Goal: Information Seeking & Learning: Learn about a topic

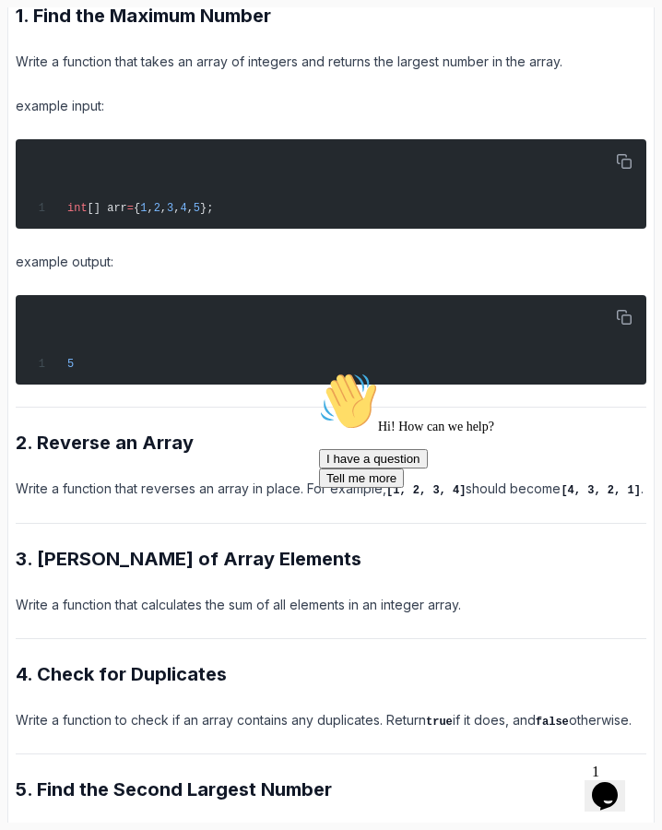
click at [319, 372] on icon "Chat attention grabber" at bounding box center [319, 372] width 0 height 0
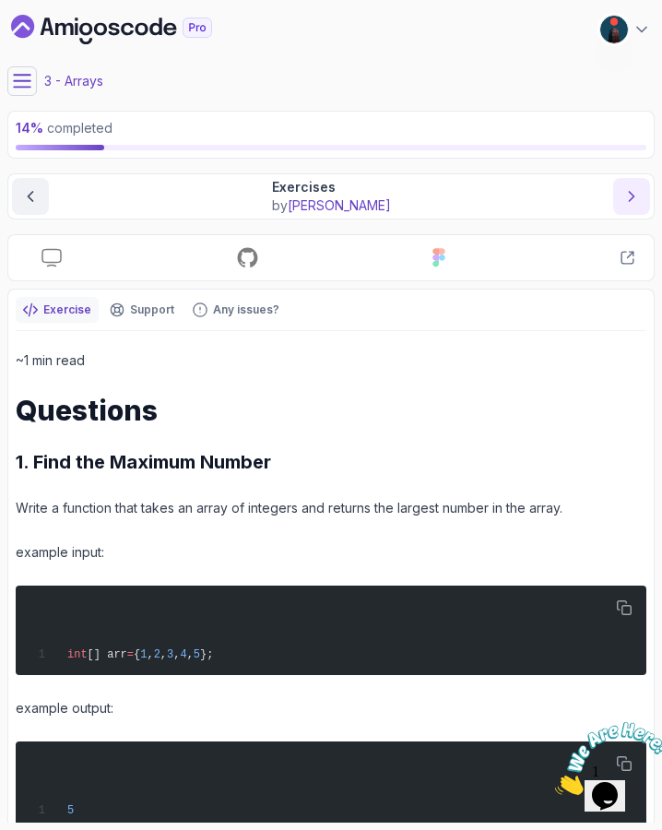
click at [631, 195] on icon "next content" at bounding box center [631, 196] width 18 height 18
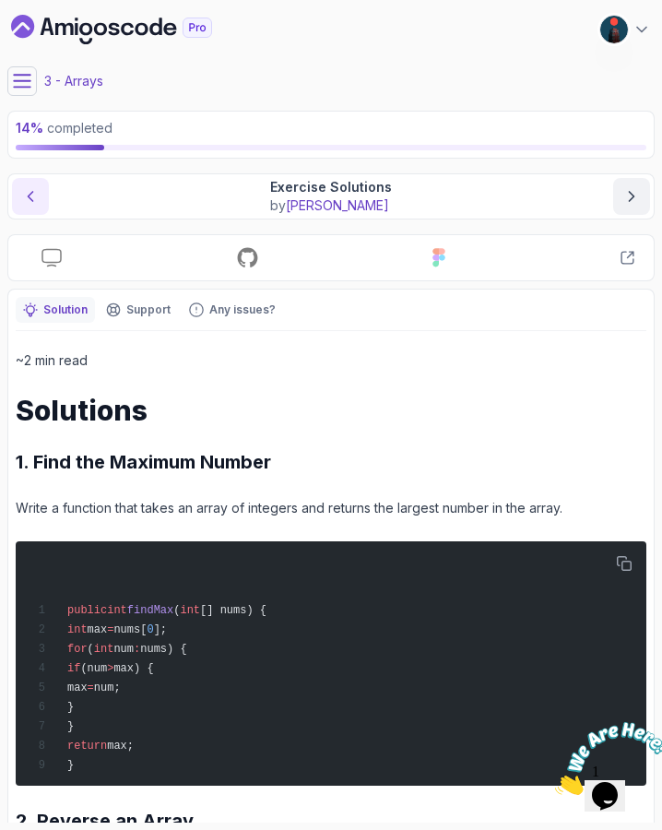
click at [30, 205] on icon "previous content" at bounding box center [30, 196] width 18 height 18
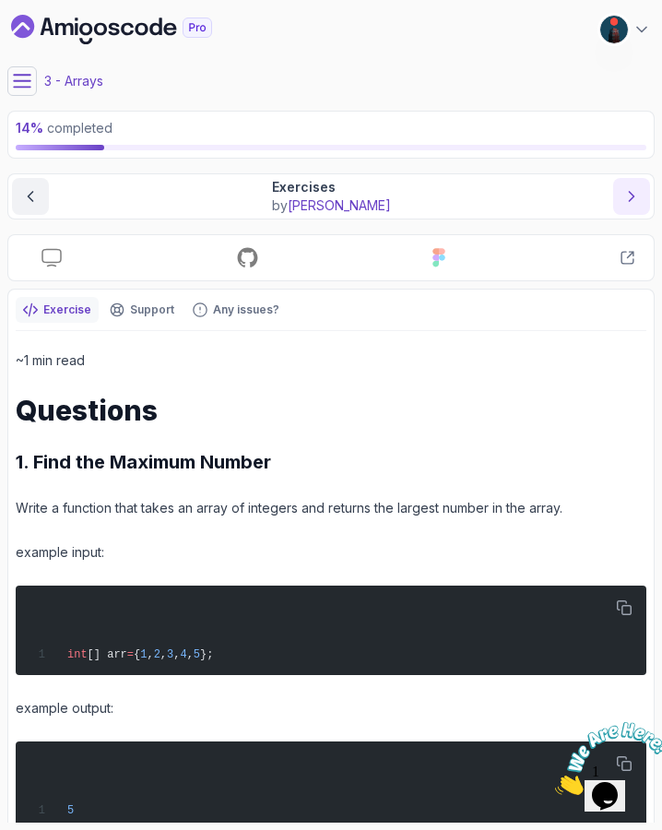
click at [619, 200] on button "next content" at bounding box center [631, 196] width 37 height 37
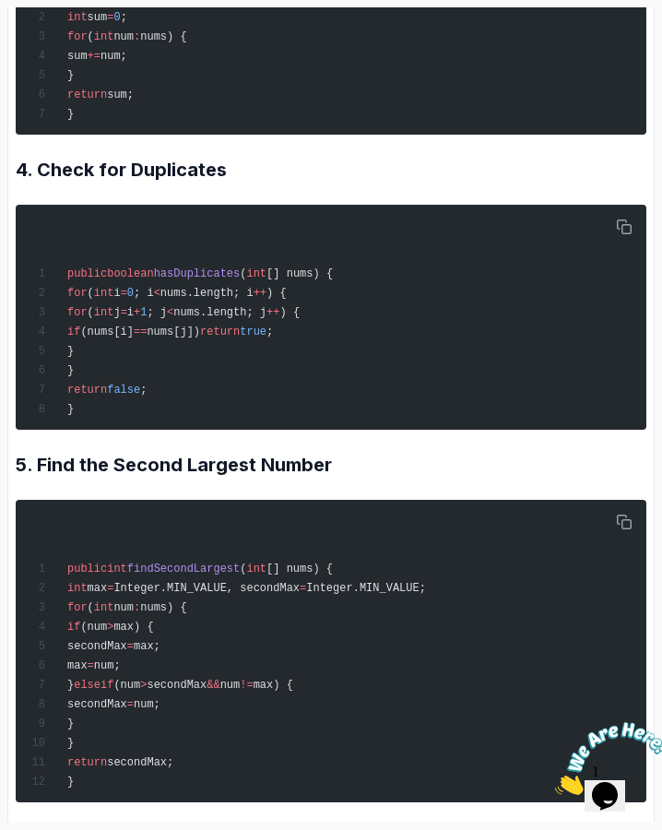
scroll to position [1259, 0]
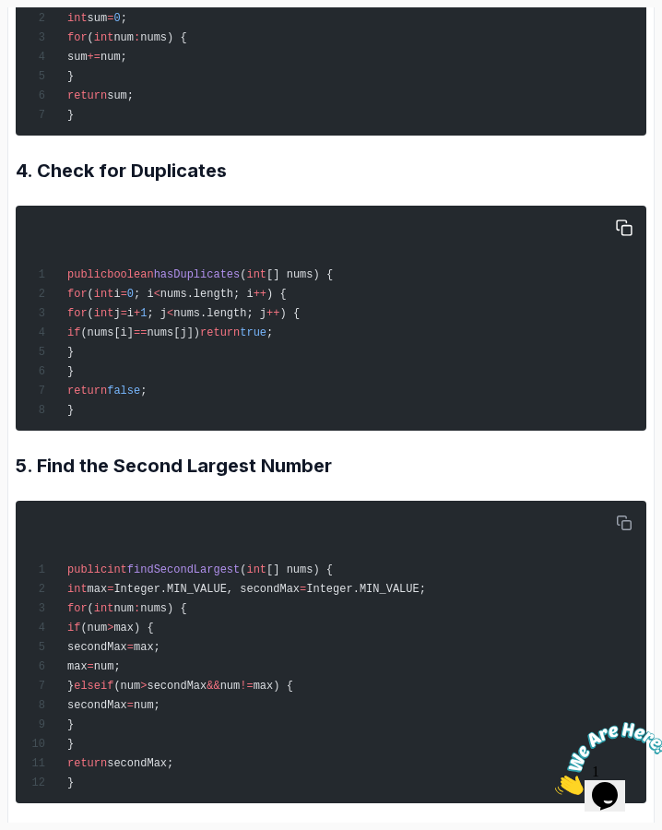
click at [634, 245] on div "public boolean hasDuplicates ( int [] nums) { for ( int i = 0 ; i < nums.length…" at bounding box center [331, 318] width 609 height 210
click at [632, 238] on button "button" at bounding box center [624, 228] width 30 height 30
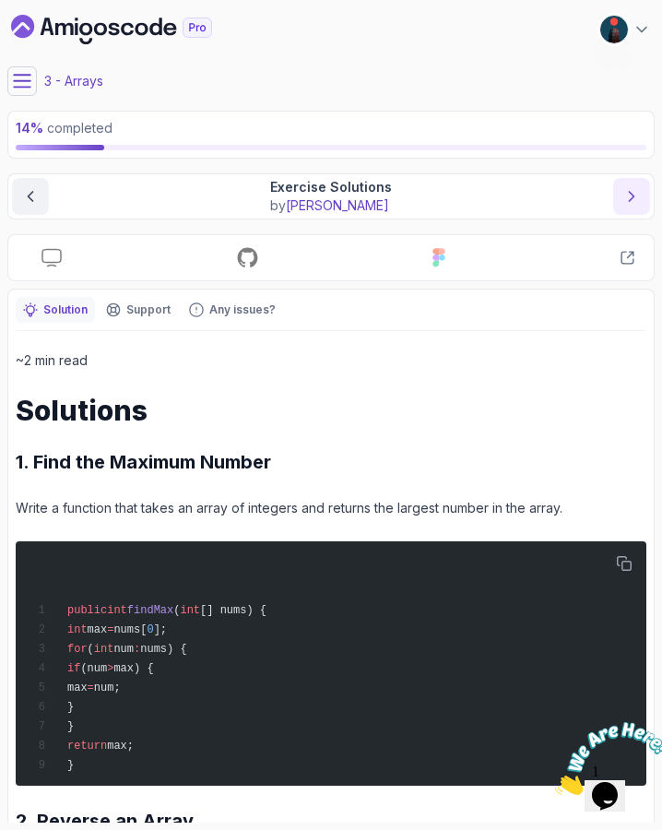
scroll to position [0, 0]
click at [642, 199] on button "next content" at bounding box center [631, 196] width 37 height 37
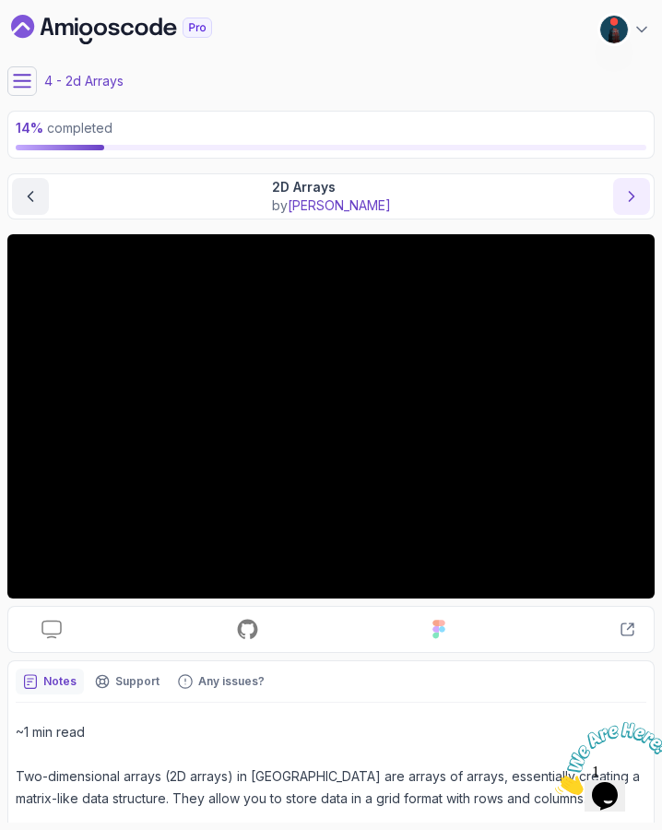
click at [640, 194] on icon "next content" at bounding box center [631, 196] width 18 height 18
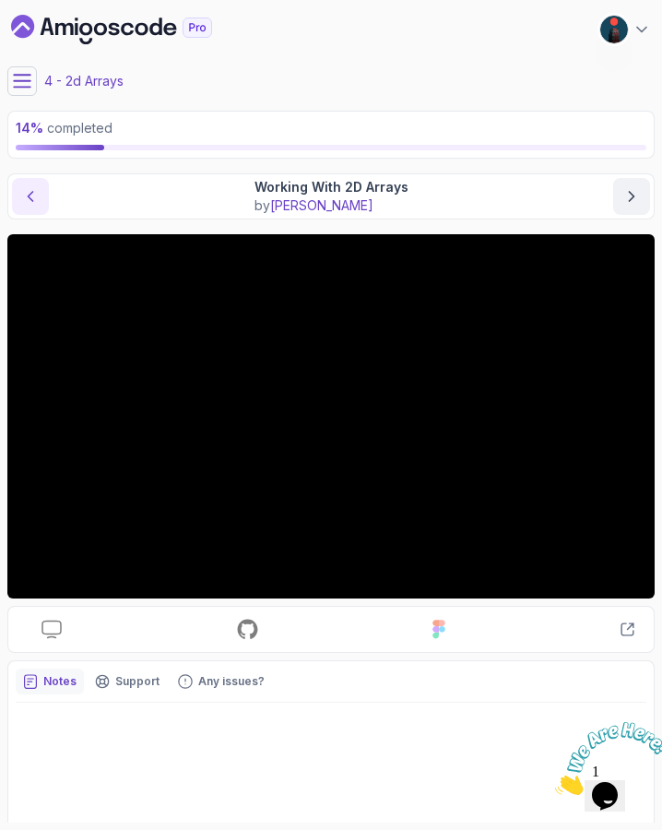
click at [37, 197] on icon "previous content" at bounding box center [30, 196] width 18 height 18
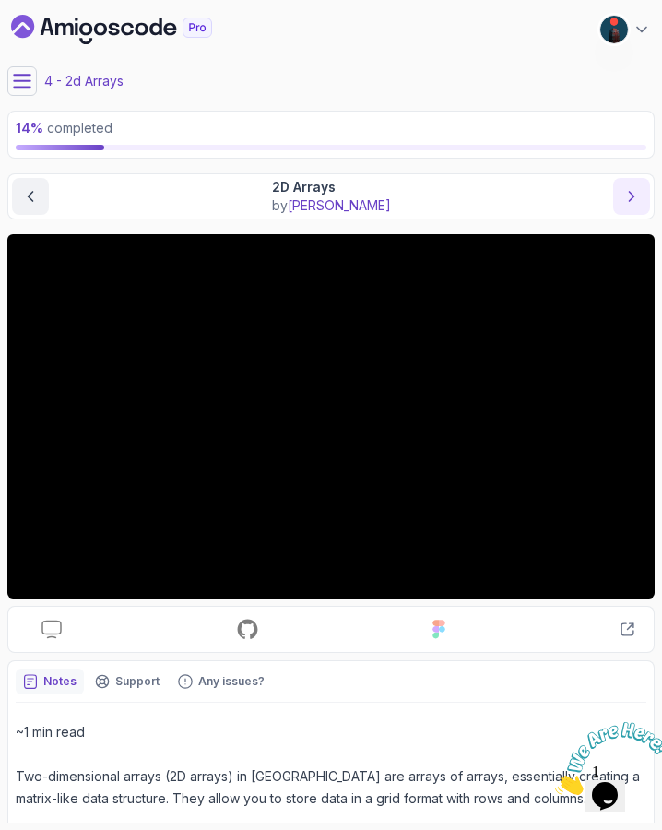
click at [631, 196] on icon "next content" at bounding box center [631, 196] width 18 height 18
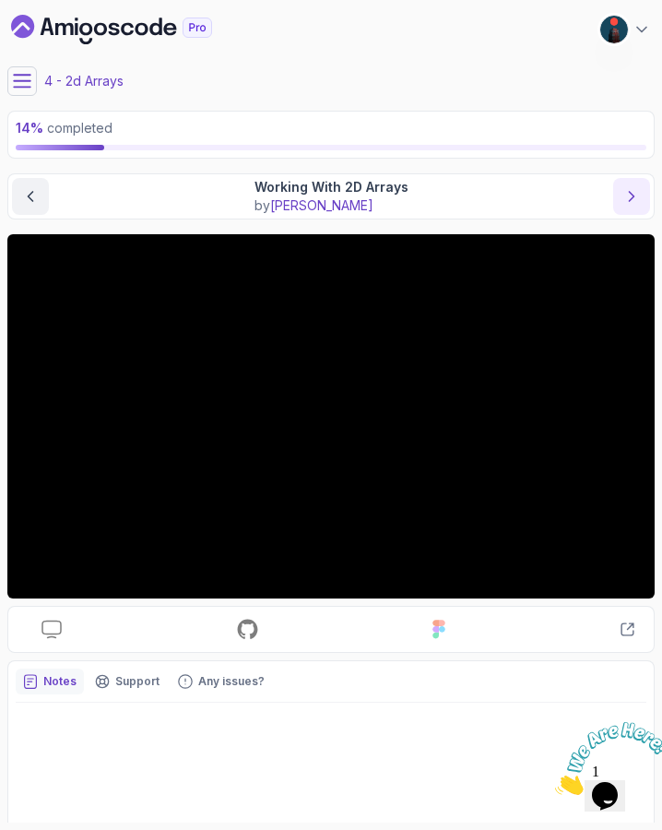
click at [631, 196] on icon "next content" at bounding box center [631, 196] width 18 height 18
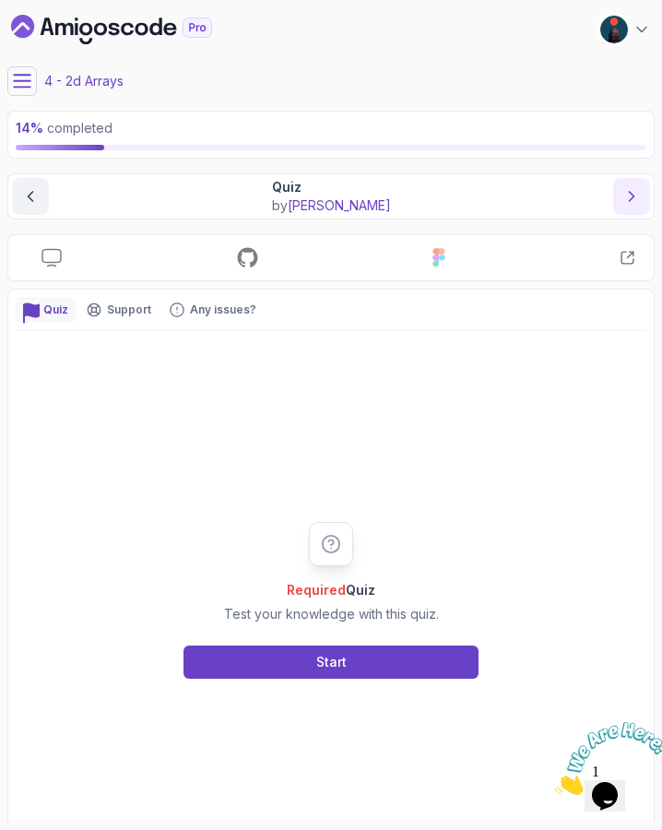
click at [631, 196] on icon "next content" at bounding box center [631, 196] width 18 height 18
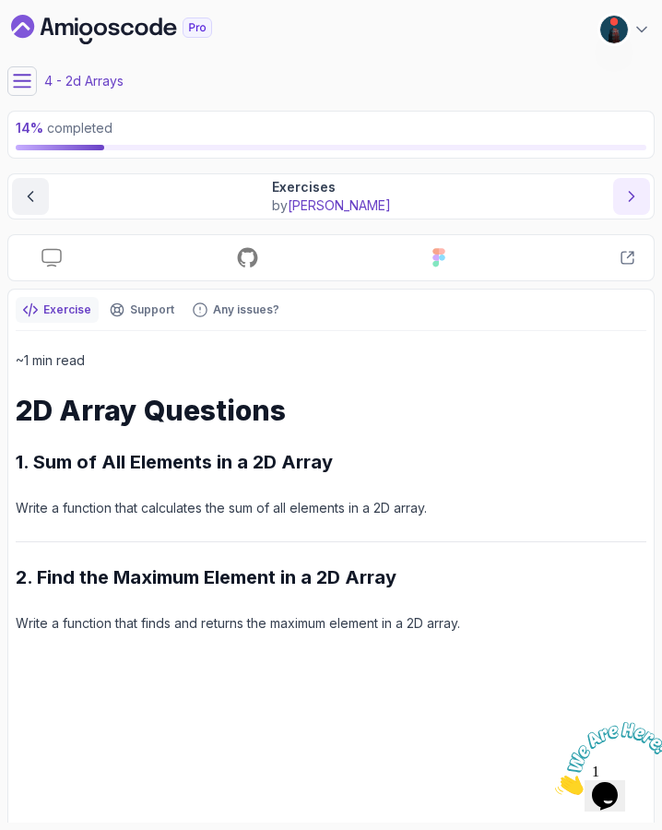
click at [631, 196] on icon "next content" at bounding box center [631, 196] width 18 height 18
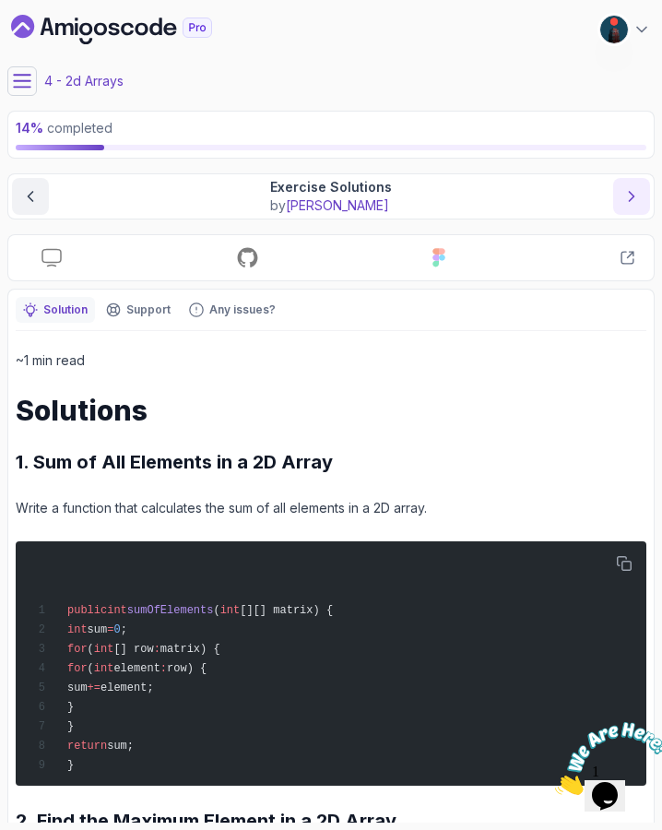
click at [631, 196] on icon "next content" at bounding box center [631, 196] width 18 height 18
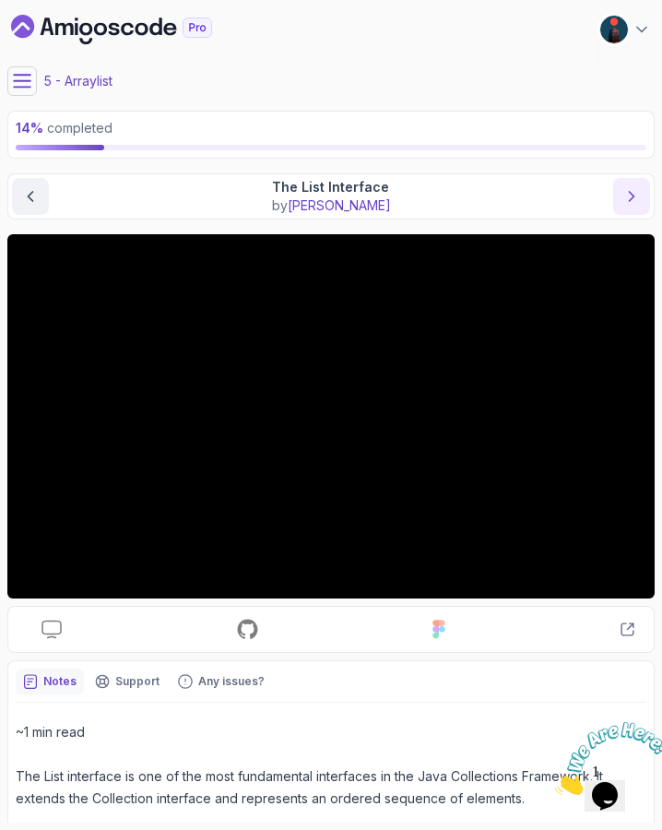
click at [632, 203] on icon "next content" at bounding box center [631, 196] width 18 height 18
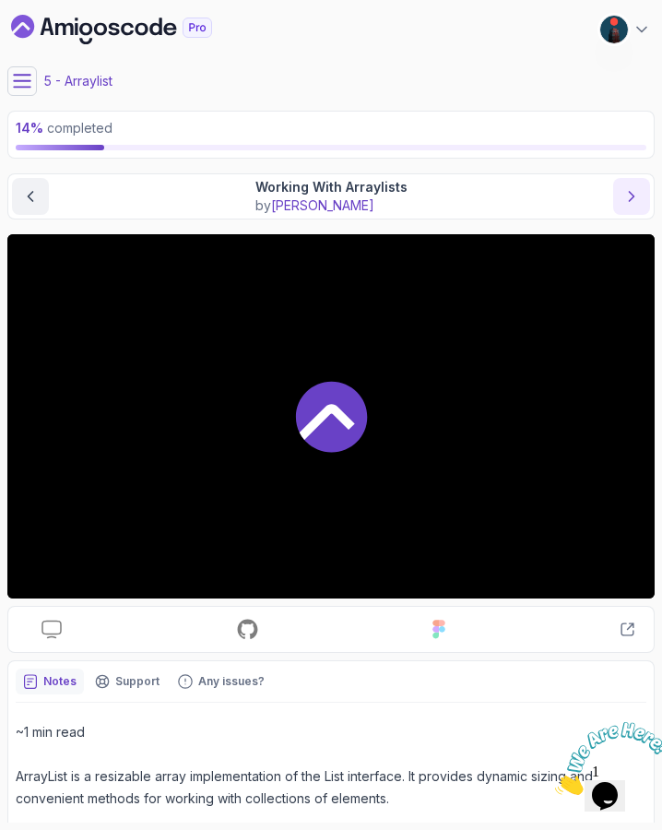
click at [632, 203] on icon "next content" at bounding box center [631, 196] width 18 height 18
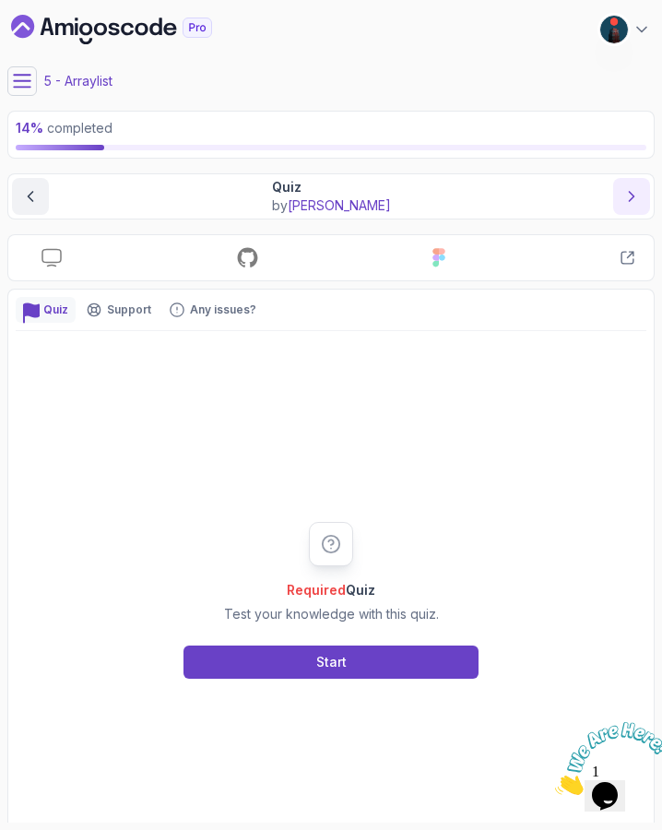
click at [632, 203] on icon "next content" at bounding box center [631, 196] width 18 height 18
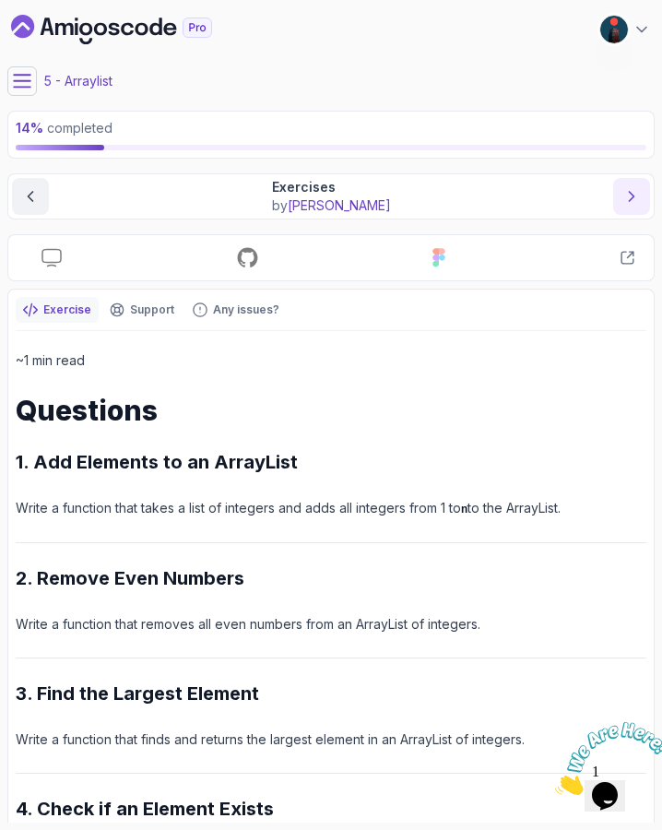
click at [632, 203] on icon "next content" at bounding box center [631, 196] width 18 height 18
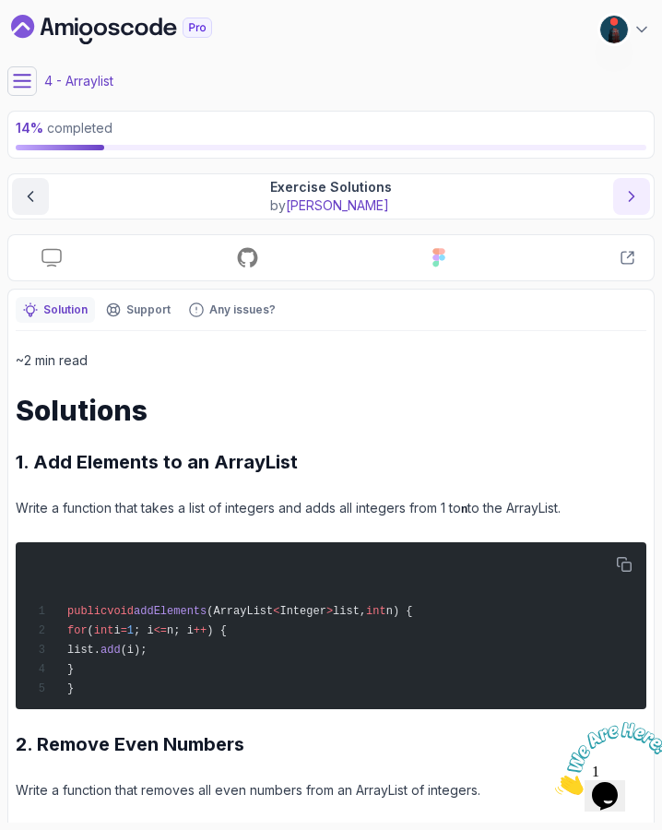
click at [632, 203] on icon "next content" at bounding box center [631, 196] width 18 height 18
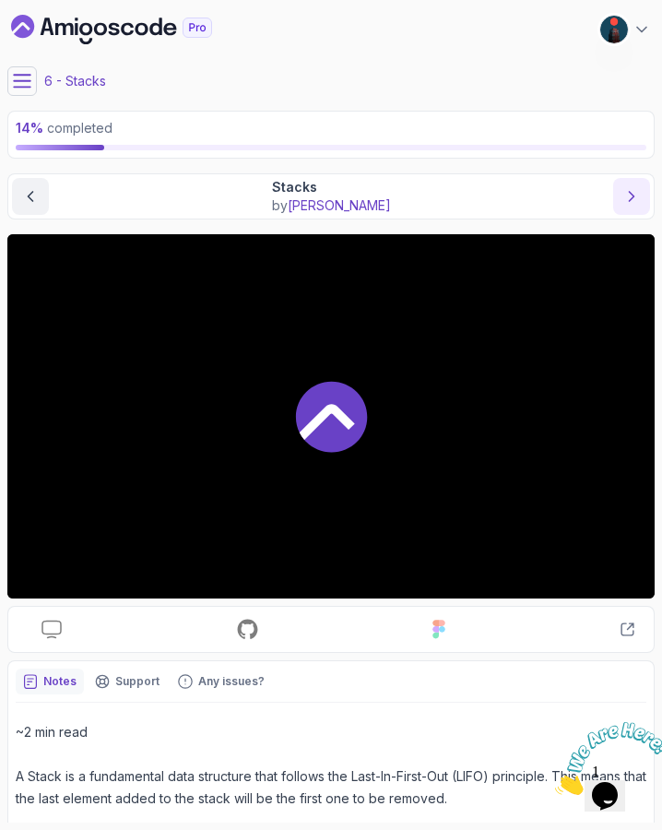
click at [632, 203] on icon "next content" at bounding box center [631, 196] width 18 height 18
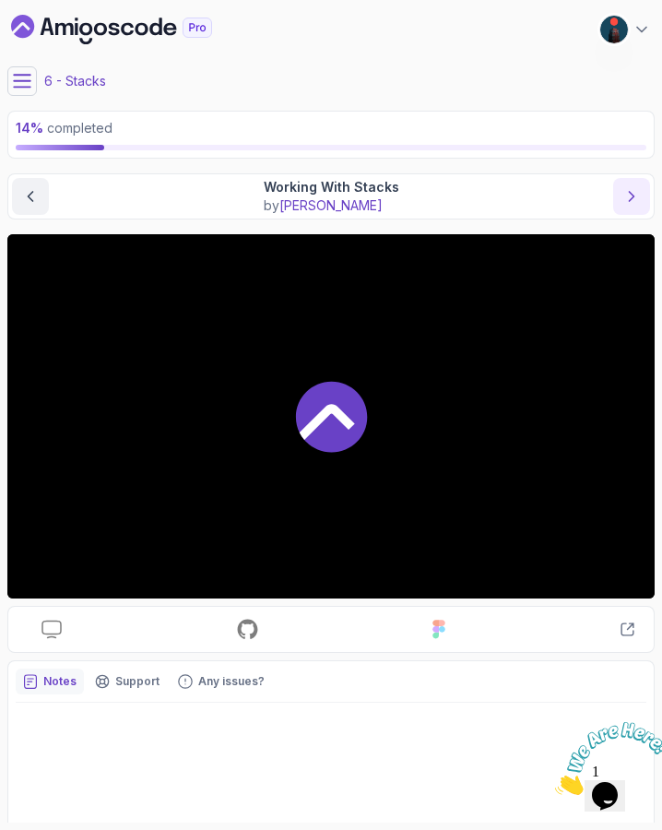
click at [632, 203] on icon "next content" at bounding box center [631, 196] width 18 height 18
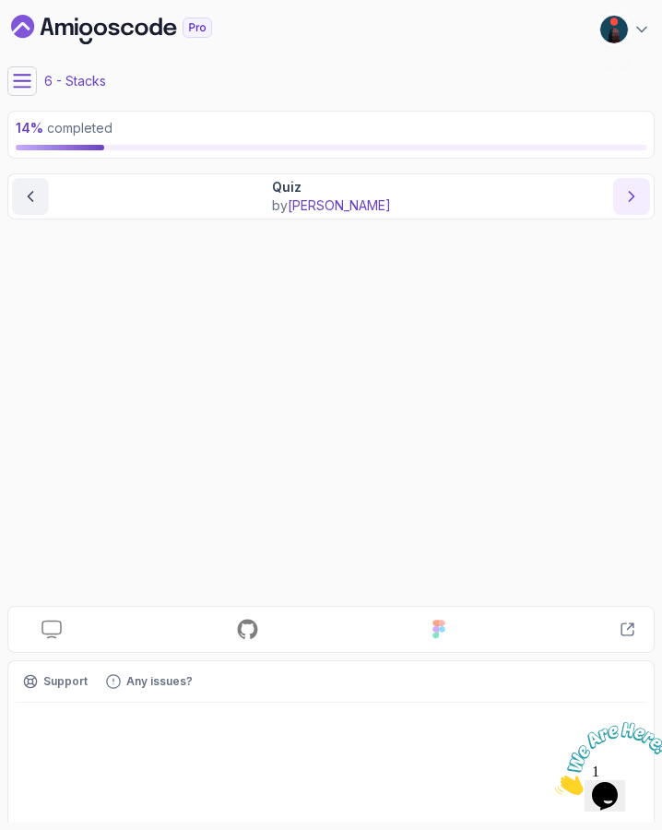
click at [632, 203] on icon "next content" at bounding box center [631, 196] width 18 height 18
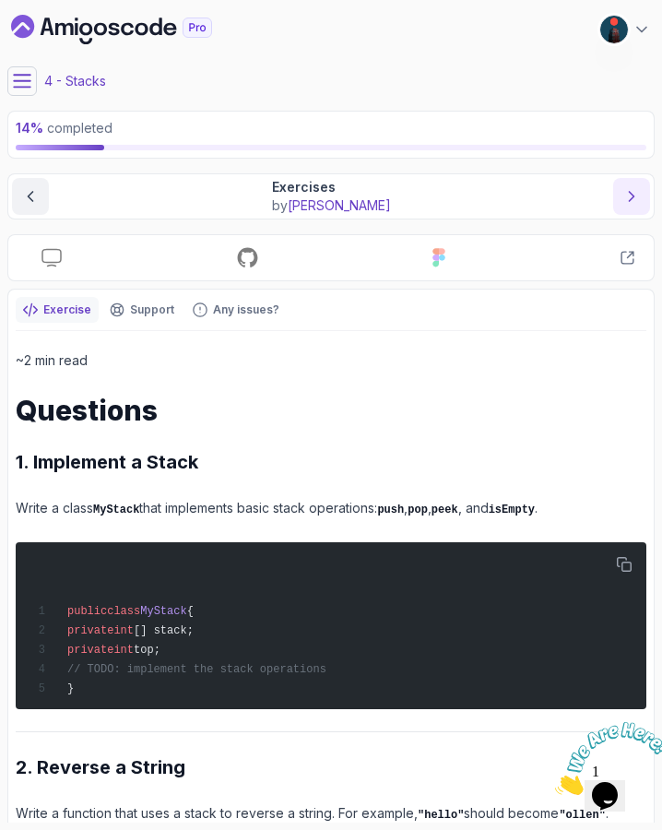
click at [632, 203] on icon "next content" at bounding box center [631, 196] width 18 height 18
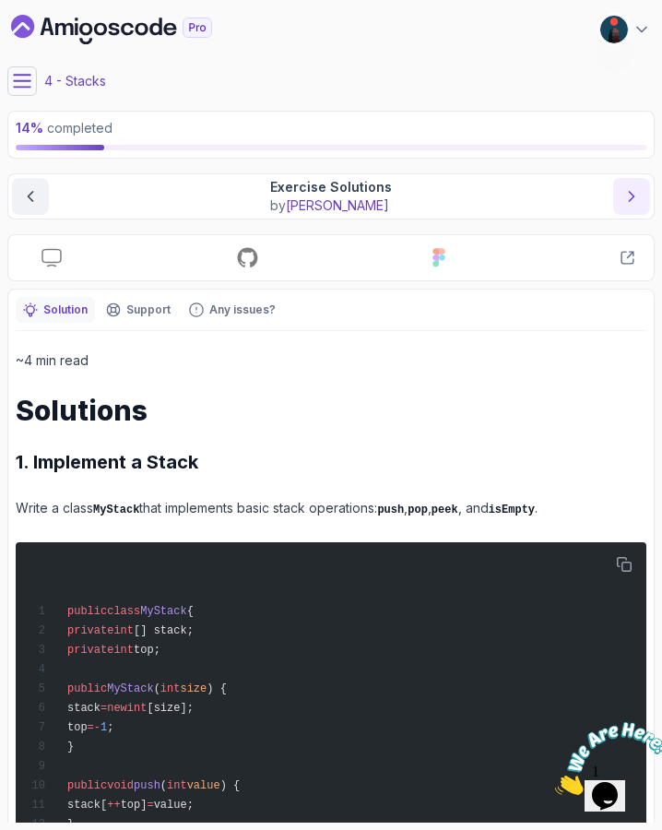
click at [632, 203] on icon "next content" at bounding box center [631, 196] width 18 height 18
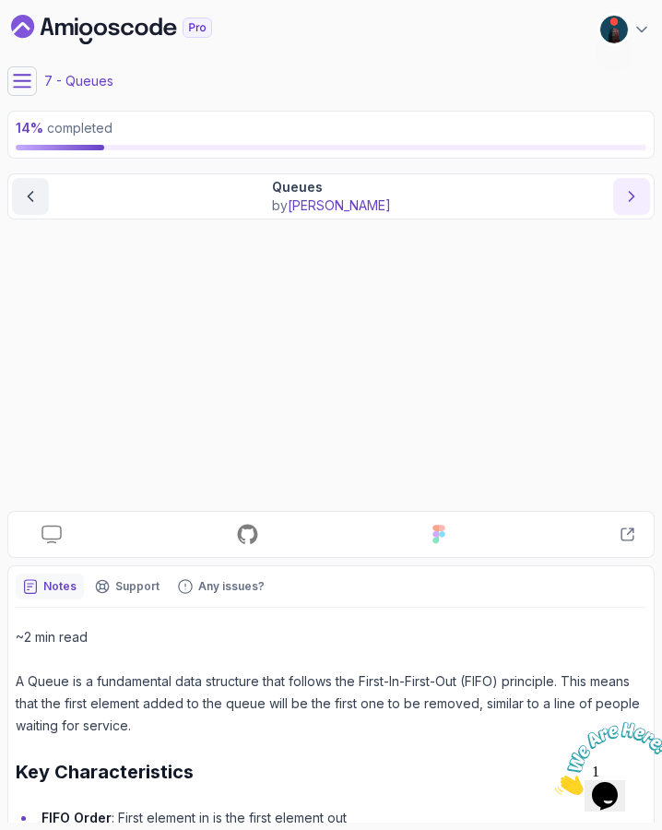
click at [632, 203] on icon "next content" at bounding box center [631, 196] width 18 height 18
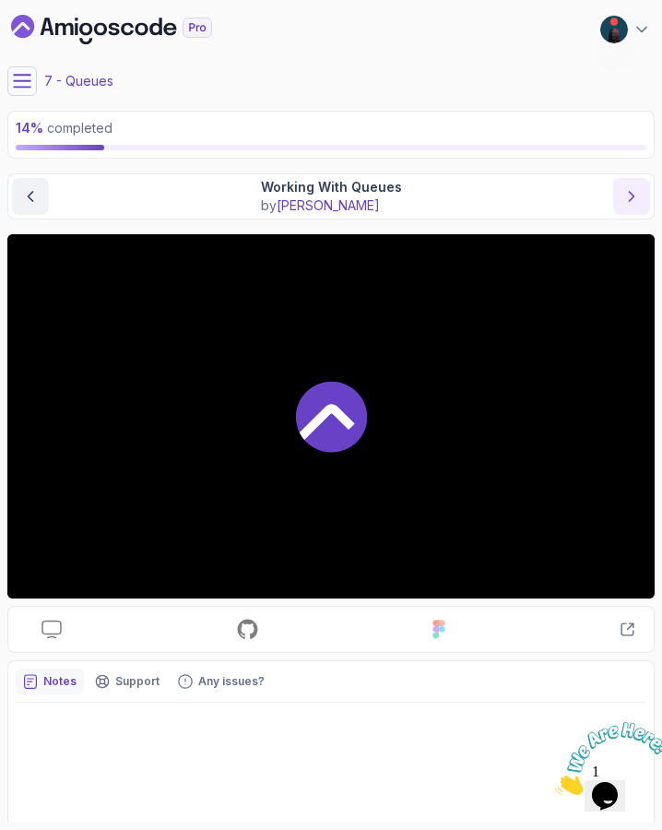
click at [632, 203] on icon "next content" at bounding box center [631, 196] width 18 height 18
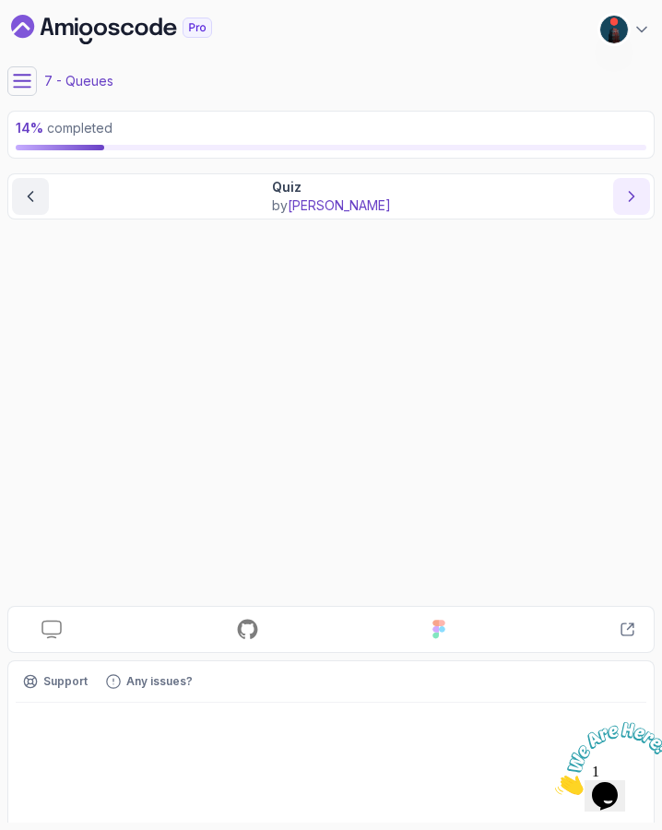
click at [632, 203] on icon "next content" at bounding box center [631, 196] width 18 height 18
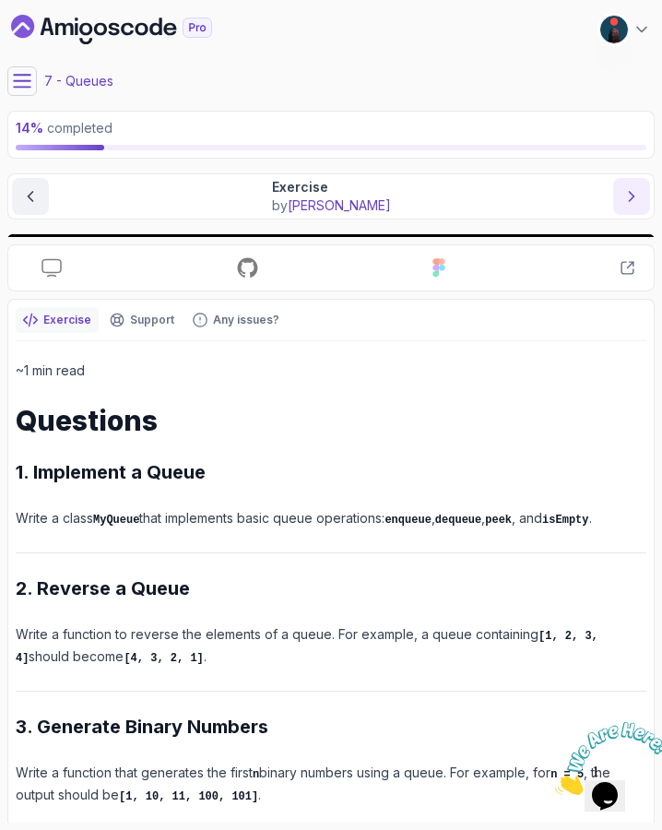
click at [632, 203] on icon "next content" at bounding box center [631, 196] width 18 height 18
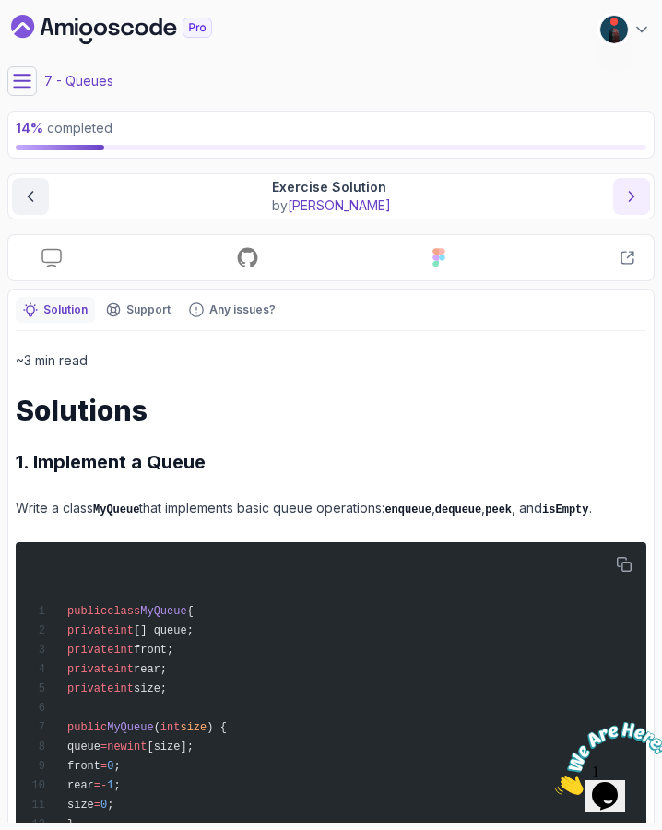
click at [632, 203] on icon "next content" at bounding box center [631, 196] width 18 height 18
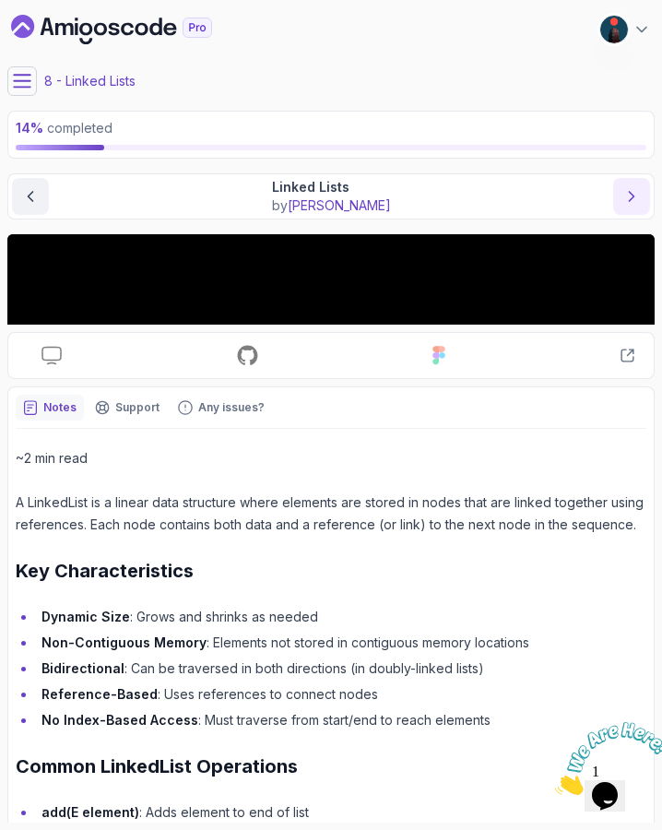
click at [632, 203] on icon "next content" at bounding box center [631, 196] width 18 height 18
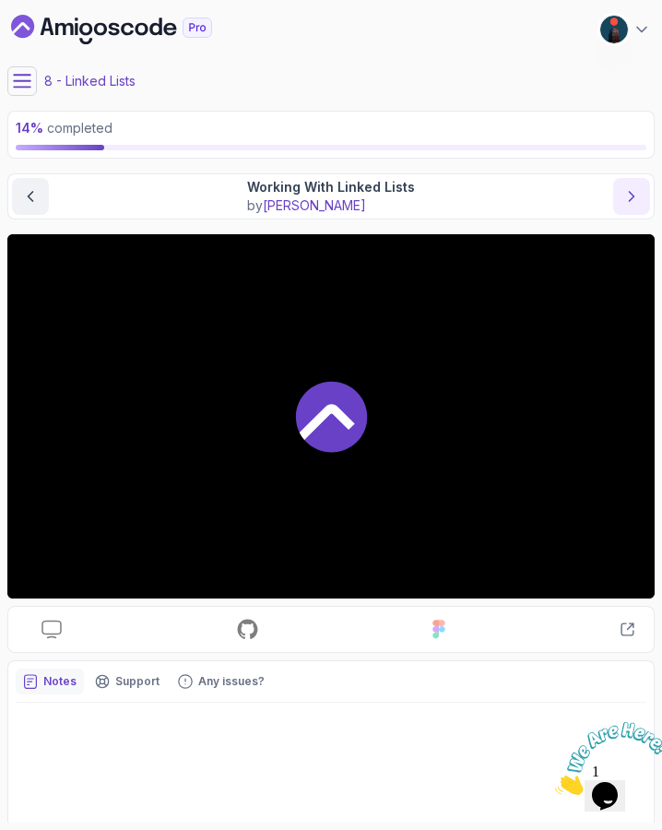
click at [632, 203] on icon "next content" at bounding box center [631, 196] width 18 height 18
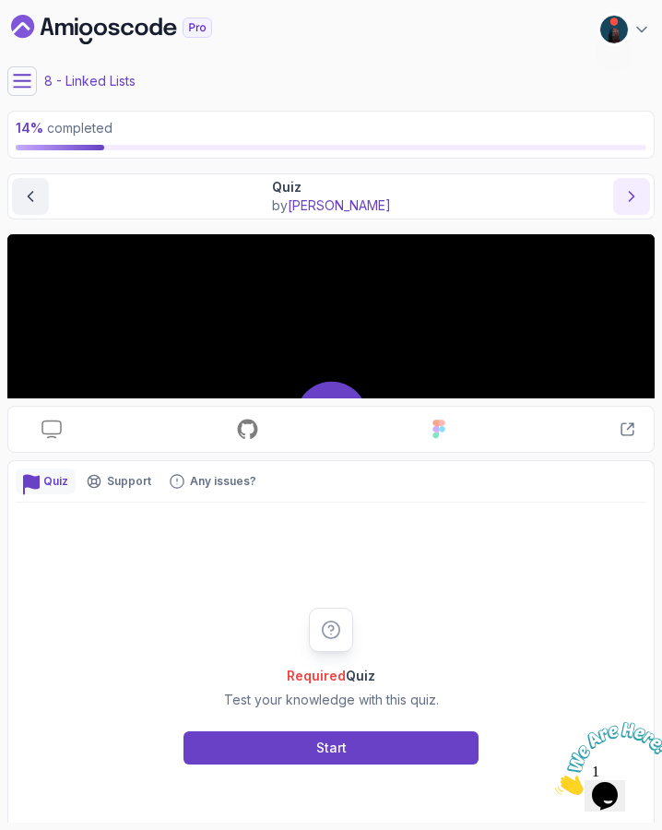
click at [632, 203] on icon "next content" at bounding box center [631, 196] width 18 height 18
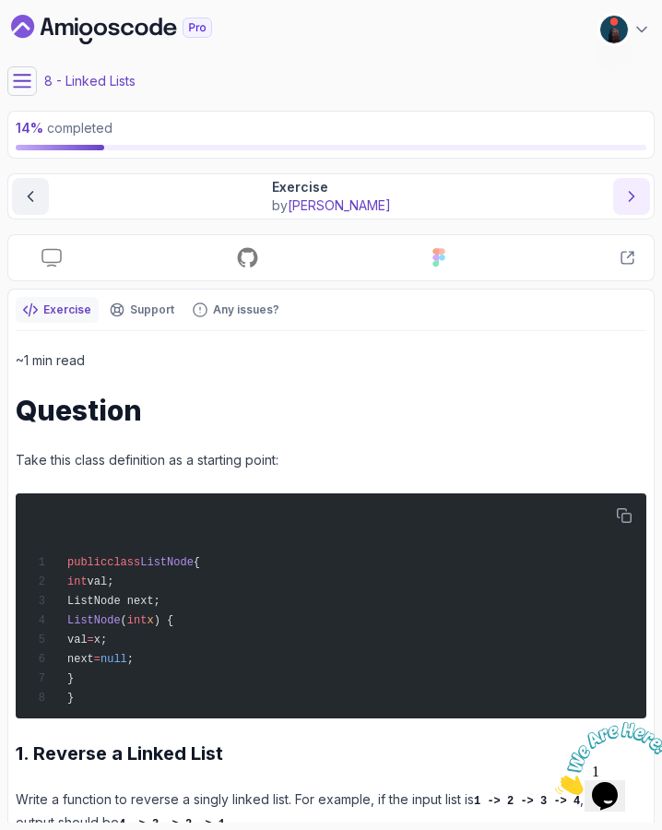
click at [632, 203] on icon "next content" at bounding box center [631, 196] width 18 height 18
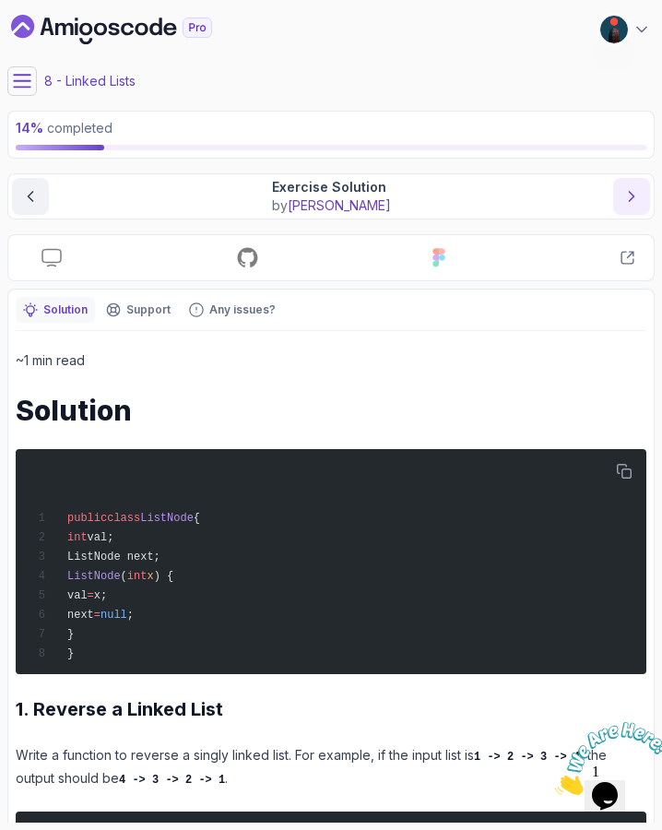
click at [632, 203] on icon "next content" at bounding box center [631, 196] width 18 height 18
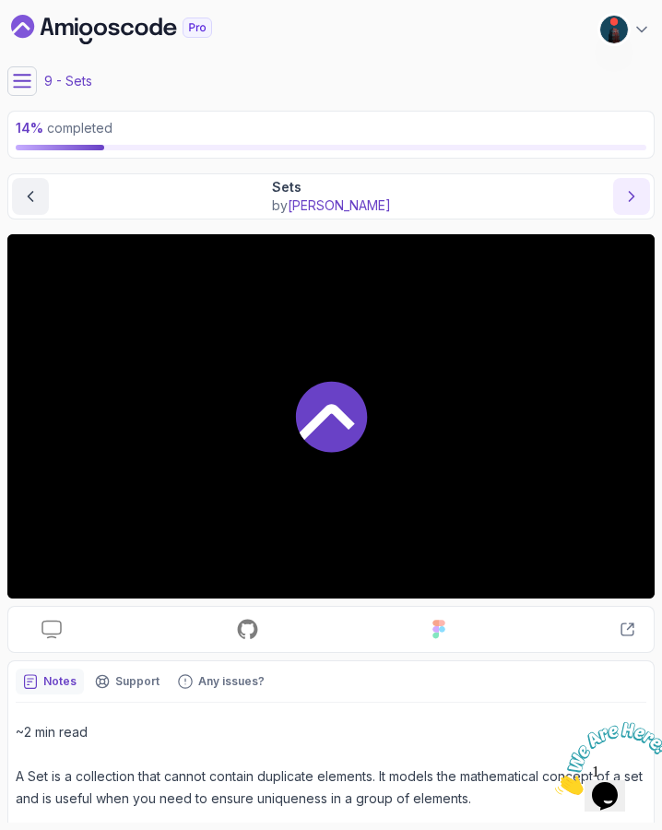
click at [632, 203] on icon "next content" at bounding box center [631, 196] width 18 height 18
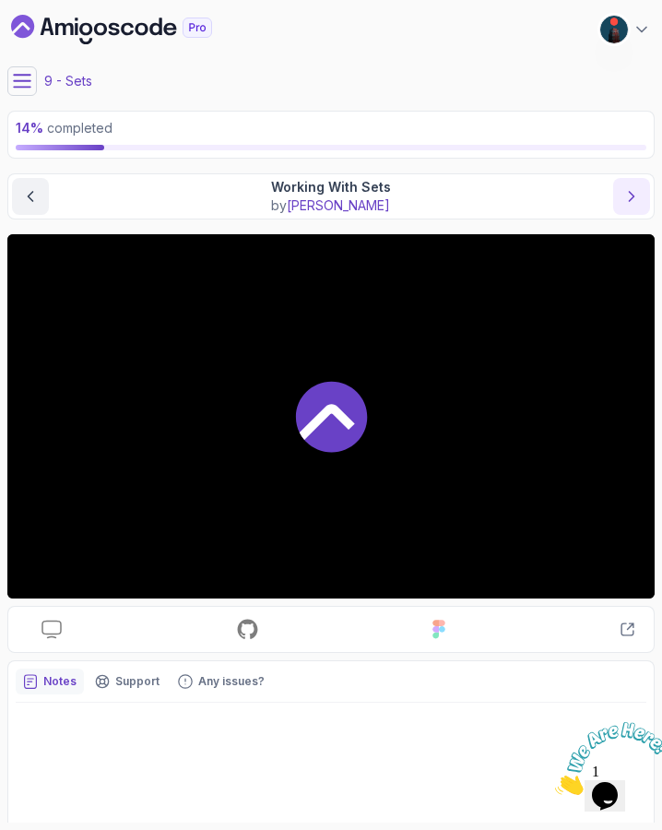
click at [632, 203] on icon "next content" at bounding box center [631, 196] width 18 height 18
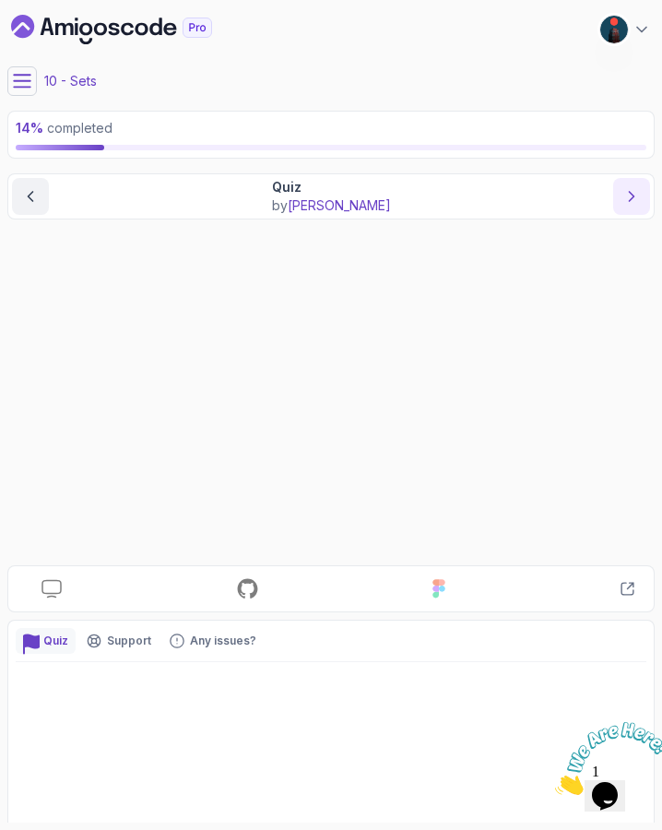
click at [632, 203] on icon "next content" at bounding box center [631, 196] width 18 height 18
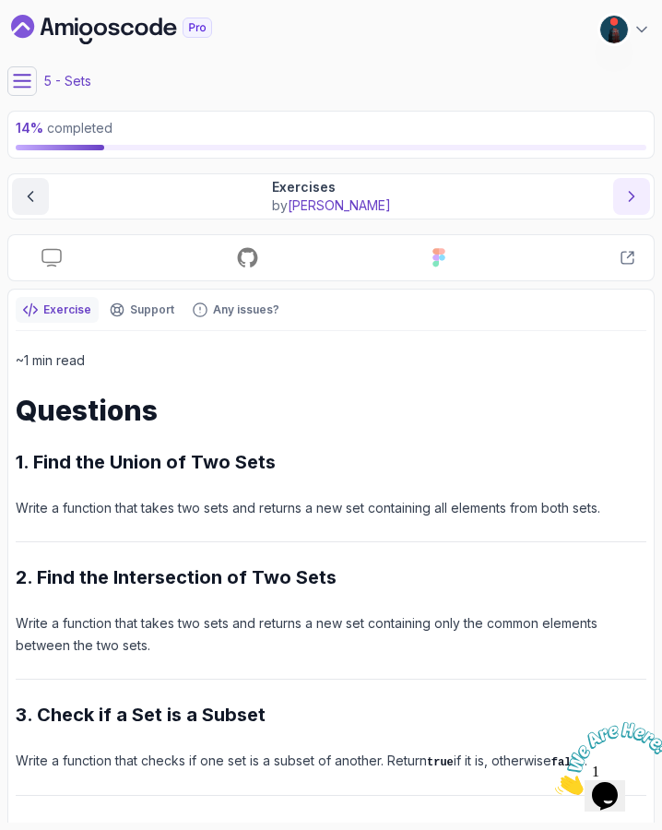
click at [632, 203] on icon "next content" at bounding box center [631, 196] width 18 height 18
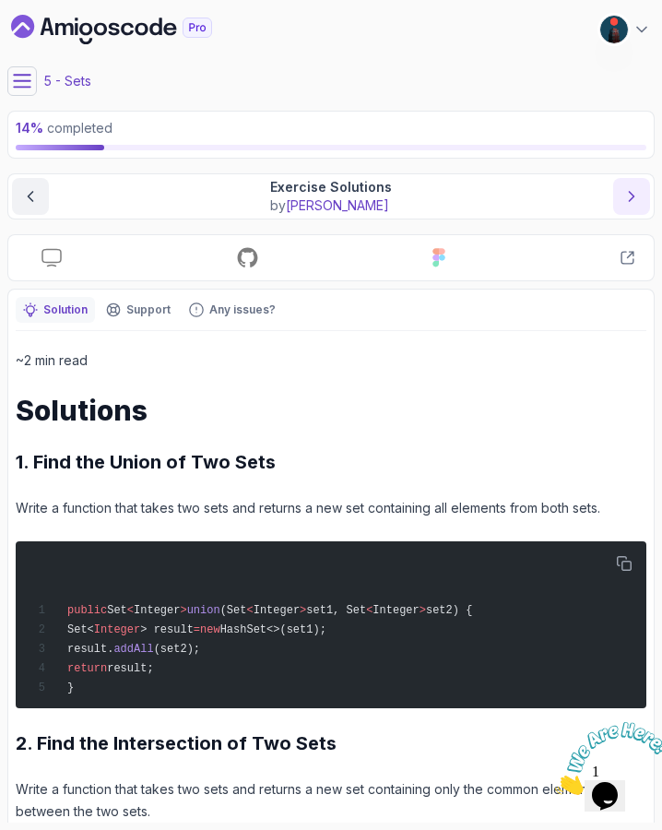
click at [632, 203] on icon "next content" at bounding box center [631, 196] width 18 height 18
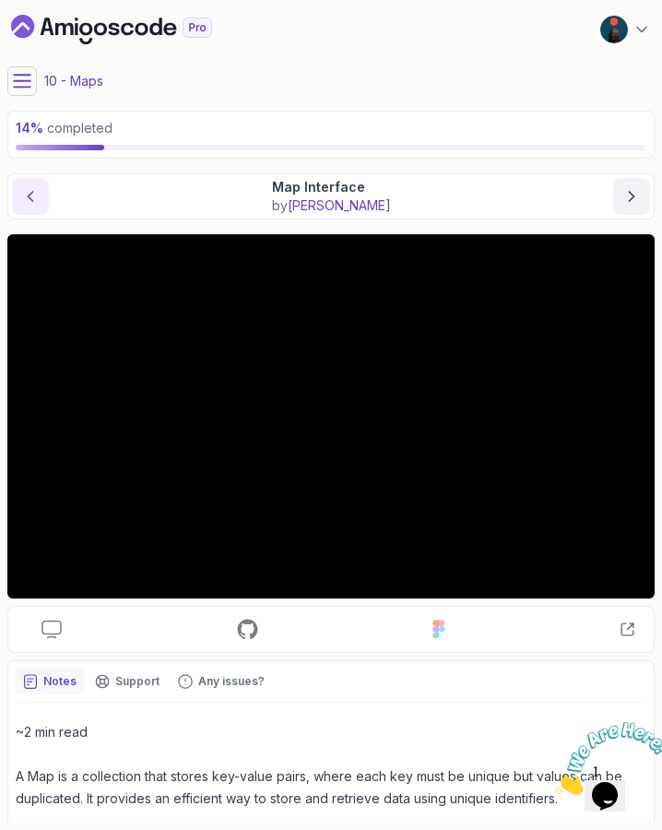
click at [36, 200] on icon "previous content" at bounding box center [30, 196] width 18 height 18
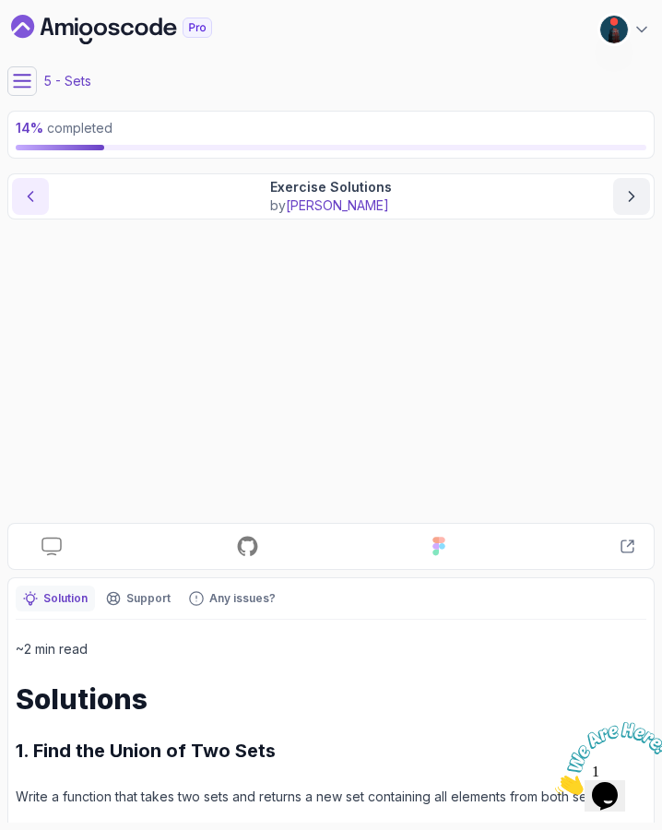
click at [36, 200] on icon "previous content" at bounding box center [30, 196] width 18 height 18
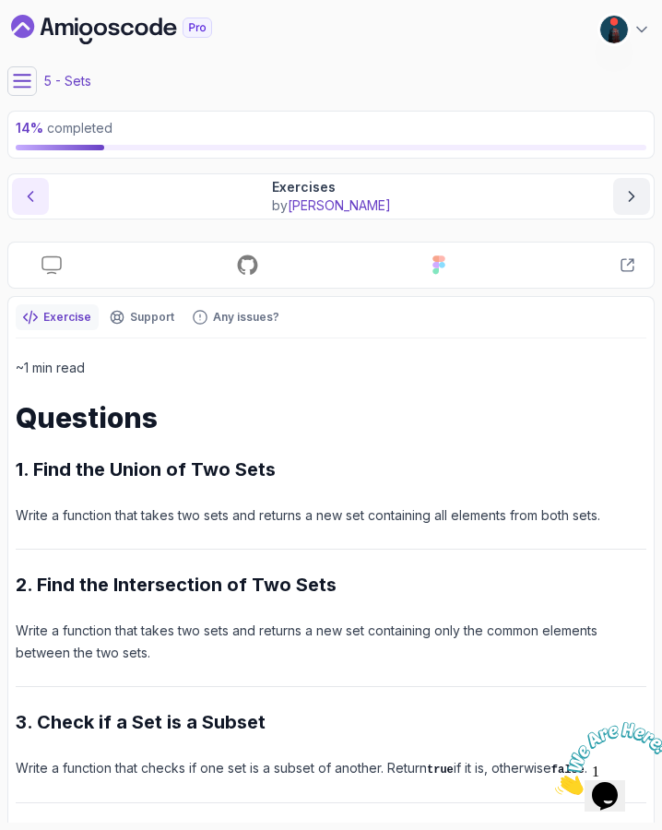
click at [36, 200] on icon "previous content" at bounding box center [30, 196] width 18 height 18
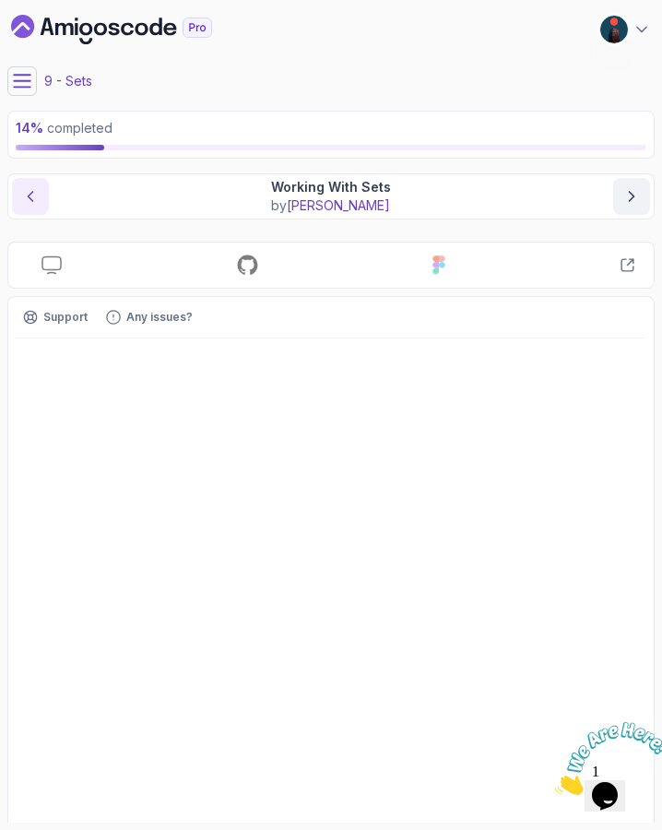
click at [36, 200] on icon "previous content" at bounding box center [30, 196] width 18 height 18
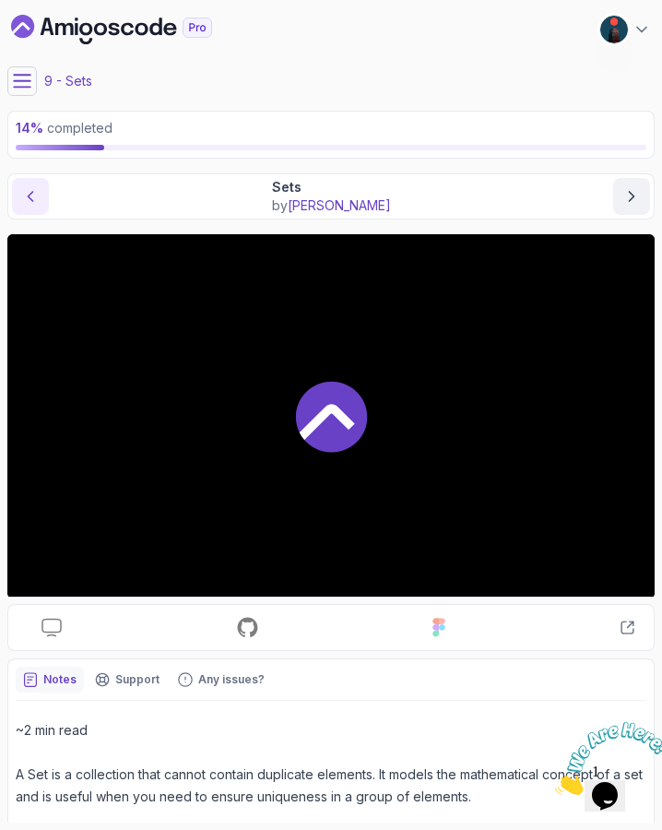
click at [36, 200] on icon "previous content" at bounding box center [30, 196] width 18 height 18
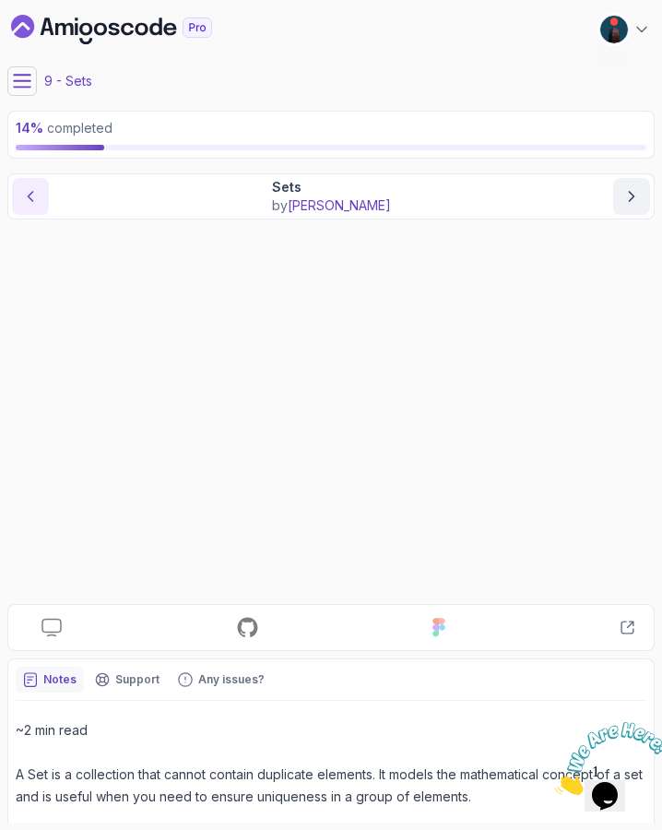
click at [36, 200] on icon "previous content" at bounding box center [30, 196] width 18 height 18
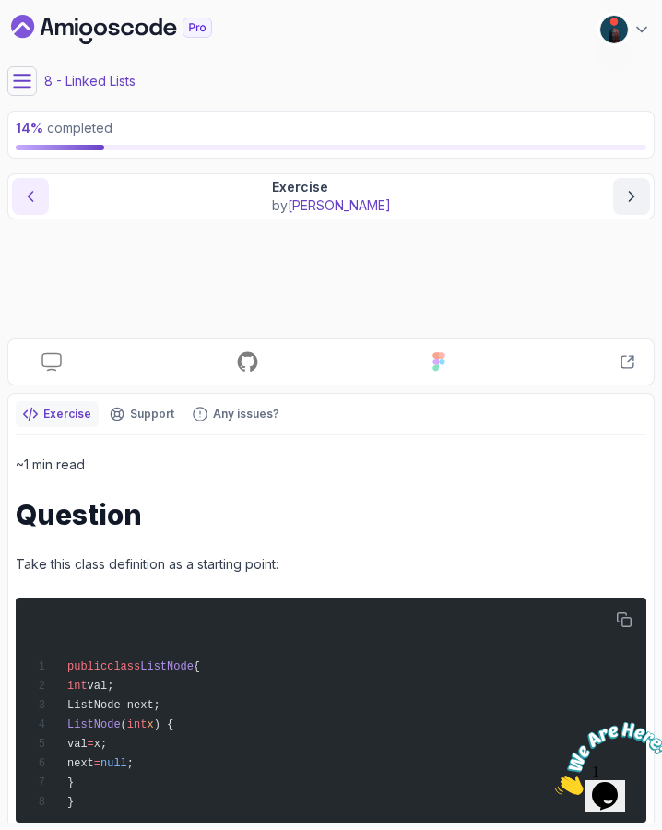
click at [36, 200] on icon "previous content" at bounding box center [30, 196] width 18 height 18
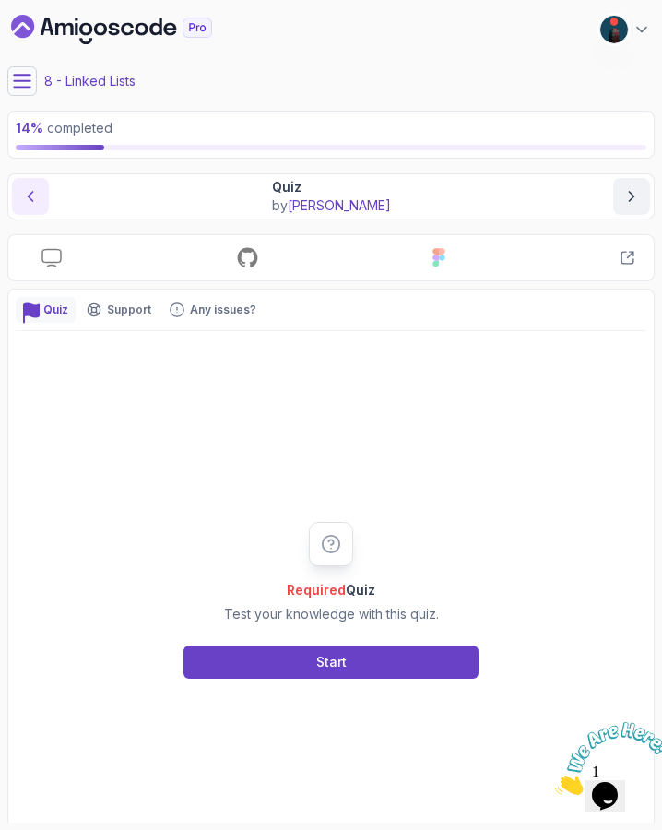
click at [36, 200] on icon "previous content" at bounding box center [30, 196] width 18 height 18
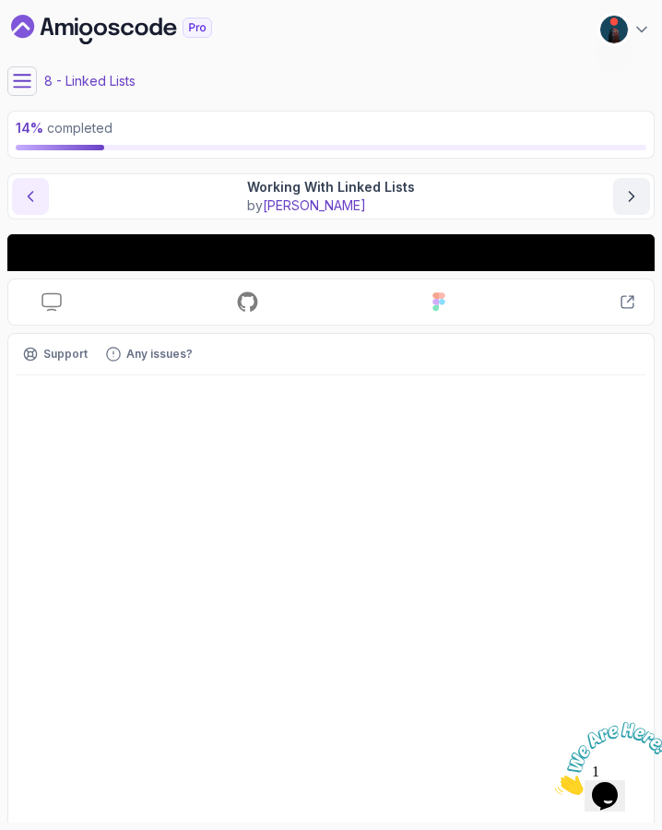
click at [36, 200] on icon "previous content" at bounding box center [30, 196] width 18 height 18
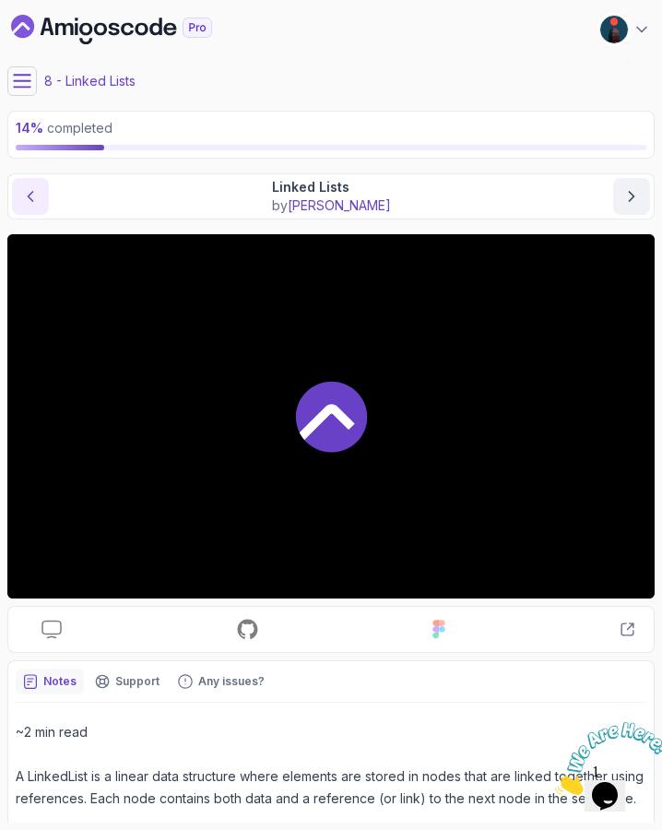
click at [36, 200] on icon "previous content" at bounding box center [30, 196] width 18 height 18
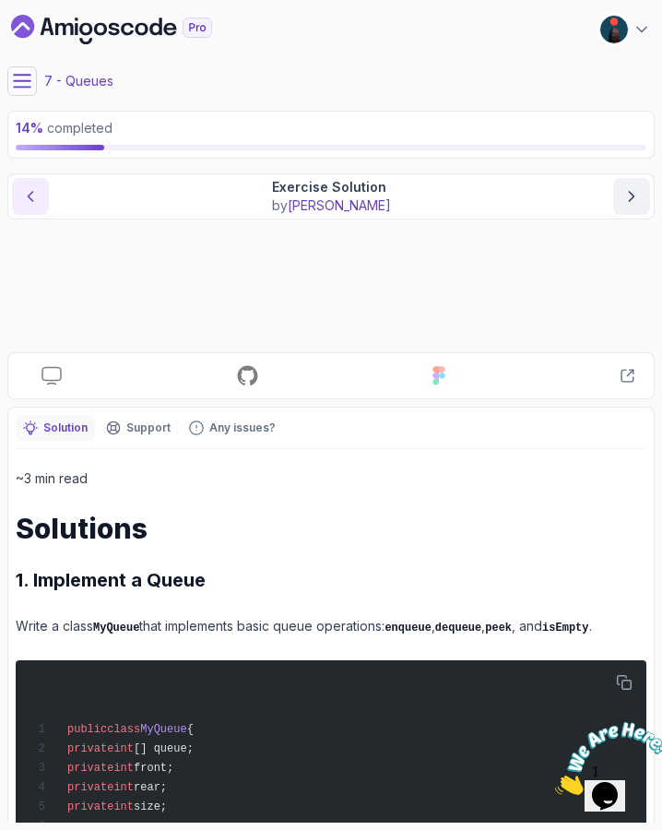
click at [36, 200] on icon "previous content" at bounding box center [30, 196] width 18 height 18
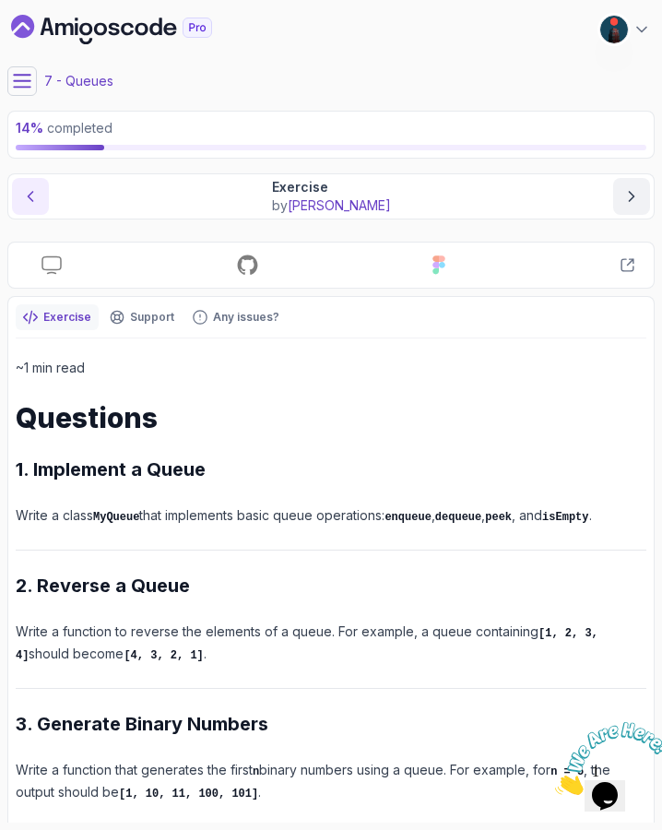
click at [36, 200] on icon "previous content" at bounding box center [30, 196] width 18 height 18
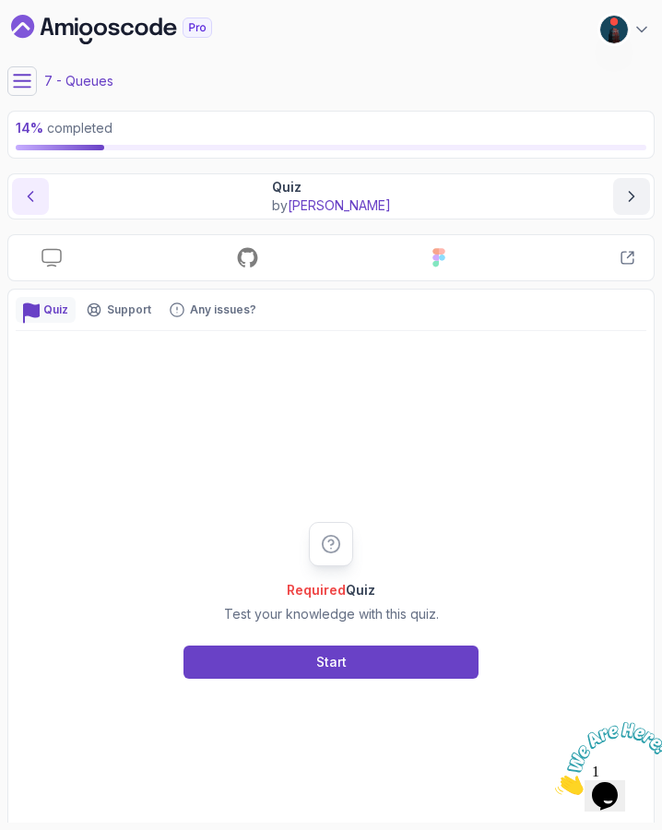
click at [36, 200] on icon "previous content" at bounding box center [30, 196] width 18 height 18
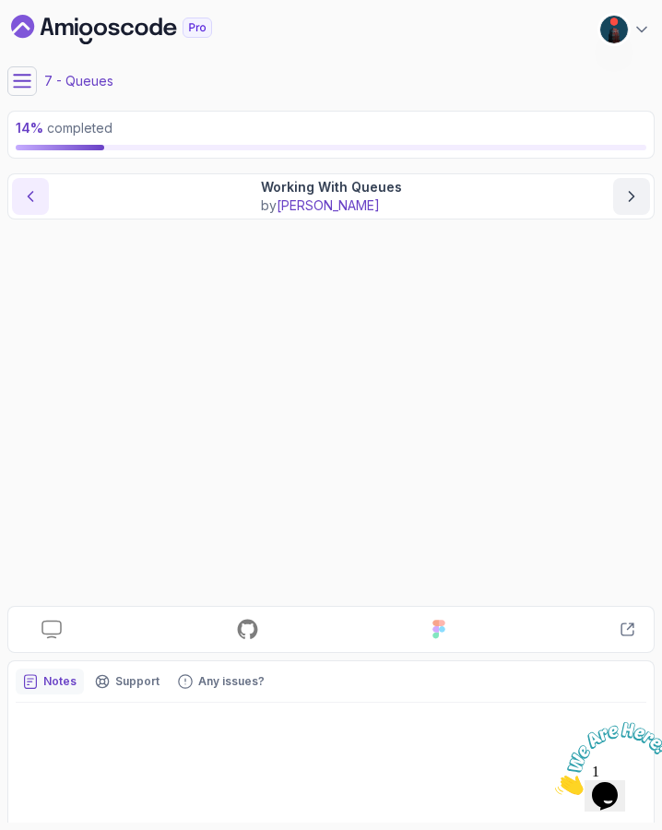
click at [36, 200] on icon "previous content" at bounding box center [30, 196] width 18 height 18
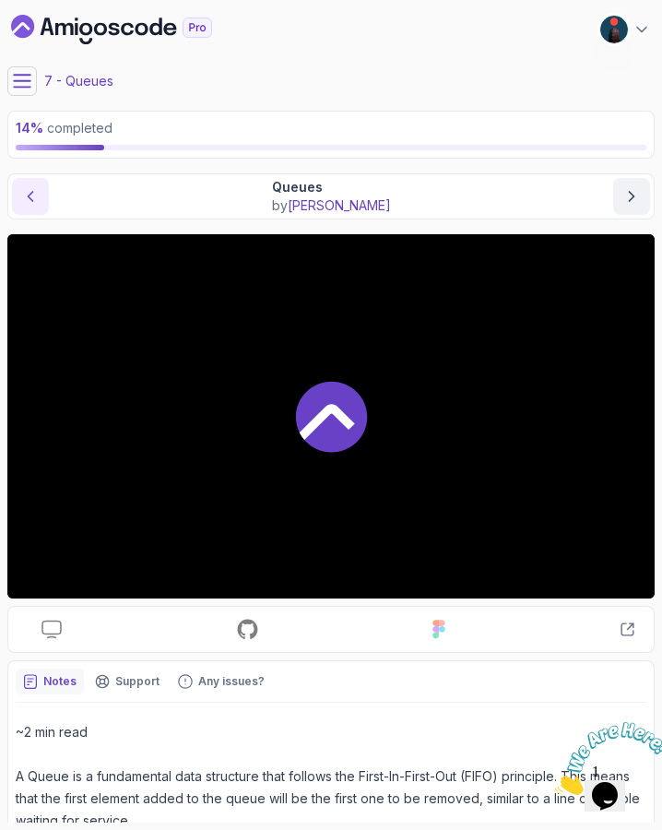
click at [36, 200] on icon "previous content" at bounding box center [30, 196] width 18 height 18
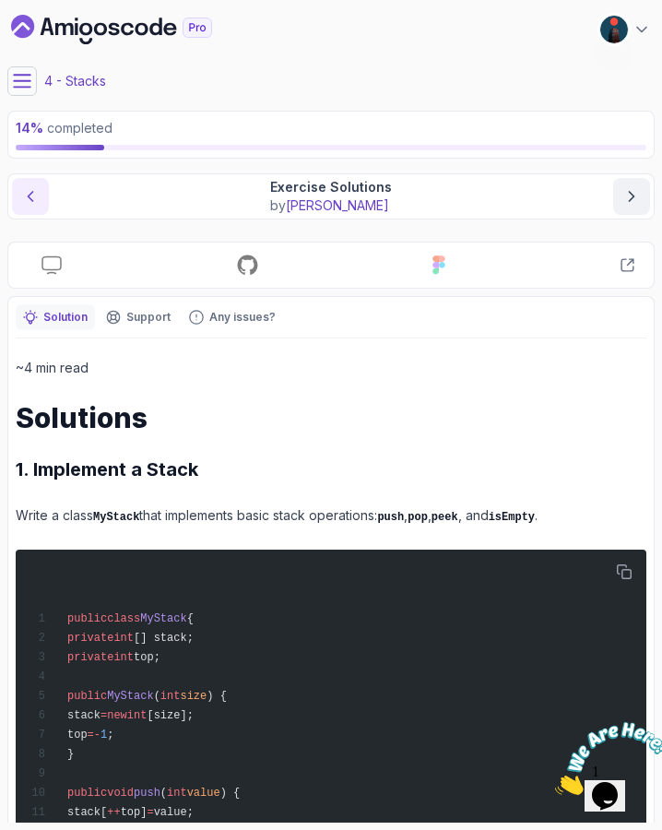
click at [36, 200] on icon "previous content" at bounding box center [30, 196] width 18 height 18
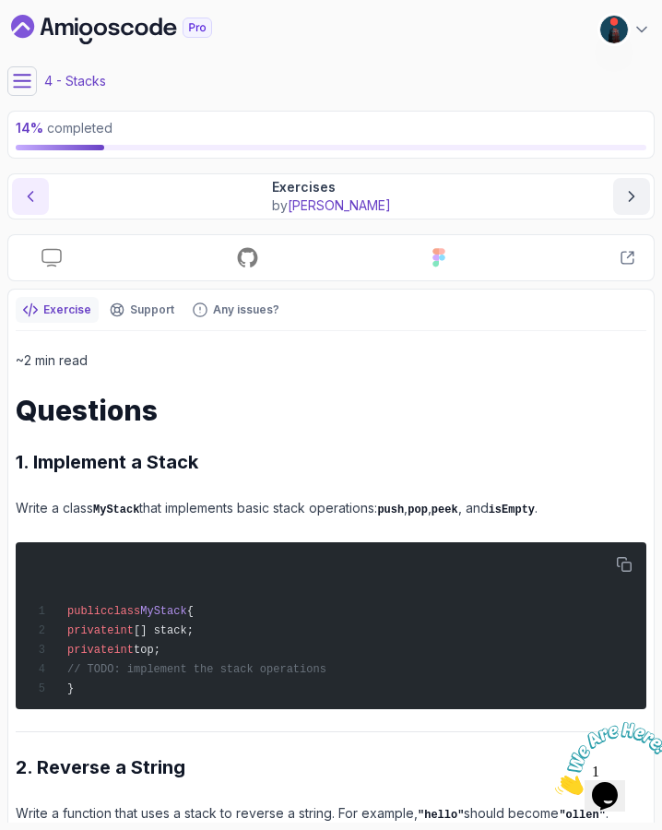
click at [36, 200] on icon "previous content" at bounding box center [30, 196] width 18 height 18
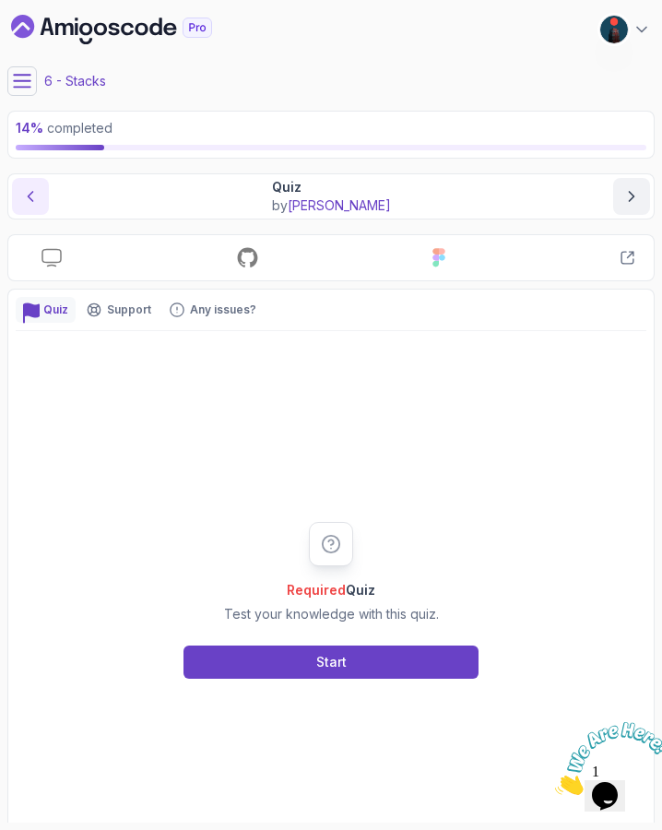
click at [36, 200] on icon "previous content" at bounding box center [30, 196] width 18 height 18
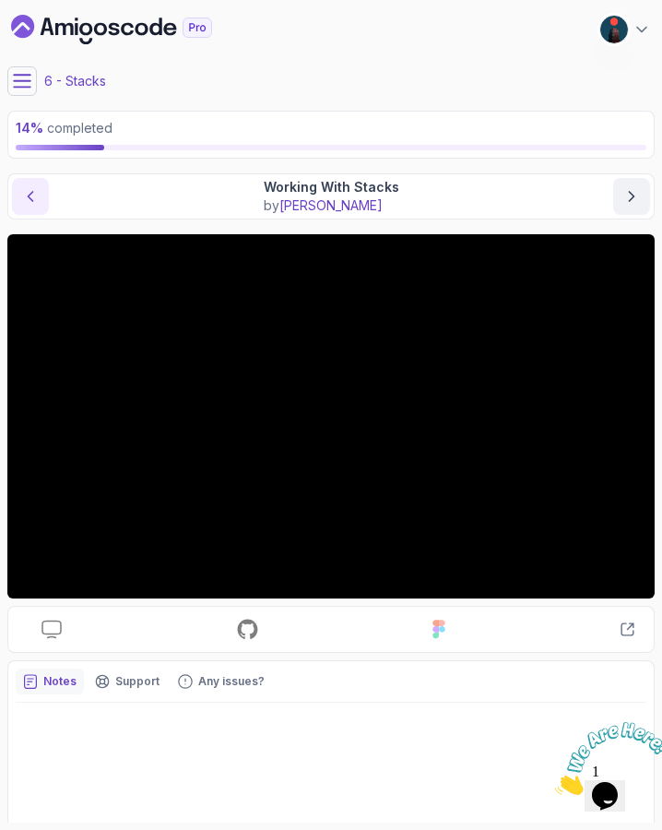
click at [36, 200] on icon "previous content" at bounding box center [30, 196] width 18 height 18
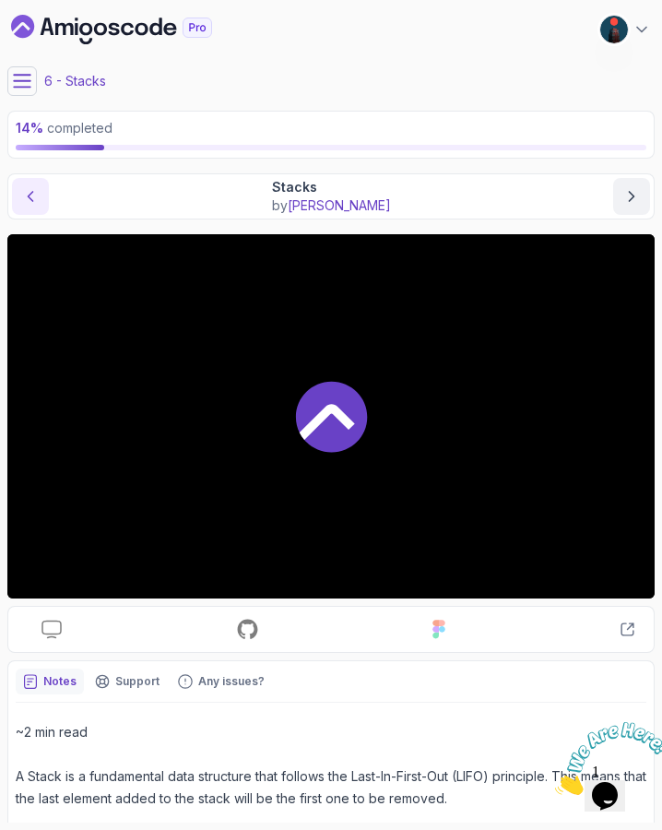
click at [36, 200] on icon "previous content" at bounding box center [30, 196] width 18 height 18
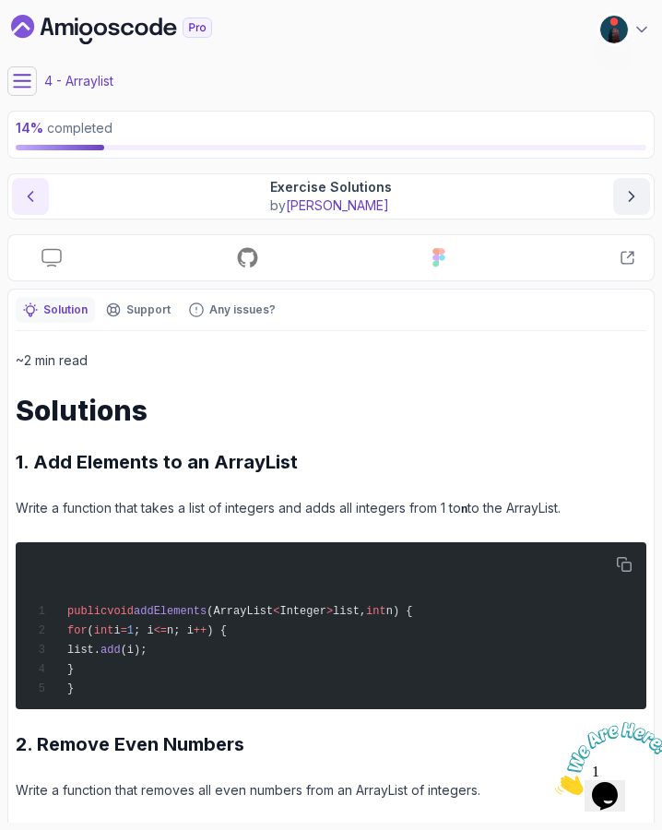
click at [36, 200] on icon "previous content" at bounding box center [30, 196] width 18 height 18
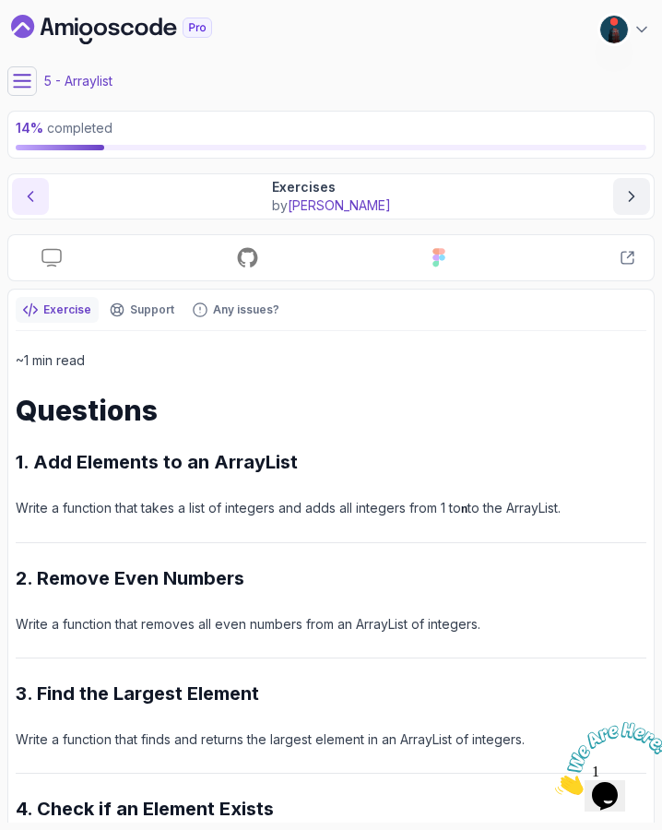
click at [36, 200] on icon "previous content" at bounding box center [30, 196] width 18 height 18
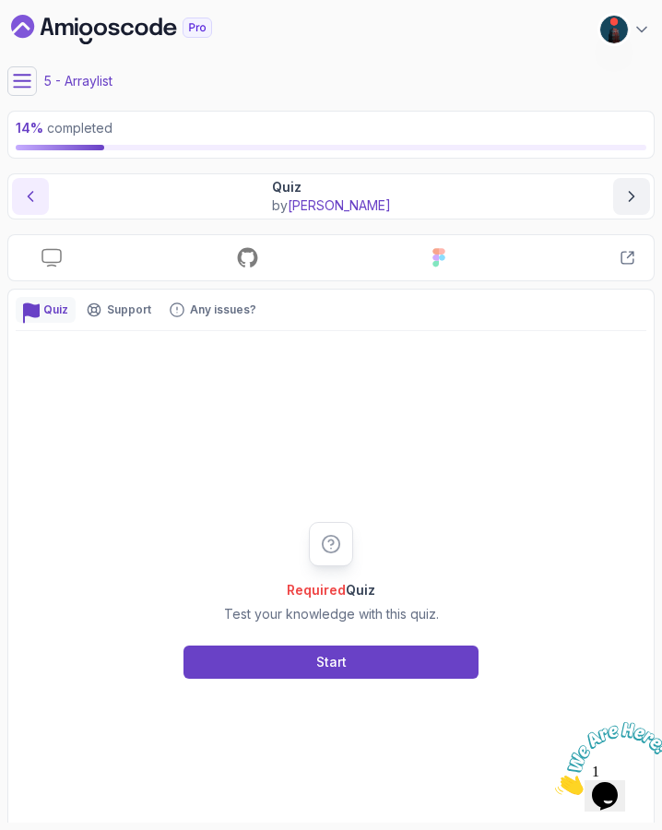
click at [40, 199] on button "previous content" at bounding box center [30, 196] width 37 height 37
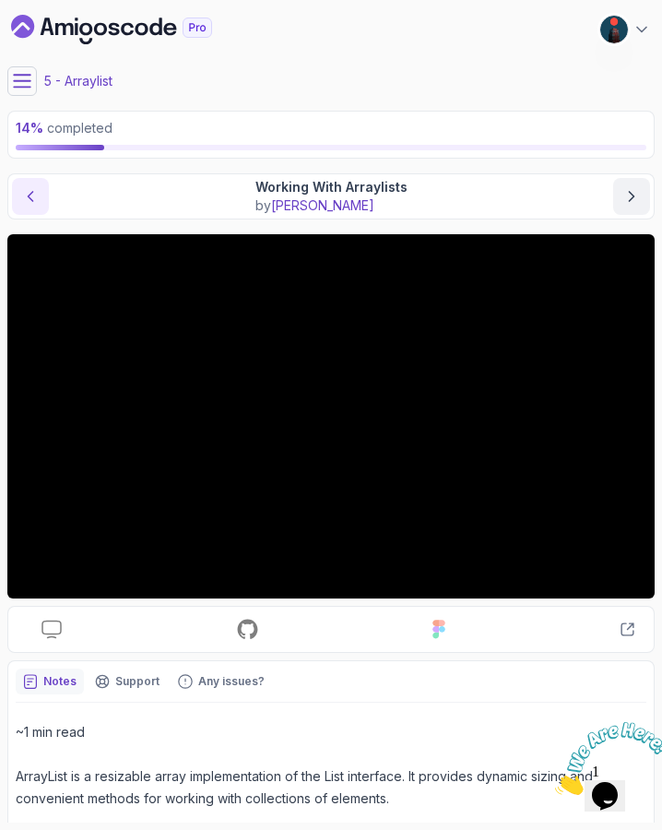
click at [37, 195] on icon "previous content" at bounding box center [30, 196] width 18 height 18
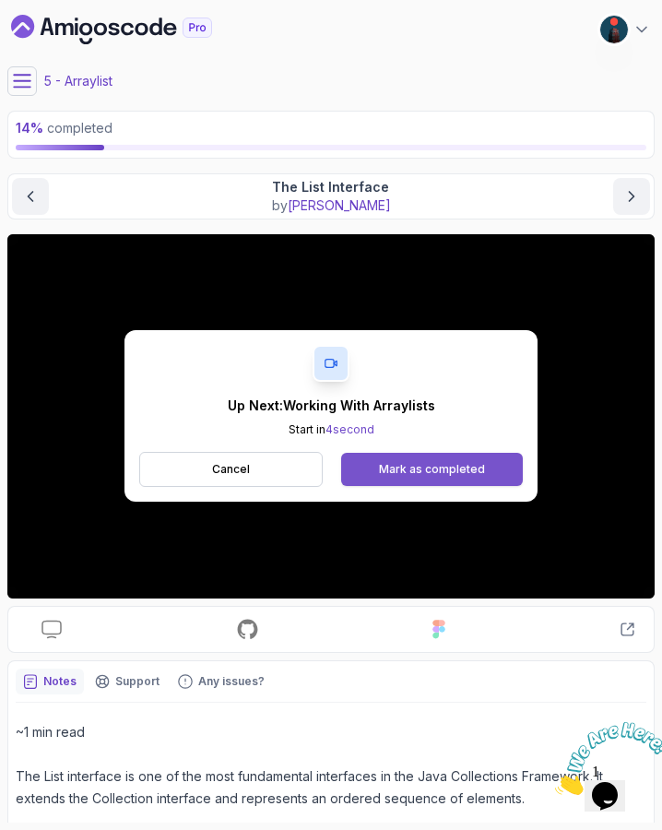
click at [455, 459] on button "Mark as completed" at bounding box center [432, 469] width 182 height 33
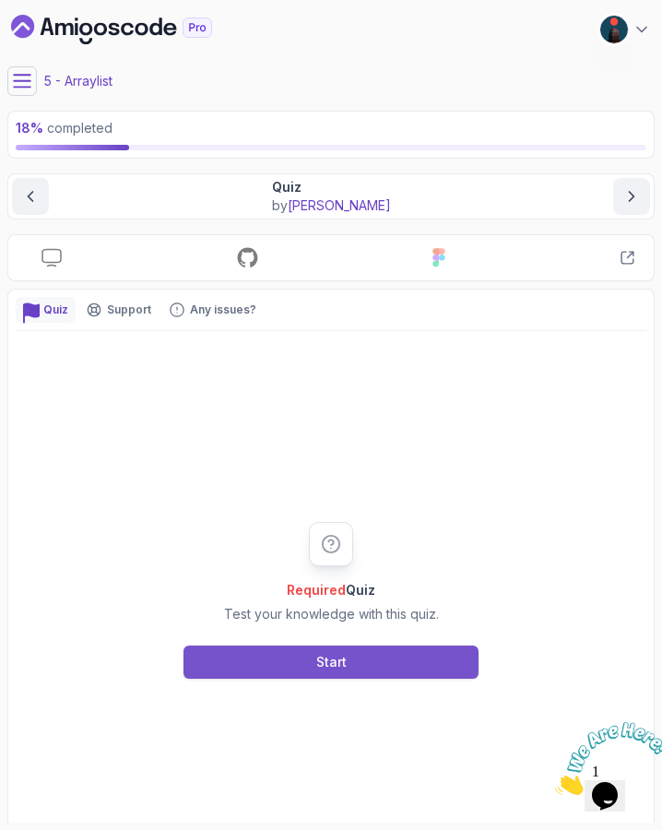
click at [289, 657] on button "Start" at bounding box center [330, 661] width 295 height 33
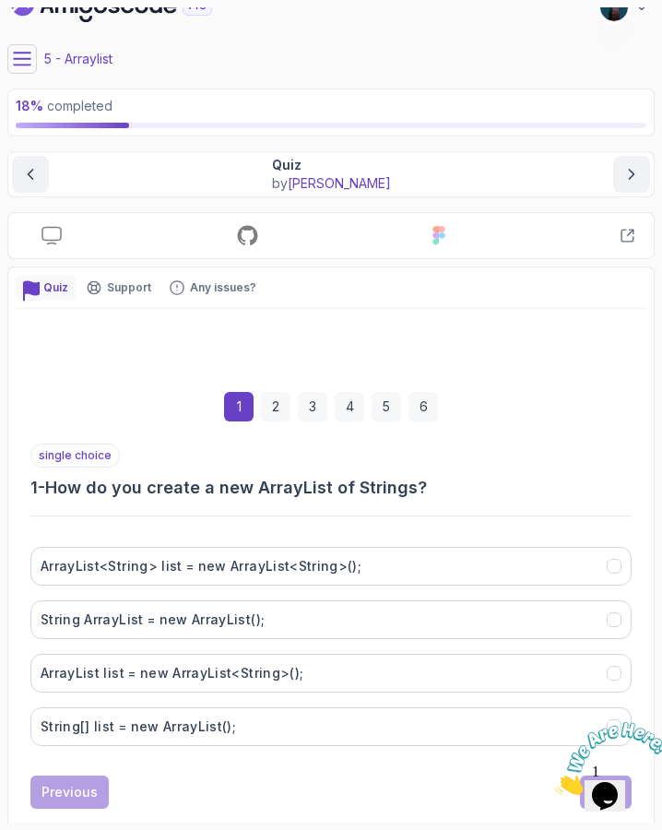
scroll to position [25, 0]
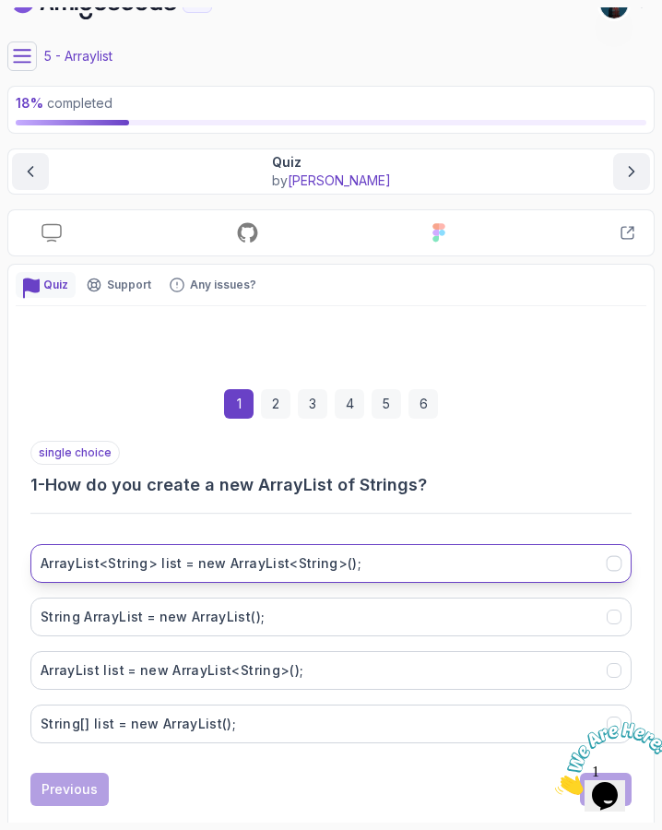
click at [219, 548] on button "ArrayList<String> list = new ArrayList<String>();" at bounding box center [330, 563] width 601 height 39
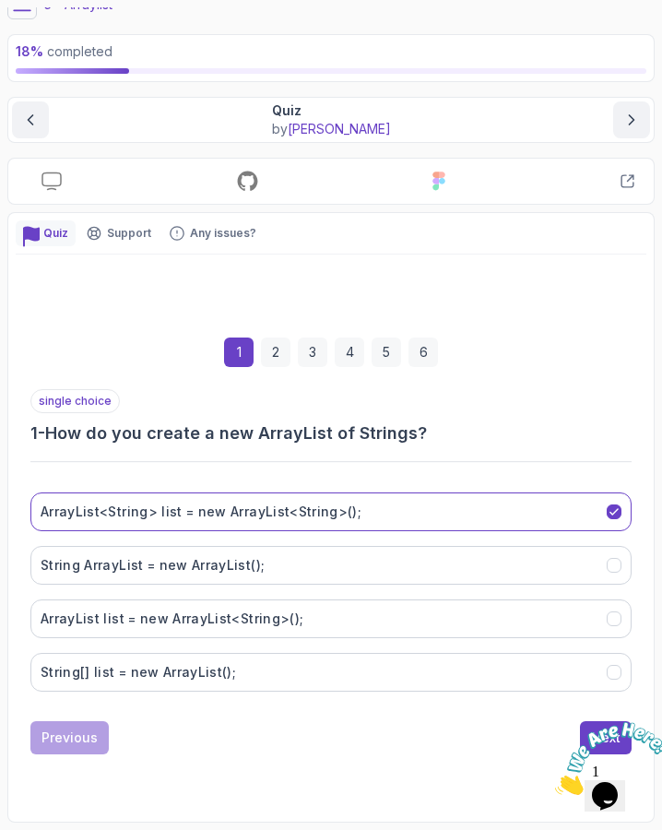
scroll to position [77, 0]
click at [555, 782] on icon "Close" at bounding box center [555, 790] width 0 height 16
click at [601, 728] on div "Next" at bounding box center [606, 737] width 30 height 18
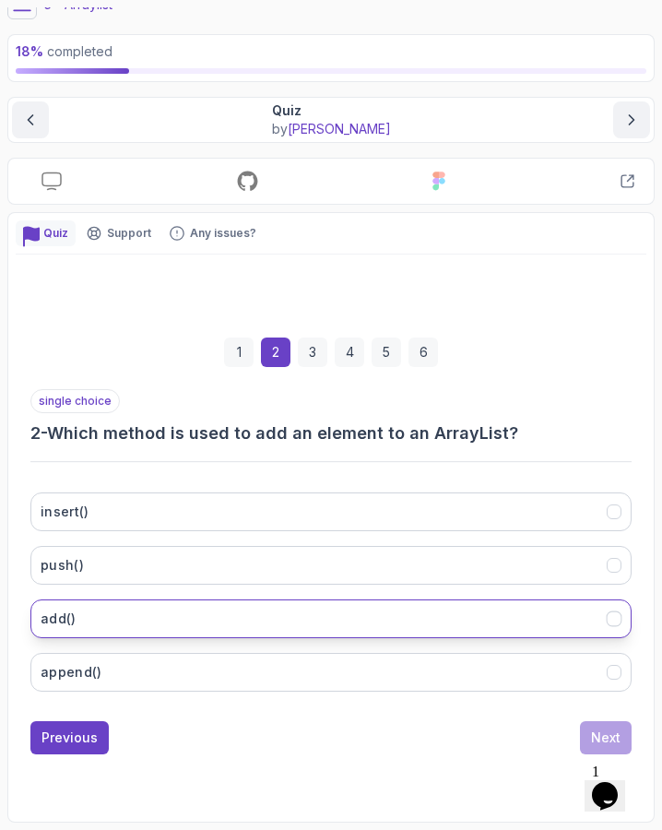
click at [198, 623] on button "add()" at bounding box center [330, 618] width 601 height 39
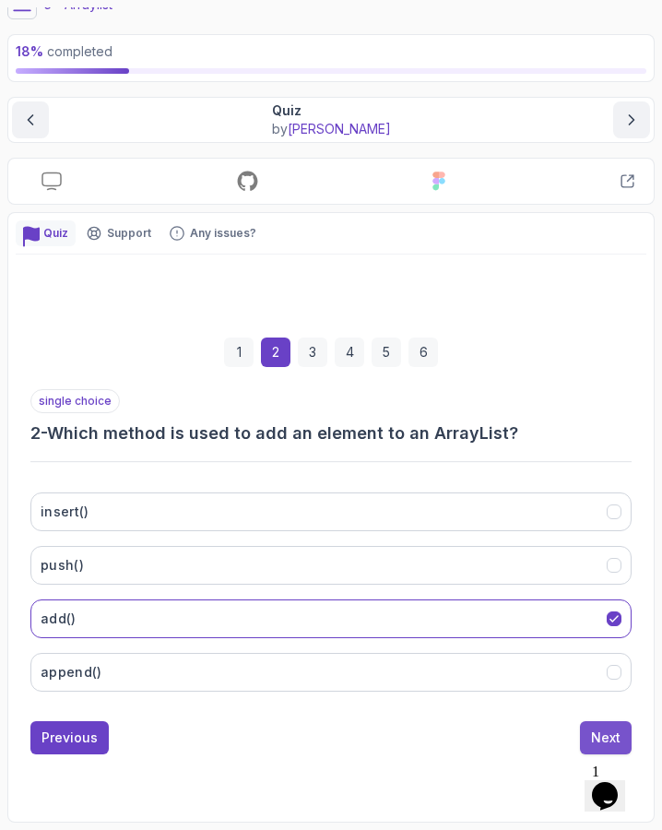
click at [605, 728] on div "Next" at bounding box center [606, 737] width 30 height 18
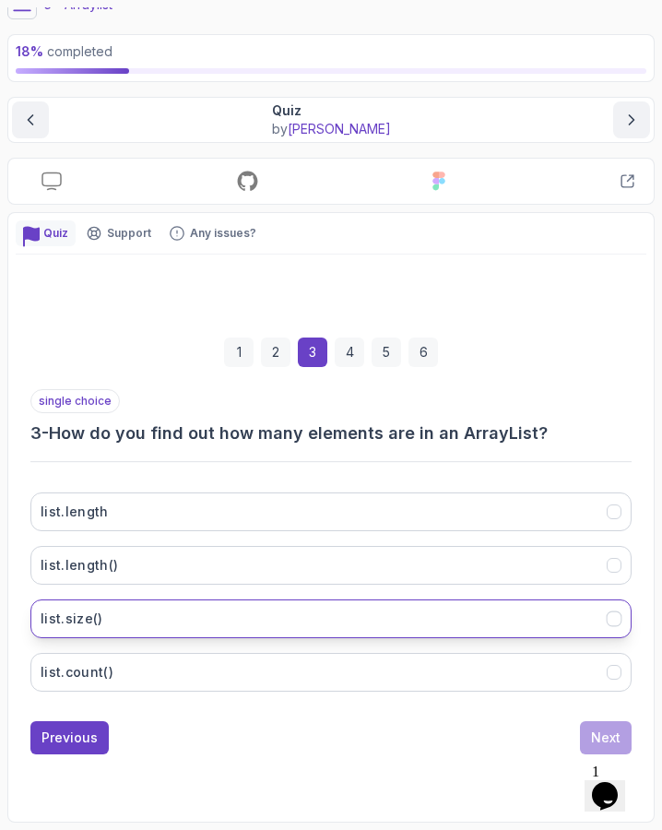
click at [160, 613] on button "list.size()" at bounding box center [330, 618] width 601 height 39
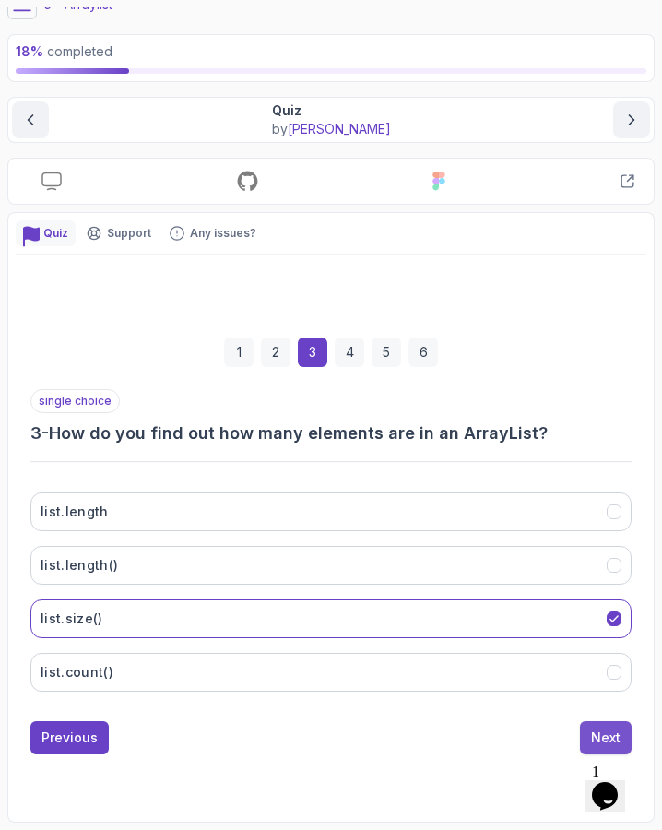
click at [616, 730] on div "Next" at bounding box center [606, 737] width 30 height 18
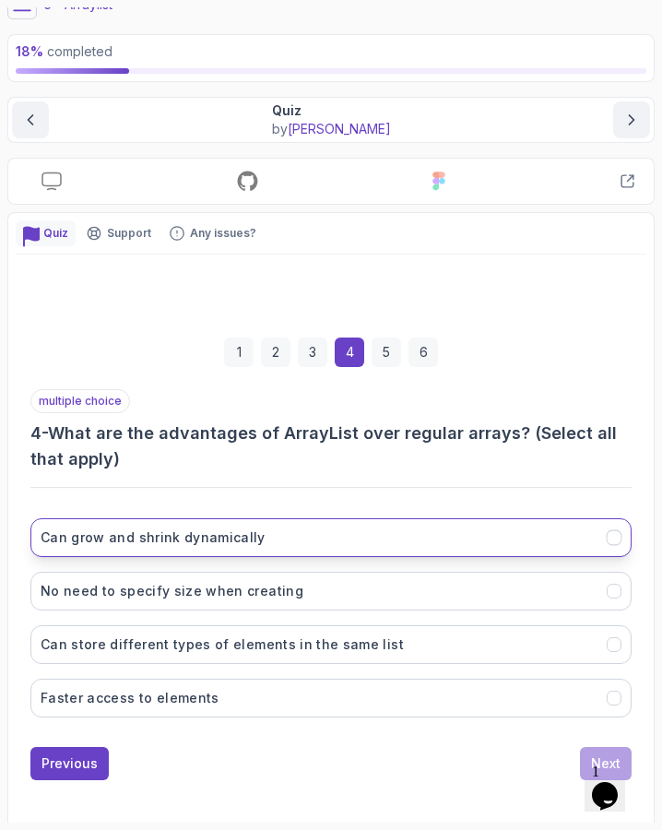
click at [283, 530] on button "Can grow and shrink dynamically" at bounding box center [330, 537] width 601 height 39
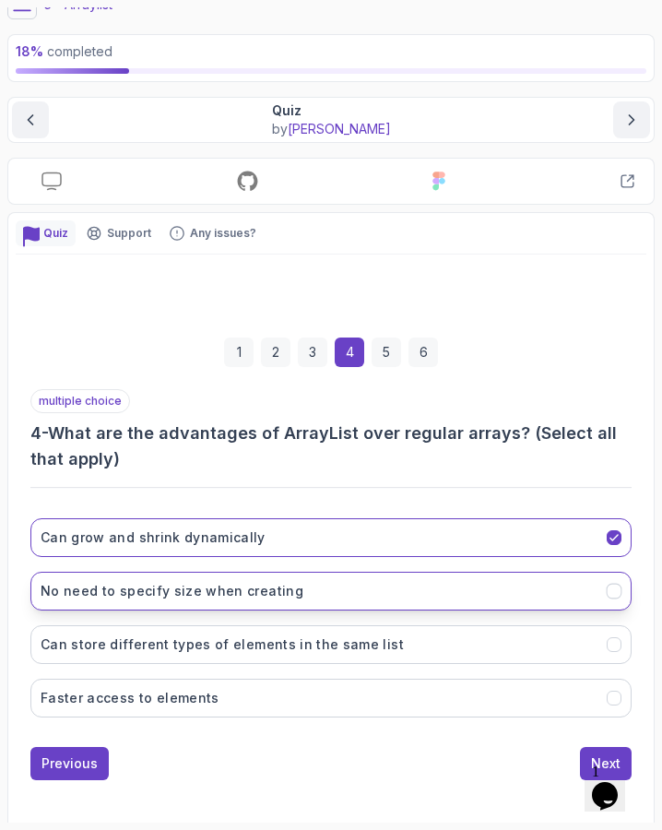
click at [286, 576] on button "No need to specify size when creating" at bounding box center [330, 591] width 601 height 39
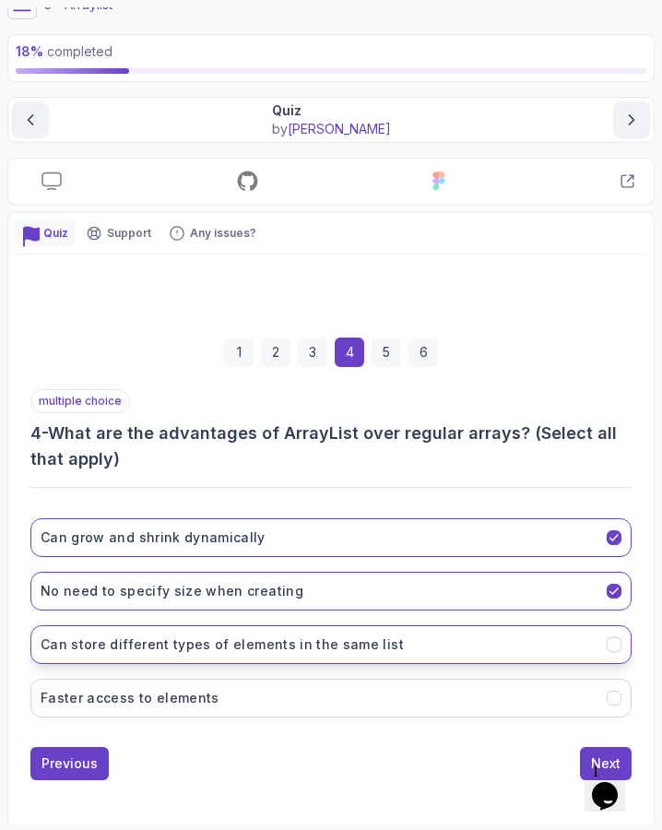
click at [276, 635] on h3 "Can store different types of elements in the same list" at bounding box center [222, 644] width 363 height 18
click at [383, 774] on div "Previous Next" at bounding box center [330, 763] width 601 height 33
click at [589, 754] on button "Next" at bounding box center [606, 763] width 52 height 33
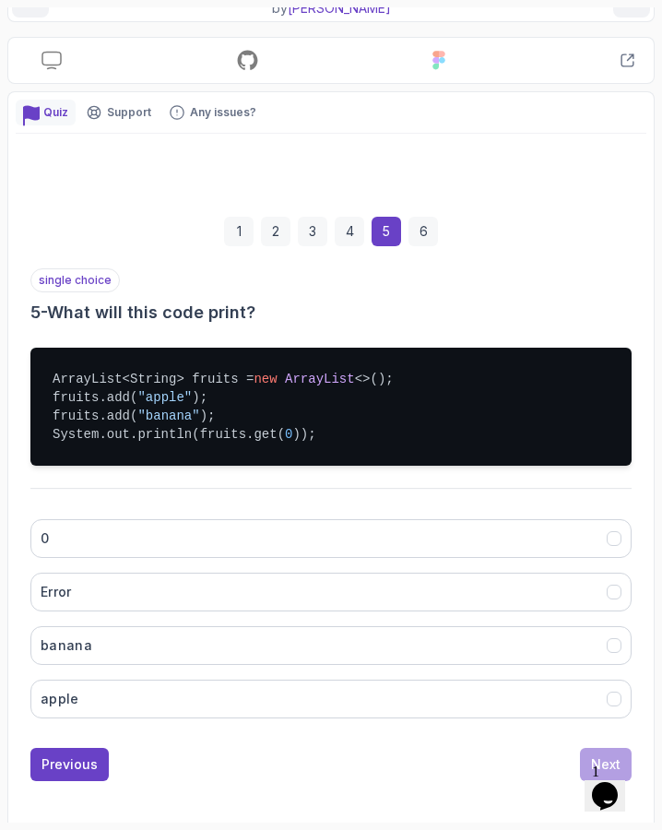
scroll to position [199, 0]
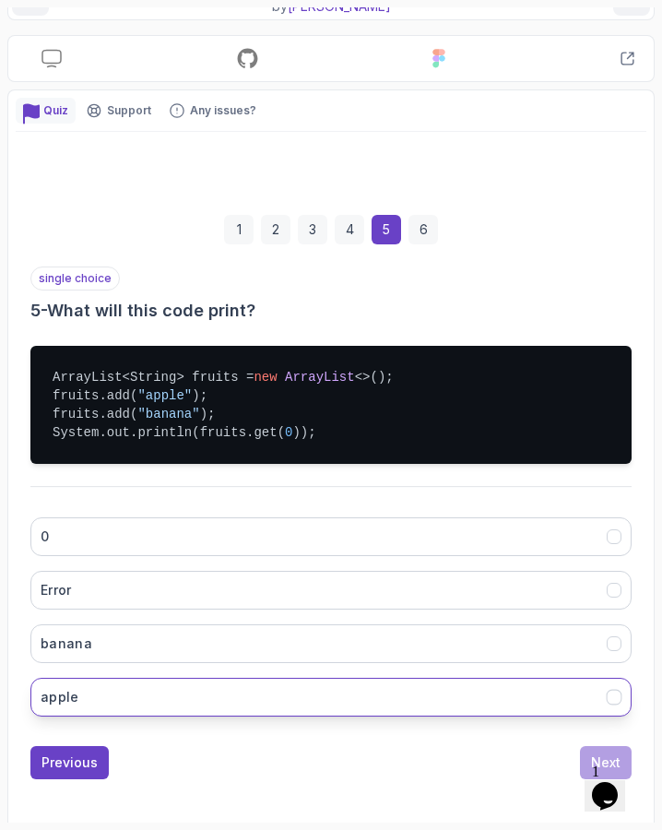
click at [191, 697] on button "apple" at bounding box center [330, 697] width 601 height 39
click at [276, 481] on div "single choice 5 - What will this code print? ArrayList<String> fruits = new Arr…" at bounding box center [330, 498] width 601 height 465
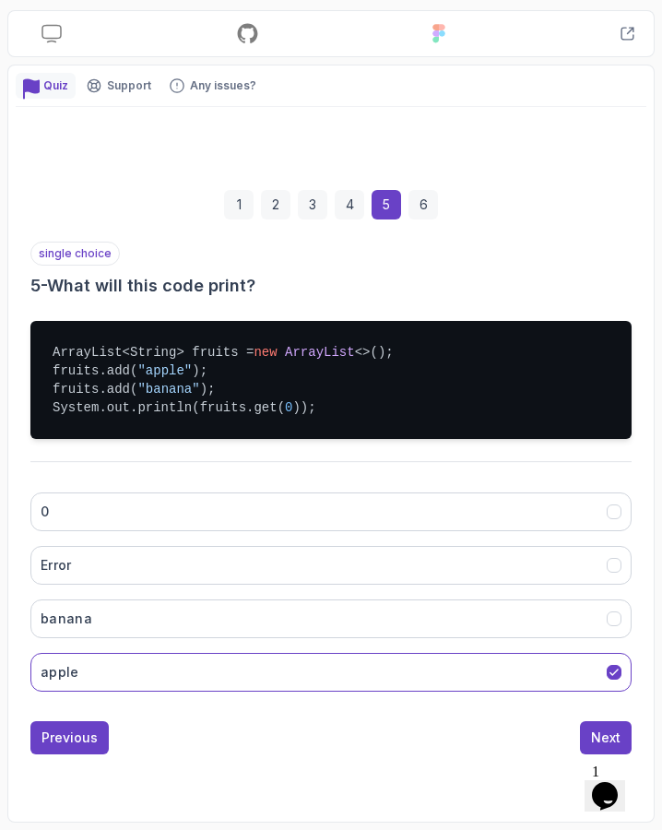
scroll to position [224, 0]
click at [595, 733] on div "Next" at bounding box center [606, 737] width 30 height 18
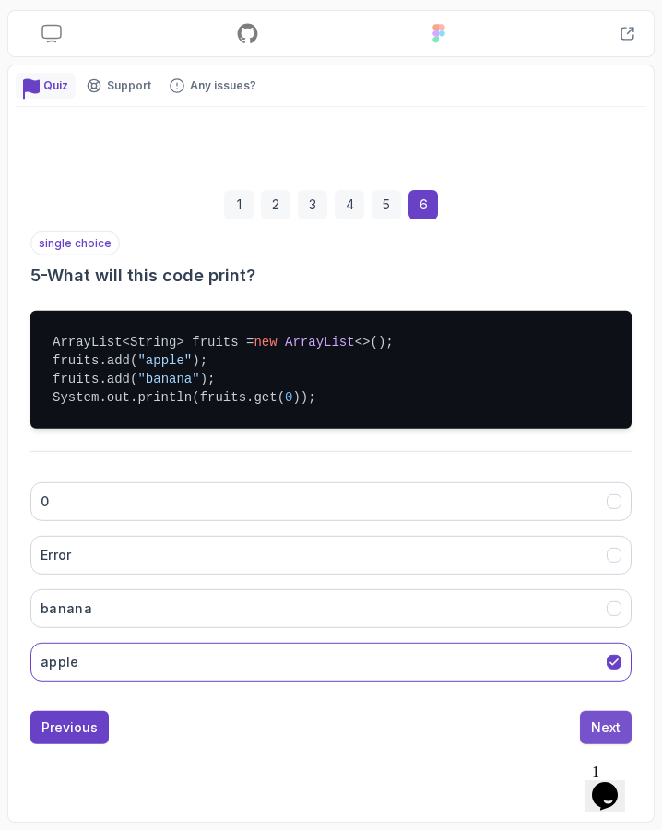
scroll to position [77, 0]
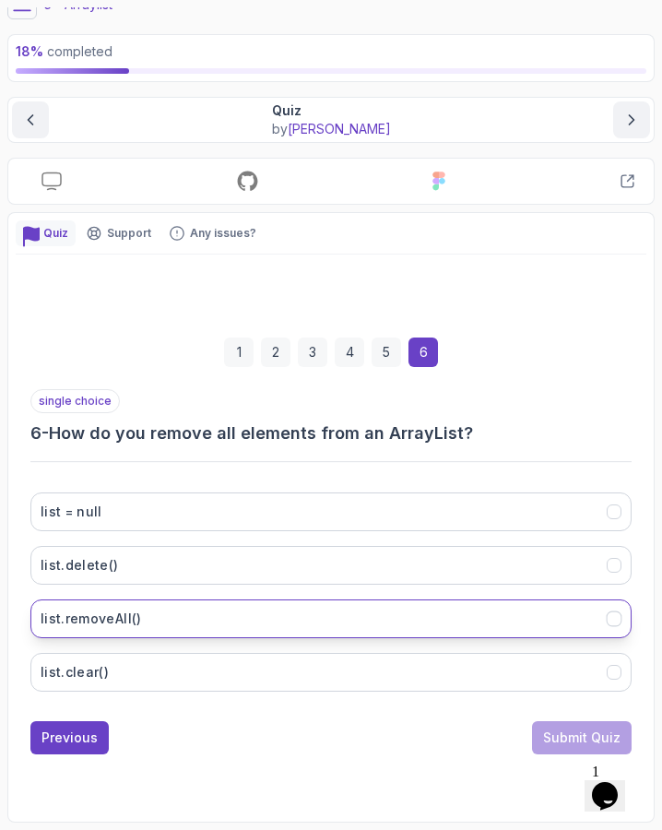
click at [242, 620] on button "list.removeAll()" at bounding box center [330, 618] width 601 height 39
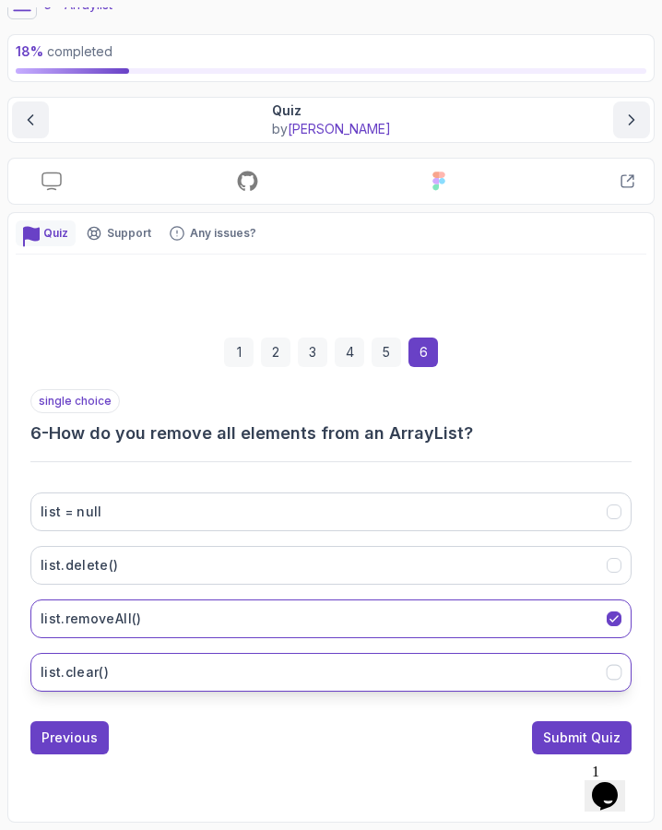
click at [401, 675] on button "list.clear()" at bounding box center [330, 672] width 601 height 39
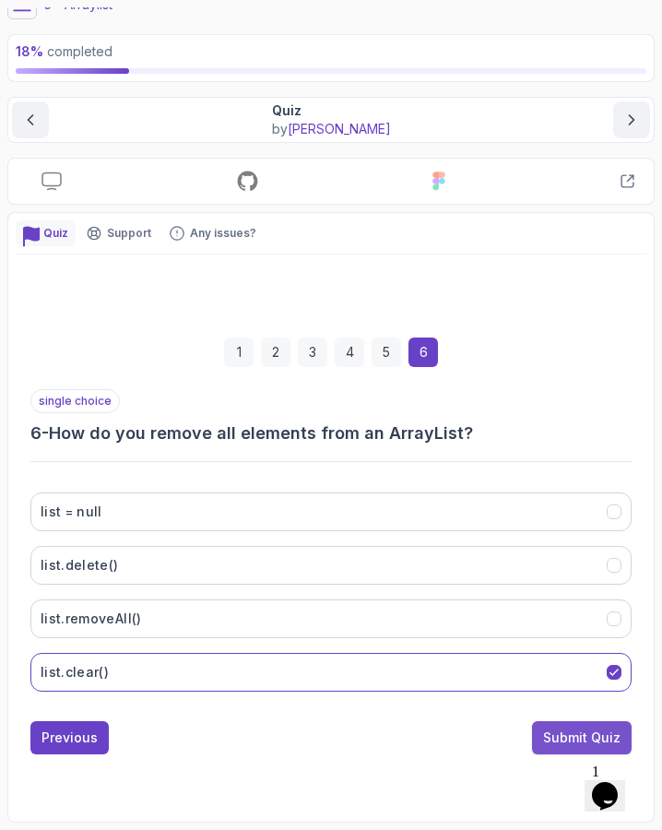
click at [543, 732] on button "Submit Quiz" at bounding box center [582, 737] width 100 height 33
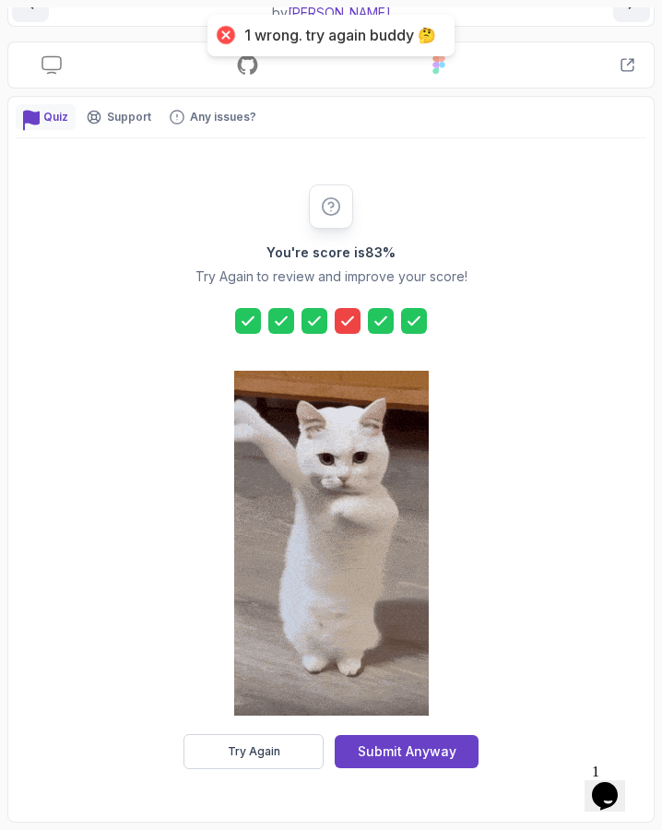
scroll to position [0, 0]
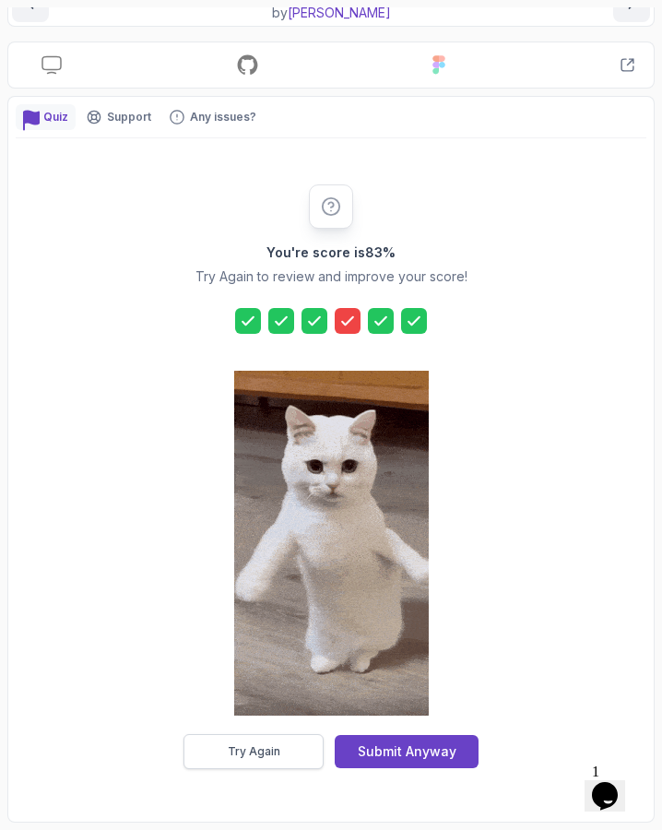
click at [295, 744] on button "Try Again" at bounding box center [253, 751] width 140 height 35
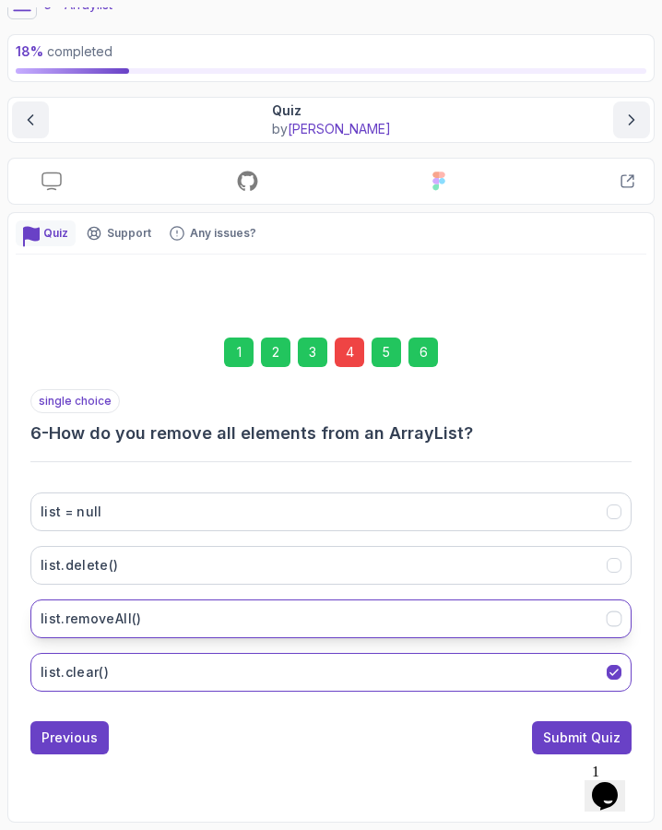
click at [296, 599] on button "list.removeAll()" at bounding box center [330, 618] width 601 height 39
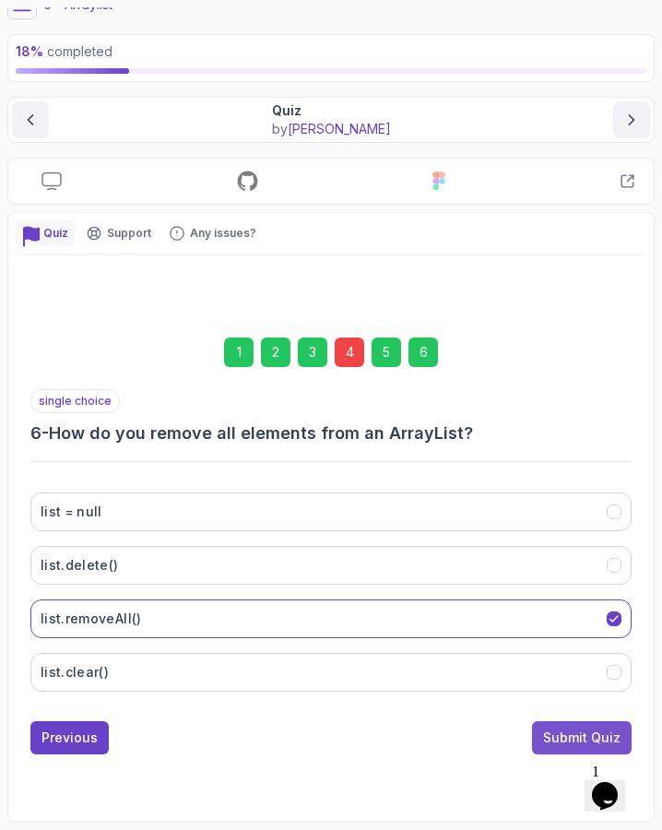
click at [578, 721] on button "Submit Quiz" at bounding box center [582, 737] width 100 height 33
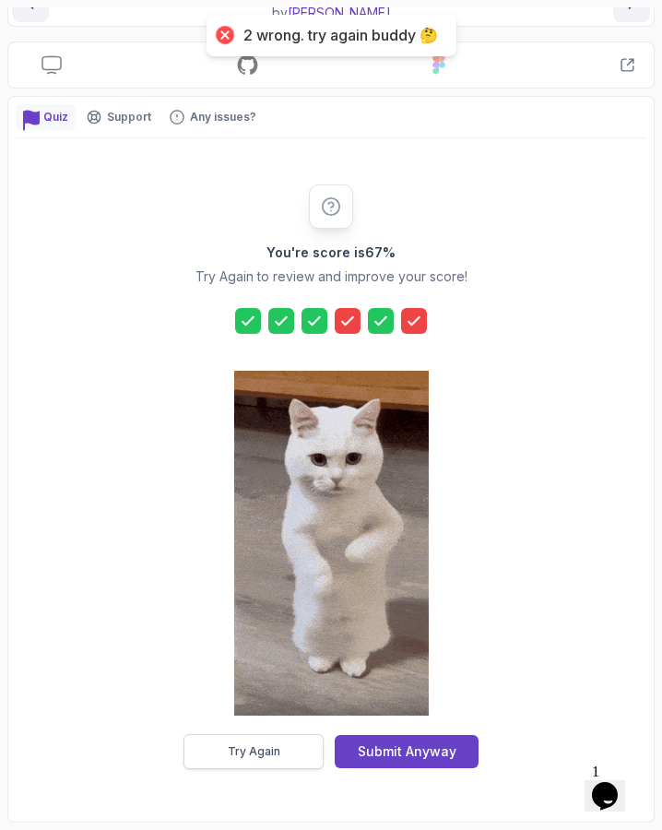
click at [254, 736] on button "Try Again" at bounding box center [253, 751] width 140 height 35
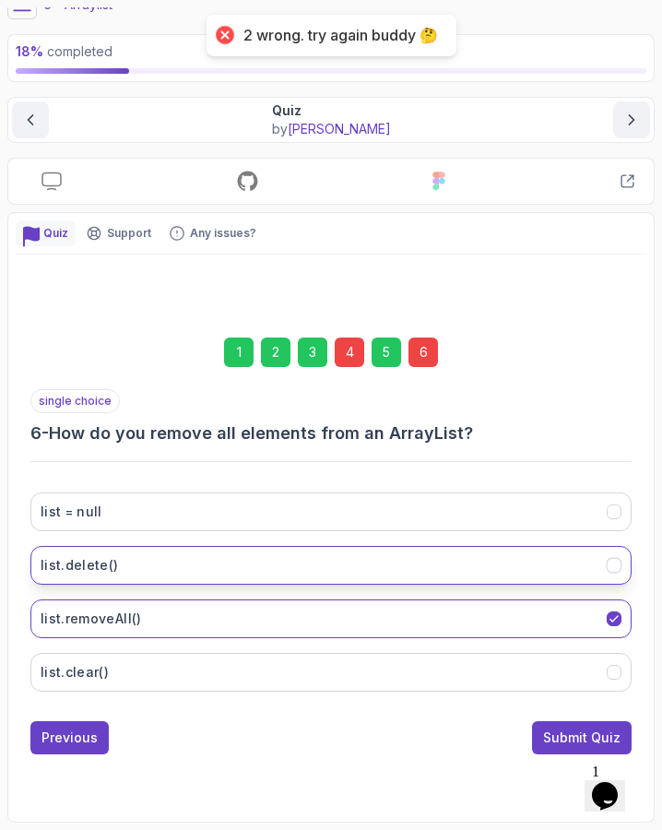
click at [290, 546] on button "list.delete()" at bounding box center [330, 565] width 601 height 39
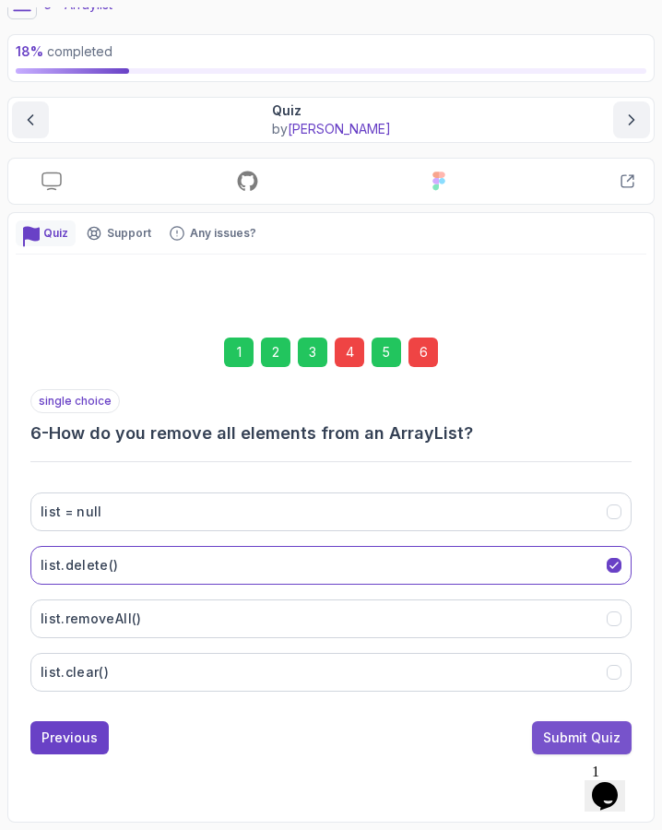
click at [551, 728] on div "Submit Quiz" at bounding box center [581, 737] width 77 height 18
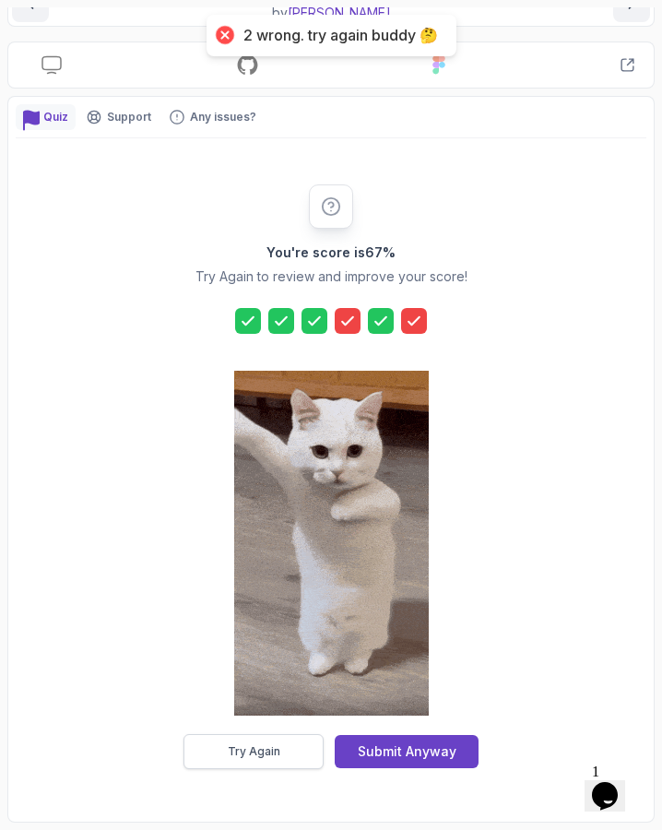
click at [260, 738] on button "Try Again" at bounding box center [253, 751] width 140 height 35
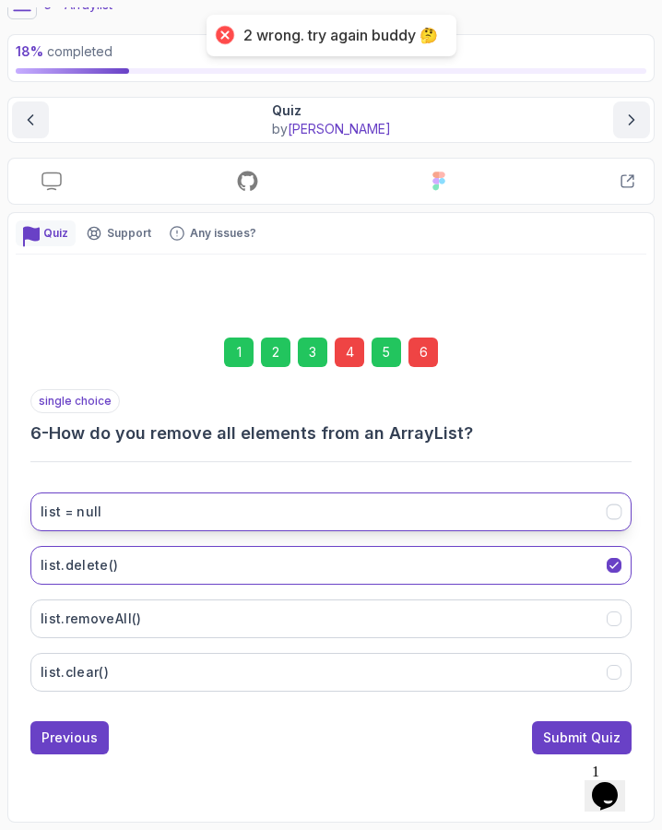
click at [268, 492] on button "list = null" at bounding box center [330, 511] width 601 height 39
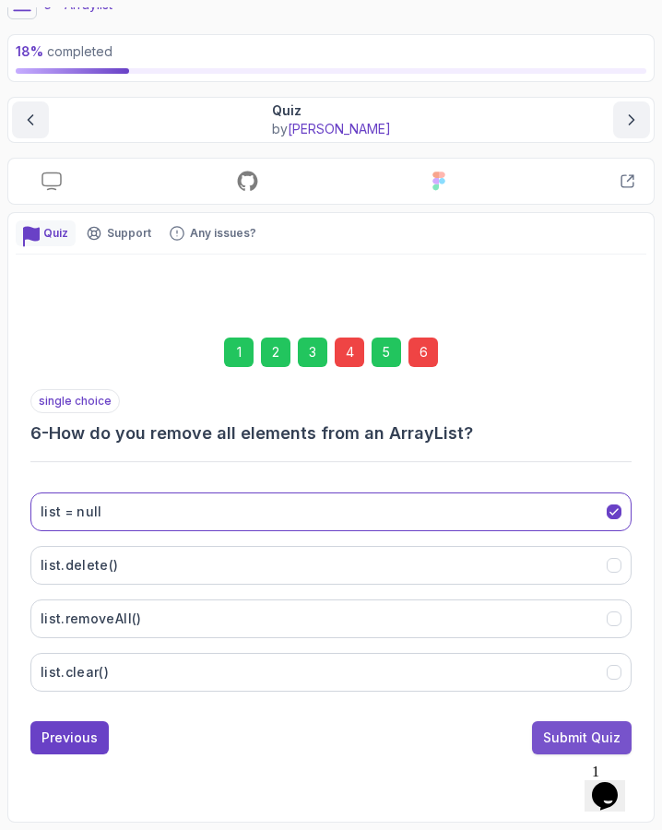
click at [579, 728] on div "Submit Quiz" at bounding box center [581, 737] width 77 height 18
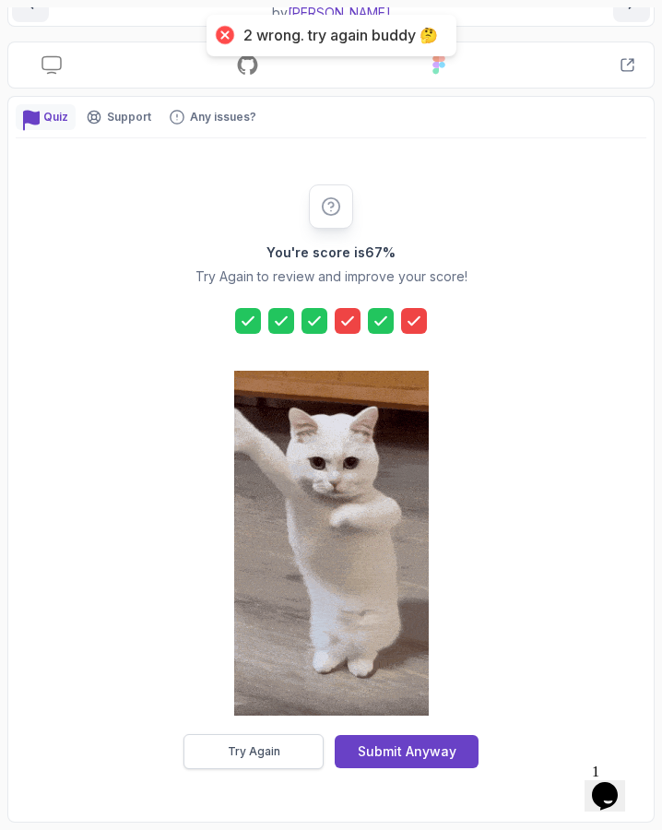
click at [251, 749] on div "Try Again" at bounding box center [254, 751] width 53 height 15
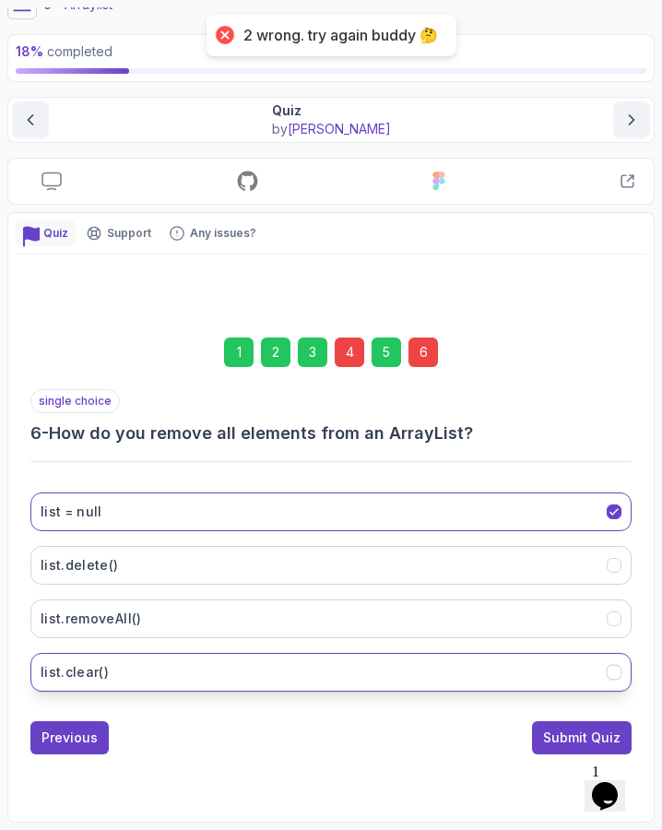
click at [295, 653] on button "list.clear()" at bounding box center [330, 672] width 601 height 39
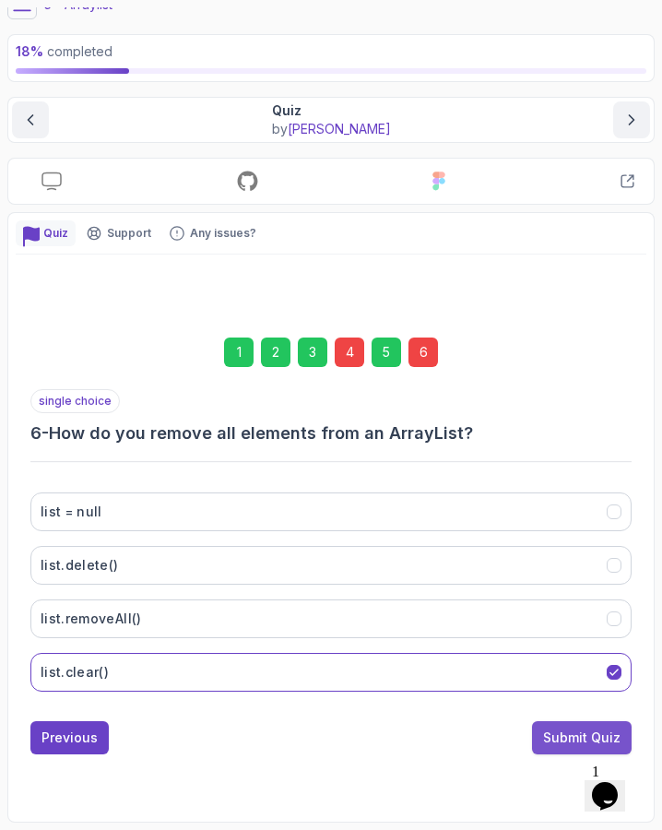
click at [584, 721] on button "Submit Quiz" at bounding box center [582, 737] width 100 height 33
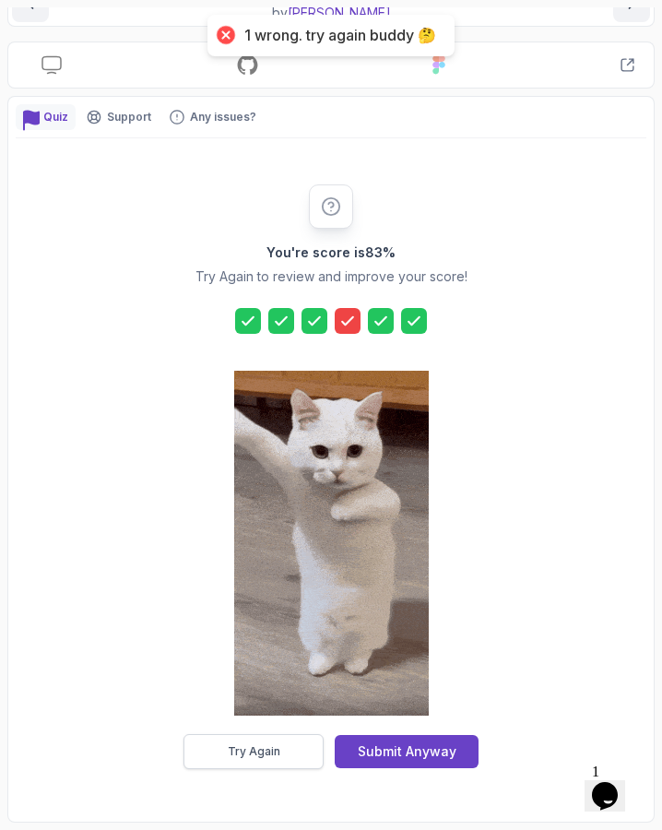
click at [275, 736] on button "Try Again" at bounding box center [253, 751] width 140 height 35
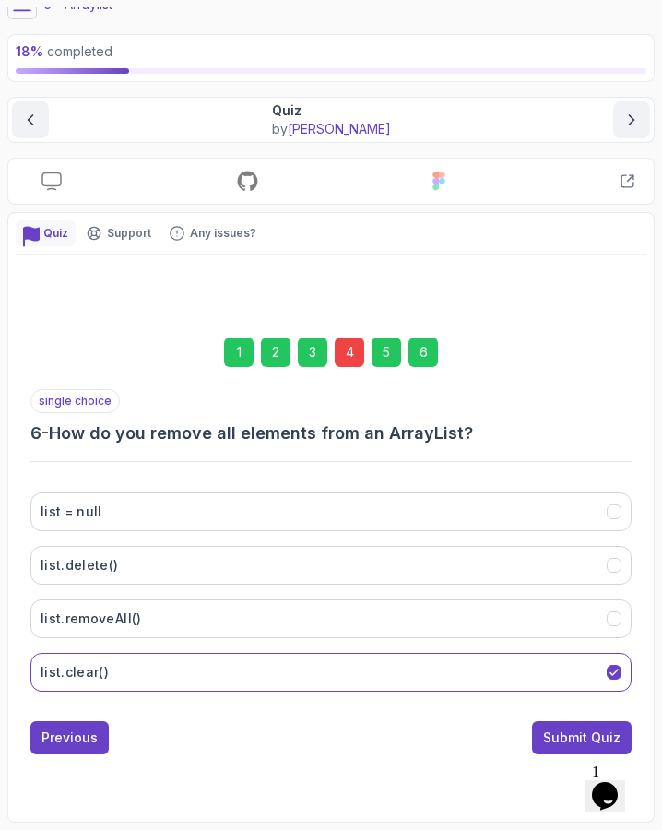
click at [349, 230] on div "Quiz Support Any issues? Slides Slides not available Repo Repository not availa…" at bounding box center [330, 517] width 647 height 610
click at [346, 351] on div "4" at bounding box center [350, 352] width 30 height 30
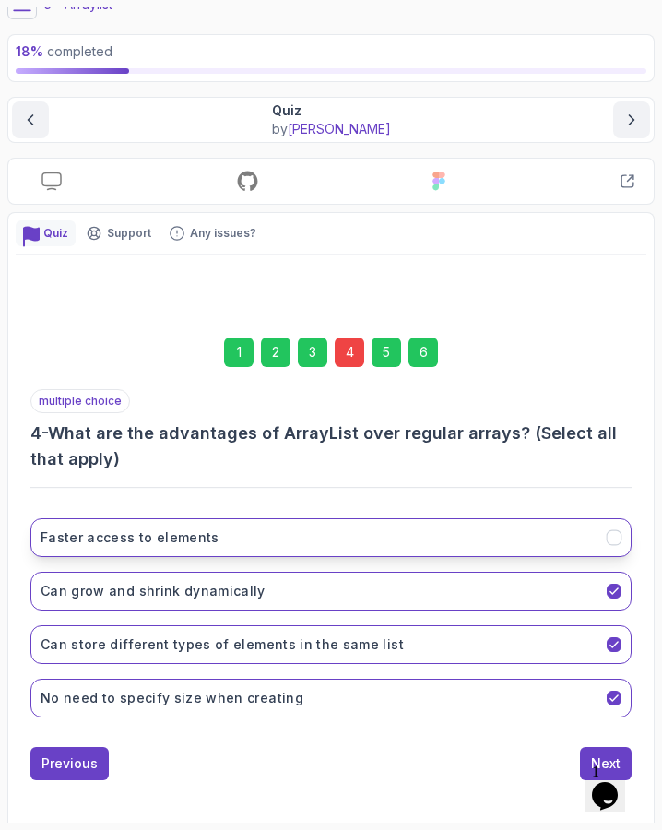
click at [359, 549] on button "Faster access to elements" at bounding box center [330, 537] width 601 height 39
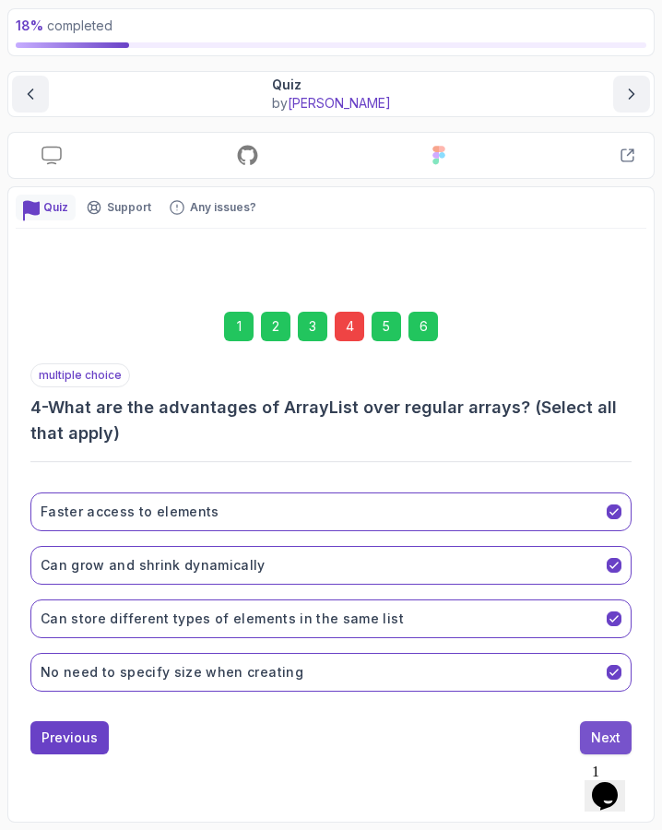
scroll to position [102, 0]
click at [588, 734] on button "Next" at bounding box center [606, 737] width 52 height 33
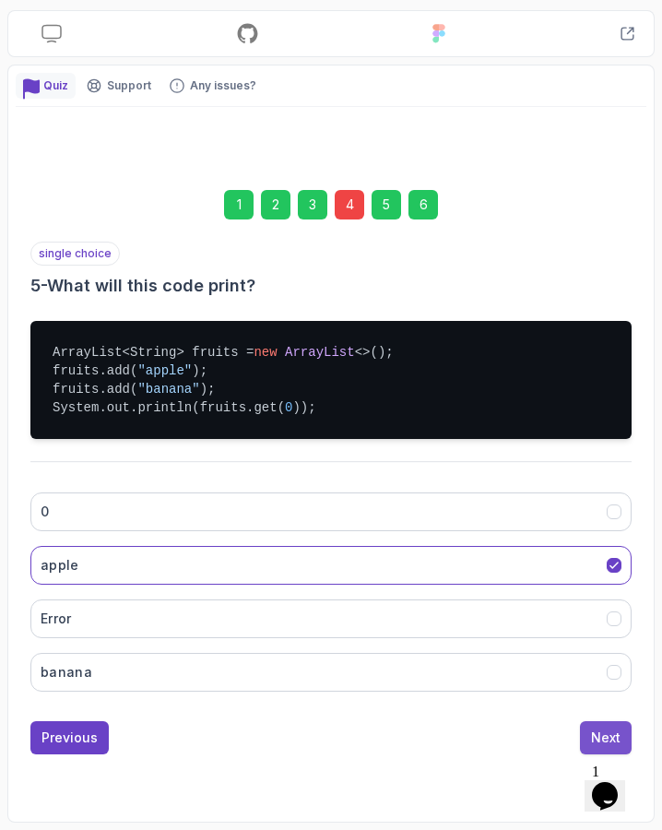
click at [587, 721] on button "Next" at bounding box center [606, 737] width 52 height 33
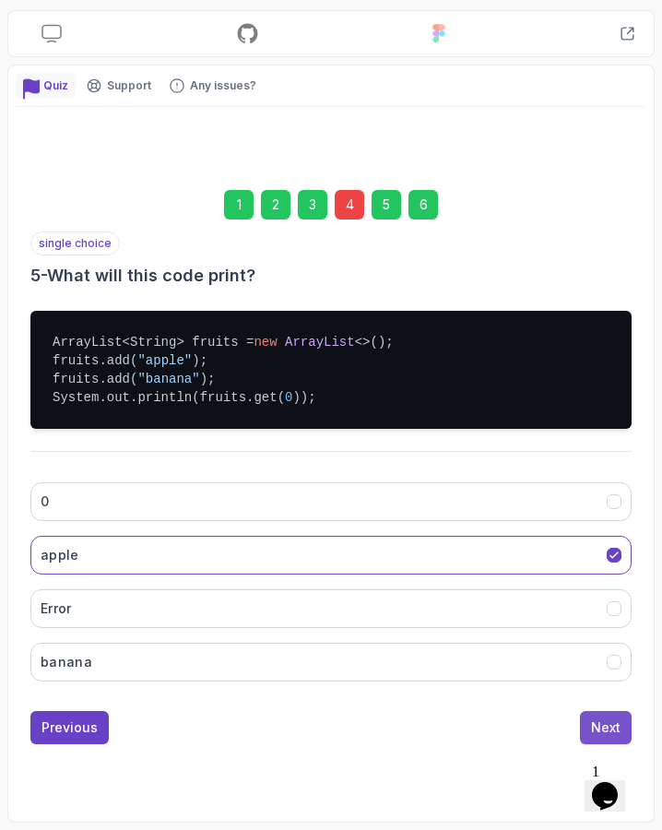
scroll to position [77, 0]
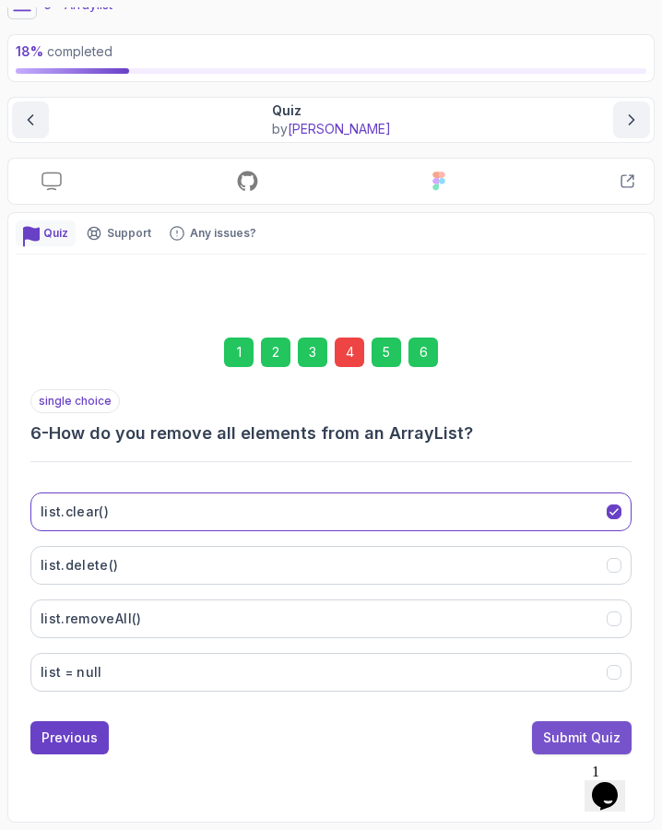
click at [565, 748] on button "Submit Quiz" at bounding box center [582, 737] width 100 height 33
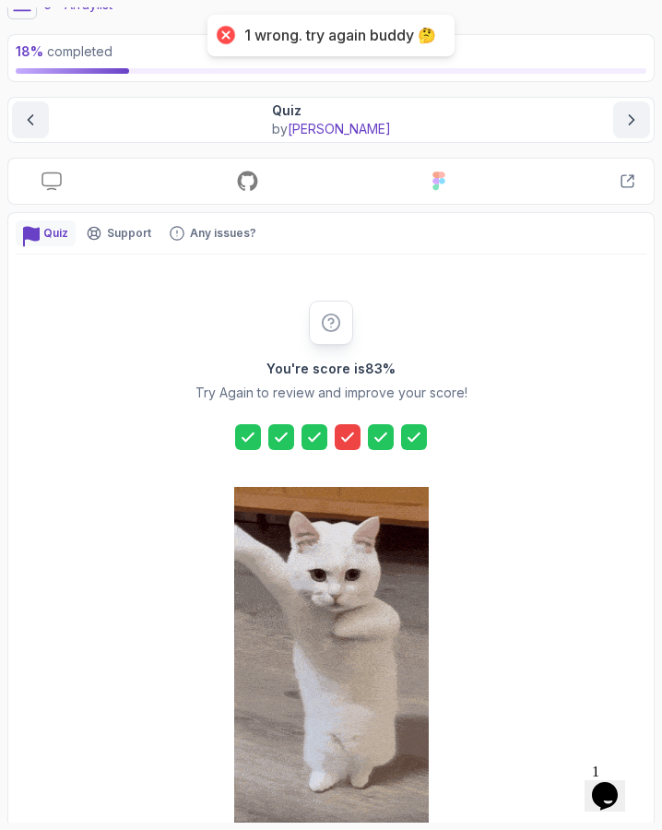
click at [342, 432] on icon at bounding box center [347, 437] width 18 height 18
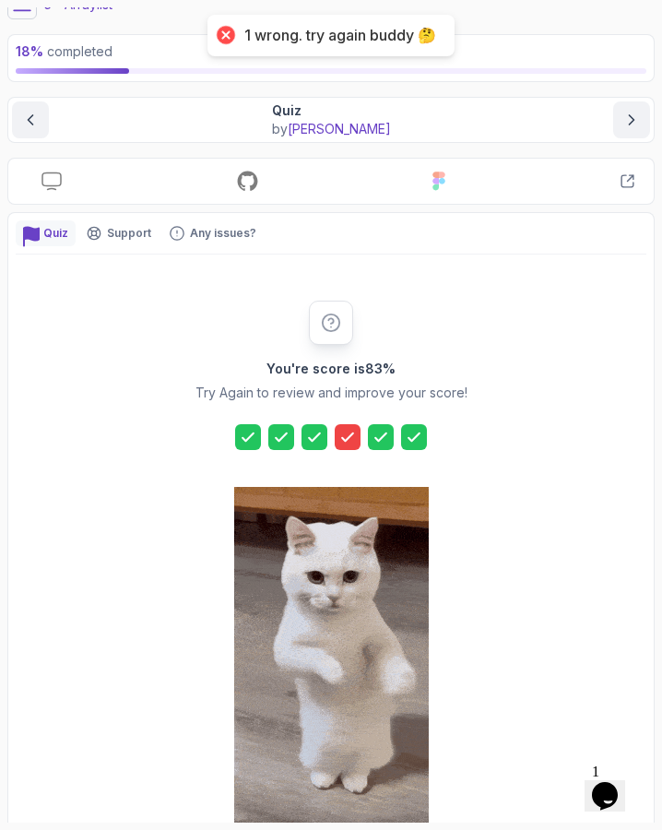
click at [352, 434] on icon at bounding box center [347, 435] width 11 height 7
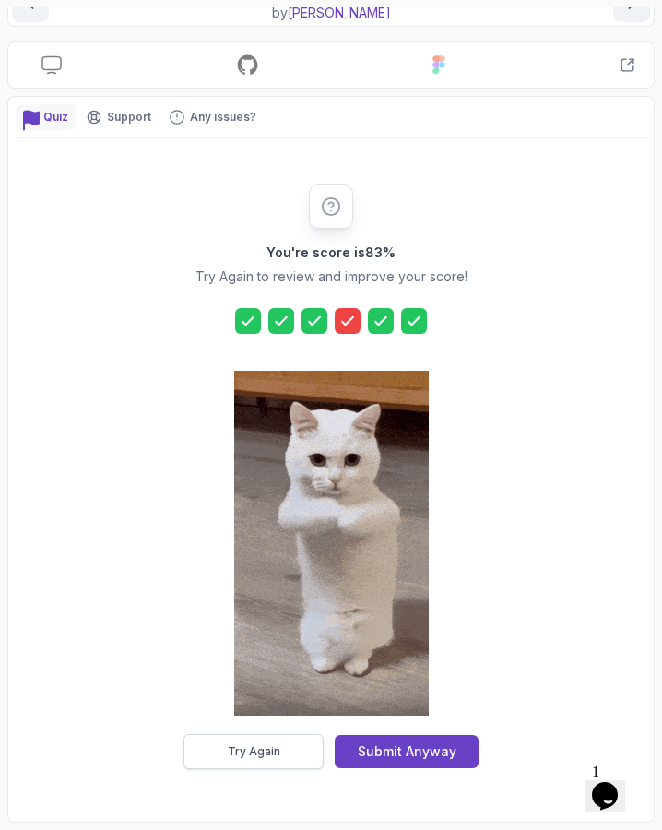
click at [280, 753] on button "Try Again" at bounding box center [253, 751] width 140 height 35
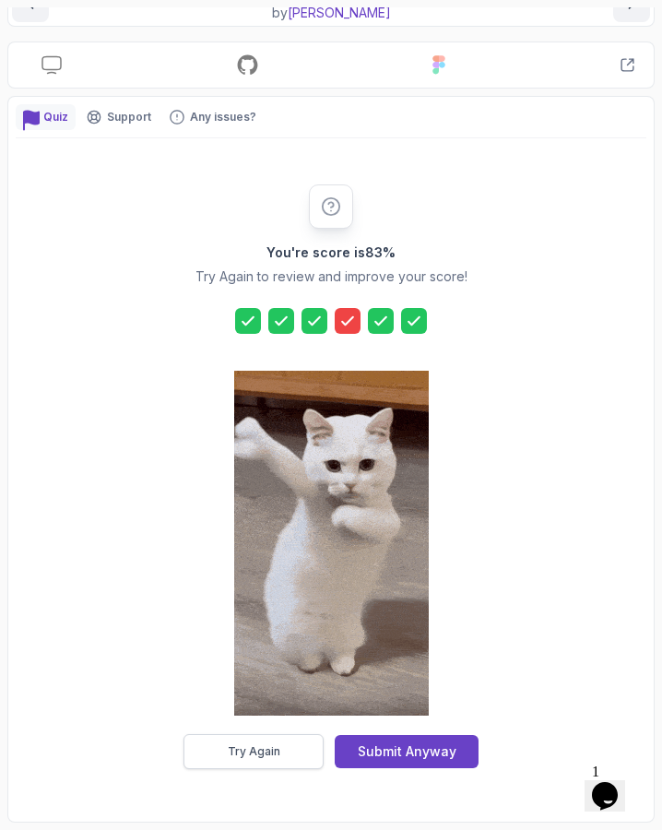
scroll to position [102, 0]
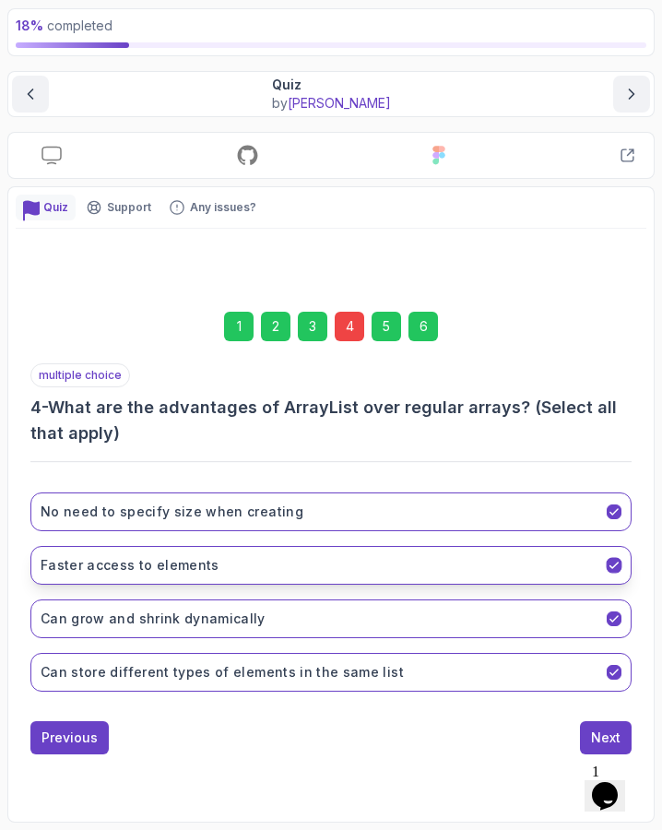
click at [295, 559] on button "Faster access to elements" at bounding box center [330, 565] width 601 height 39
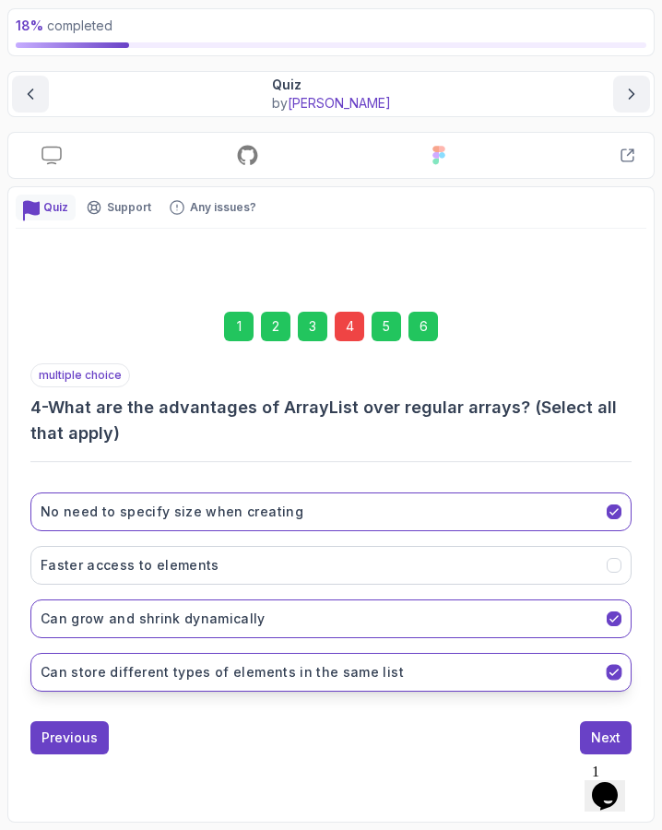
click at [302, 669] on h3 "Can store different types of elements in the same list" at bounding box center [222, 672] width 363 height 18
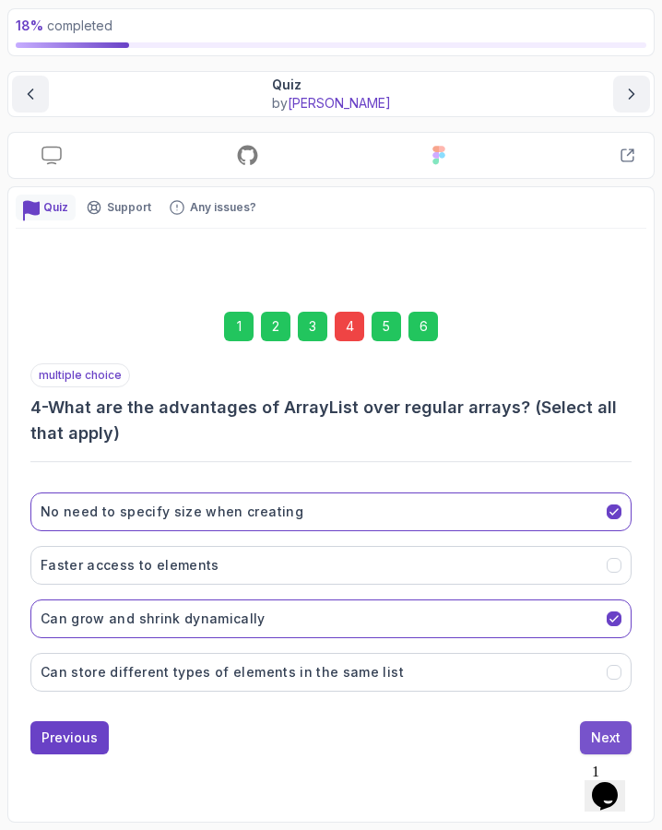
click at [587, 741] on button "Next" at bounding box center [606, 737] width 52 height 33
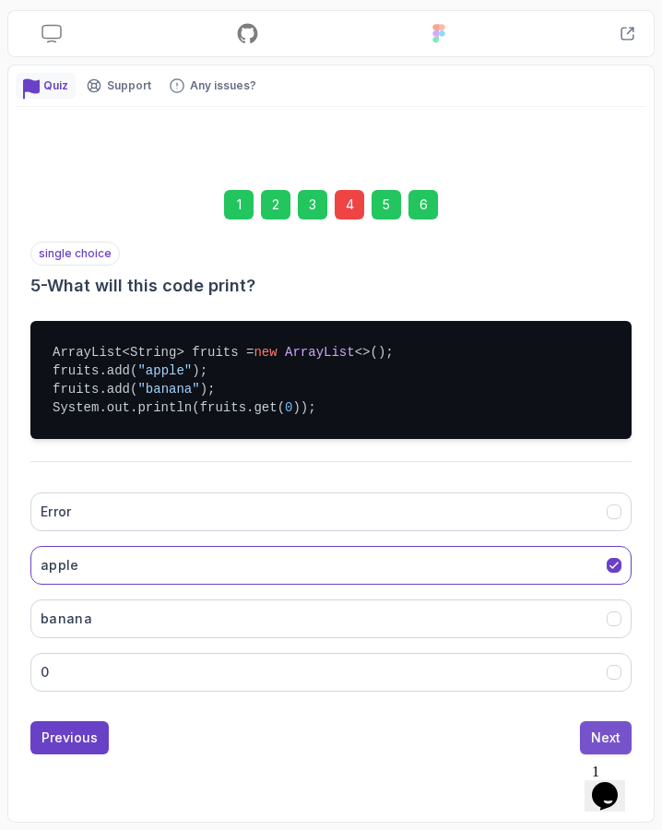
click at [595, 737] on div "Next" at bounding box center [606, 737] width 30 height 18
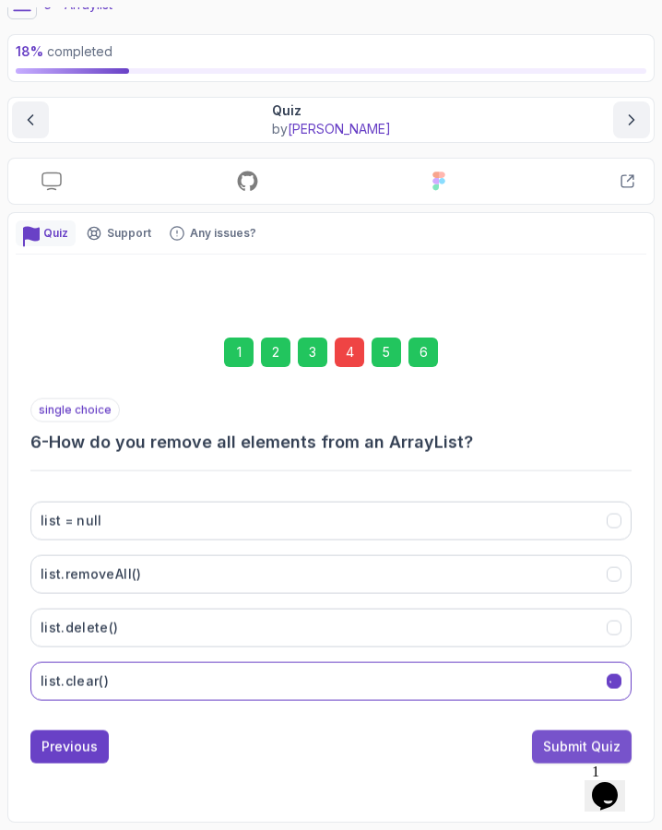
scroll to position [77, 0]
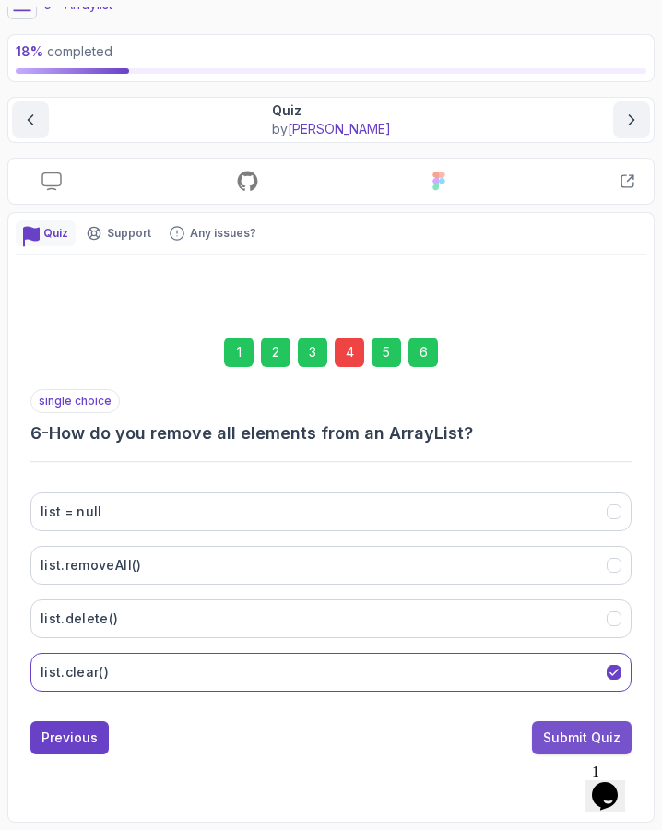
click at [593, 734] on div "Submit Quiz" at bounding box center [581, 737] width 77 height 18
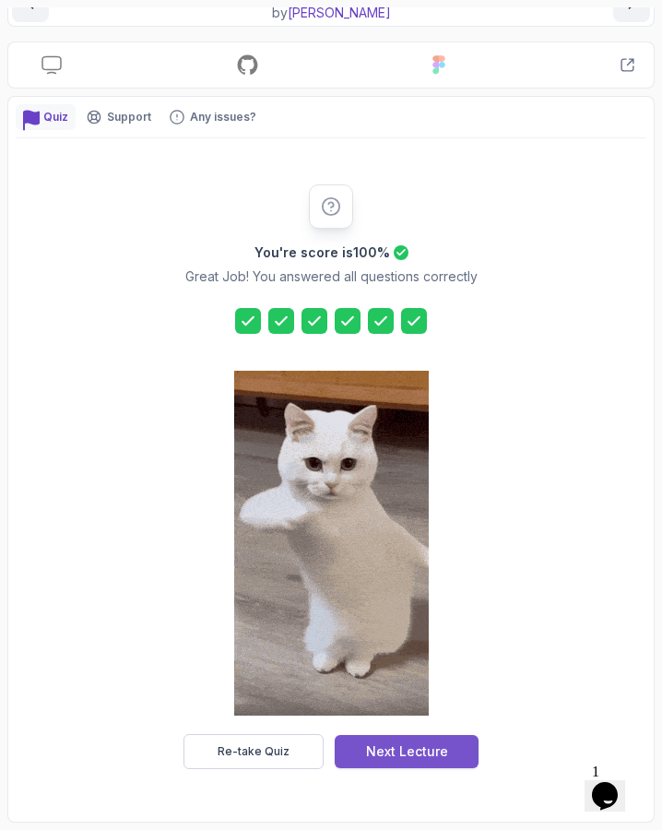
click at [442, 754] on div "Next Lecture" at bounding box center [407, 751] width 82 height 18
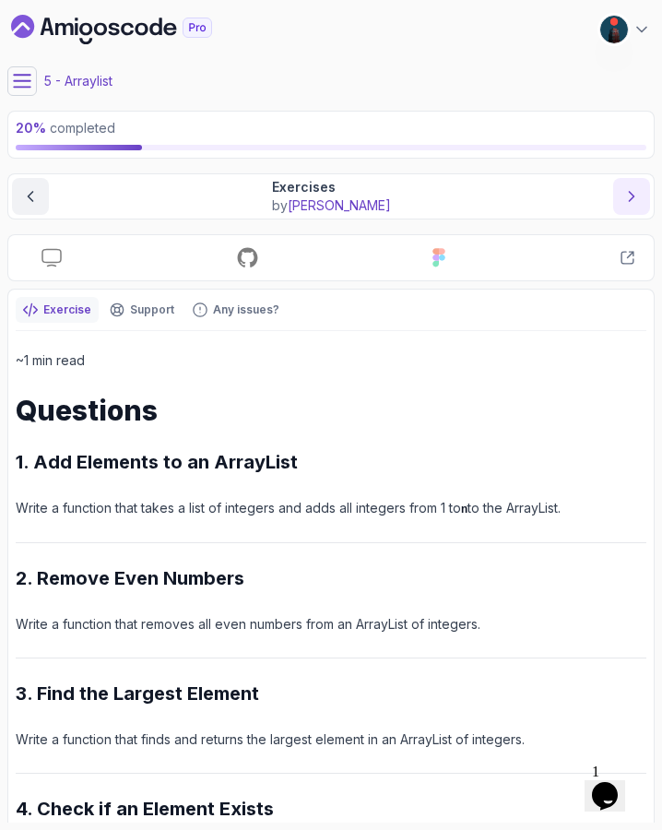
click at [621, 188] on button "next content" at bounding box center [631, 196] width 37 height 37
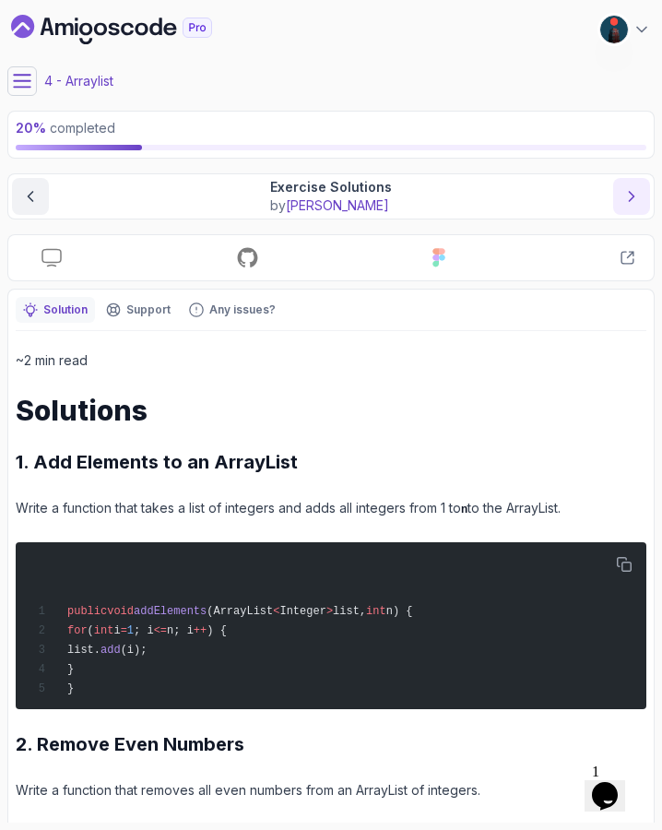
click at [628, 200] on icon "next content" at bounding box center [631, 196] width 18 height 18
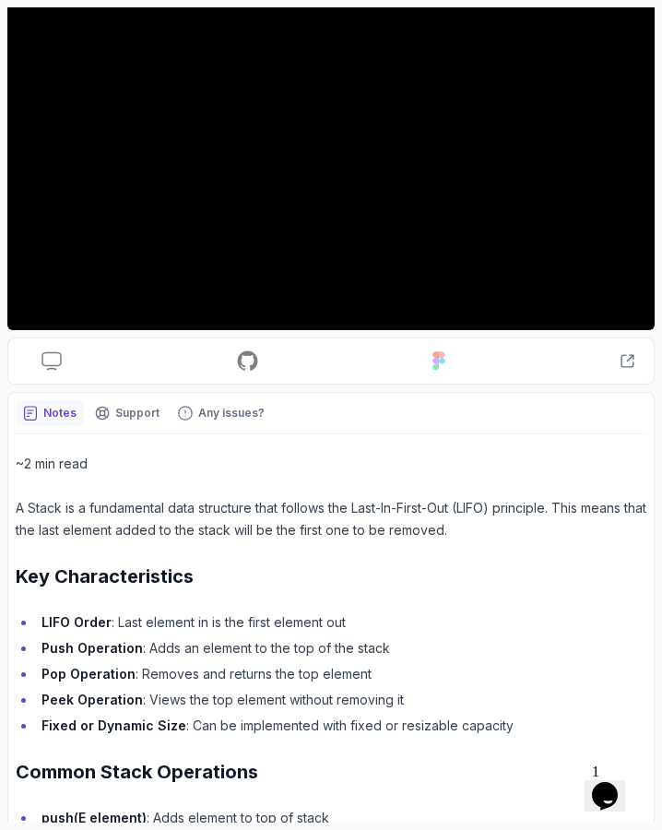
scroll to position [273, 0]
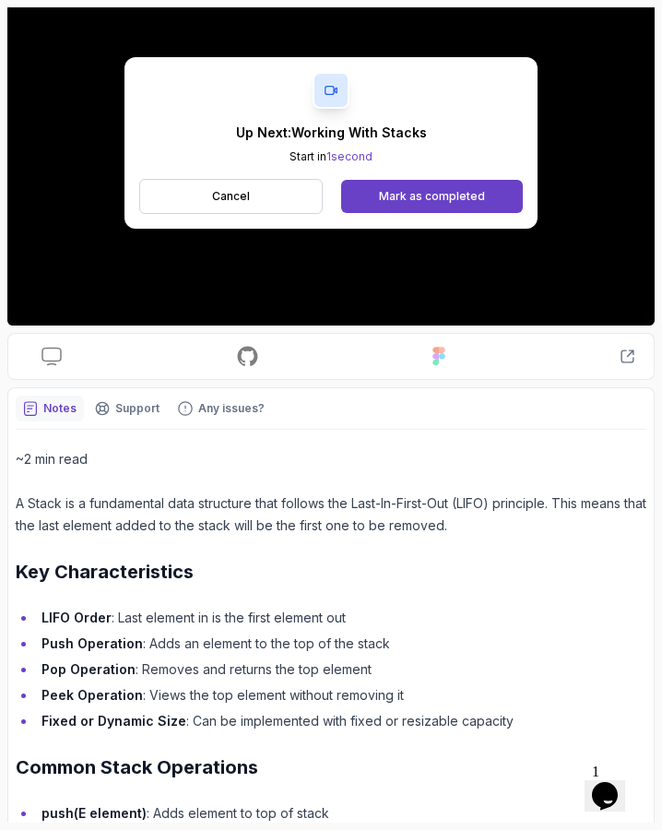
scroll to position [54, 0]
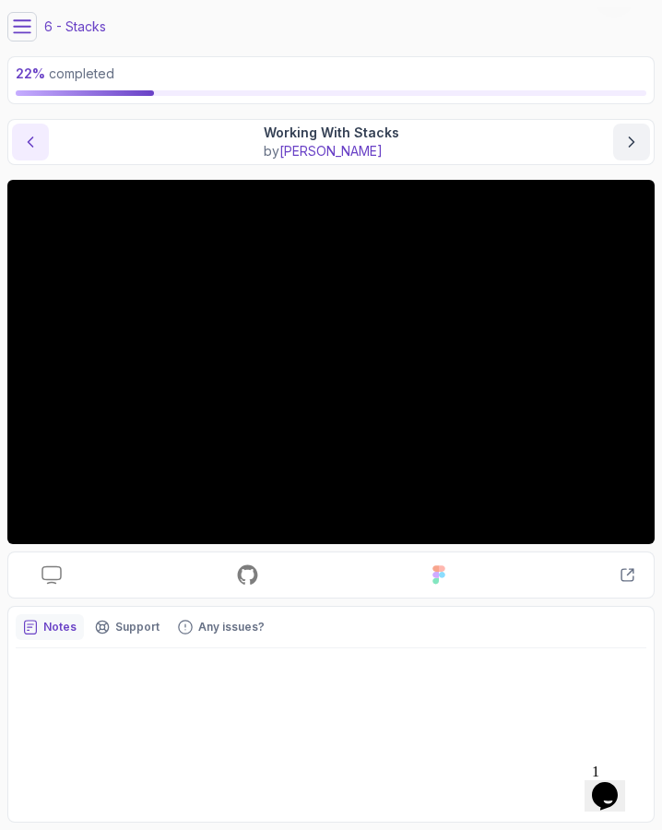
click at [25, 138] on icon "previous content" at bounding box center [30, 142] width 18 height 18
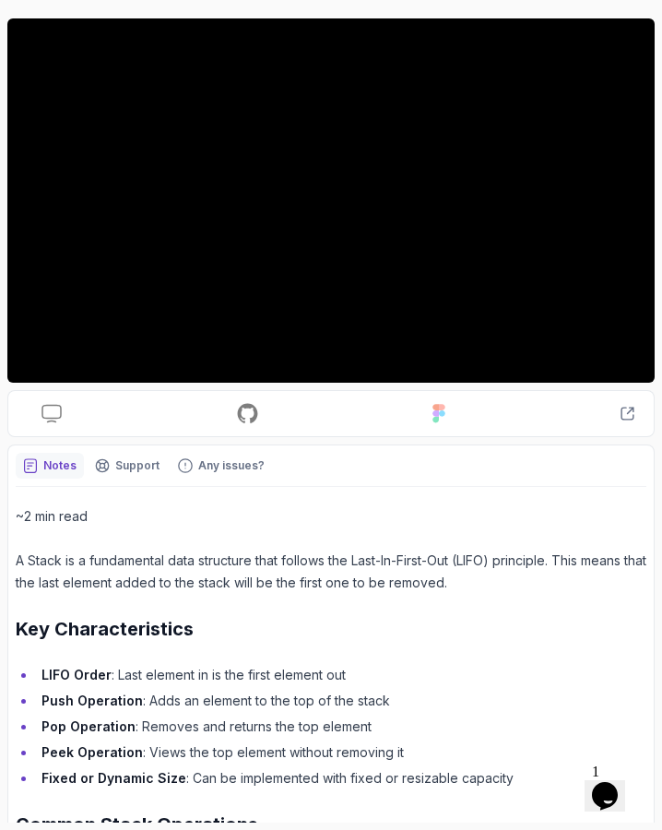
scroll to position [147, 0]
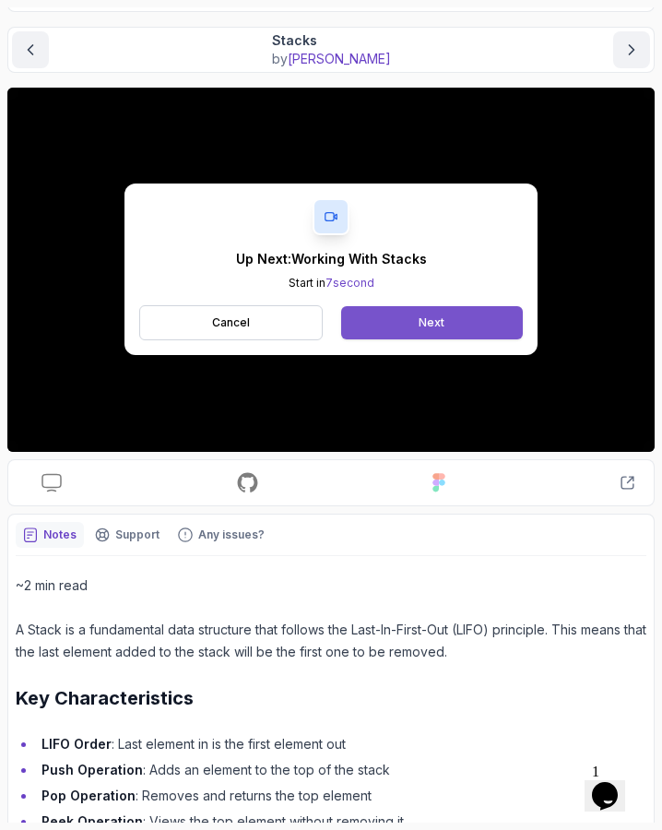
click at [493, 329] on button "Next" at bounding box center [432, 322] width 182 height 33
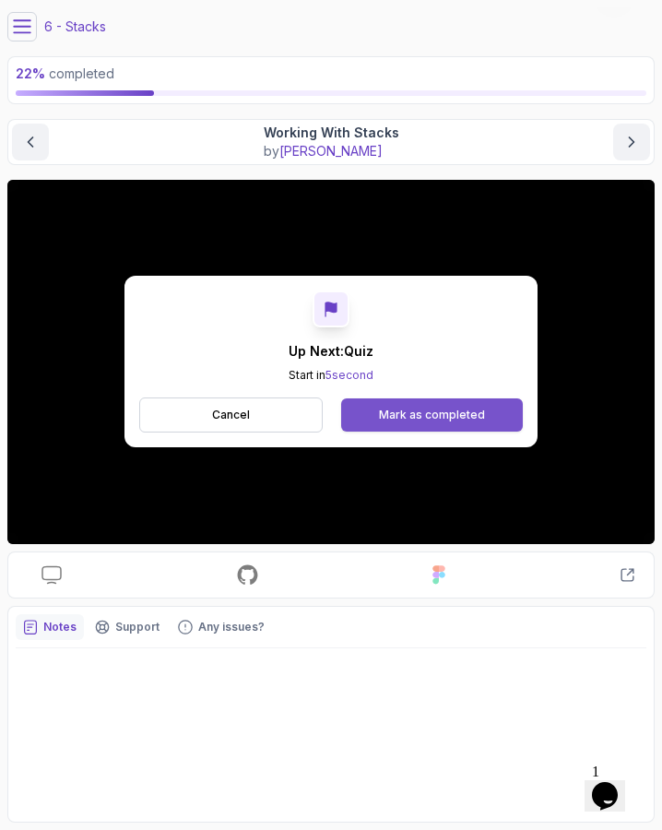
click at [424, 418] on div "Mark as completed" at bounding box center [432, 415] width 106 height 15
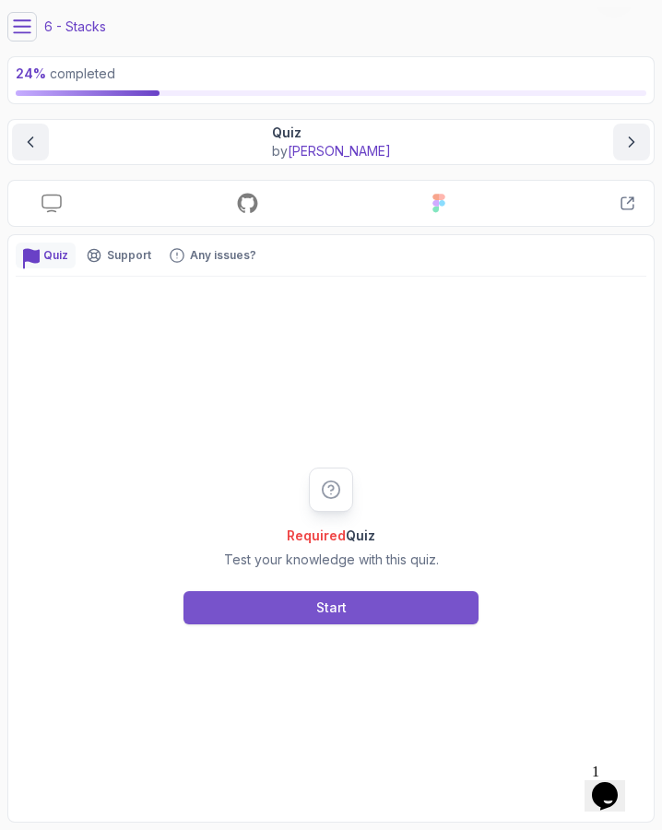
click at [330, 601] on div "Start" at bounding box center [331, 607] width 30 height 18
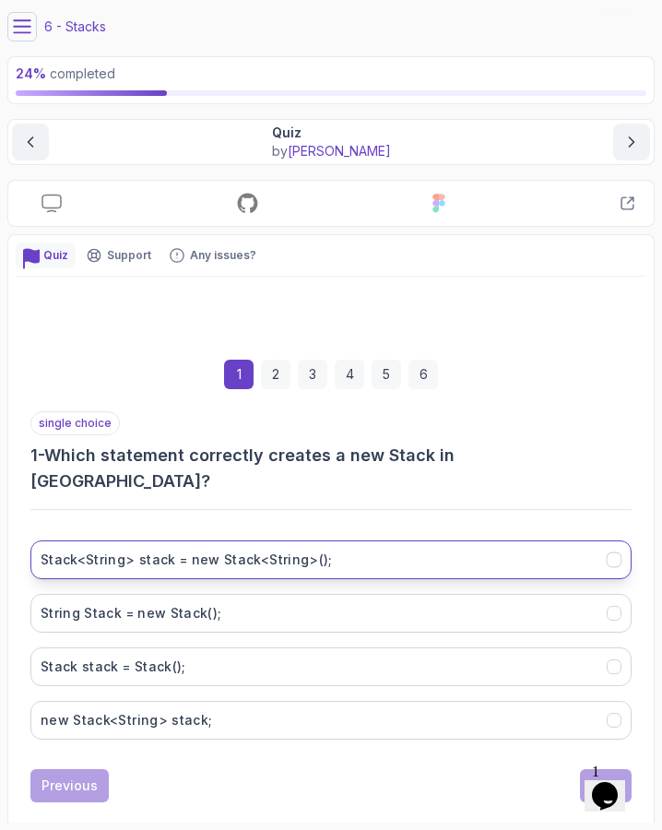
click at [259, 550] on h3 "Stack<String> stack = new Stack<String>();" at bounding box center [187, 559] width 292 height 18
click at [585, 769] on button "Next" at bounding box center [606, 785] width 52 height 33
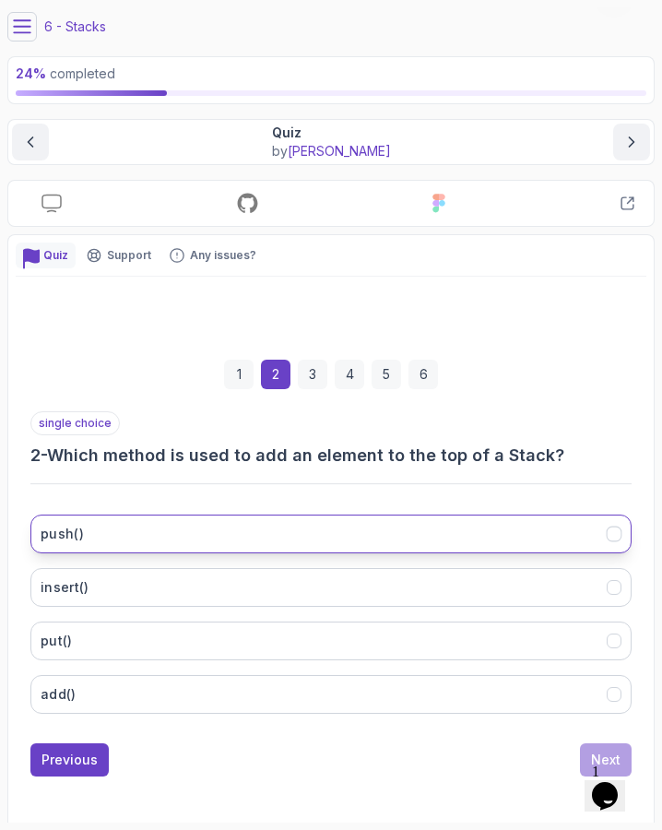
click at [250, 522] on button "push()" at bounding box center [330, 533] width 601 height 39
click at [585, 747] on button "Next" at bounding box center [606, 759] width 52 height 33
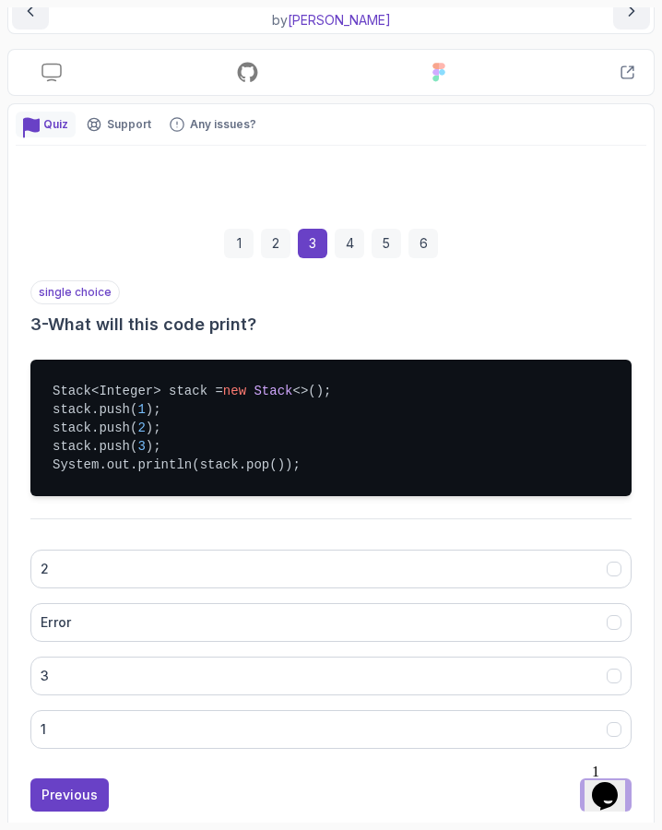
scroll to position [195, 0]
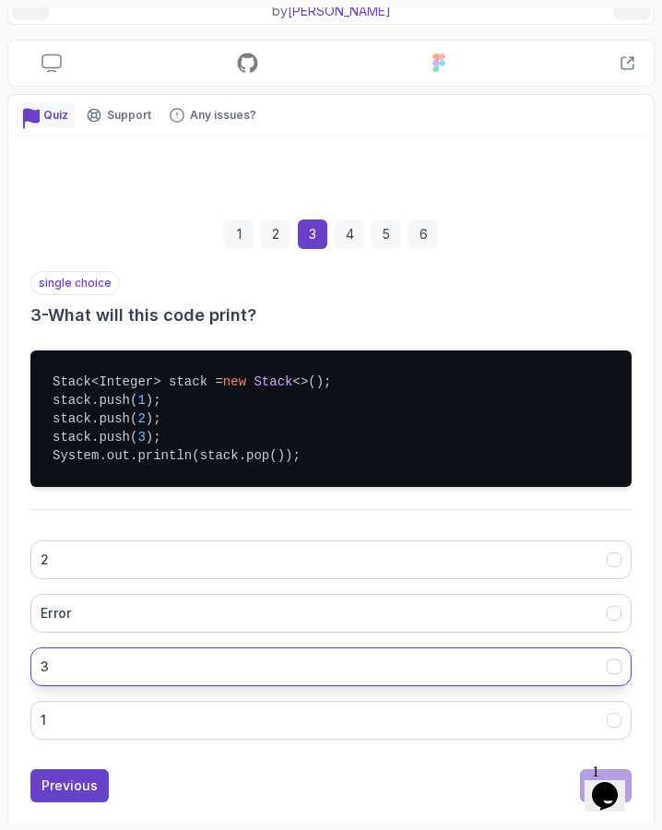
click at [210, 668] on button "3" at bounding box center [330, 666] width 601 height 39
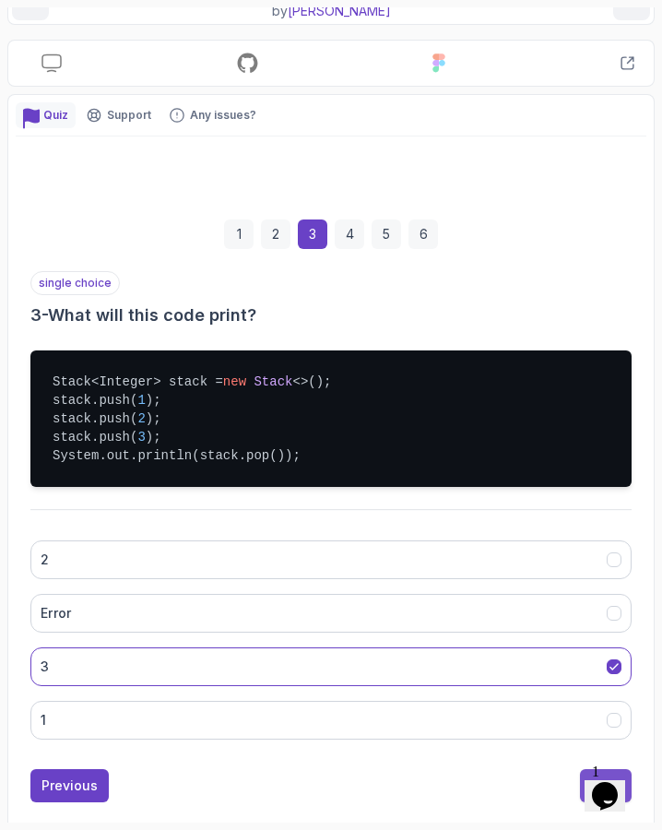
click at [582, 791] on button "Next" at bounding box center [606, 785] width 52 height 33
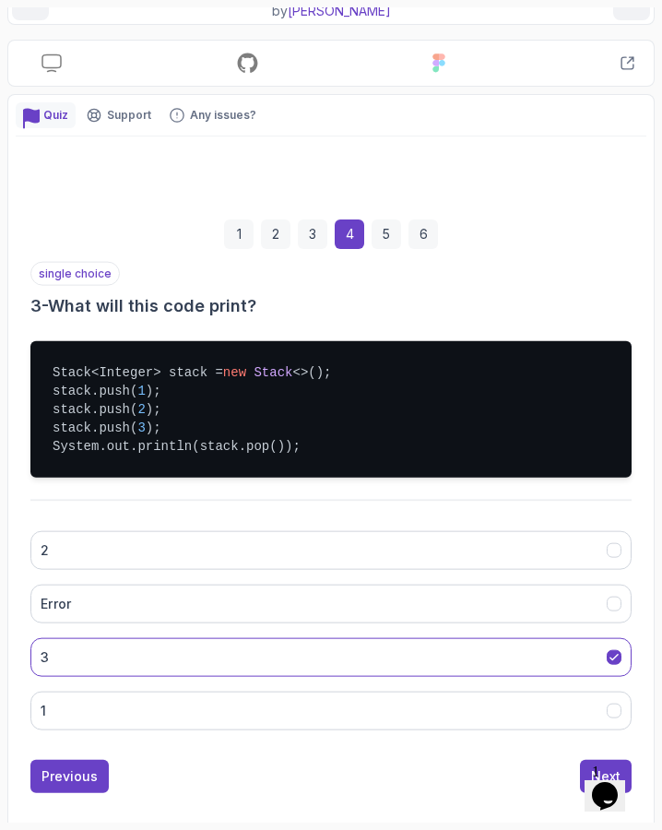
scroll to position [77, 0]
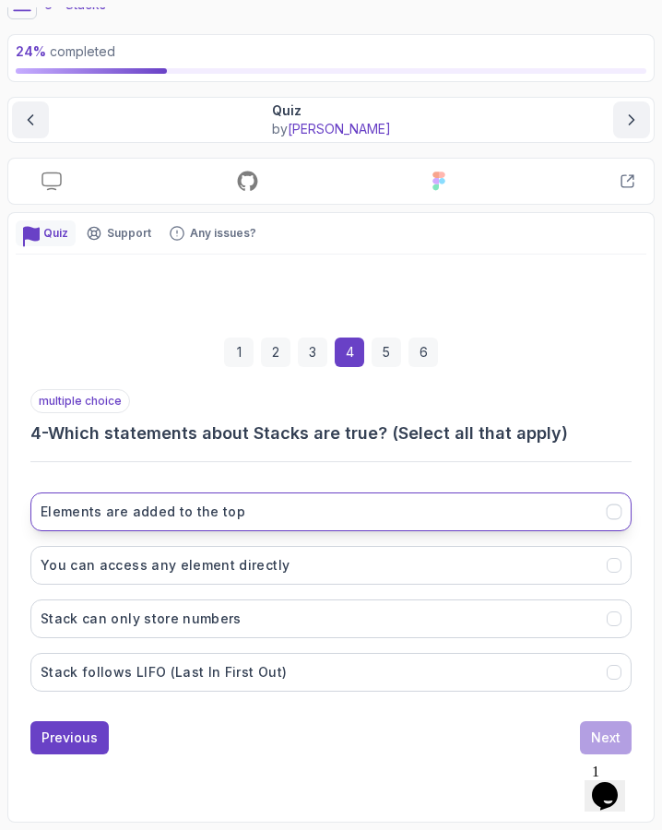
click at [278, 505] on button "Elements are added to the top" at bounding box center [330, 511] width 601 height 39
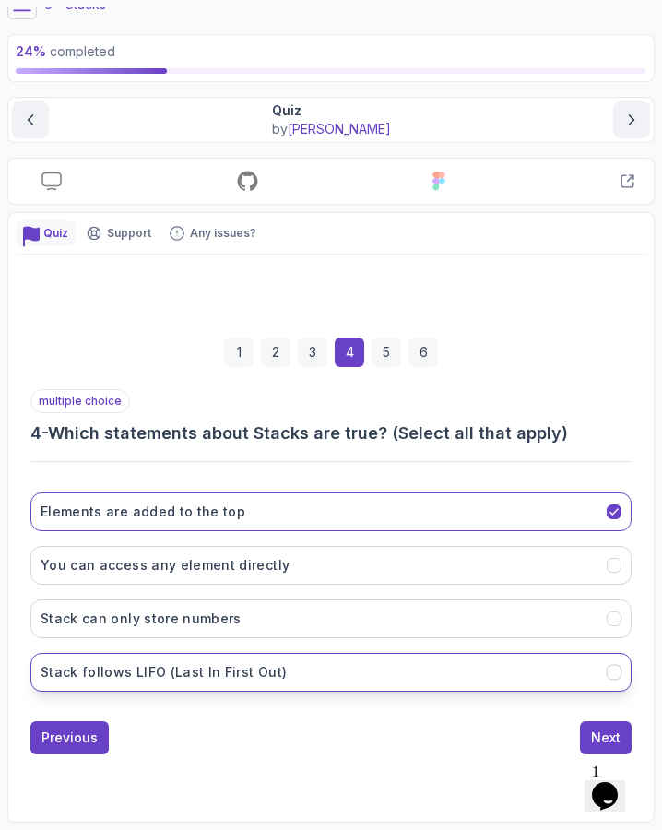
click at [278, 677] on button "Stack follows LIFO (Last In First Out)" at bounding box center [330, 672] width 601 height 39
click at [604, 740] on div "Next" at bounding box center [606, 737] width 30 height 18
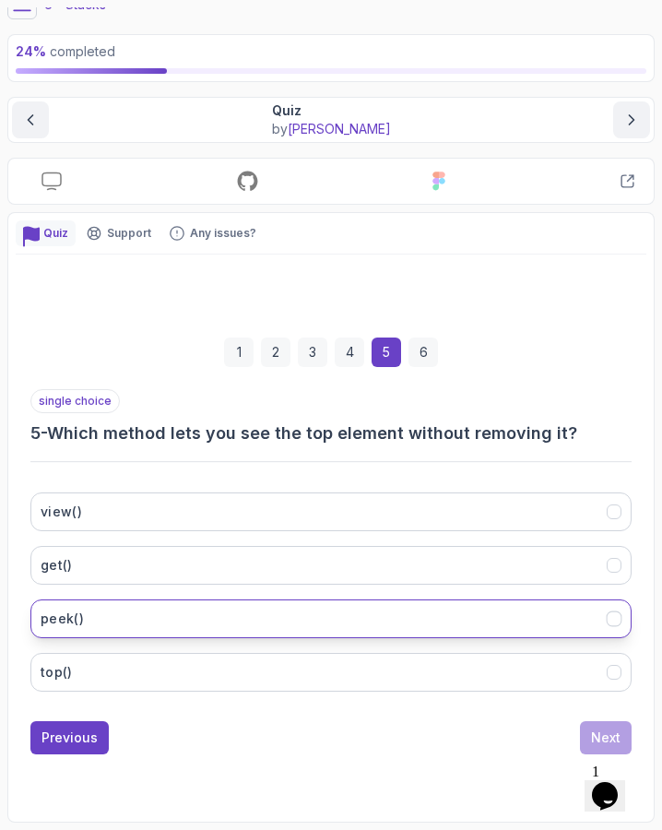
click at [159, 618] on button "peek()" at bounding box center [330, 618] width 601 height 39
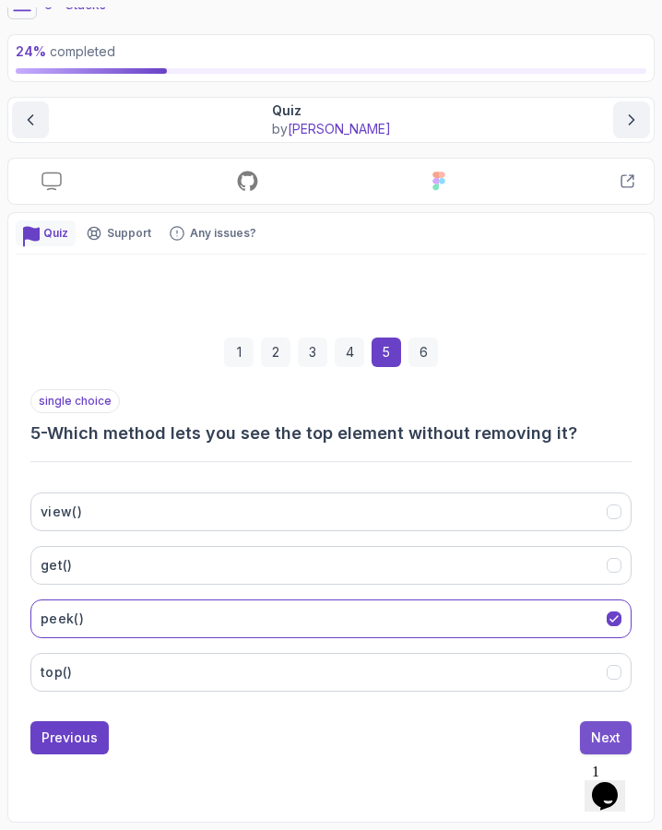
click at [600, 733] on div "Next" at bounding box center [606, 737] width 30 height 18
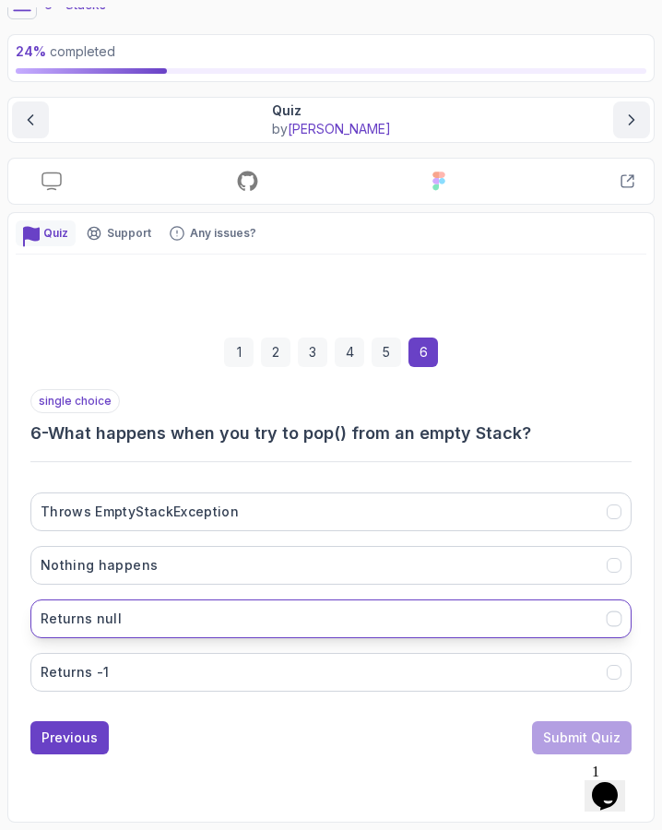
click at [342, 611] on button "Returns null" at bounding box center [330, 618] width 601 height 39
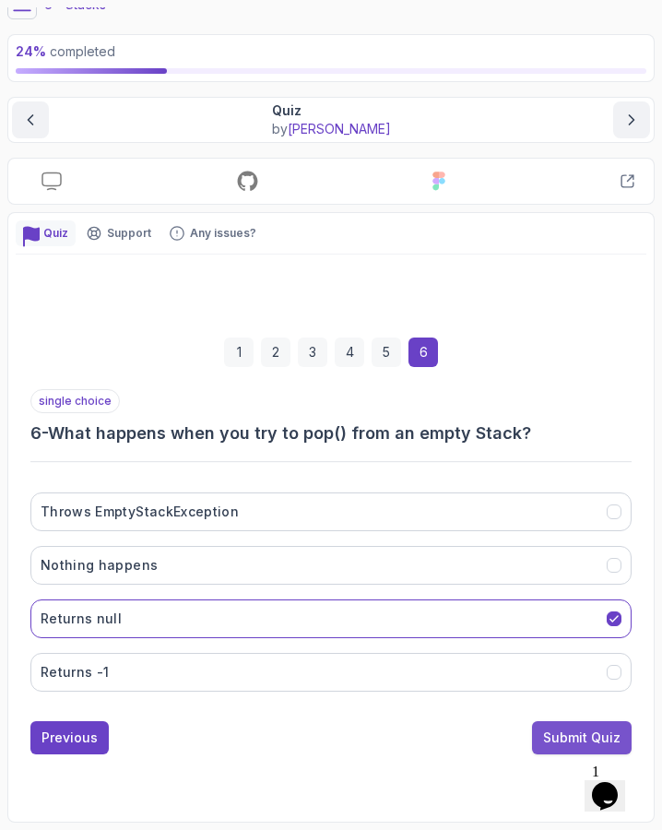
click at [555, 736] on div "Submit Quiz" at bounding box center [581, 737] width 77 height 18
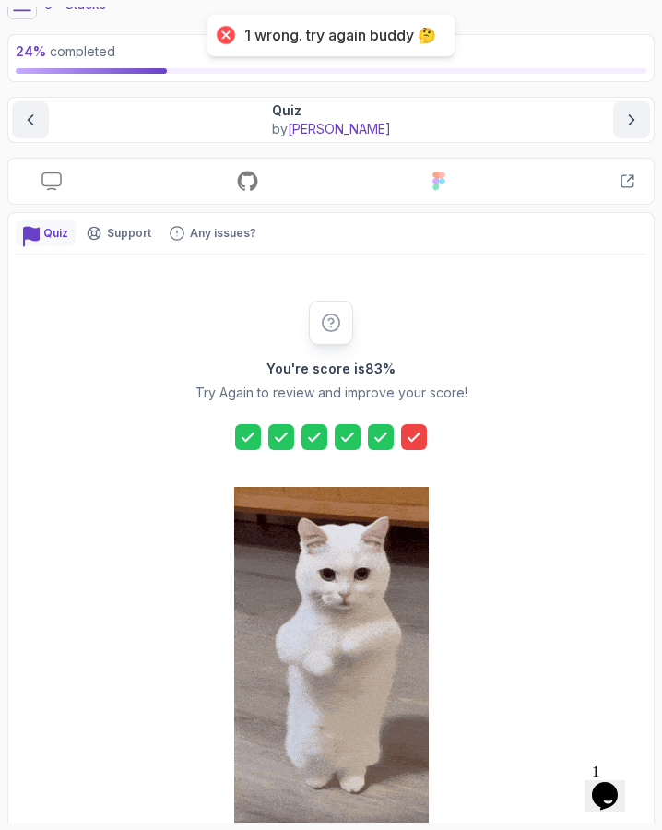
click at [408, 435] on icon at bounding box center [414, 437] width 18 height 18
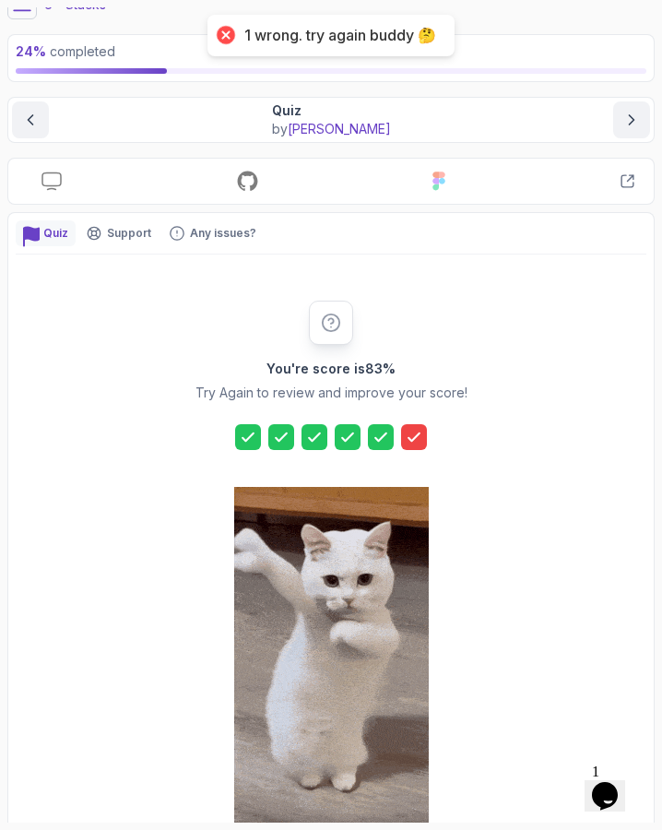
click at [415, 443] on icon at bounding box center [414, 437] width 18 height 18
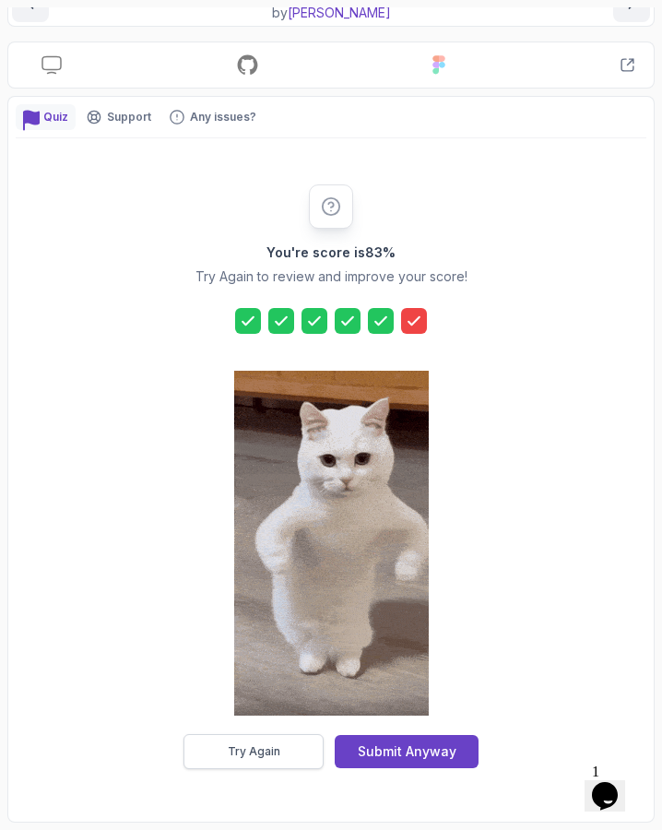
click at [233, 756] on div "Try Again" at bounding box center [254, 751] width 53 height 15
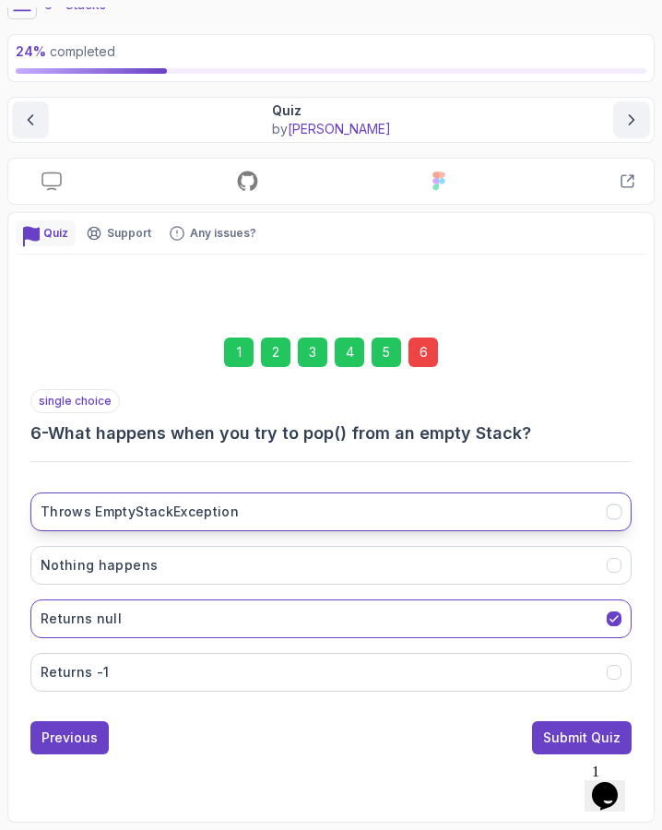
click at [195, 521] on button "Throws EmptyStackException" at bounding box center [330, 511] width 601 height 39
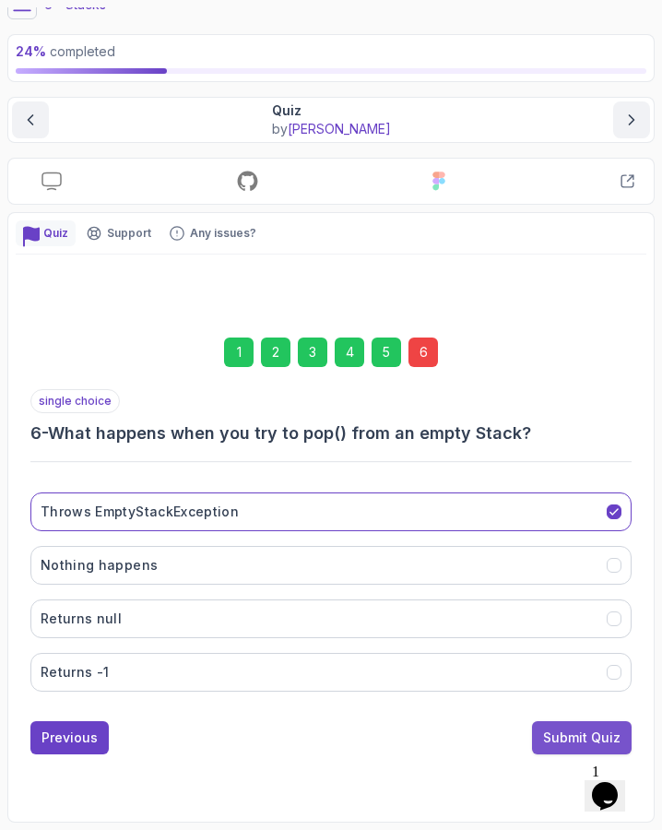
click at [552, 729] on div "Submit Quiz" at bounding box center [581, 737] width 77 height 18
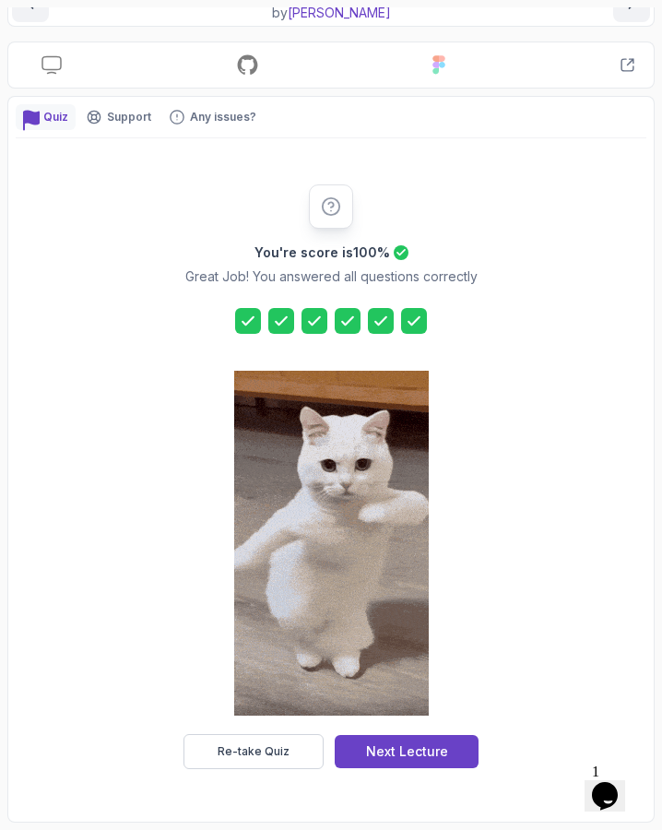
scroll to position [193, 0]
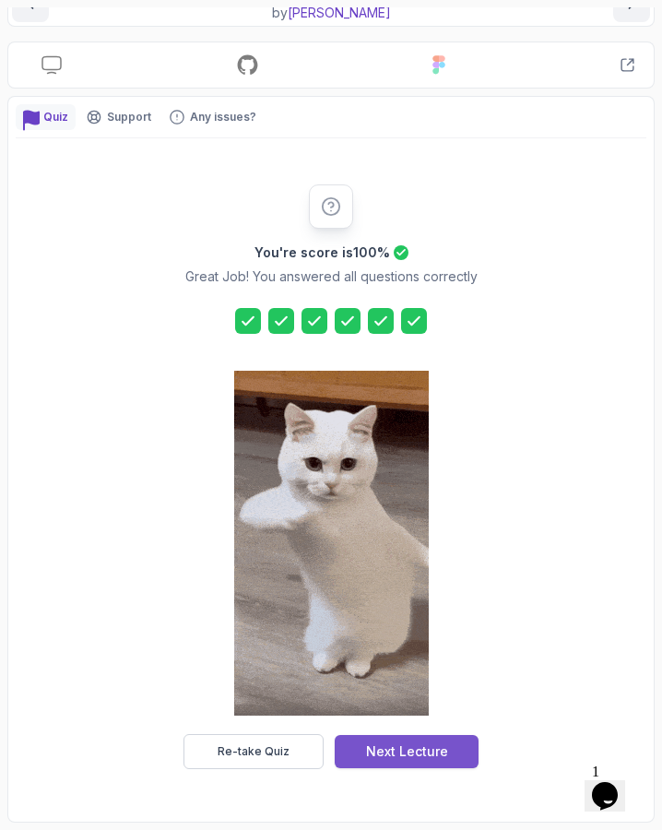
click at [435, 742] on div "Next Lecture" at bounding box center [407, 751] width 82 height 18
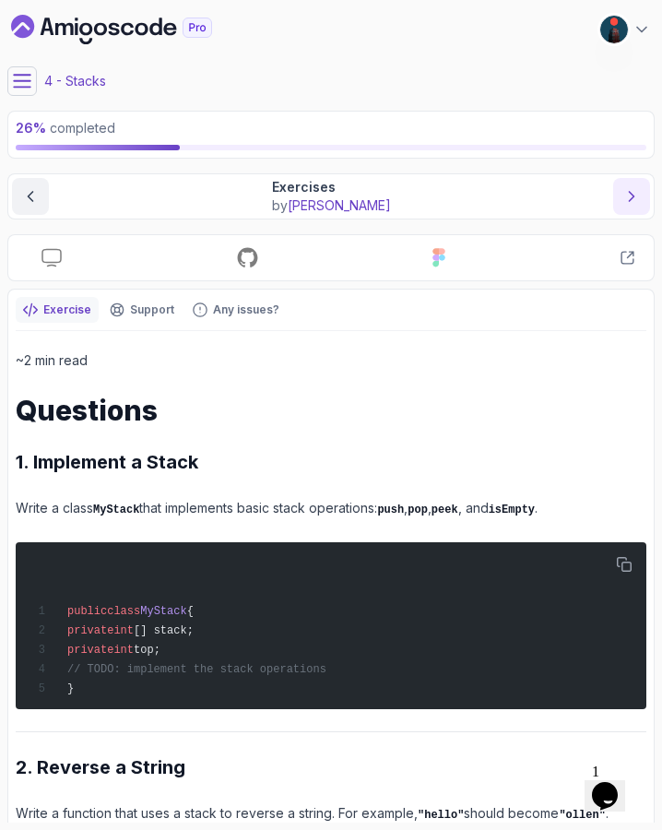
click at [627, 199] on icon "next content" at bounding box center [631, 196] width 18 height 18
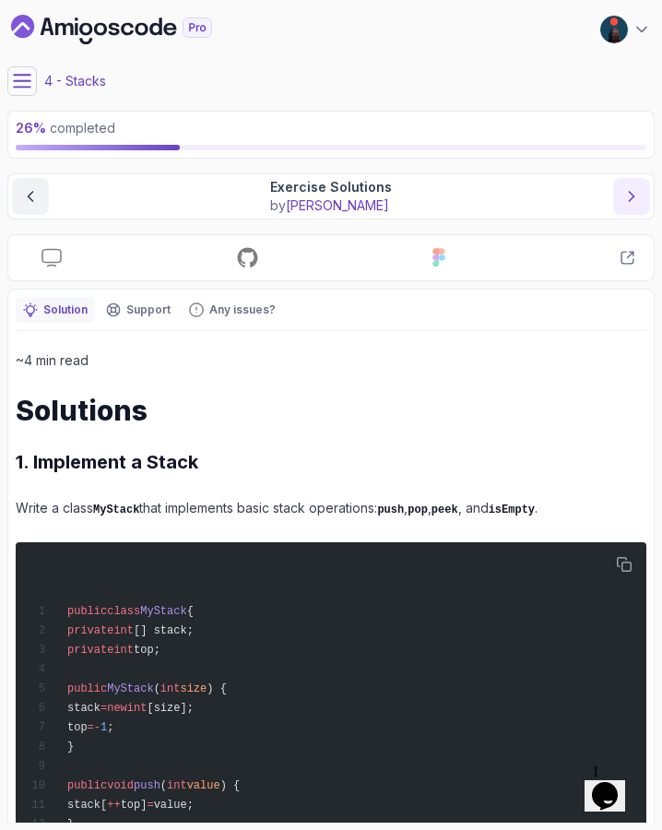
click at [638, 195] on icon "next content" at bounding box center [631, 196] width 18 height 18
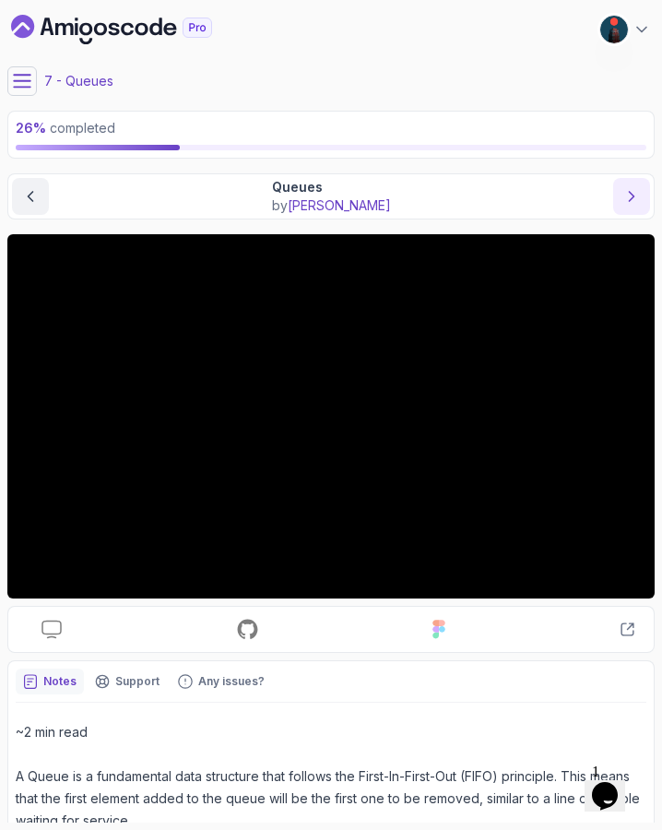
click at [638, 191] on icon "next content" at bounding box center [631, 196] width 18 height 18
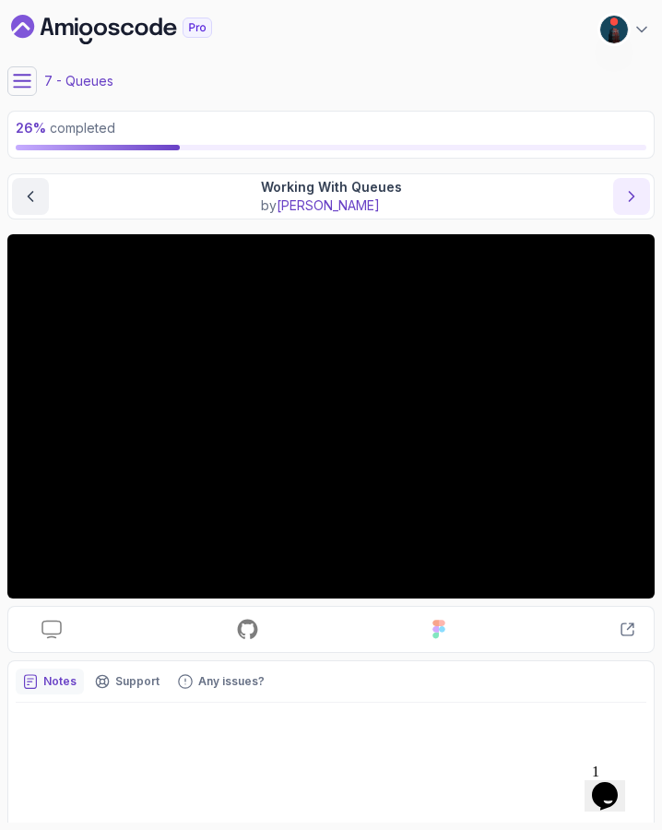
click at [638, 191] on icon "next content" at bounding box center [631, 196] width 18 height 18
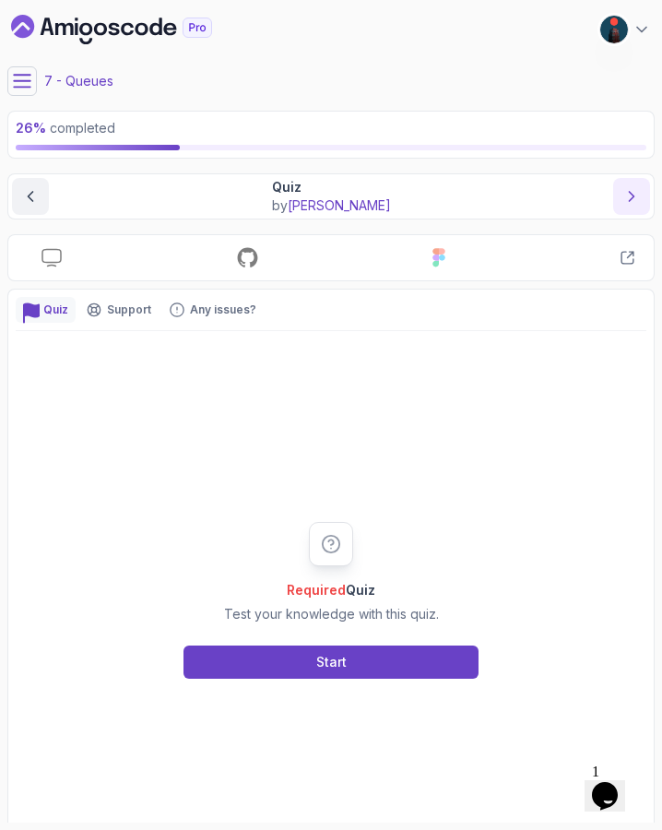
click at [638, 191] on icon "next content" at bounding box center [631, 196] width 18 height 18
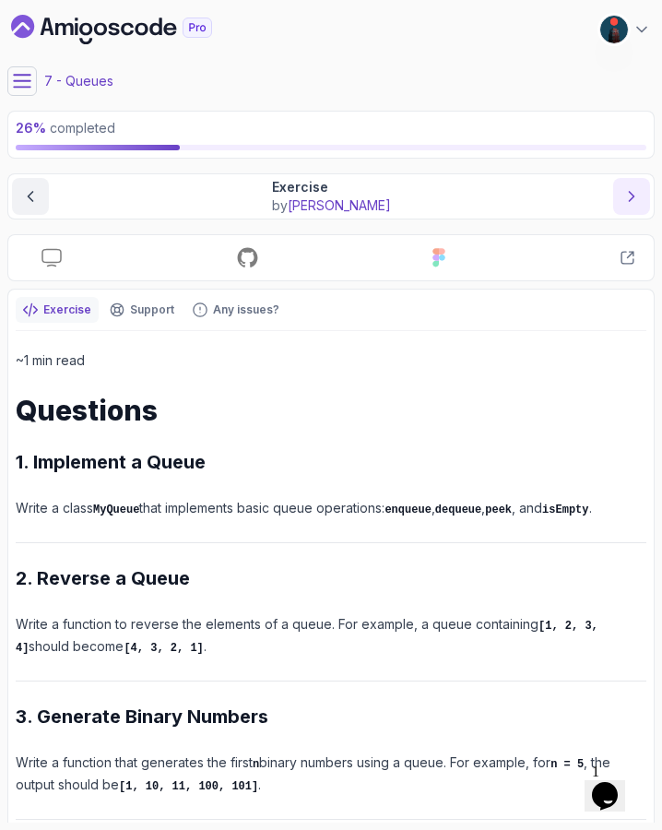
click at [638, 191] on icon "next content" at bounding box center [631, 196] width 18 height 18
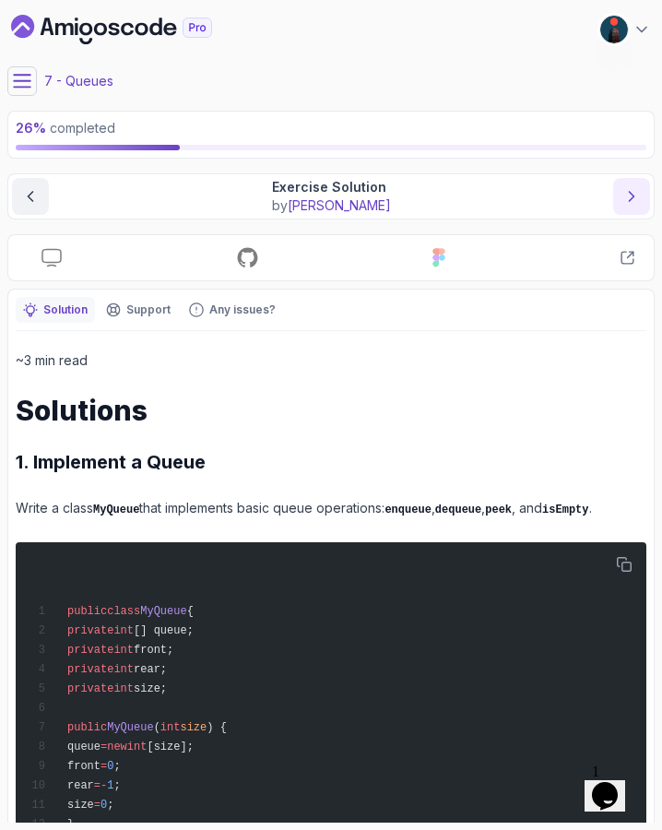
click at [638, 191] on icon "next content" at bounding box center [631, 196] width 18 height 18
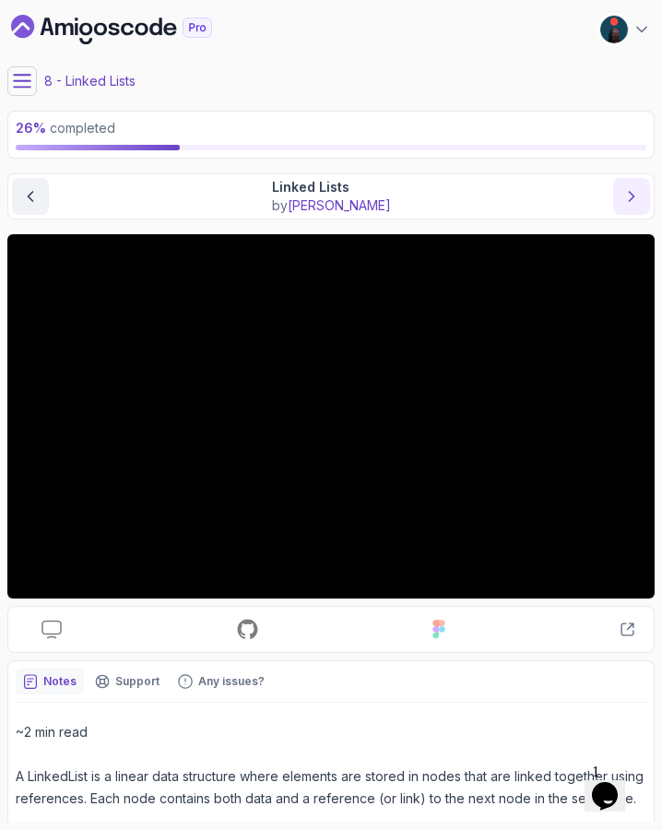
click at [638, 191] on icon "next content" at bounding box center [631, 196] width 18 height 18
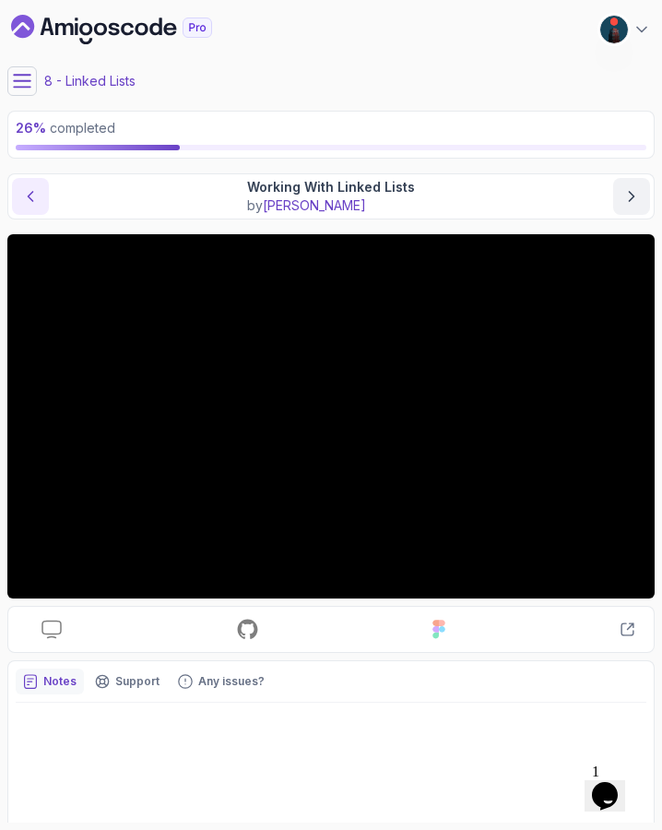
click at [23, 188] on icon "previous content" at bounding box center [30, 196] width 18 height 18
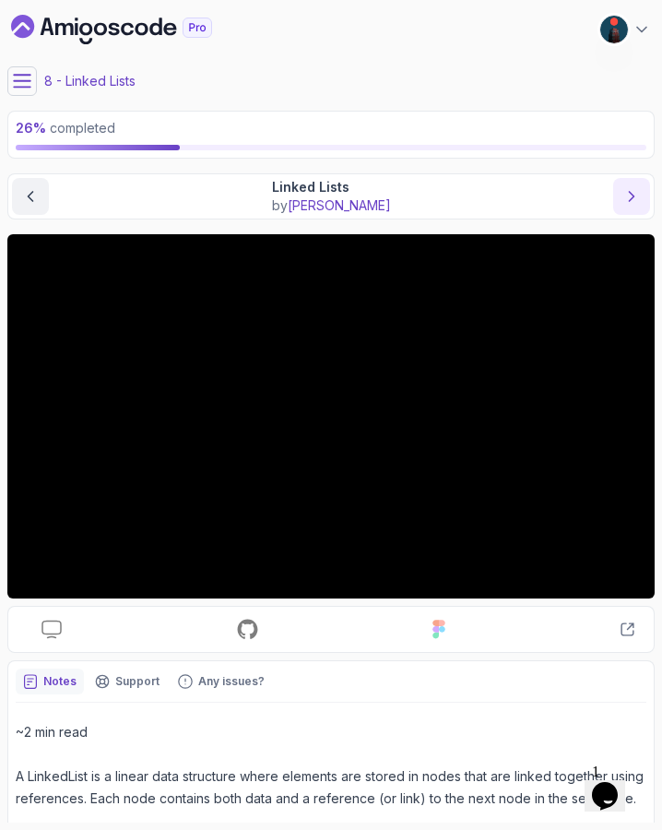
click at [622, 196] on icon "next content" at bounding box center [631, 196] width 18 height 18
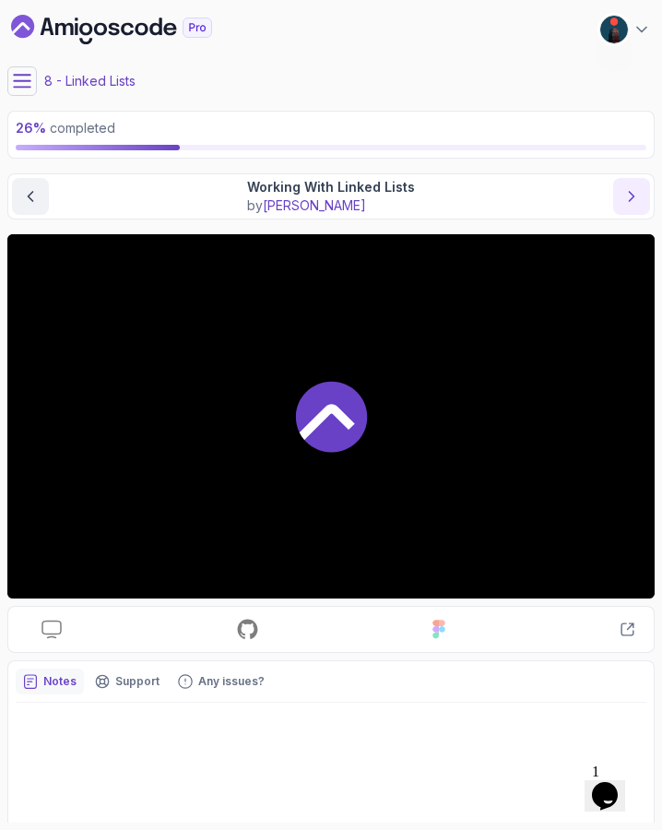
click at [622, 196] on icon "next content" at bounding box center [631, 196] width 18 height 18
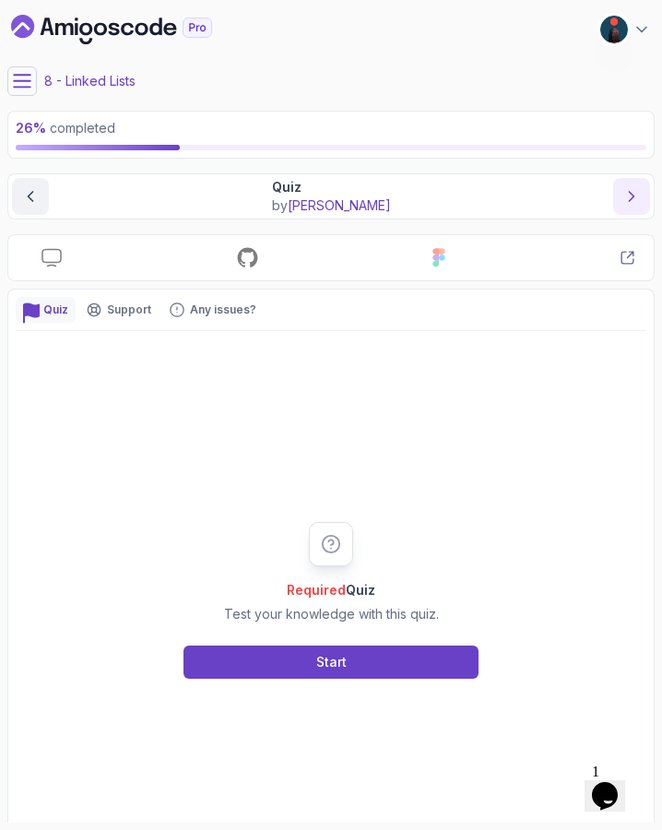
click at [622, 196] on icon "next content" at bounding box center [631, 196] width 18 height 18
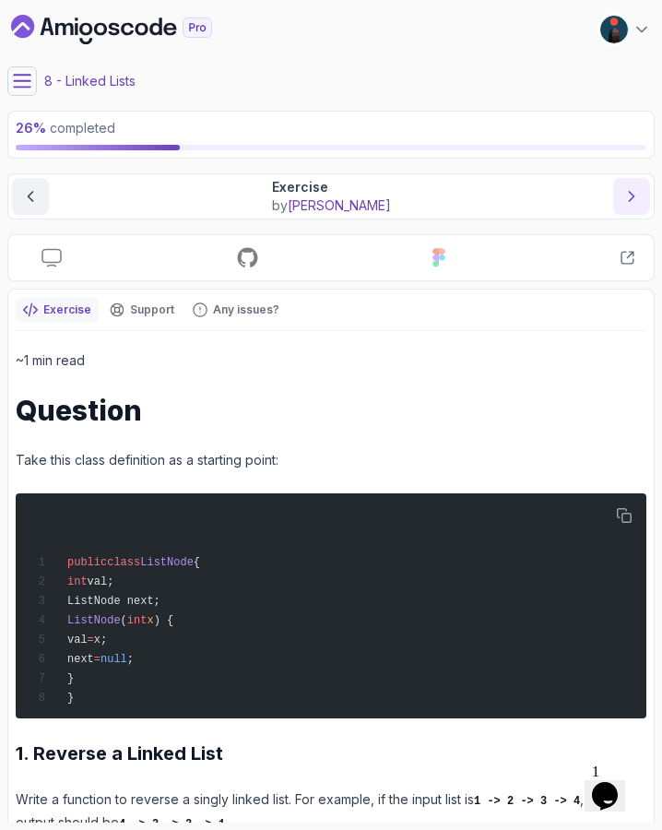
click at [622, 196] on icon "next content" at bounding box center [631, 196] width 18 height 18
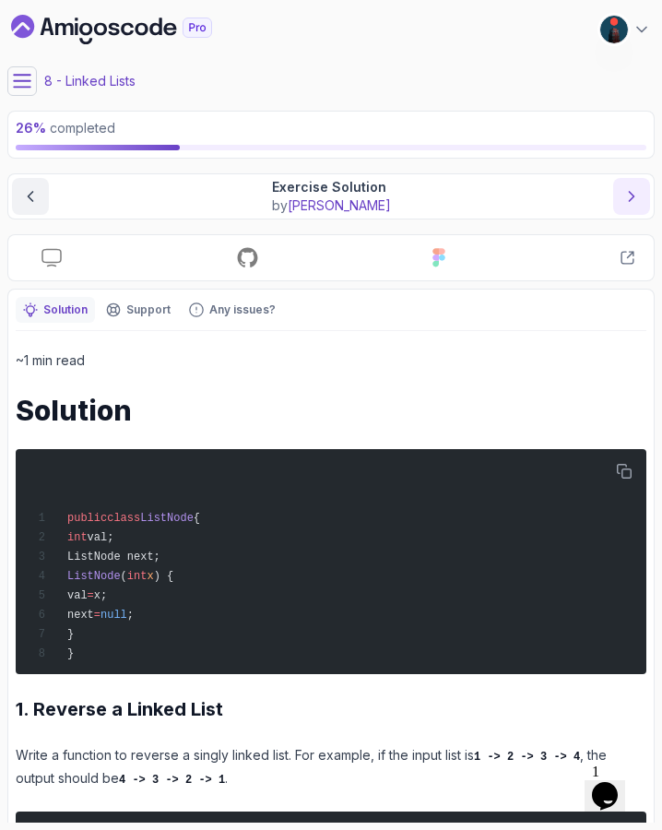
click at [622, 196] on button "next content" at bounding box center [631, 196] width 37 height 37
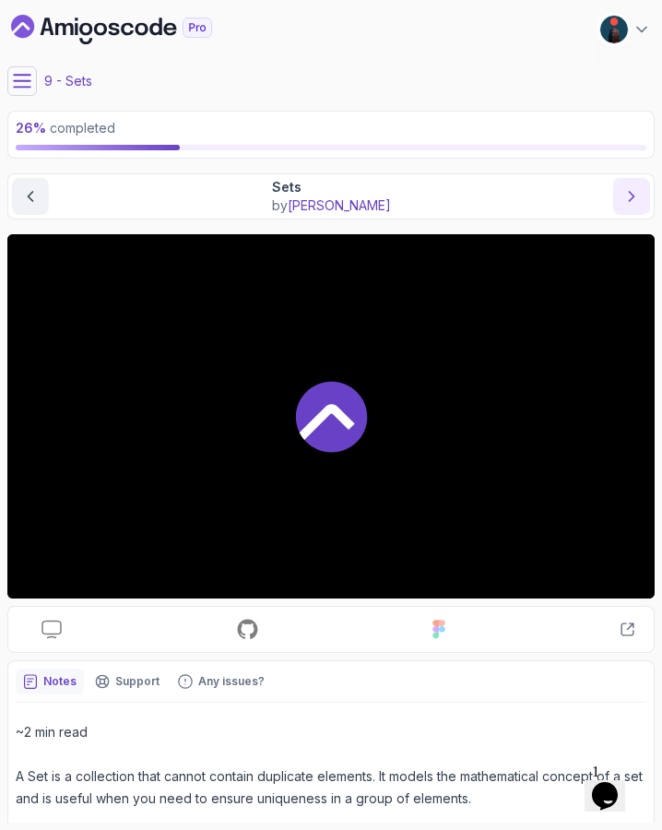
click at [622, 196] on icon "next content" at bounding box center [631, 196] width 18 height 18
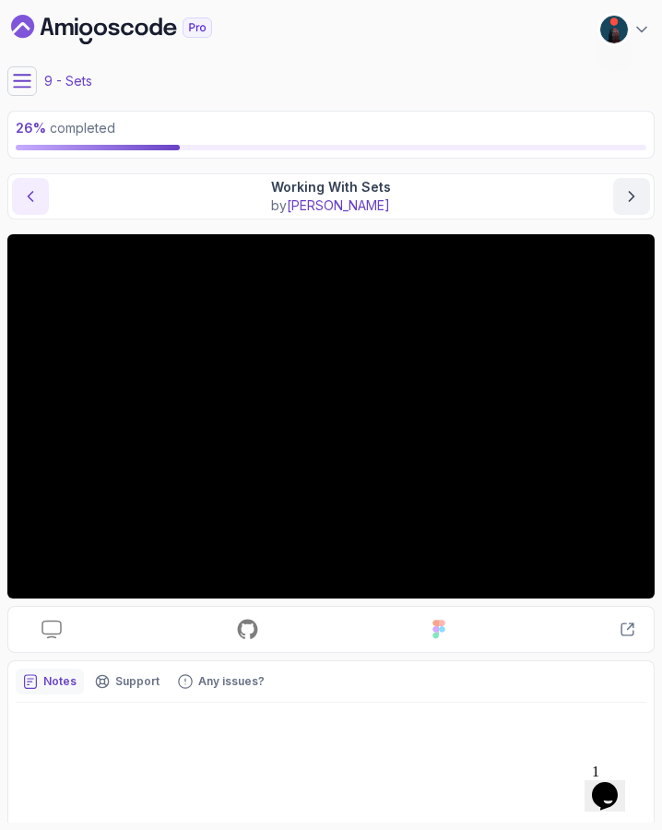
click at [37, 203] on icon "previous content" at bounding box center [30, 196] width 18 height 18
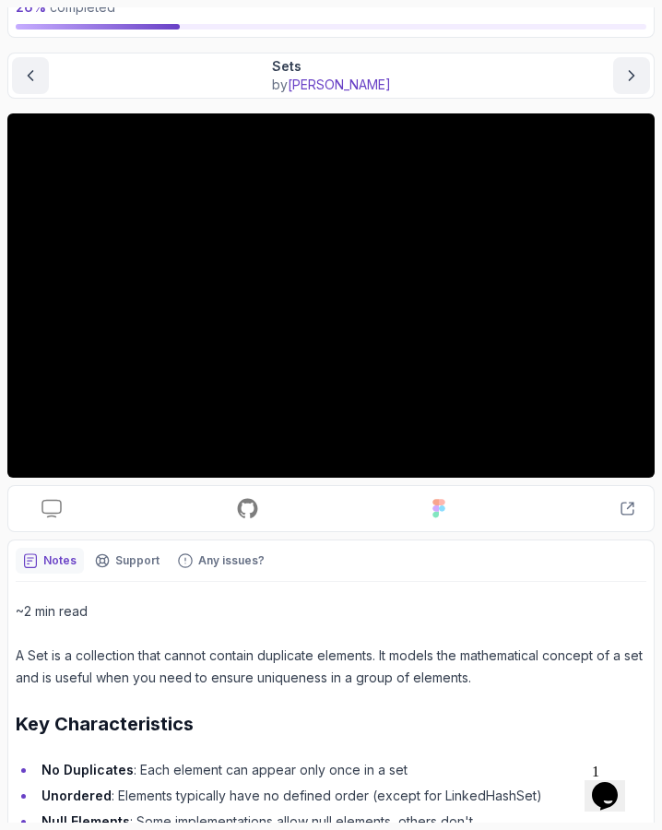
scroll to position [45, 0]
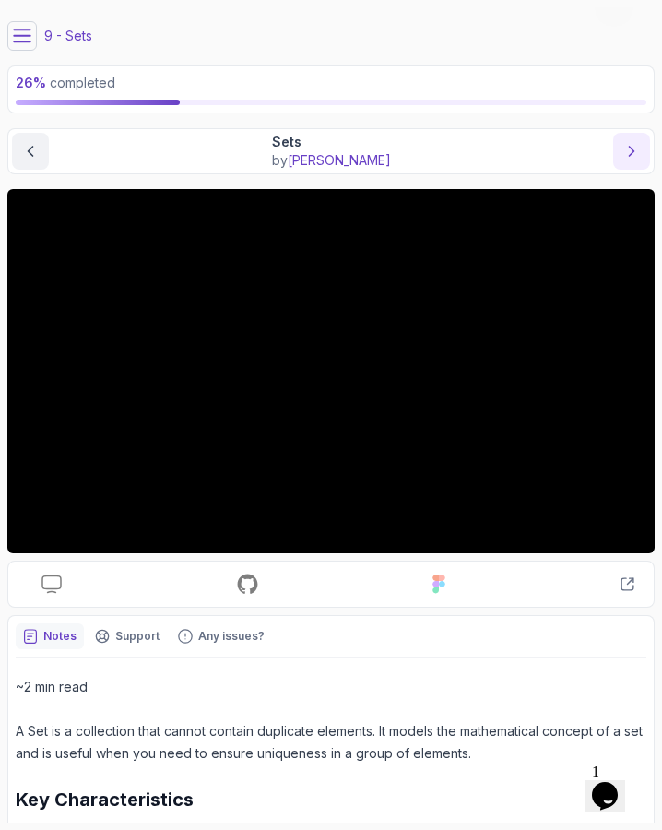
click at [635, 153] on icon "next content" at bounding box center [631, 151] width 18 height 18
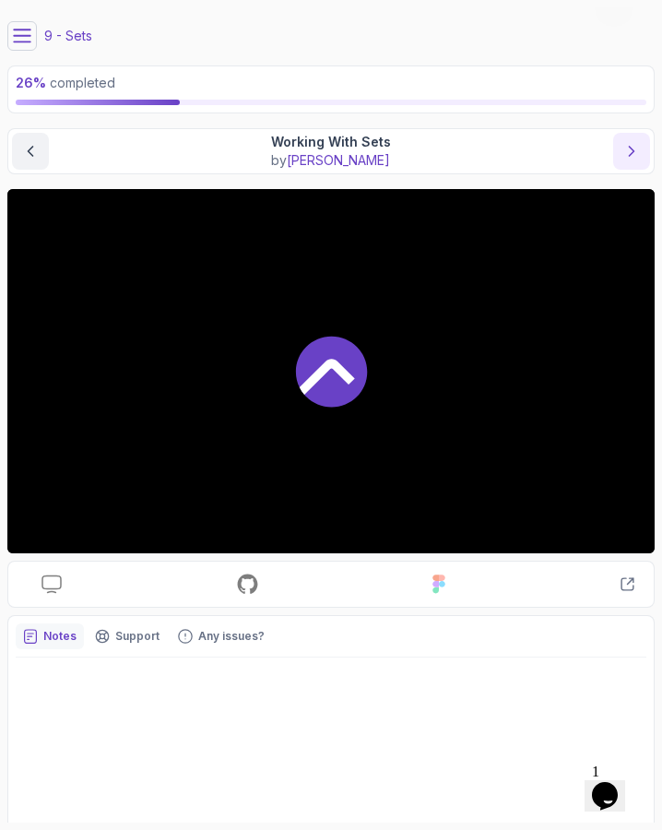
click at [635, 153] on icon "next content" at bounding box center [631, 151] width 18 height 18
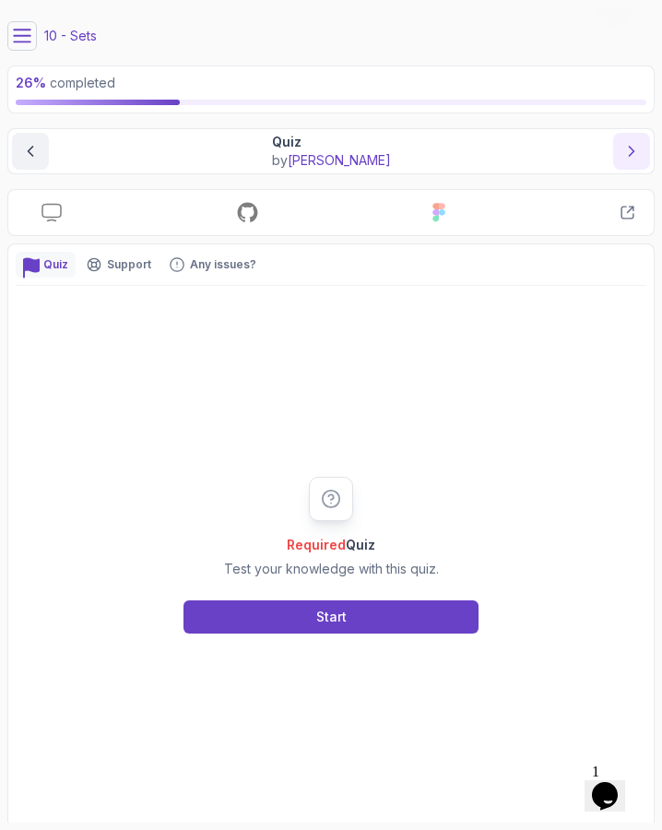
click at [635, 153] on icon "next content" at bounding box center [631, 151] width 18 height 18
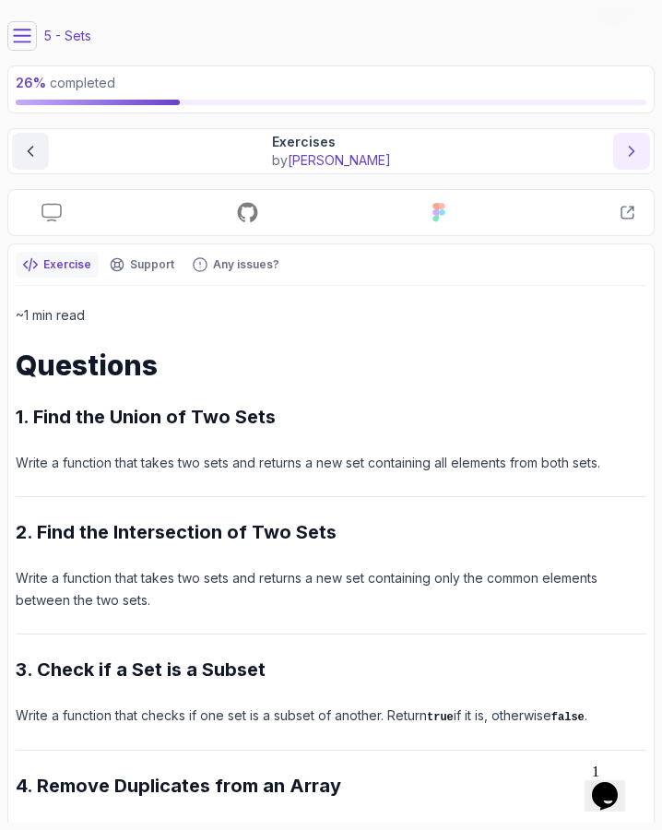
click at [635, 153] on icon "next content" at bounding box center [631, 151] width 18 height 18
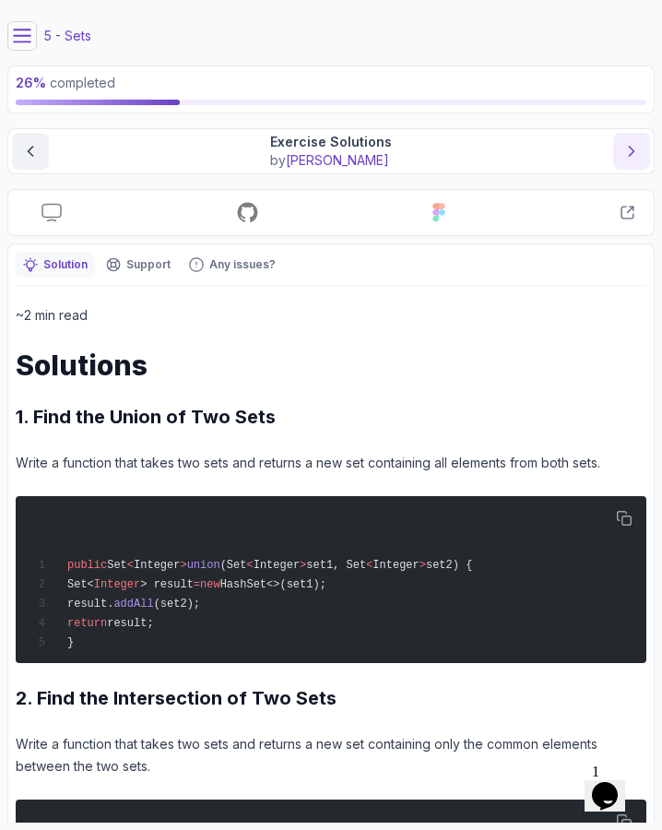
click at [635, 153] on icon "next content" at bounding box center [631, 151] width 18 height 18
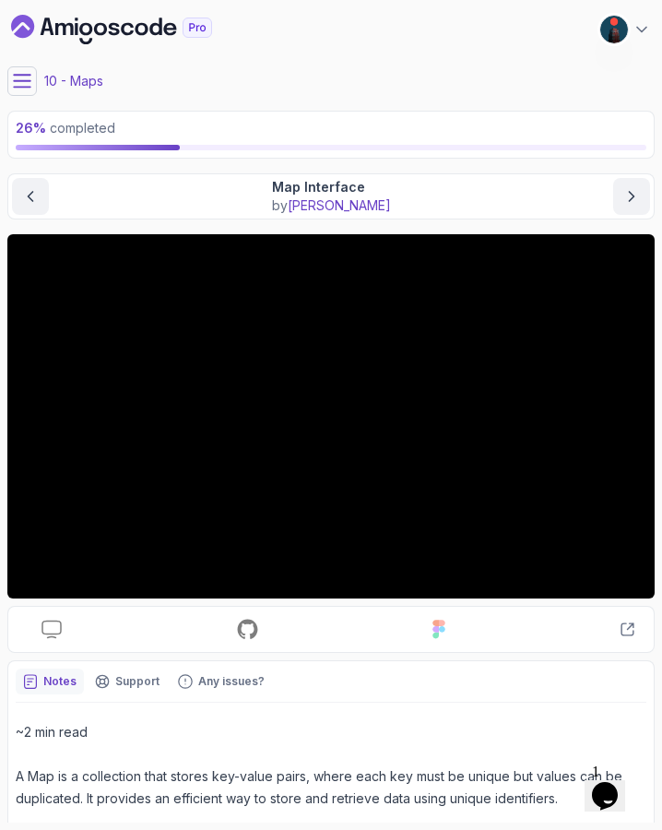
click at [98, 30] on icon "Dashboard" at bounding box center [111, 30] width 201 height 30
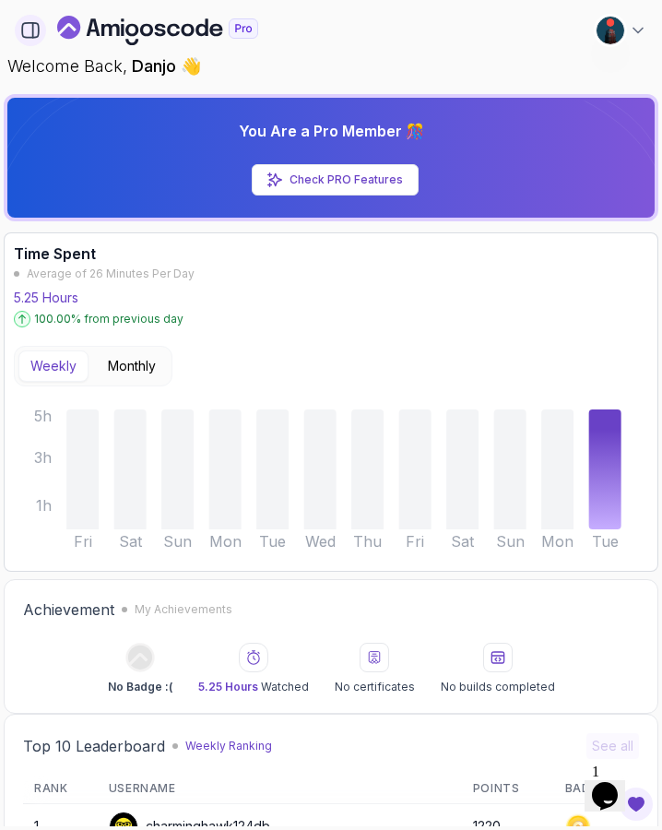
click at [25, 20] on icon "button" at bounding box center [30, 30] width 20 height 20
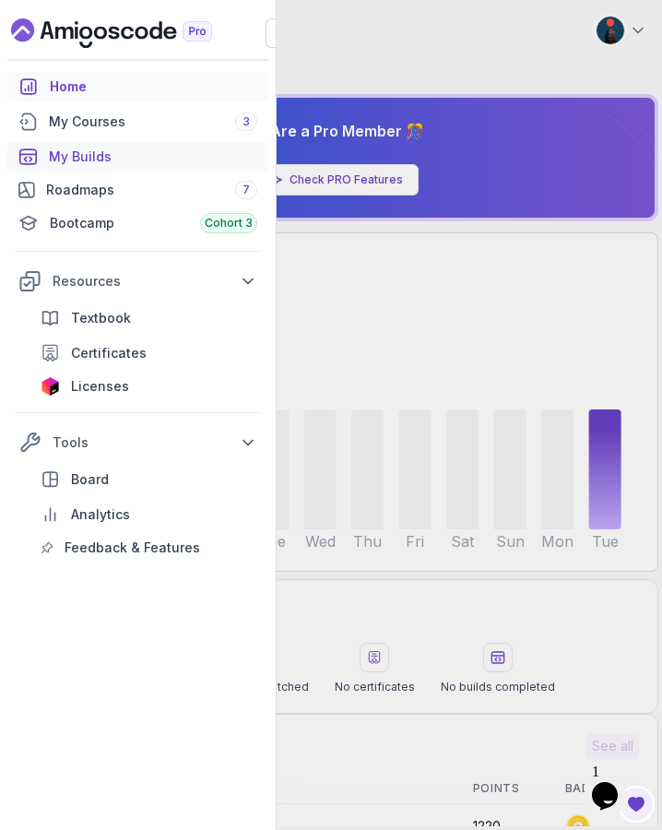
click at [82, 152] on div "My Builds" at bounding box center [153, 157] width 208 height 18
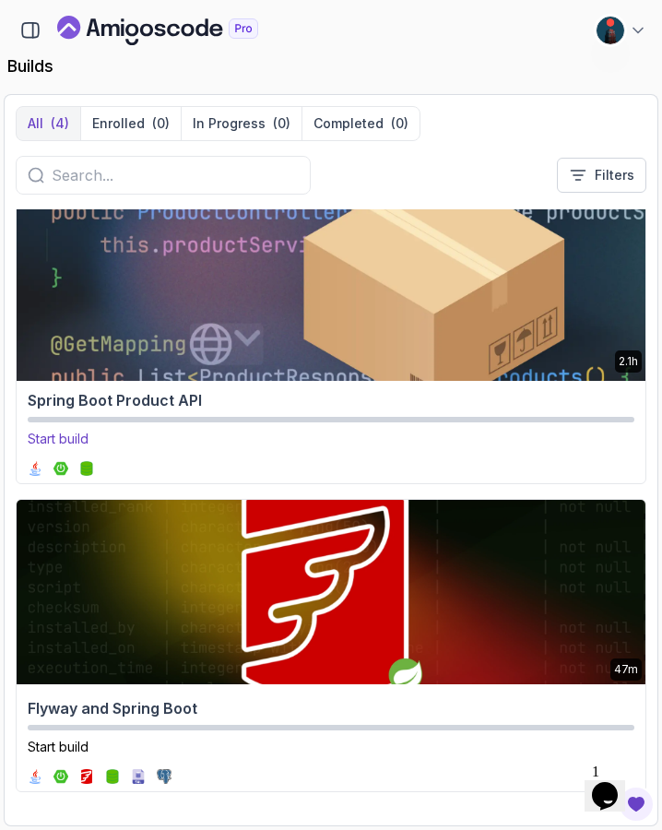
scroll to position [634, 0]
click at [248, 284] on img at bounding box center [331, 284] width 660 height 194
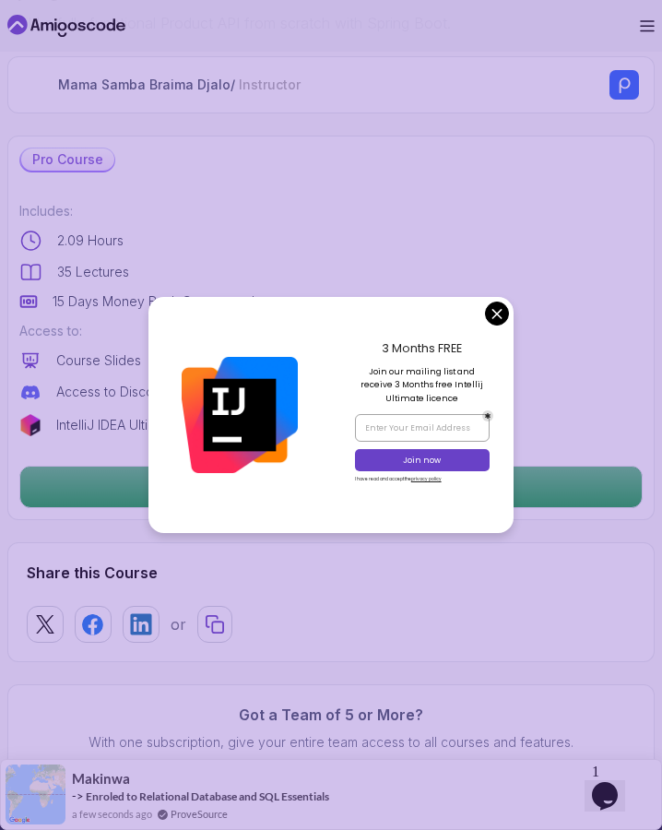
scroll to position [506, 0]
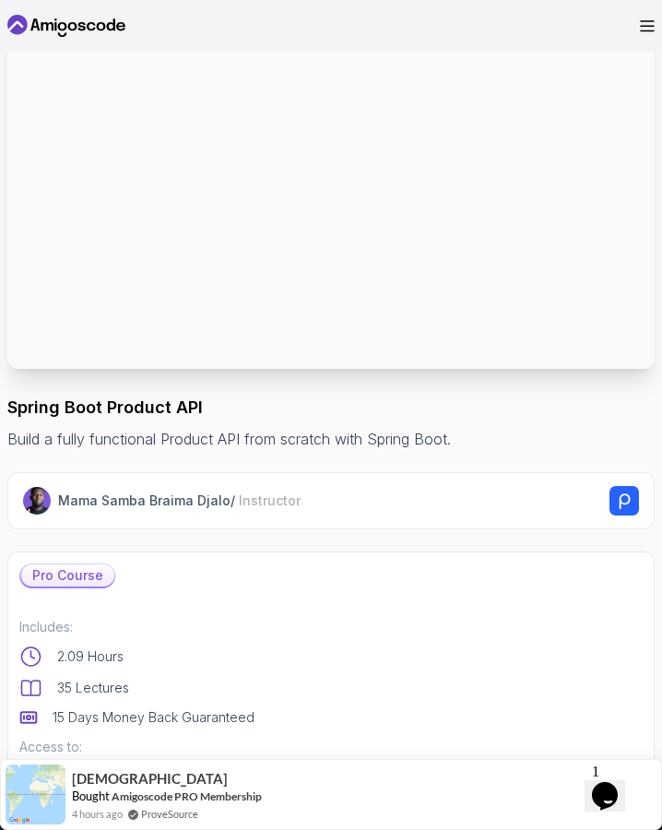
scroll to position [510, 0]
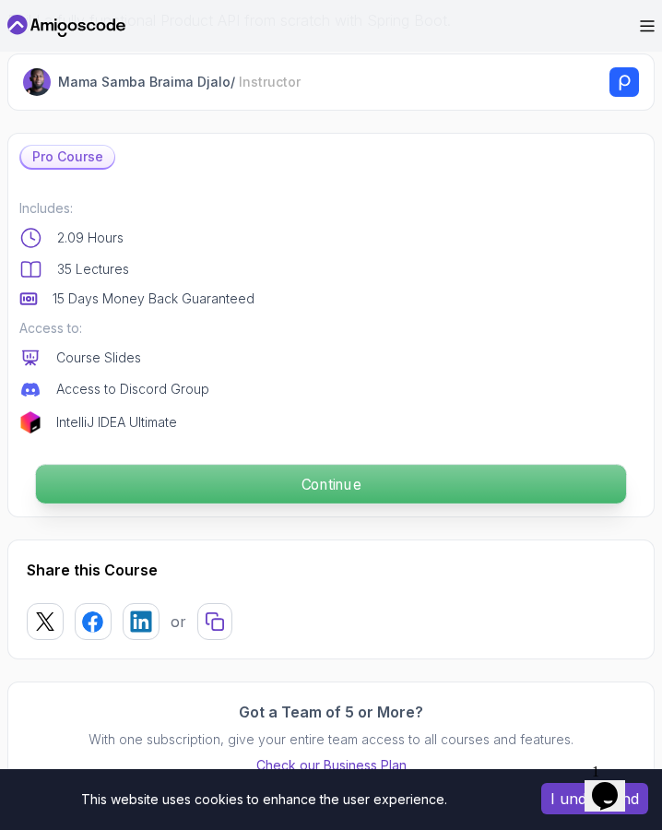
click at [379, 476] on p "Continue" at bounding box center [331, 484] width 590 height 39
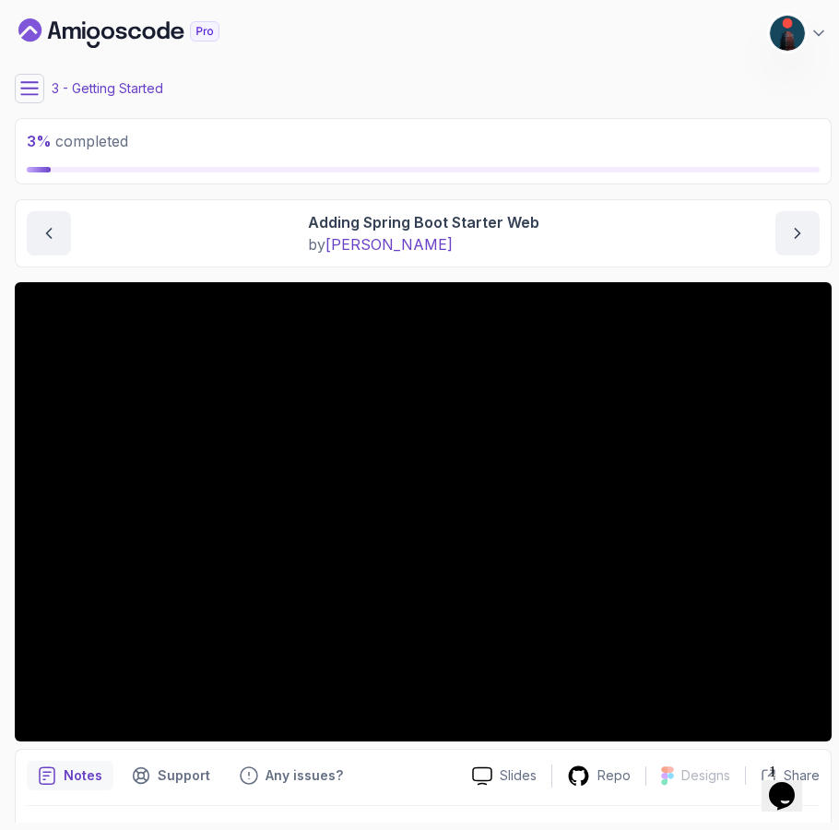
click at [661, 798] on icon "Opens Chat This icon Opens the chat window." at bounding box center [782, 796] width 30 height 30
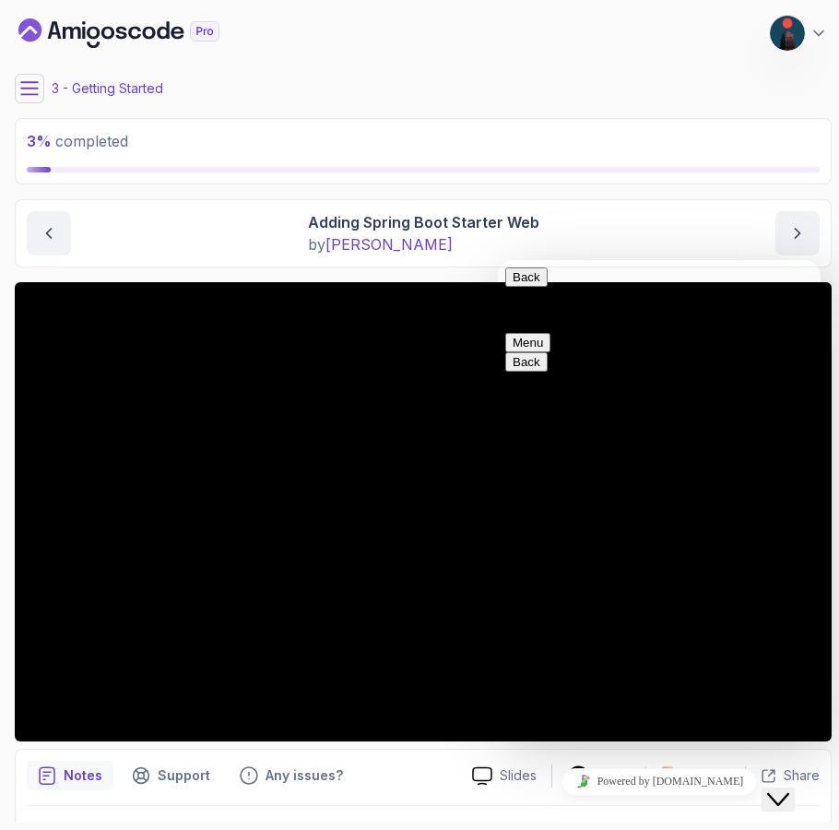
click at [522, 284] on button "Back" at bounding box center [526, 276] width 42 height 19
click at [649, 95] on div "3 - Getting Started" at bounding box center [423, 89] width 817 height 30
click at [661, 788] on icon "Close Chat This icon closes the chat window." at bounding box center [778, 799] width 22 height 22
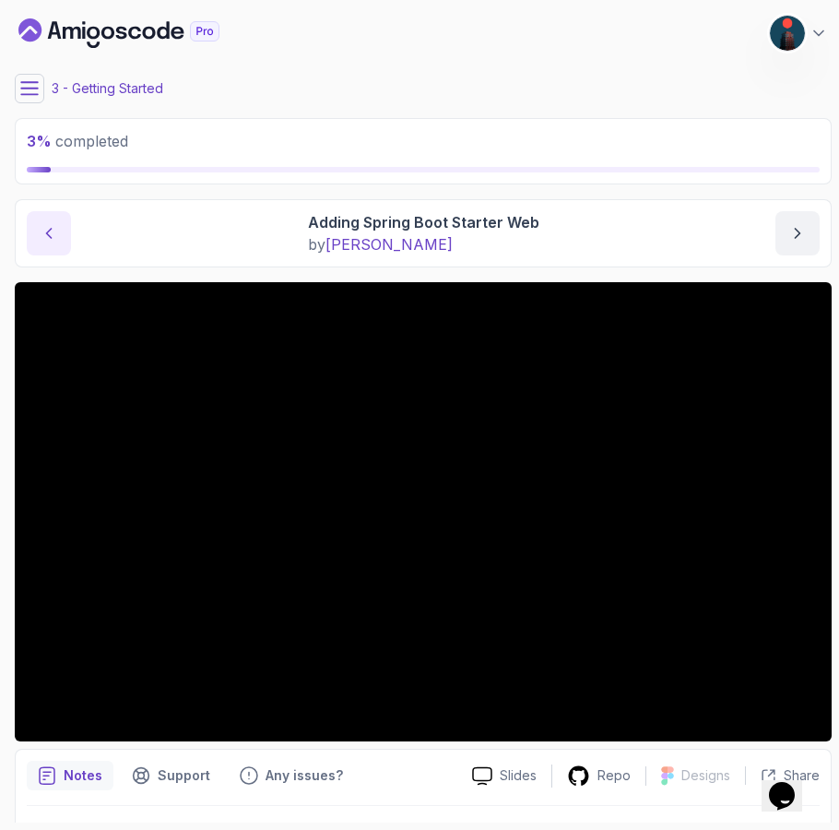
click at [45, 230] on icon "previous content" at bounding box center [49, 233] width 18 height 18
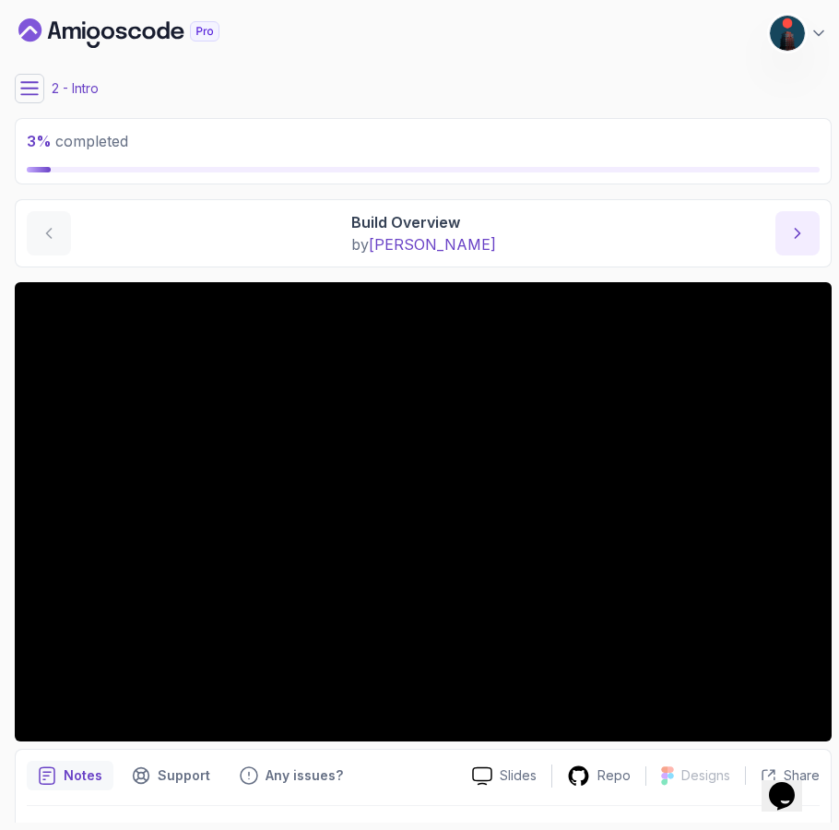
click at [661, 241] on icon "next content" at bounding box center [797, 233] width 18 height 18
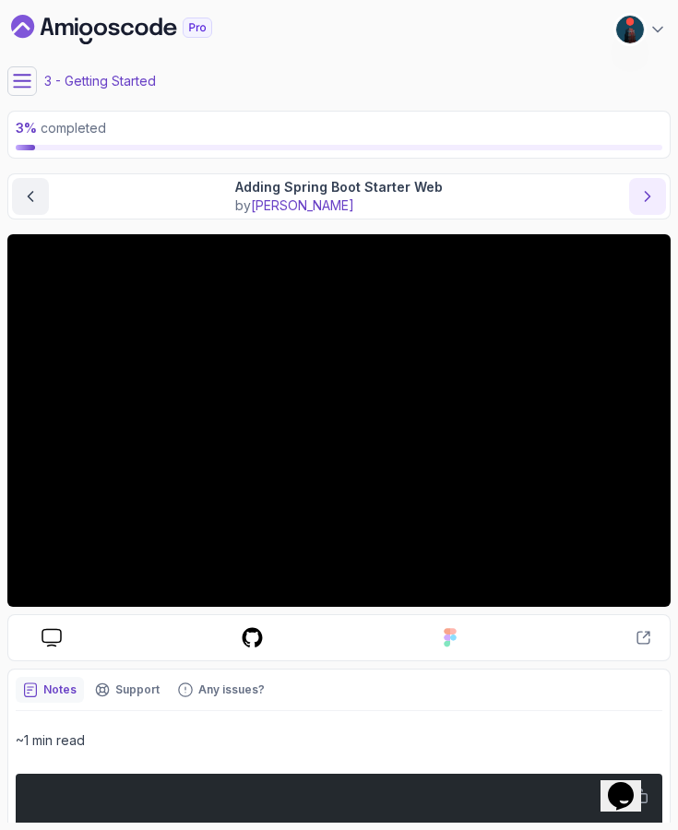
click at [651, 195] on icon "next content" at bounding box center [647, 196] width 18 height 18
click at [33, 202] on icon "previous content" at bounding box center [30, 196] width 18 height 18
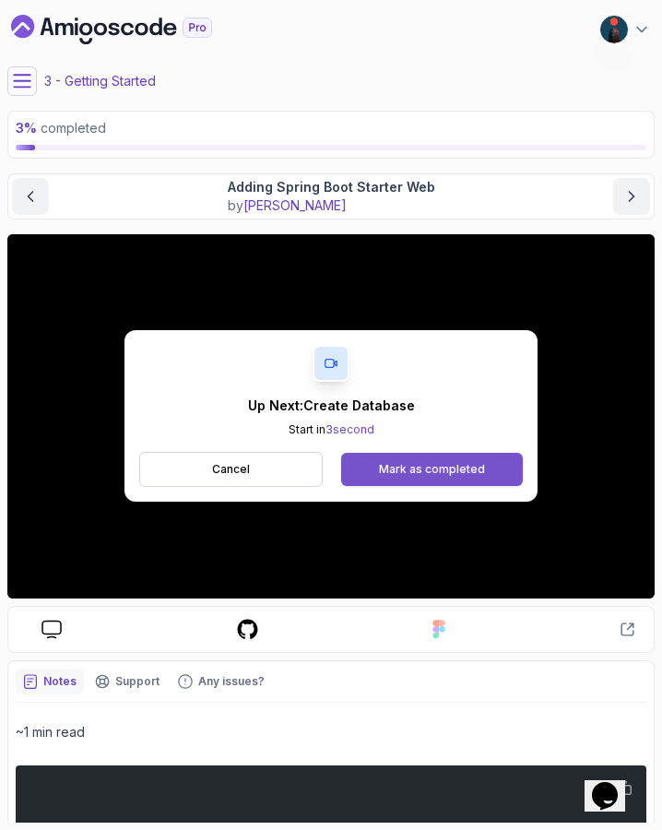
click at [410, 468] on div "Mark as completed" at bounding box center [432, 469] width 106 height 15
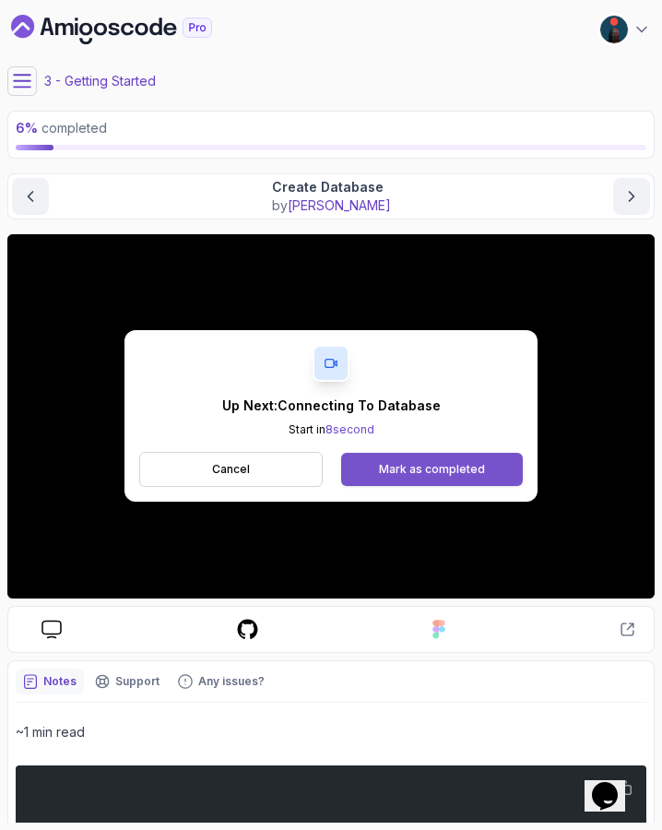
click at [443, 466] on div "Mark as completed" at bounding box center [432, 469] width 106 height 15
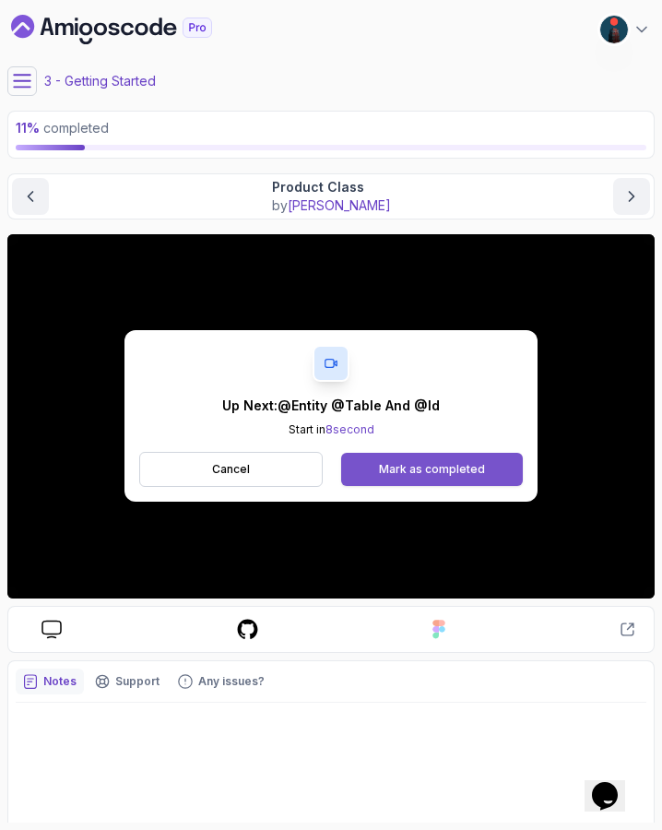
click at [423, 468] on div "Mark as completed" at bounding box center [432, 469] width 106 height 15
click at [446, 469] on div "Mark as completed" at bounding box center [432, 469] width 106 height 15
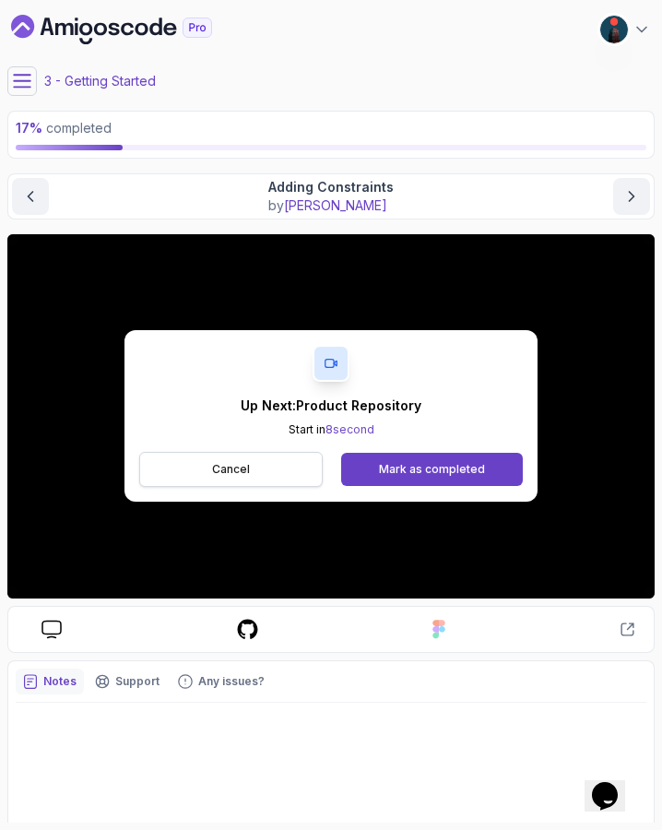
click at [298, 464] on button "Cancel" at bounding box center [230, 469] width 183 height 35
click at [437, 473] on div "Mark as completed" at bounding box center [432, 469] width 106 height 15
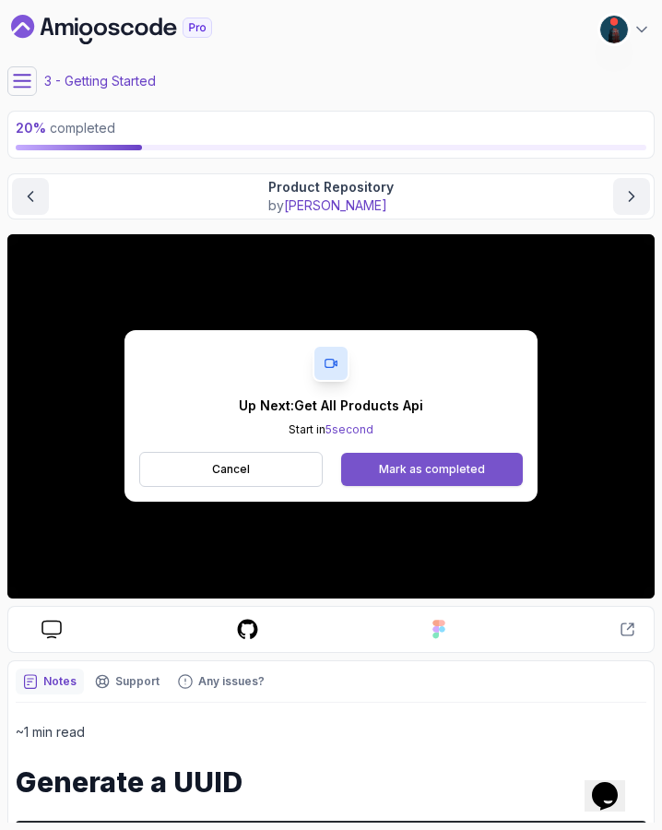
click at [422, 471] on div "Mark as completed" at bounding box center [432, 469] width 106 height 15
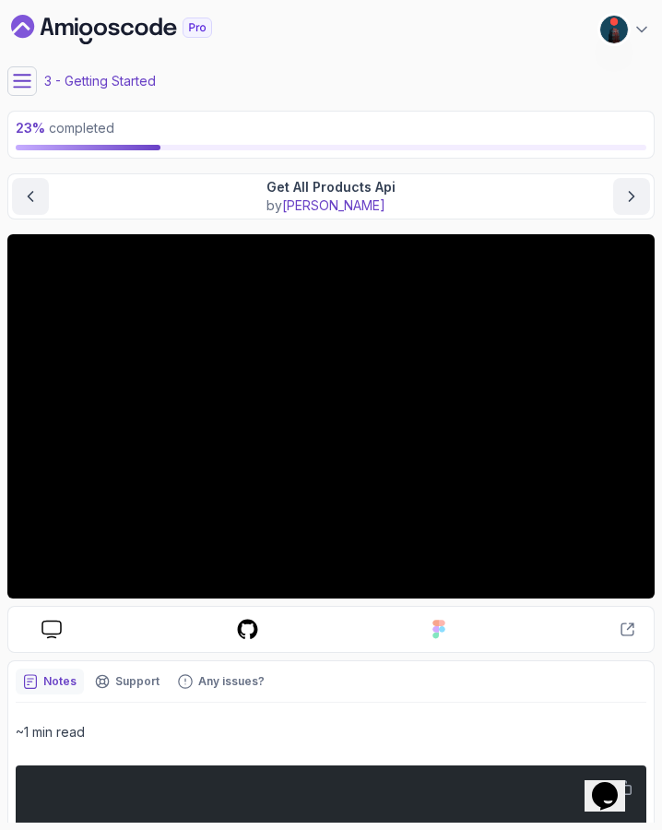
click at [29, 76] on icon at bounding box center [22, 81] width 17 height 12
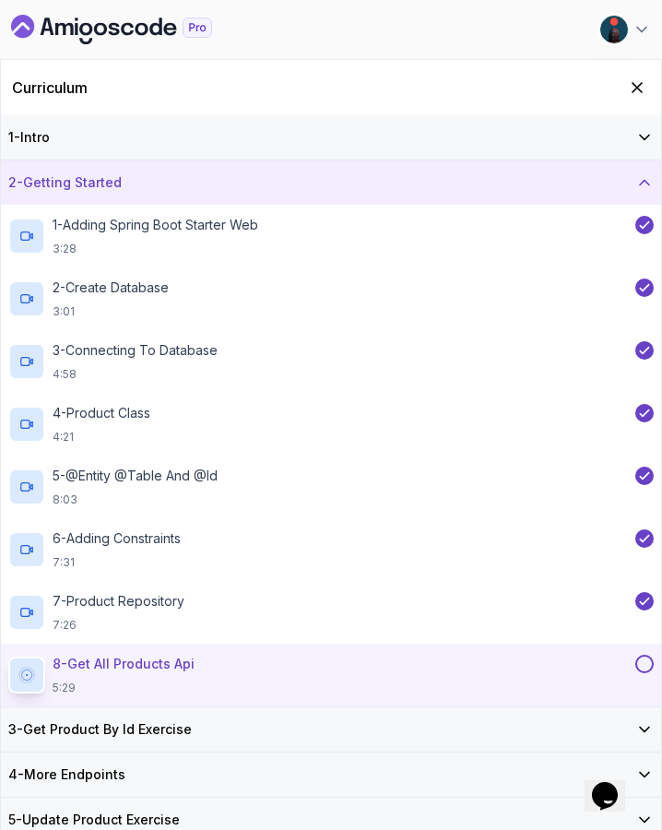
click at [168, 149] on div "1 - Intro" at bounding box center [331, 137] width 660 height 44
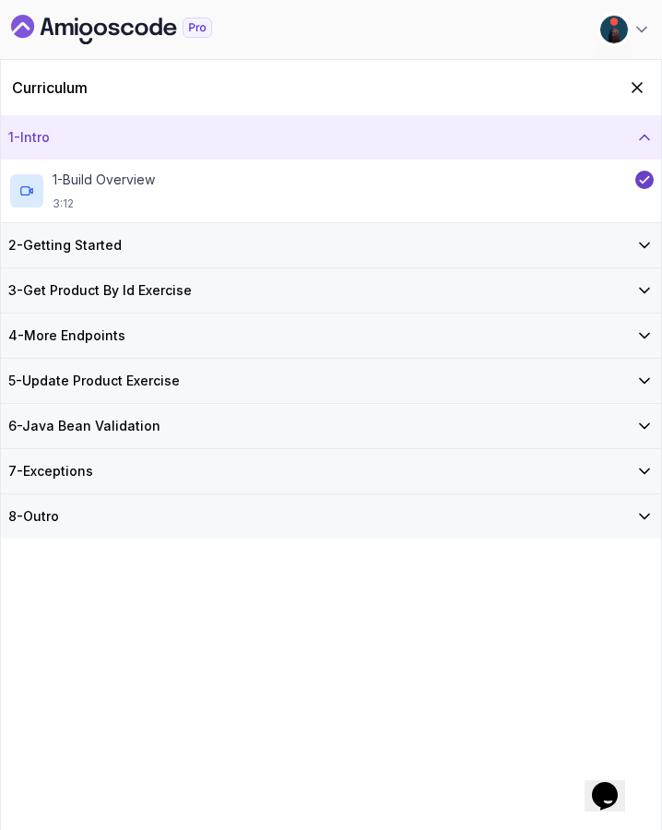
click at [148, 236] on div "2 - Getting Started" at bounding box center [330, 245] width 645 height 18
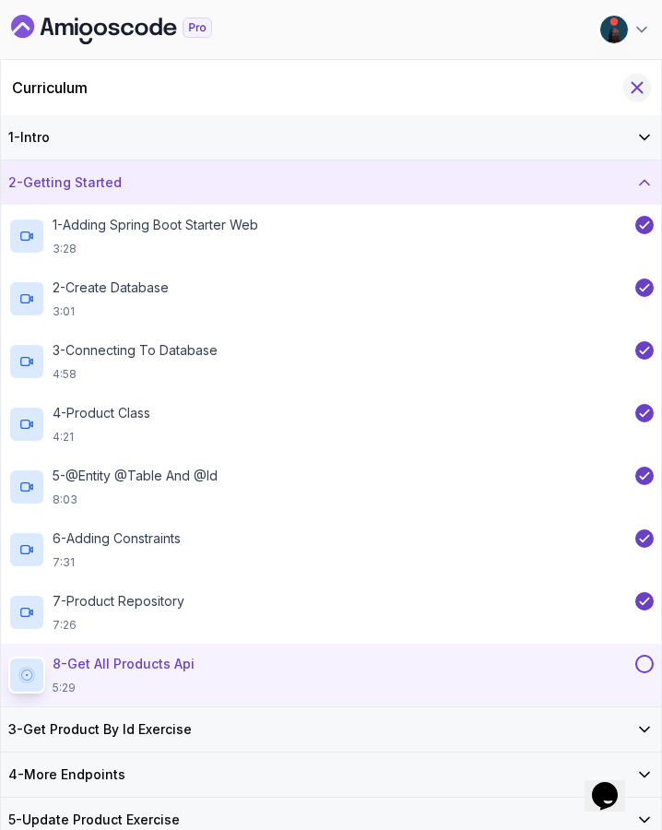
click at [631, 86] on icon "Hide Curriculum for mobile" at bounding box center [637, 87] width 20 height 20
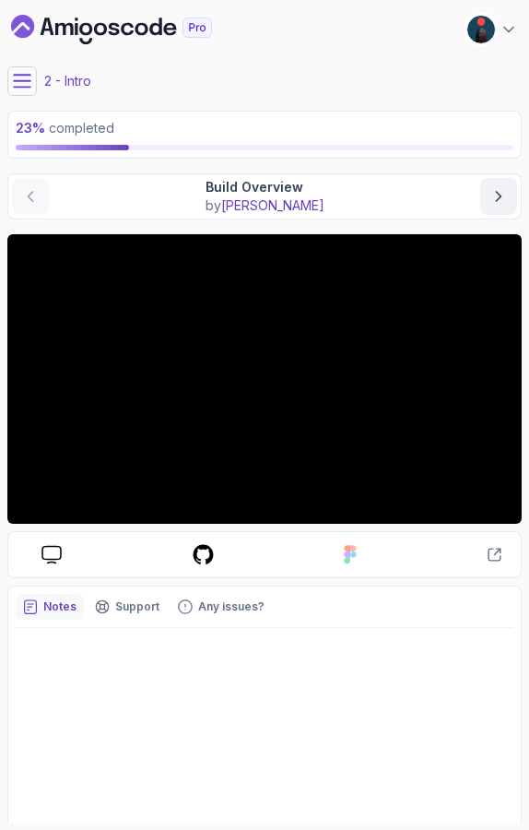
click at [22, 82] on icon at bounding box center [22, 81] width 18 height 18
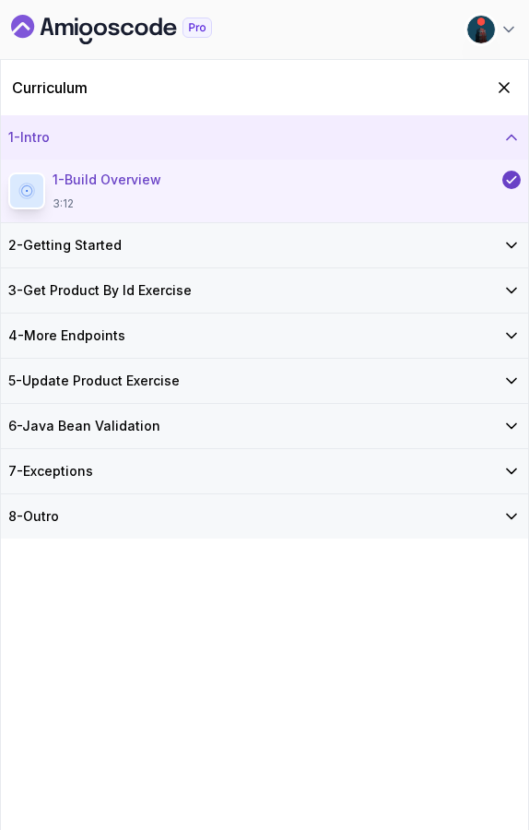
click at [230, 263] on div "2 - Getting Started" at bounding box center [264, 245] width 527 height 44
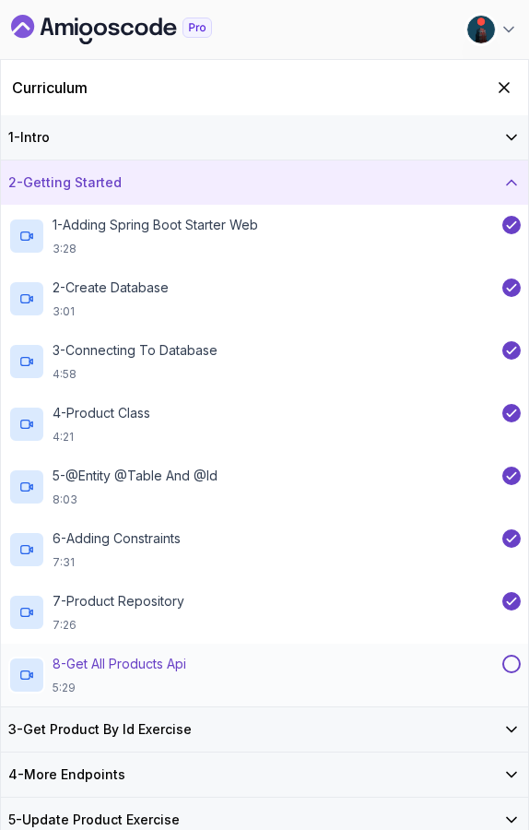
click at [174, 650] on div "8 - Get All Products Api 5:29" at bounding box center [264, 675] width 527 height 63
click at [136, 667] on p "8 - Get All Products Api" at bounding box center [120, 664] width 134 height 18
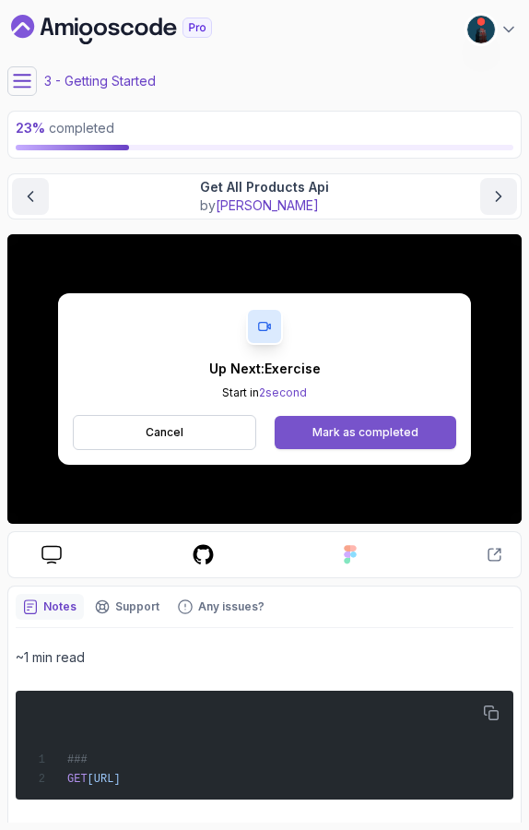
click at [305, 431] on button "Mark as completed" at bounding box center [366, 432] width 182 height 33
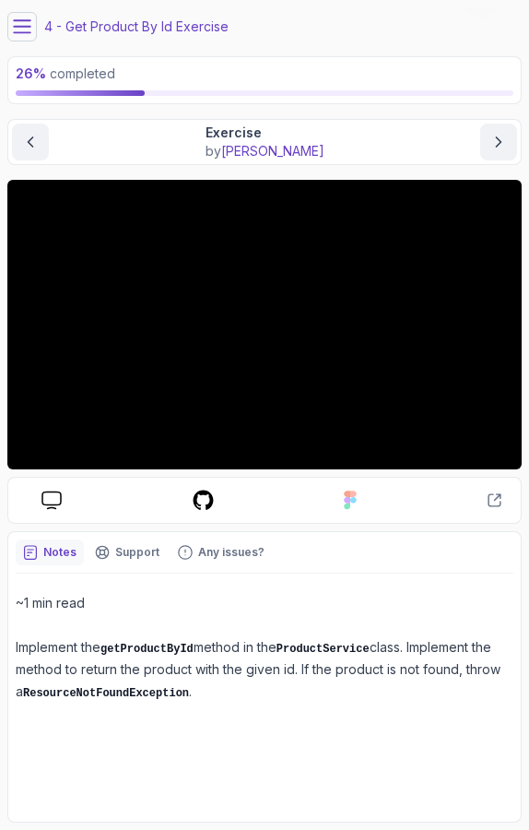
scroll to position [54, 0]
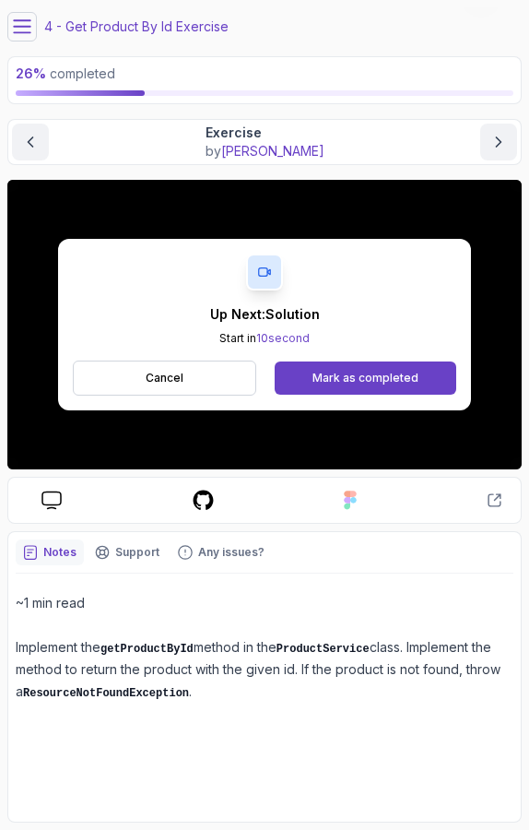
click at [45, 450] on div "Up Next: Solution Start in 10 second Cancel Mark as completed" at bounding box center [264, 325] width 514 height 290
click at [175, 374] on p "Cancel" at bounding box center [165, 378] width 38 height 15
click at [180, 377] on p "Cancel" at bounding box center [165, 378] width 38 height 15
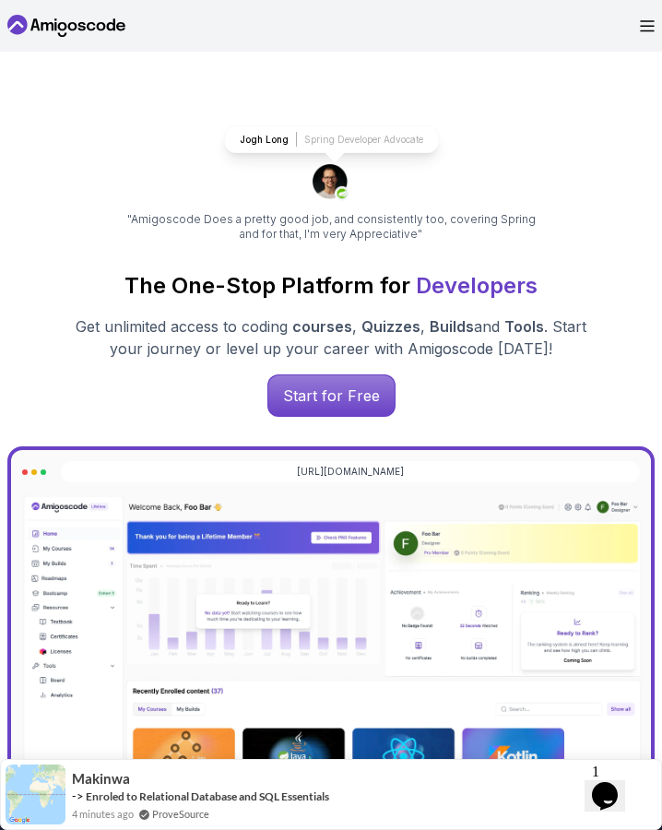
click at [643, 32] on nav "Products Resources Pricing Testimonials For Business Dashboard" at bounding box center [330, 26] width 647 height 52
click at [646, 25] on icon "Open Menu" at bounding box center [647, 26] width 15 height 12
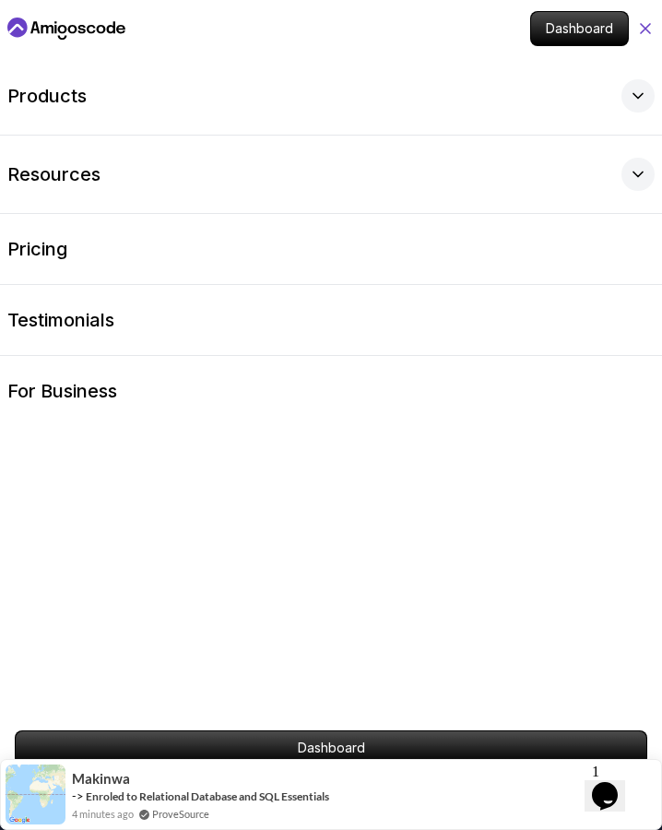
click at [644, 30] on icon at bounding box center [645, 28] width 9 height 9
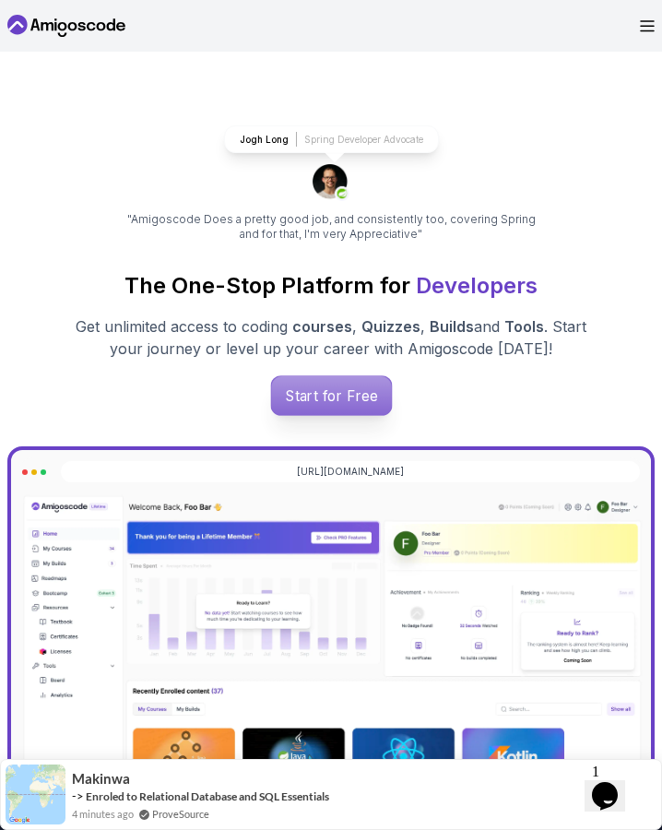
click at [338, 390] on p "Start for Free" at bounding box center [331, 395] width 120 height 39
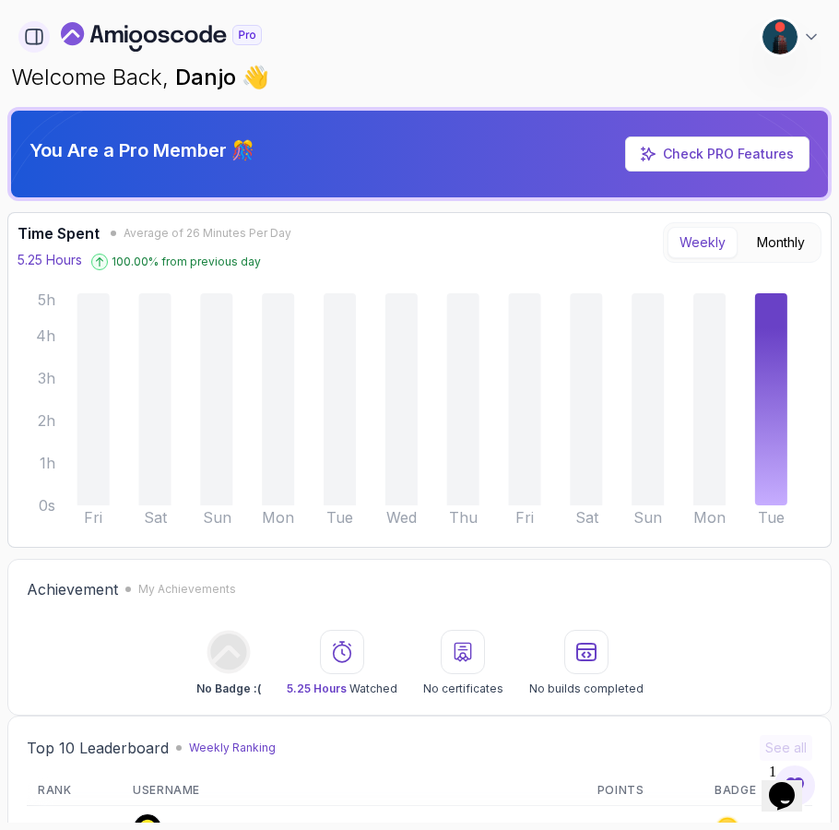
click at [31, 36] on icon "button" at bounding box center [34, 37] width 20 height 20
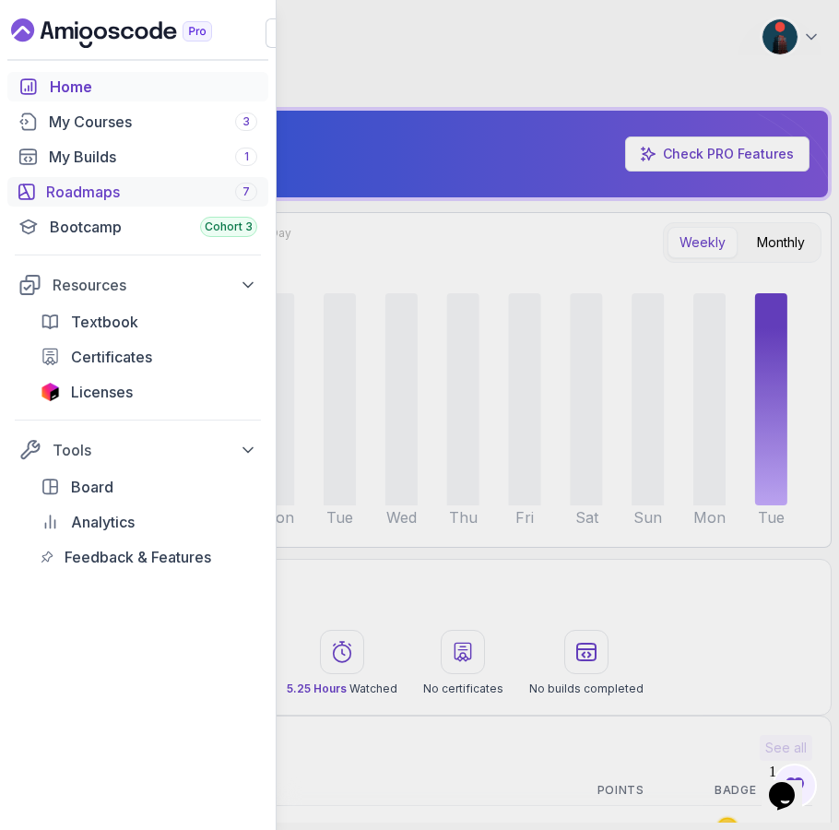
click at [107, 194] on div "Roadmaps 7" at bounding box center [151, 192] width 211 height 22
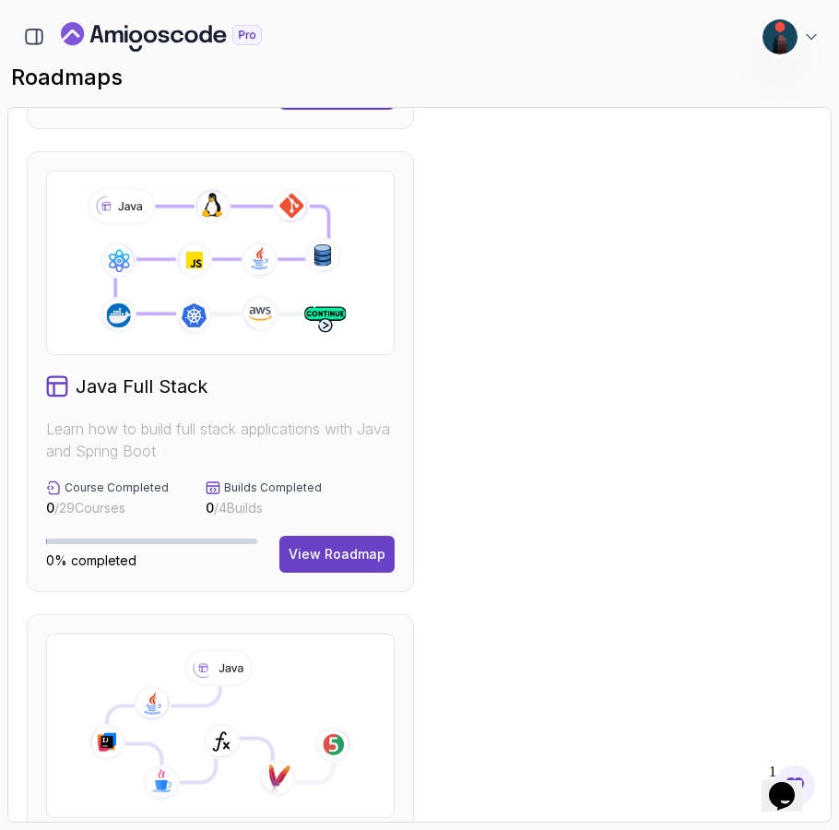
scroll to position [857, 0]
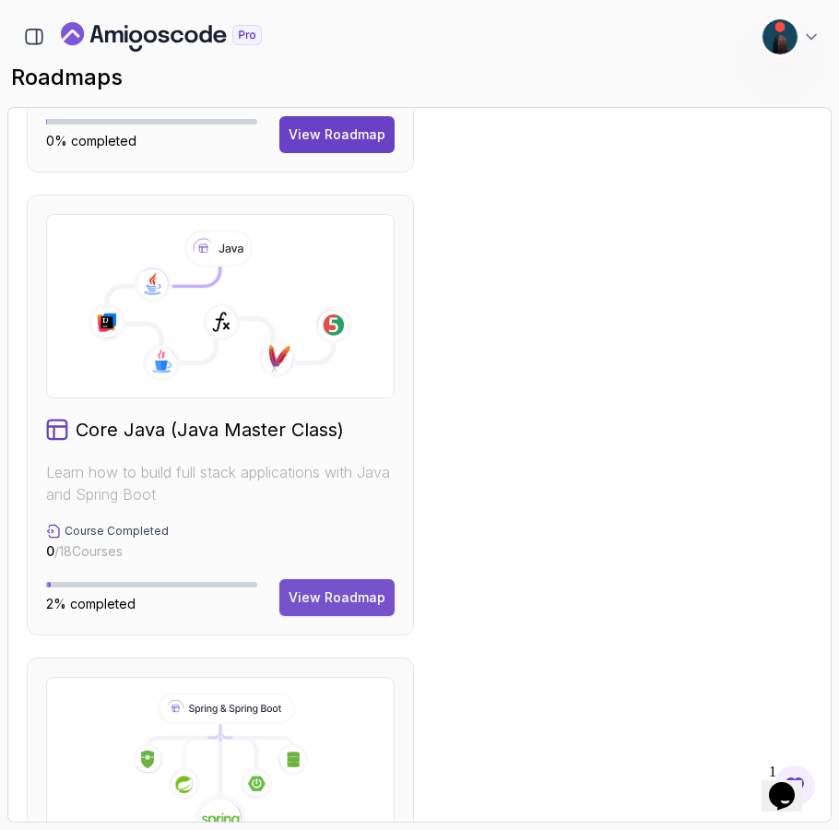
click at [355, 593] on div "View Roadmap" at bounding box center [337, 597] width 97 height 18
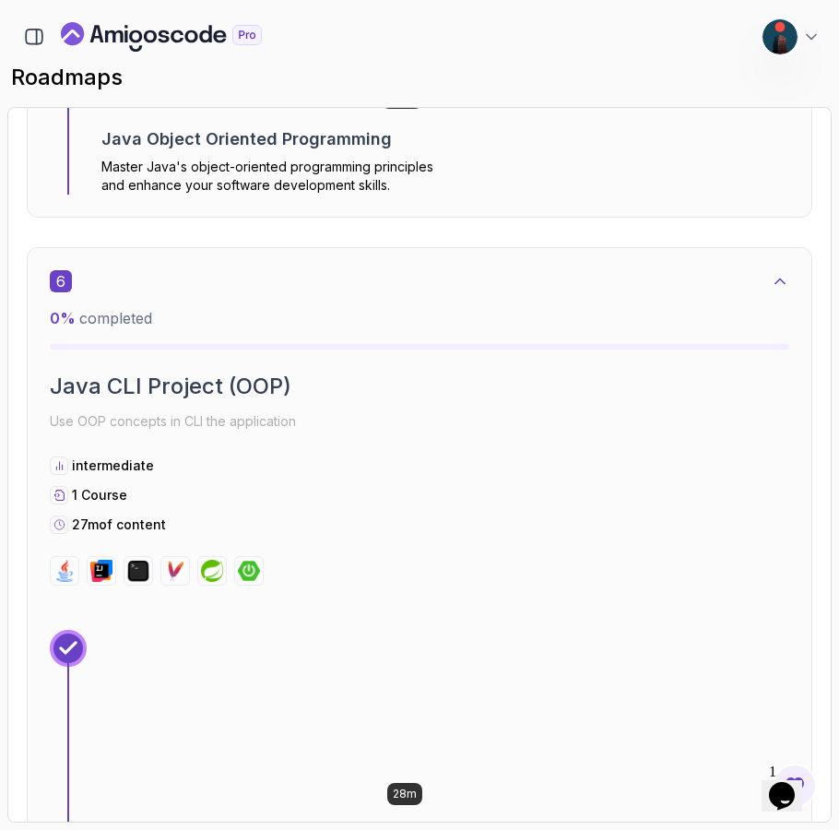
scroll to position [3821, 0]
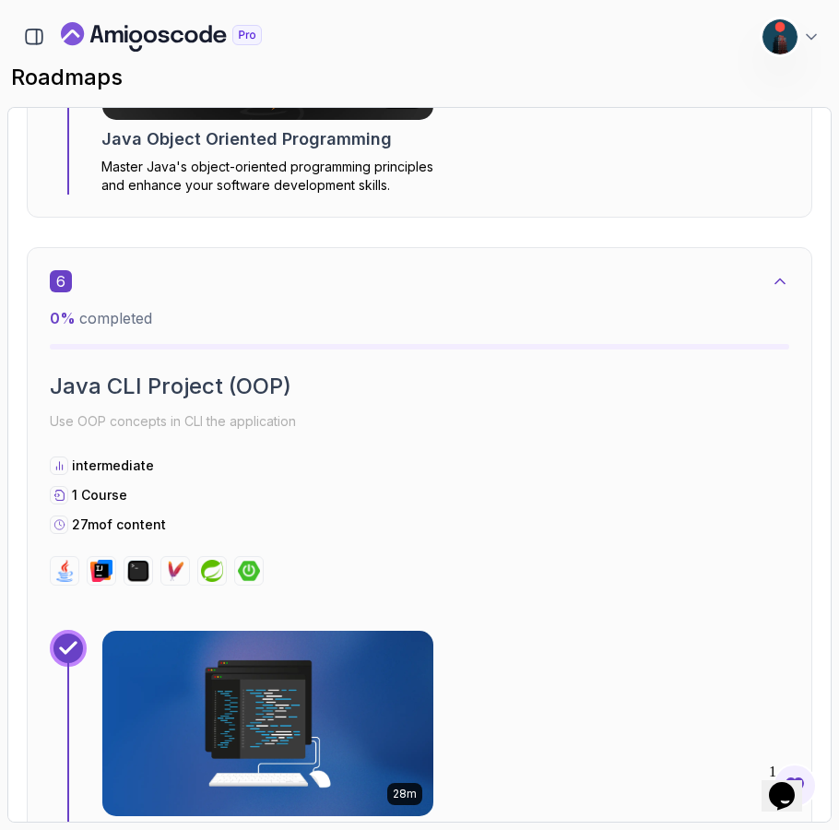
click at [661, 282] on icon at bounding box center [780, 281] width 18 height 18
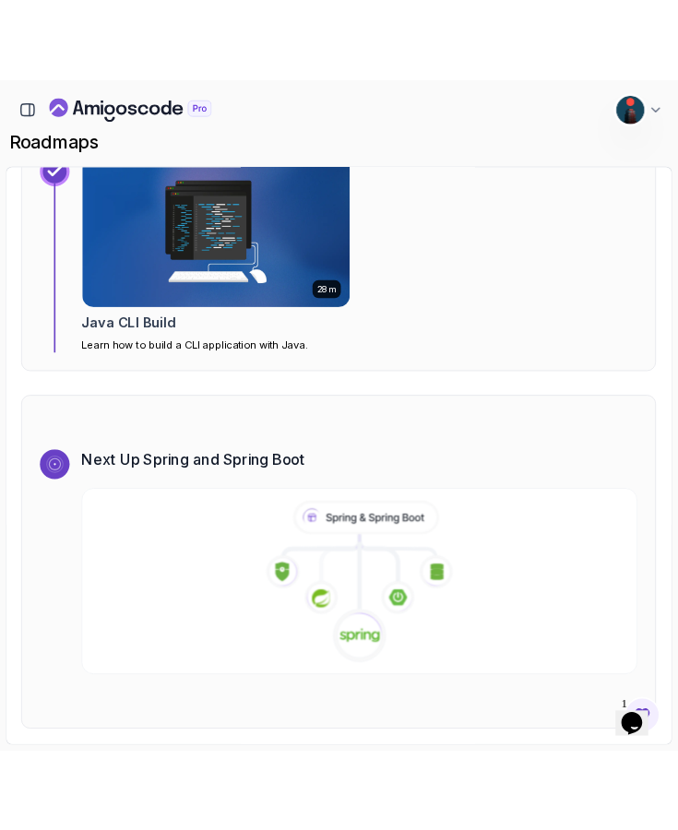
scroll to position [0, 0]
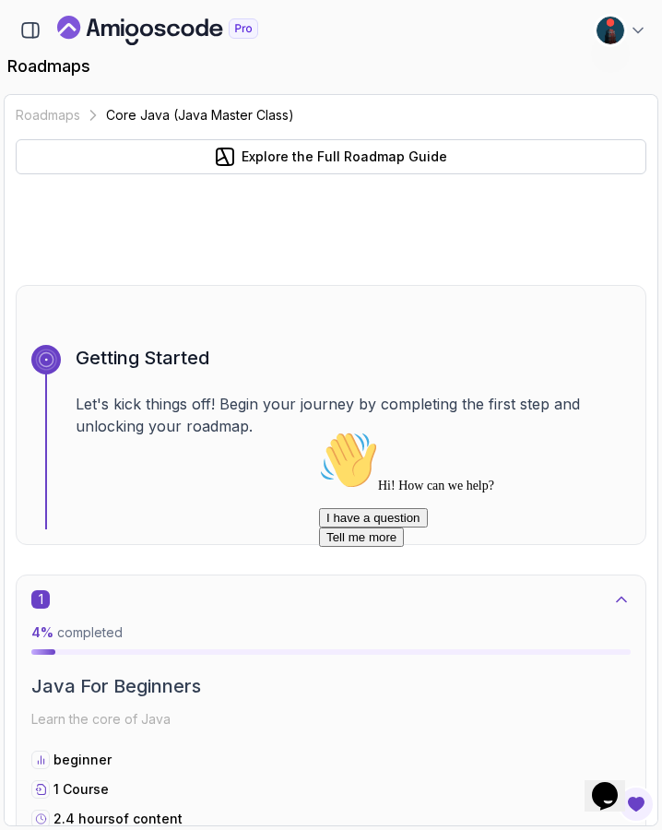
scroll to position [10575, 0]
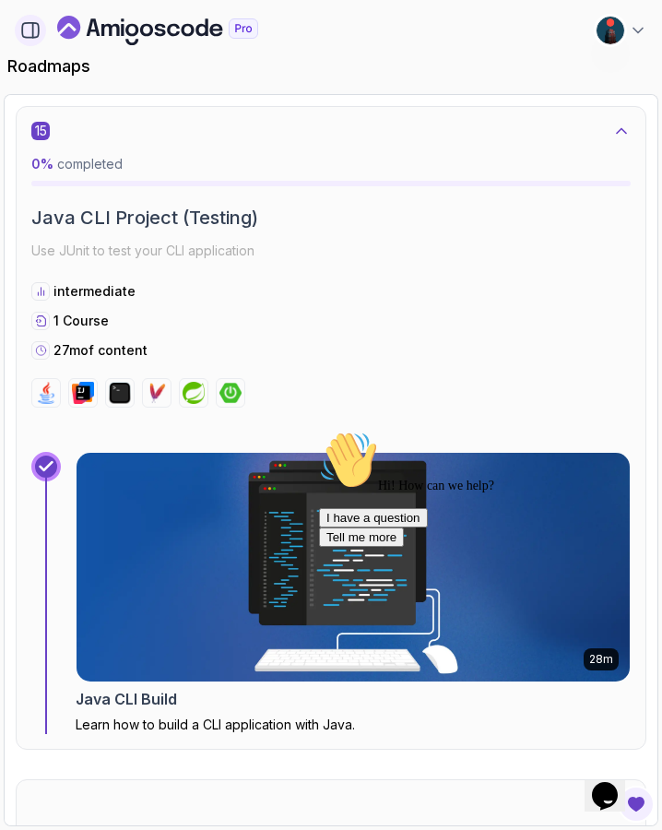
click at [38, 32] on icon "button" at bounding box center [30, 30] width 17 height 15
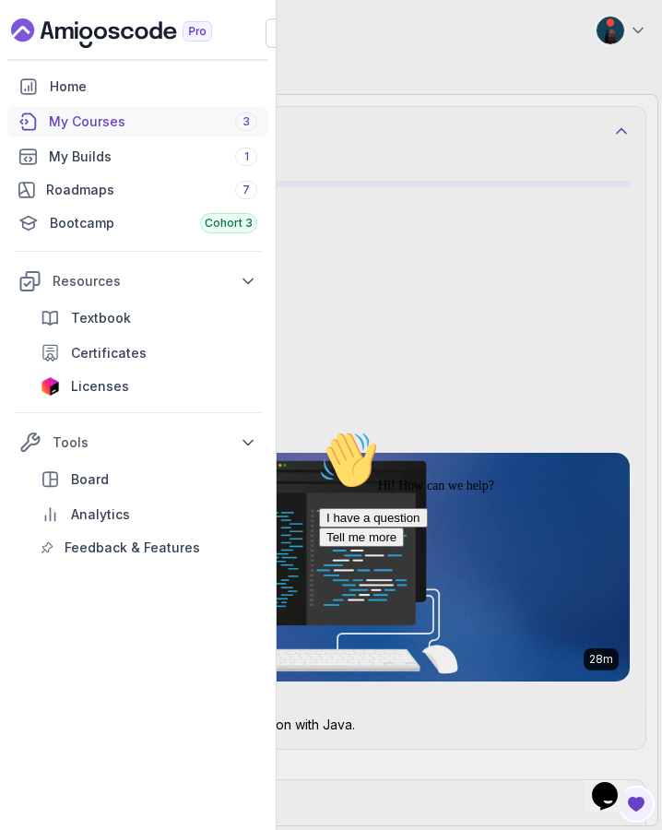
click at [103, 118] on div "My Courses 3" at bounding box center [153, 121] width 208 height 18
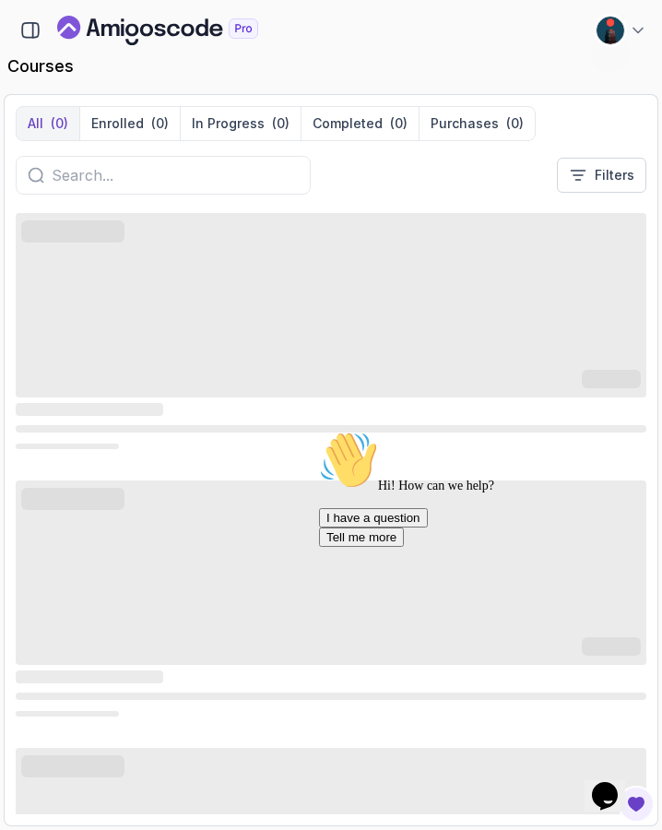
click at [319, 431] on icon "Chat attention grabber" at bounding box center [319, 431] width 0 height 0
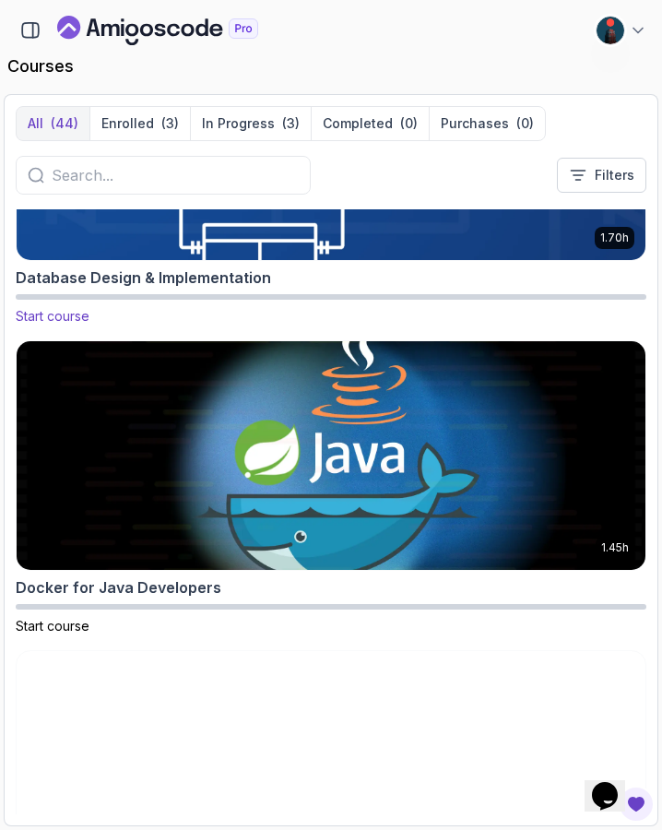
scroll to position [2387, 0]
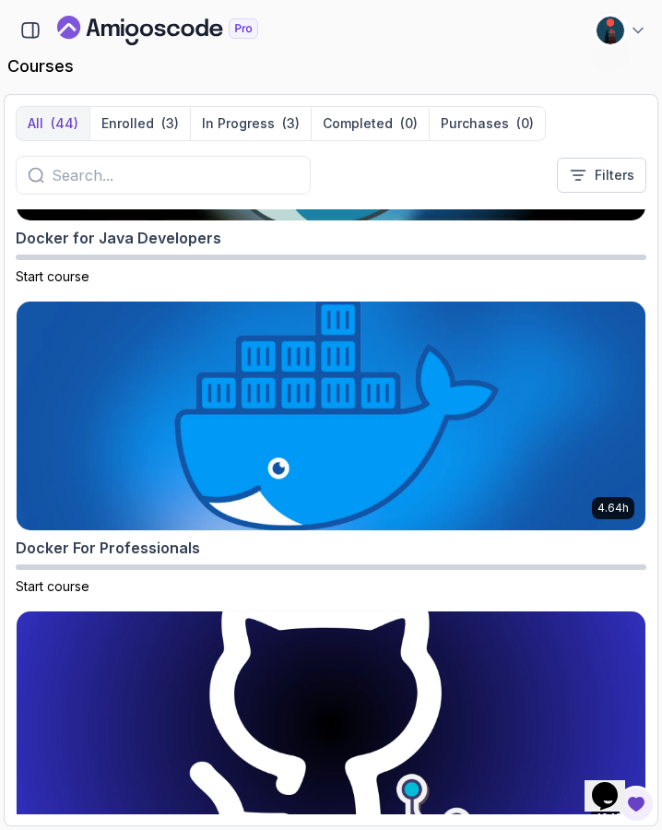
click at [195, 180] on input "text" at bounding box center [175, 175] width 247 height 22
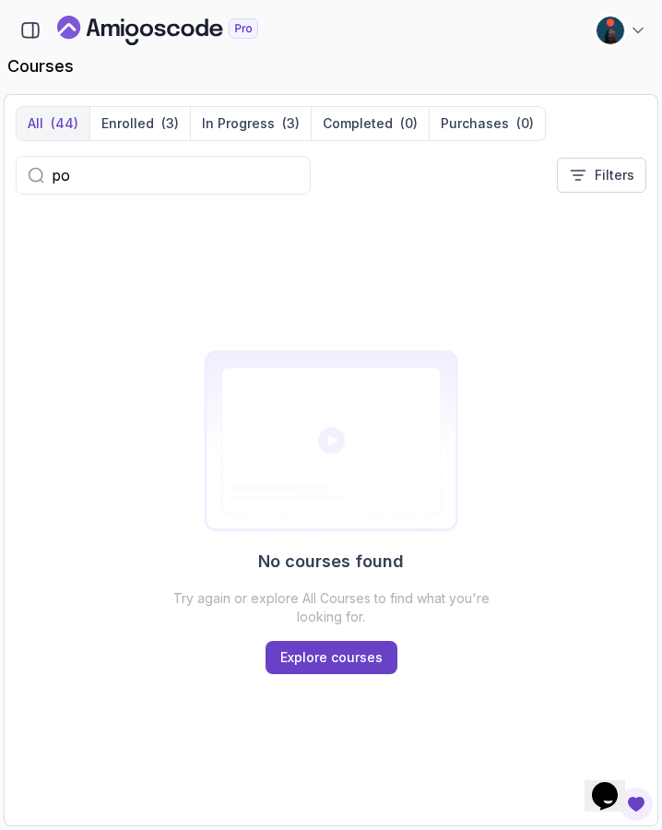
type input "p"
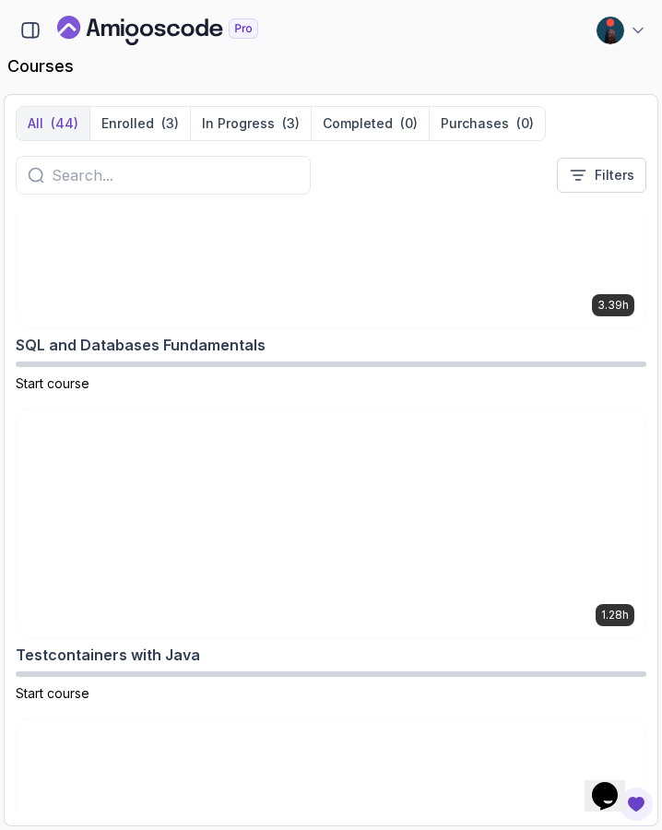
scroll to position [12502, 0]
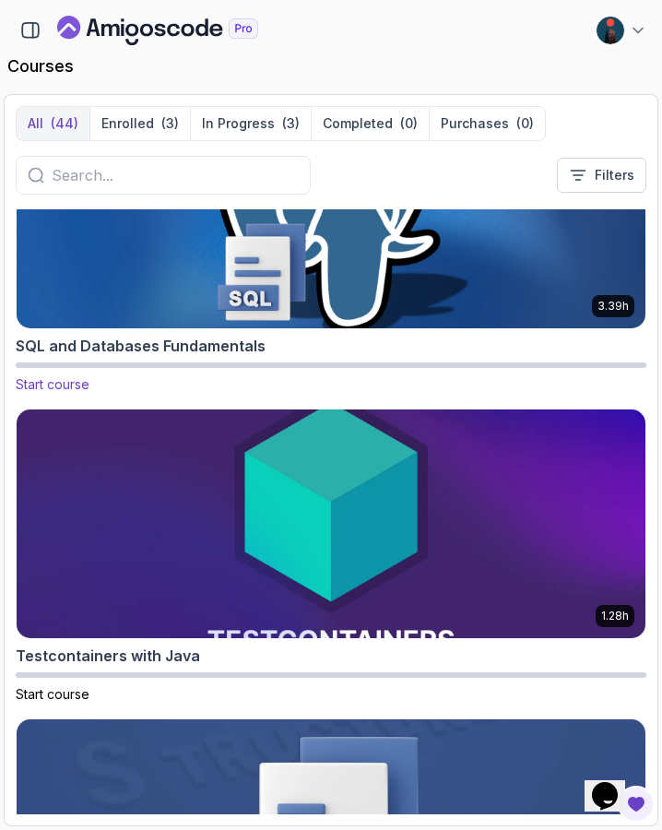
click at [229, 262] on img at bounding box center [331, 214] width 660 height 240
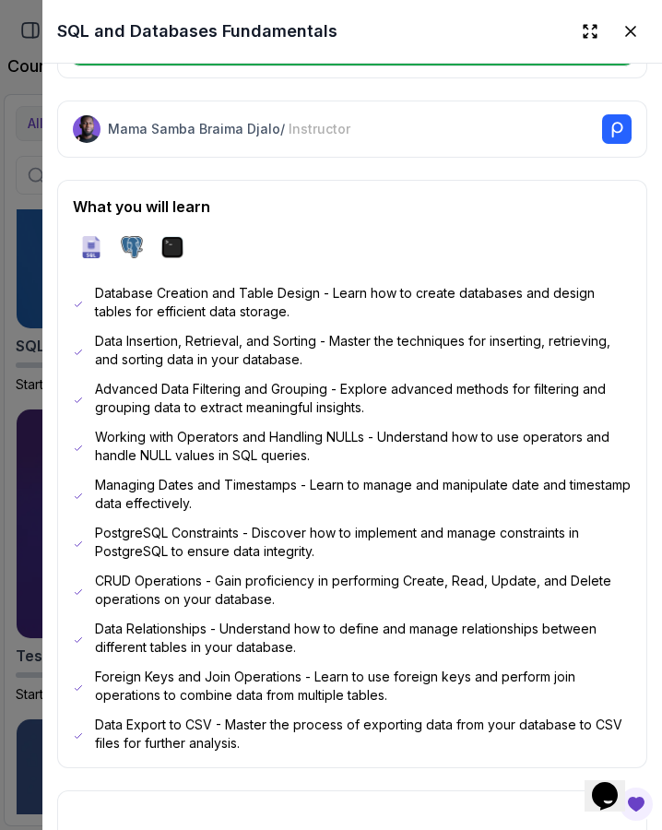
scroll to position [809, 0]
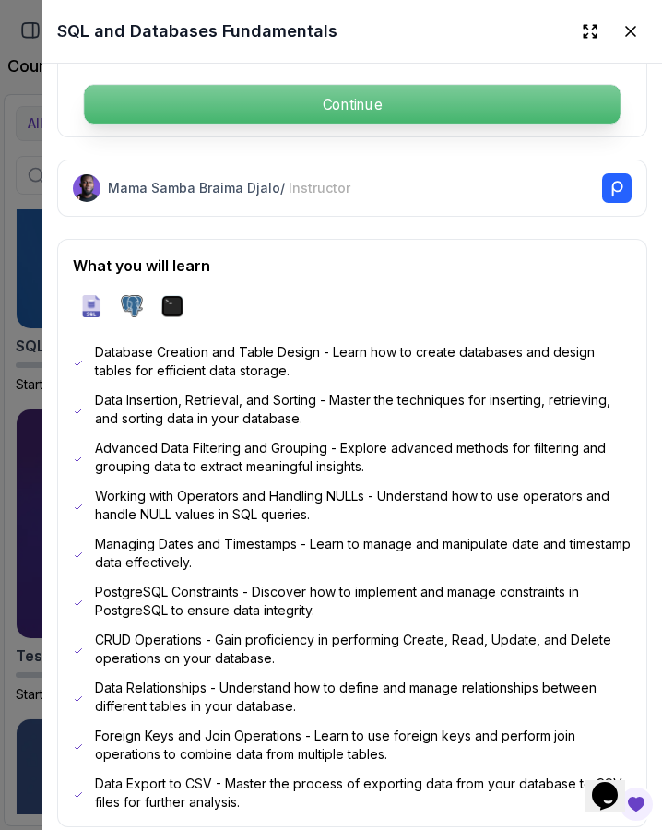
click at [333, 119] on p "Continue" at bounding box center [352, 104] width 536 height 39
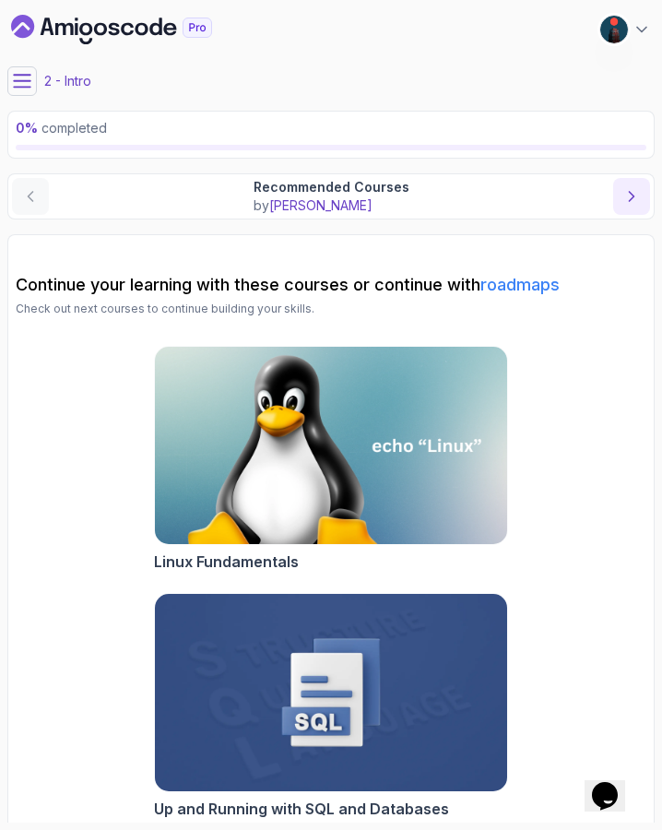
click at [623, 194] on icon "next content" at bounding box center [631, 196] width 18 height 18
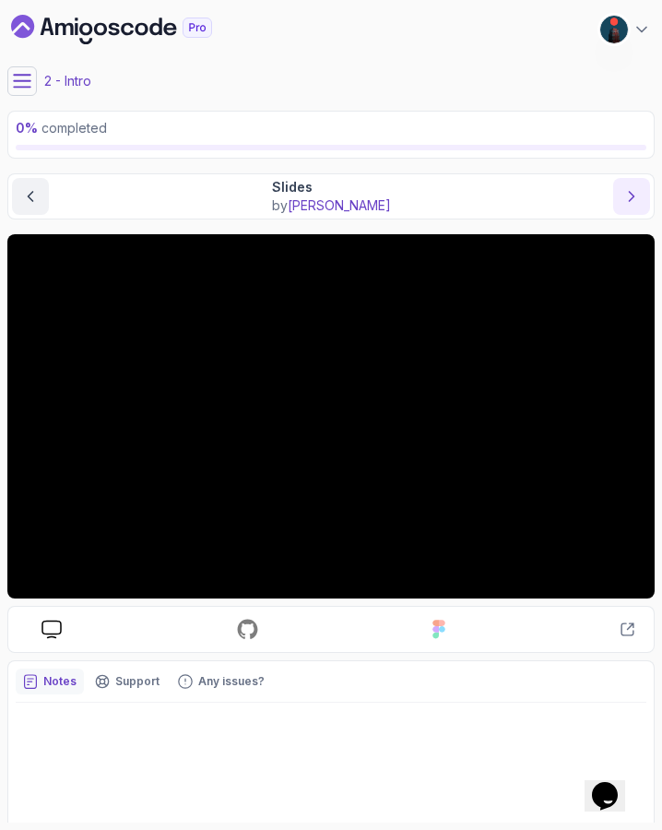
click at [634, 207] on button "next content" at bounding box center [631, 196] width 37 height 37
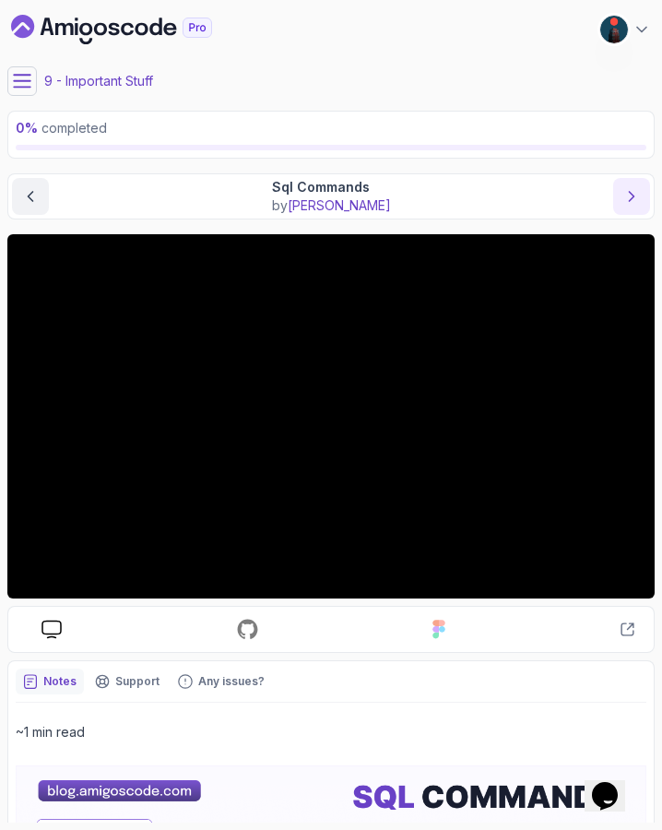
click at [623, 192] on icon "next content" at bounding box center [631, 196] width 18 height 18
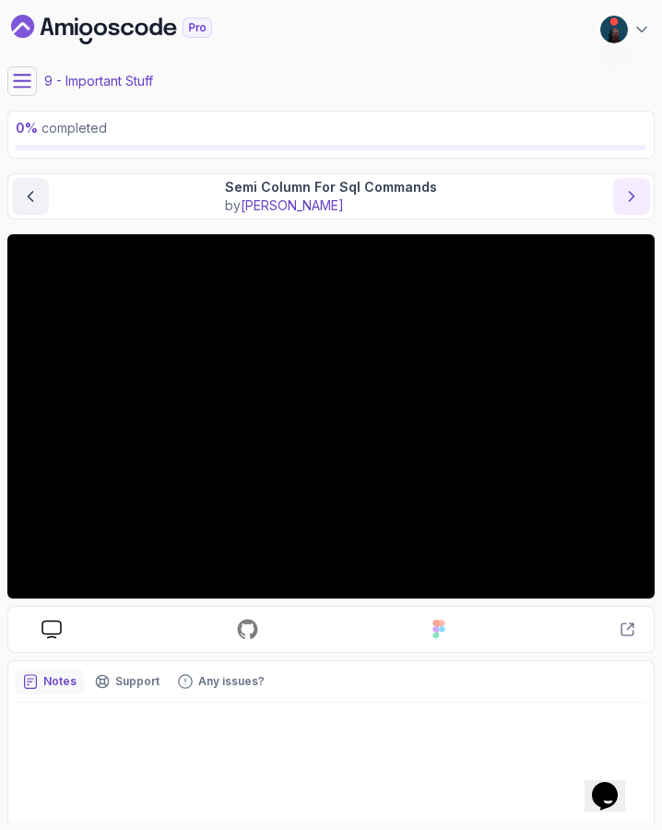
click at [623, 192] on icon "next content" at bounding box center [631, 196] width 18 height 18
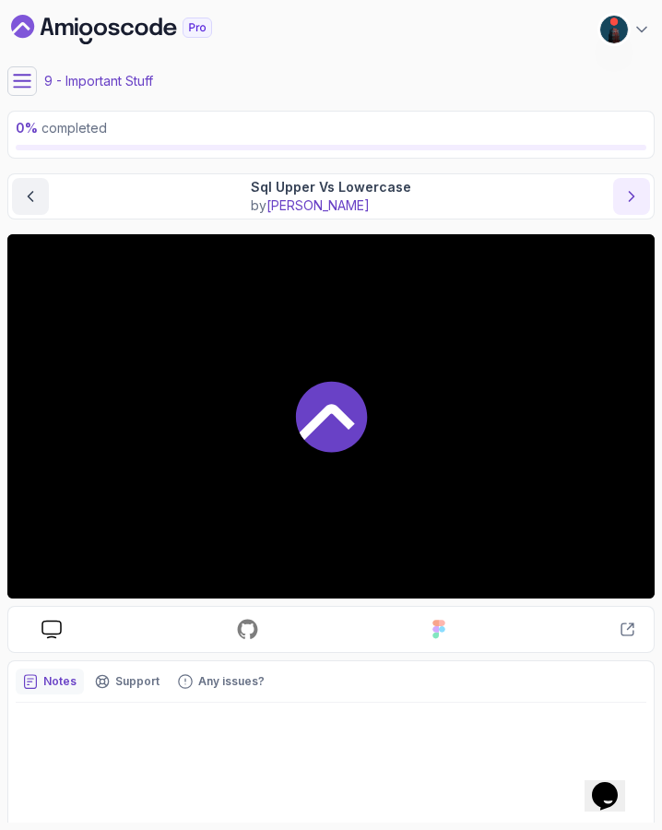
click at [623, 192] on icon "next content" at bounding box center [631, 196] width 18 height 18
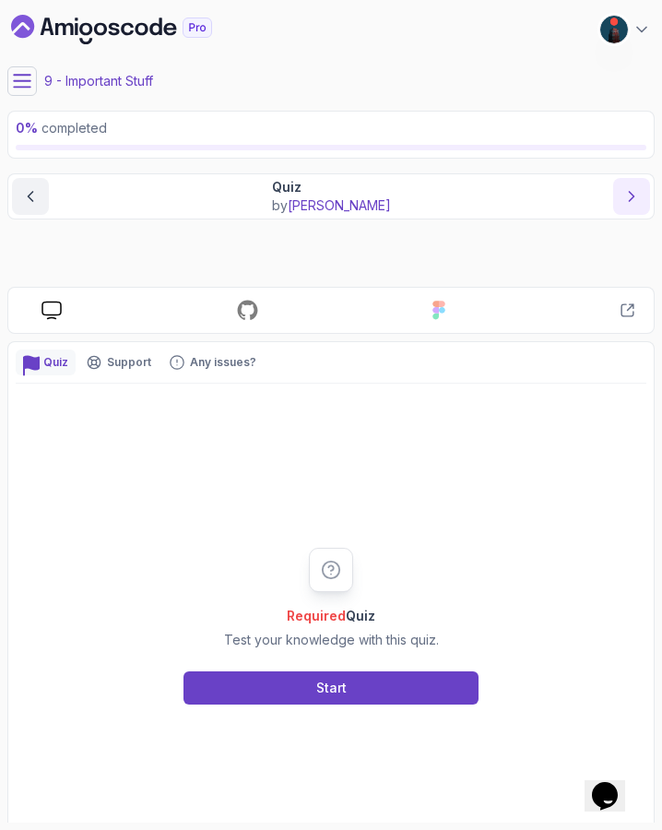
click at [623, 192] on icon "next content" at bounding box center [631, 196] width 18 height 18
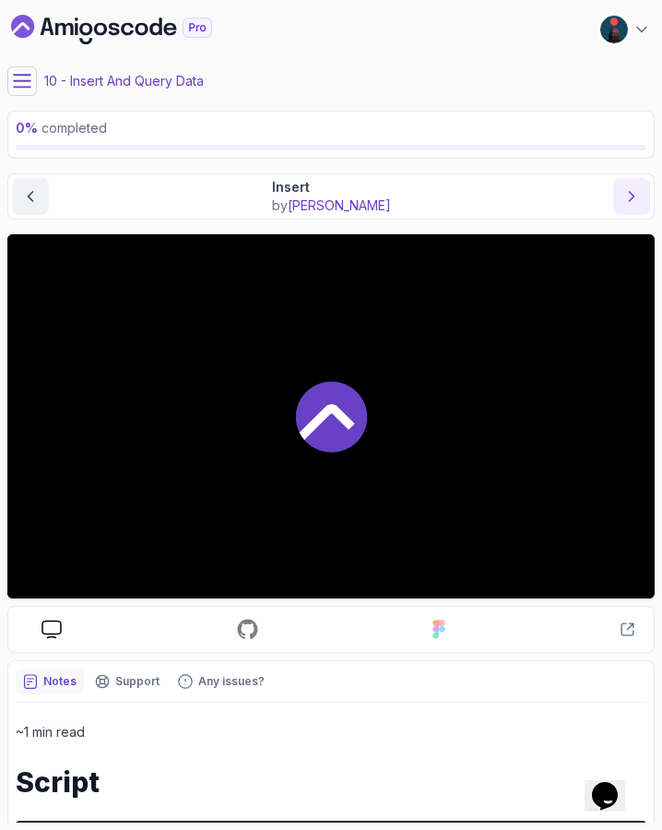
click at [623, 192] on icon "next content" at bounding box center [631, 196] width 18 height 18
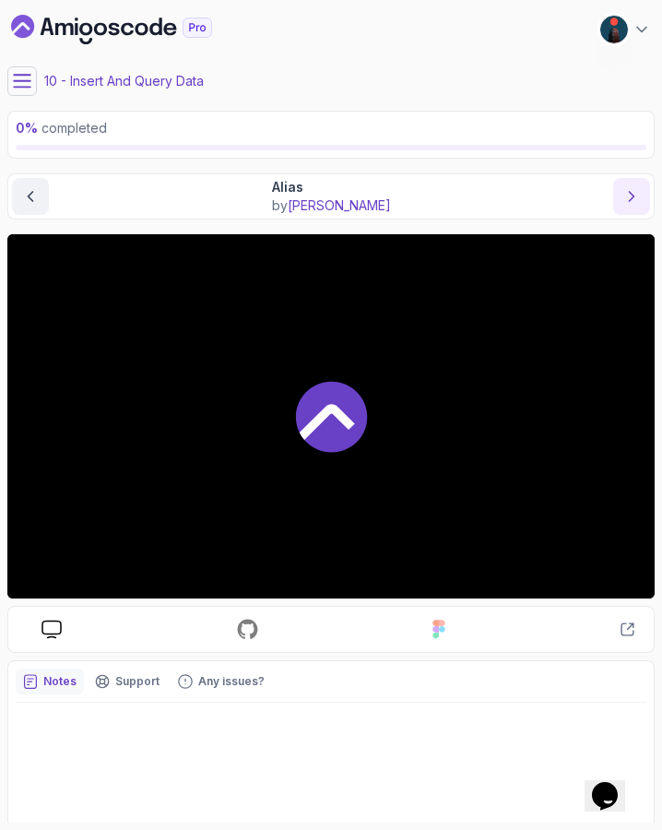
click at [623, 192] on icon "next content" at bounding box center [631, 196] width 18 height 18
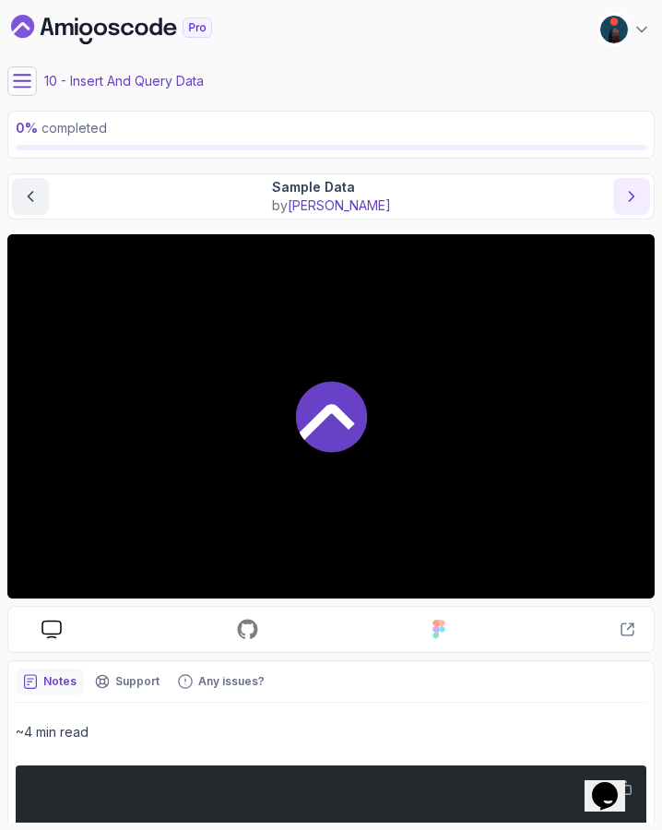
click at [623, 192] on icon "next content" at bounding box center [631, 196] width 18 height 18
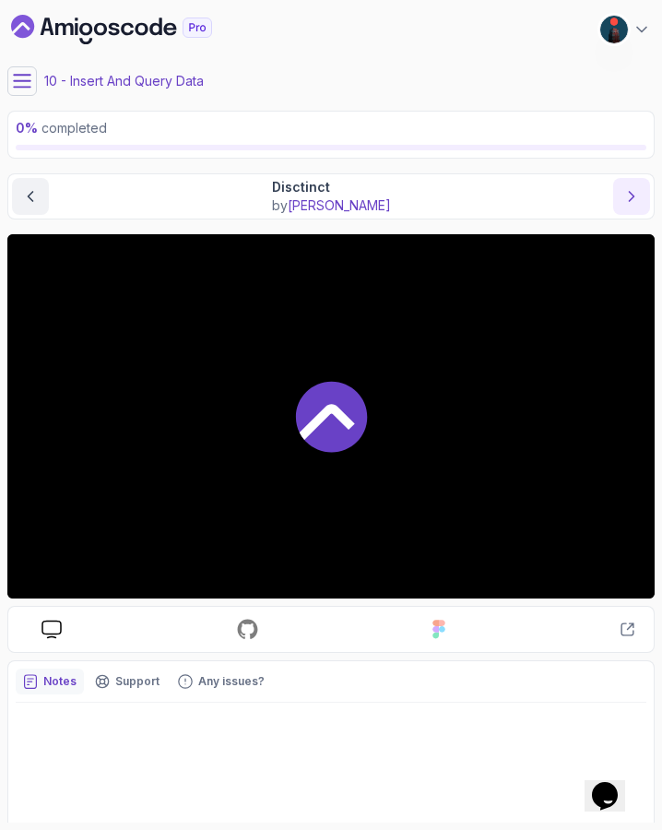
click at [623, 192] on icon "next content" at bounding box center [631, 196] width 18 height 18
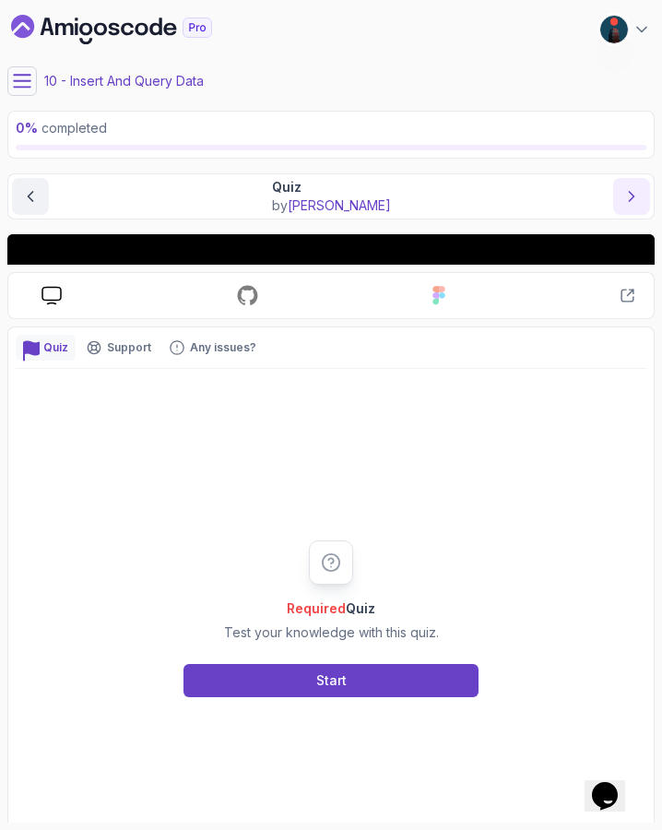
click at [623, 192] on icon "next content" at bounding box center [631, 196] width 18 height 18
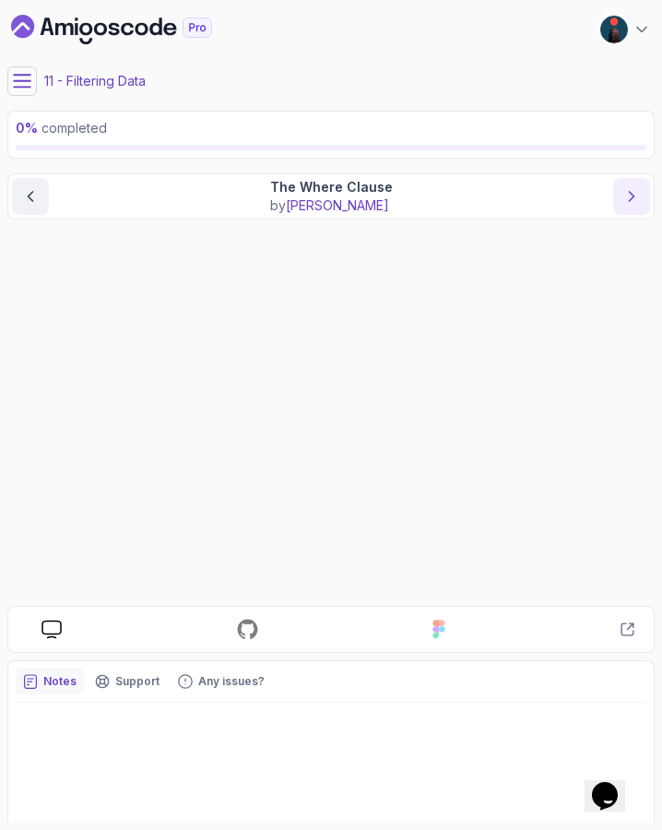
click at [623, 192] on icon "next content" at bounding box center [631, 196] width 18 height 18
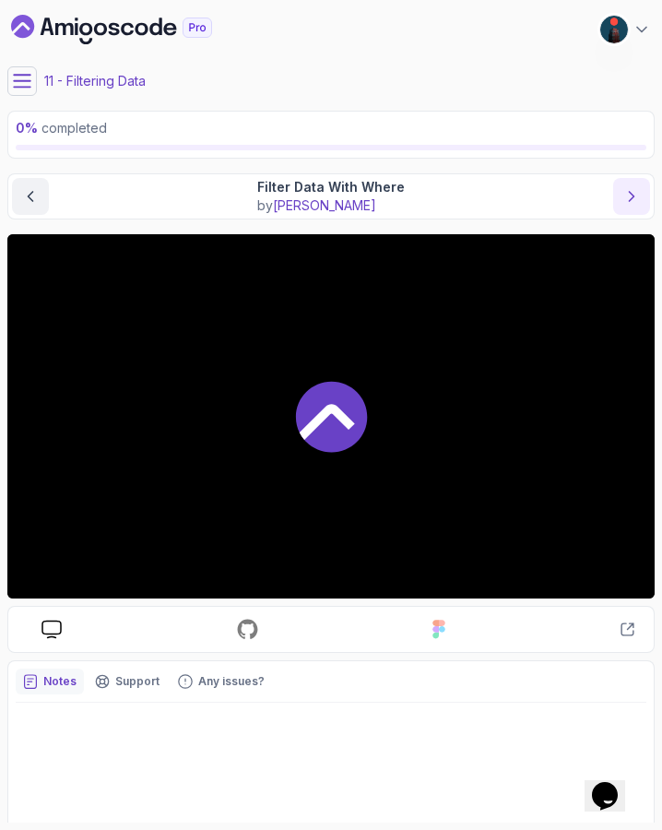
click at [623, 192] on icon "next content" at bounding box center [631, 196] width 18 height 18
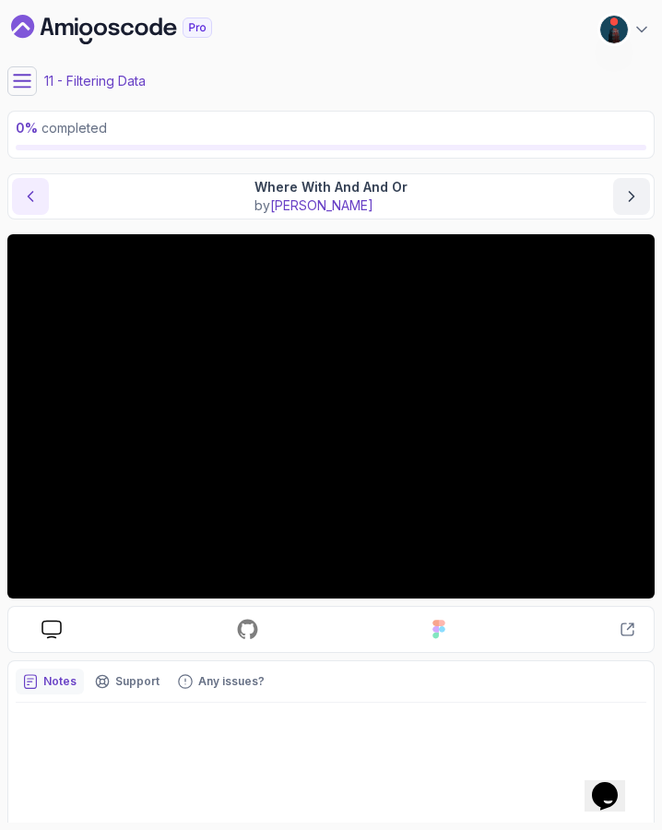
click at [31, 190] on icon "previous content" at bounding box center [30, 196] width 18 height 18
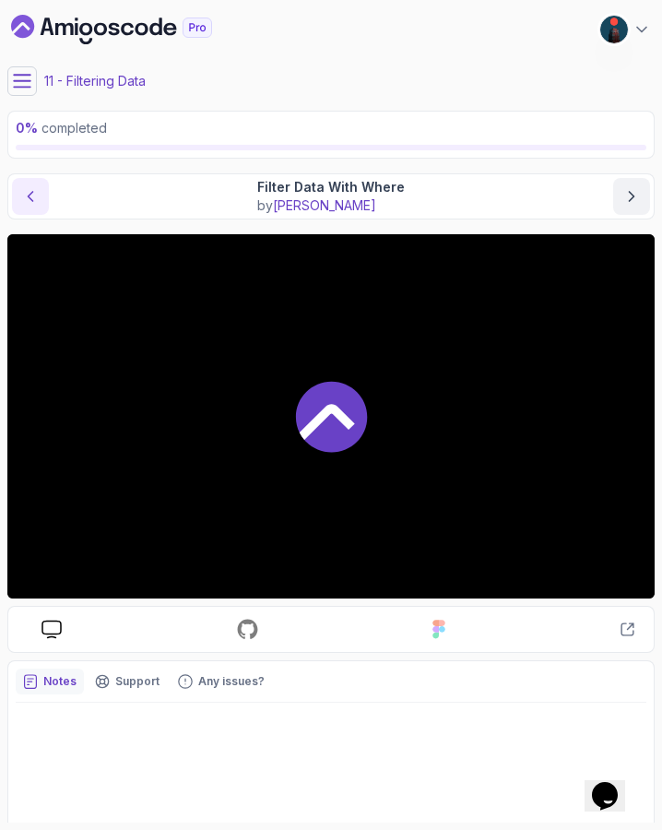
click at [31, 190] on icon "previous content" at bounding box center [30, 196] width 18 height 18
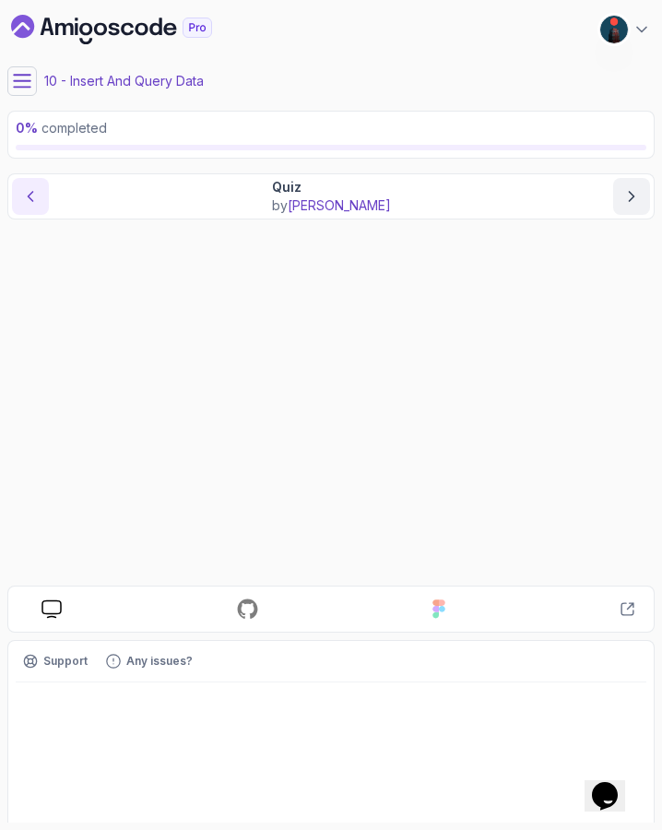
click at [31, 190] on icon "previous content" at bounding box center [30, 196] width 18 height 18
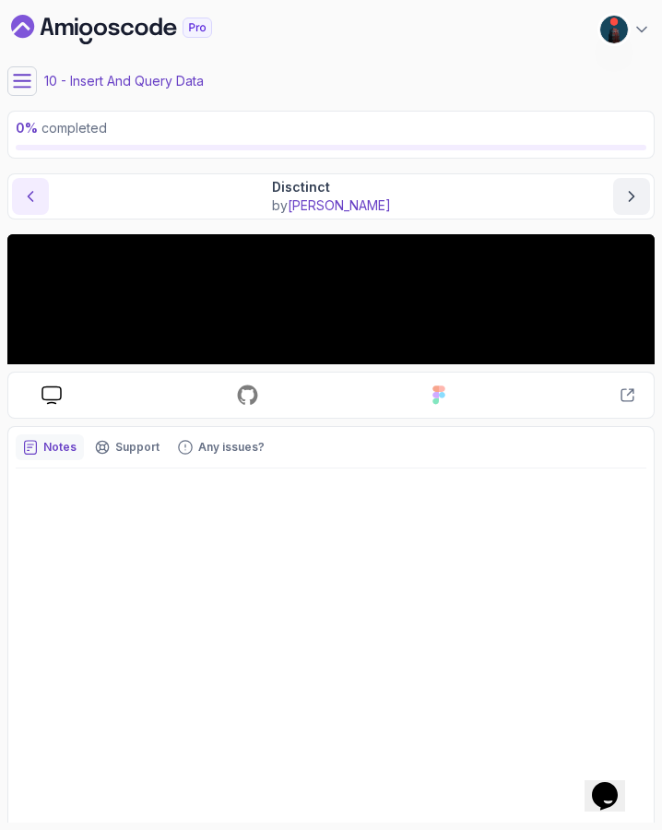
click at [31, 190] on icon "previous content" at bounding box center [30, 196] width 18 height 18
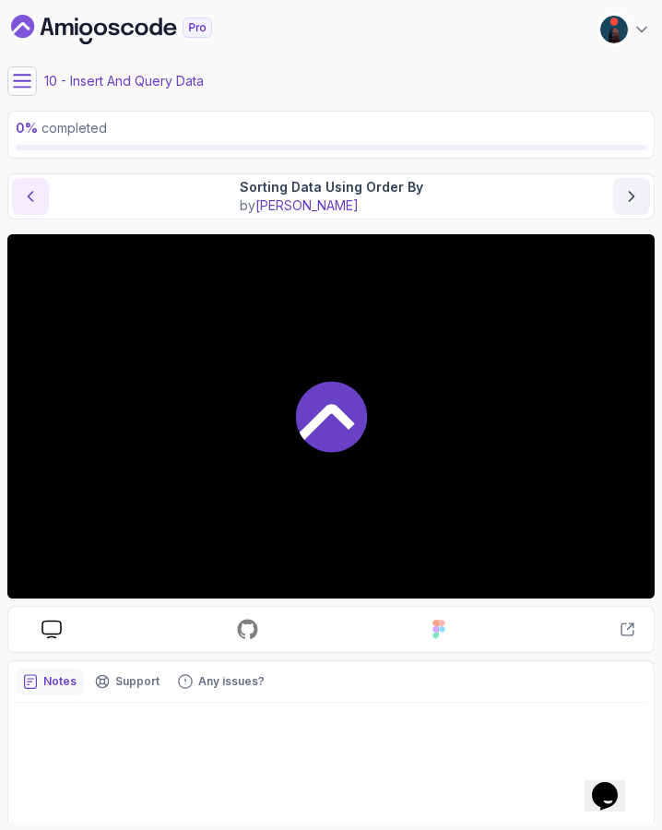
click at [31, 190] on icon "previous content" at bounding box center [30, 196] width 18 height 18
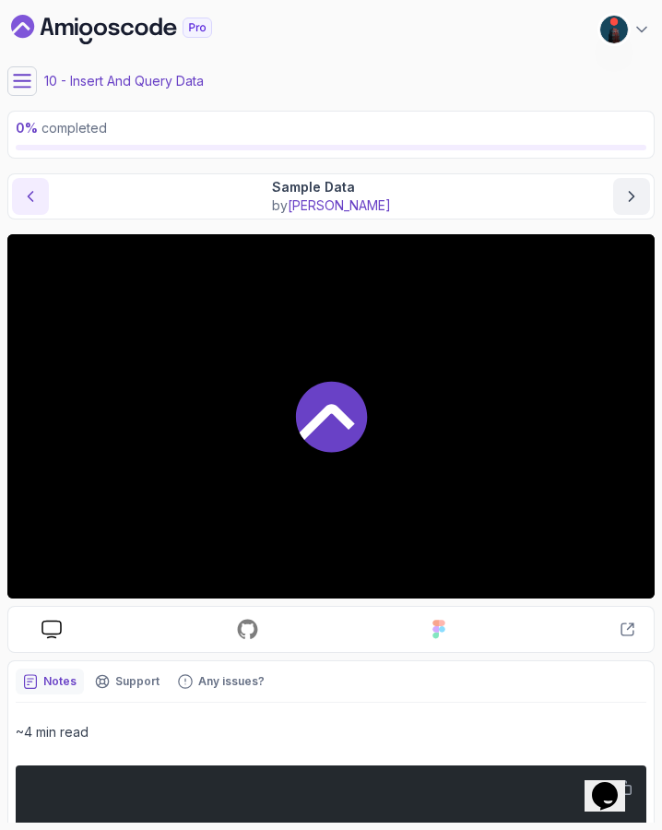
click at [31, 190] on icon "previous content" at bounding box center [30, 196] width 18 height 18
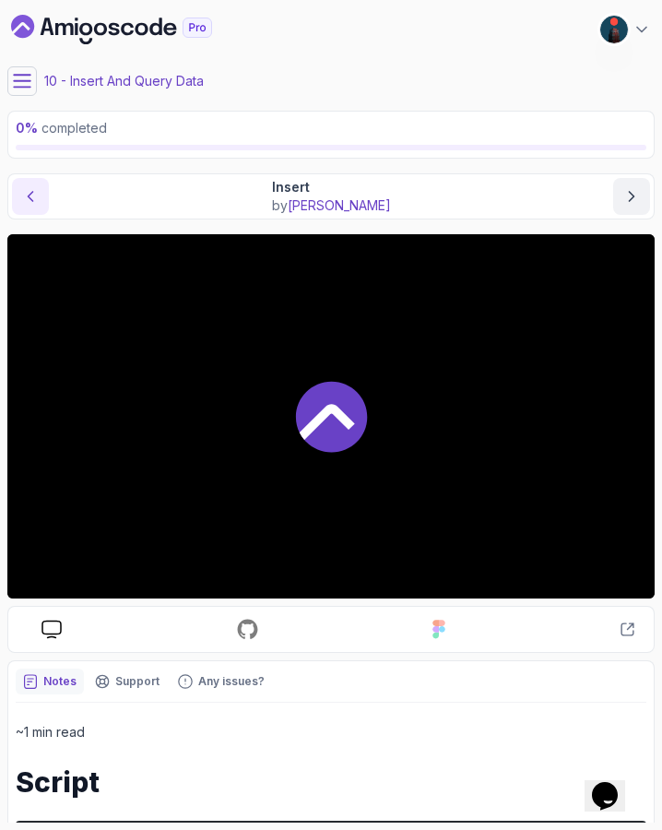
click at [31, 190] on icon "previous content" at bounding box center [30, 196] width 18 height 18
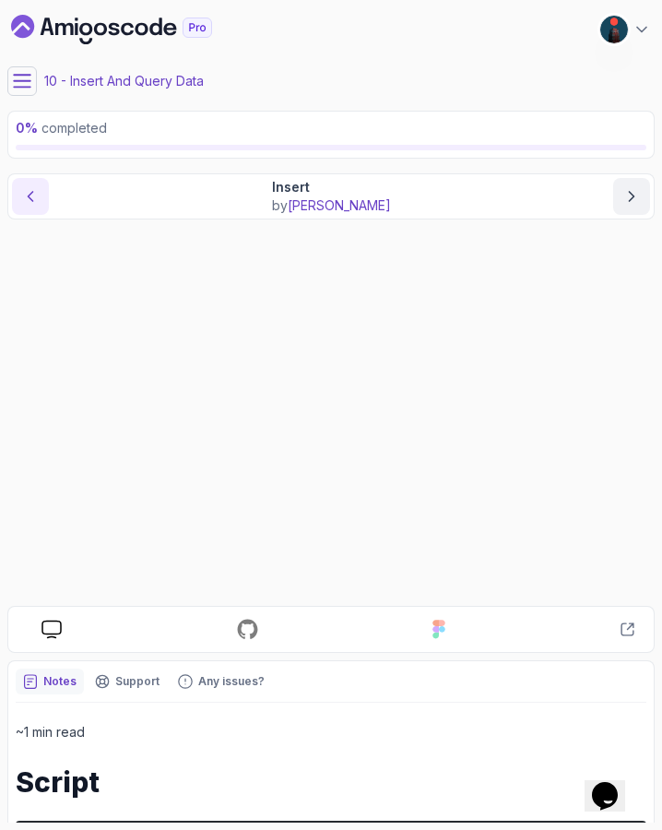
click at [31, 190] on icon "previous content" at bounding box center [30, 196] width 18 height 18
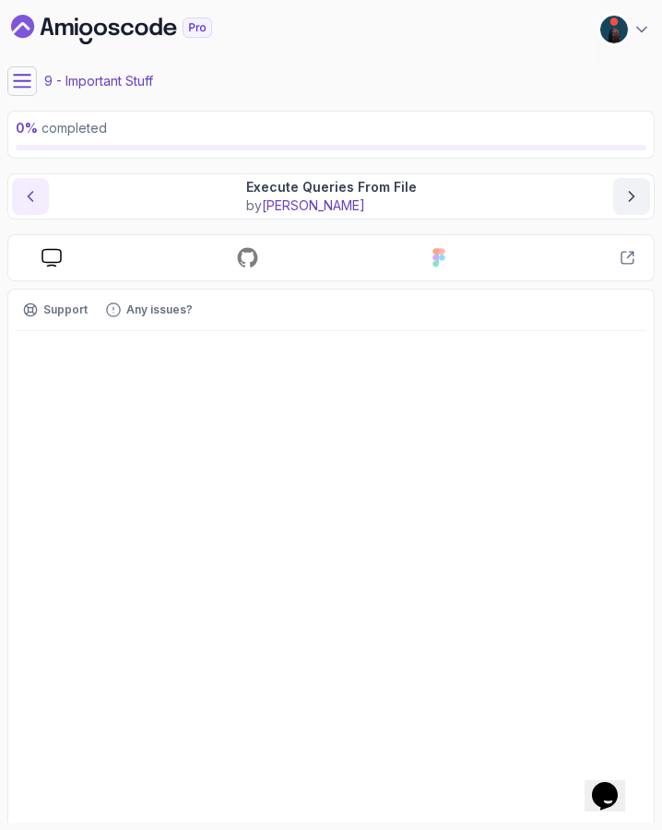
click at [31, 190] on icon "previous content" at bounding box center [30, 196] width 18 height 18
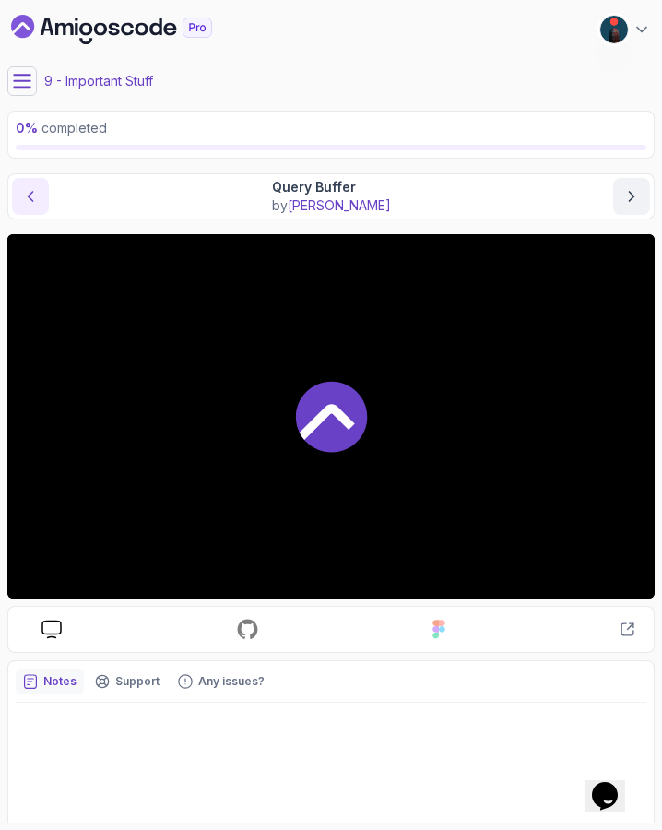
click at [31, 190] on icon "previous content" at bounding box center [30, 196] width 18 height 18
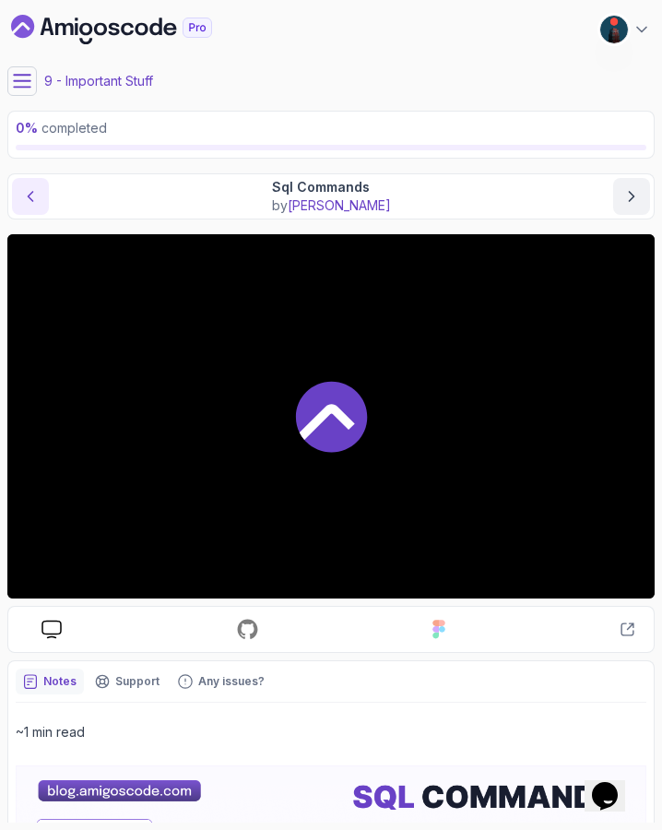
click at [31, 190] on icon "previous content" at bounding box center [30, 196] width 18 height 18
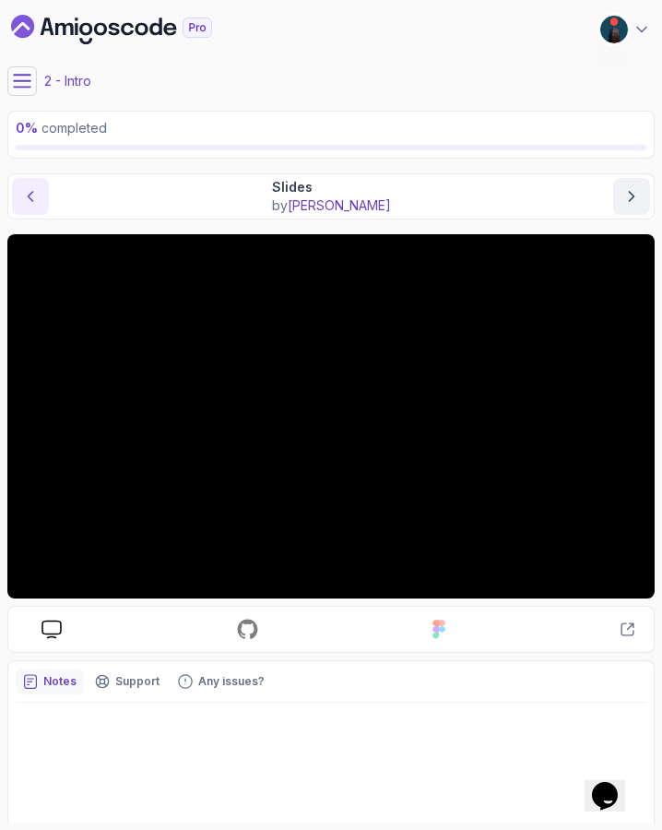
click at [31, 190] on icon "previous content" at bounding box center [30, 196] width 18 height 18
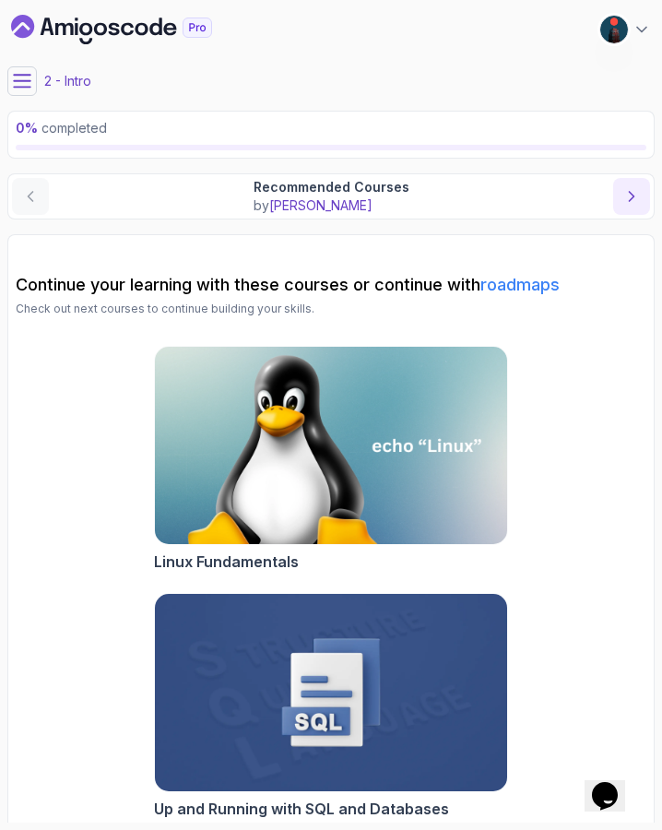
click at [640, 192] on icon "next content" at bounding box center [631, 196] width 18 height 18
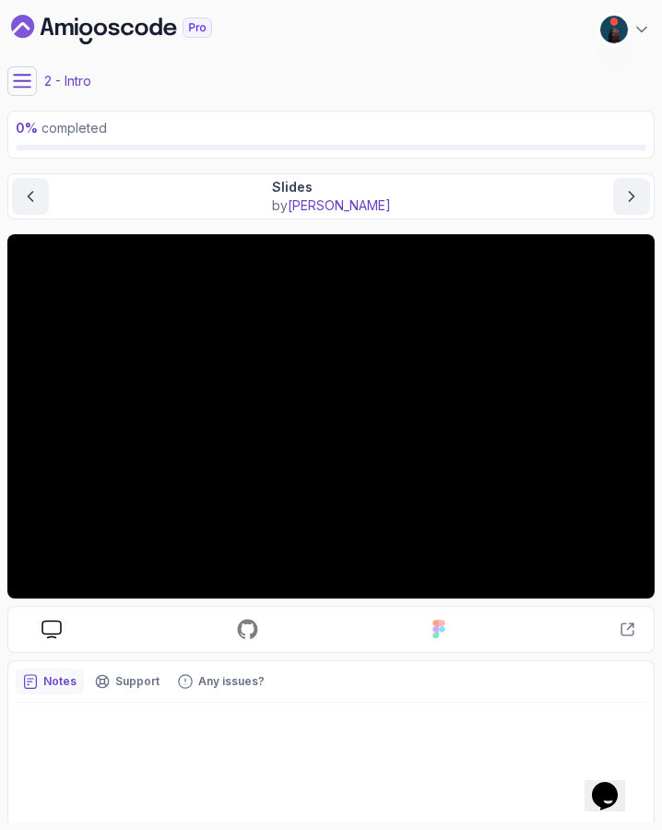
click at [230, 738] on div at bounding box center [331, 786] width 631 height 166
click at [634, 197] on icon "next content" at bounding box center [631, 196] width 18 height 18
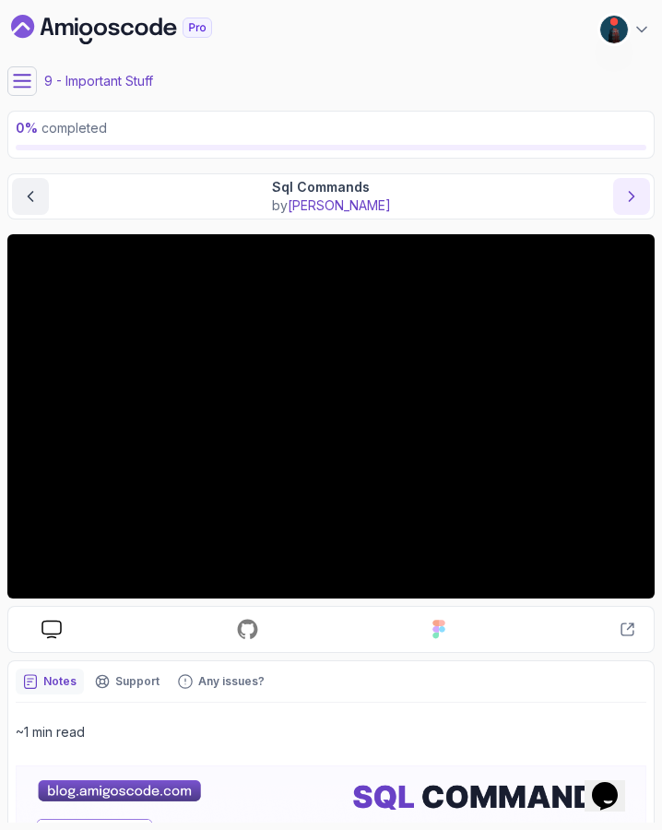
click at [634, 197] on icon "next content" at bounding box center [631, 196] width 18 height 18
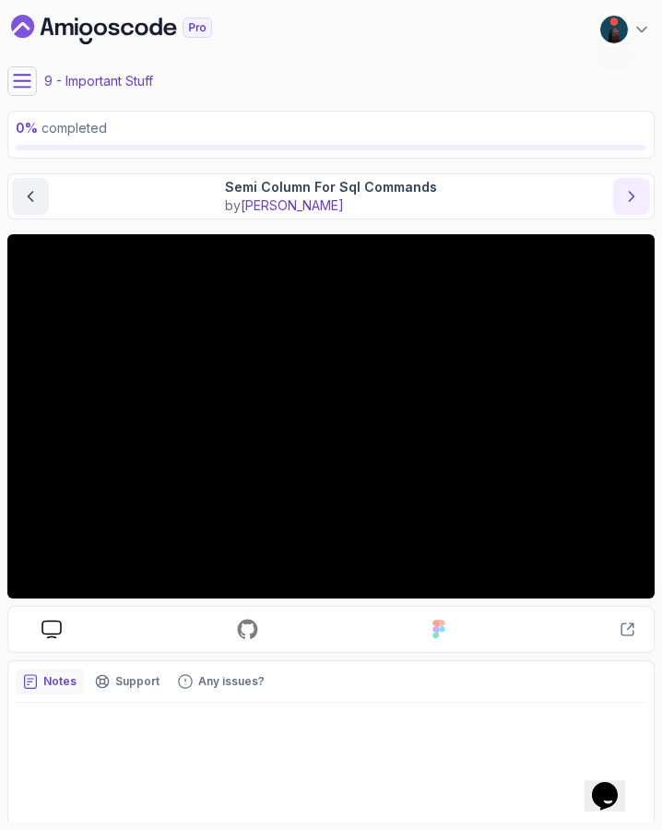
click at [634, 197] on icon "next content" at bounding box center [631, 196] width 18 height 18
click at [621, 197] on button "next content" at bounding box center [631, 196] width 37 height 37
click at [15, 76] on icon at bounding box center [22, 81] width 17 height 12
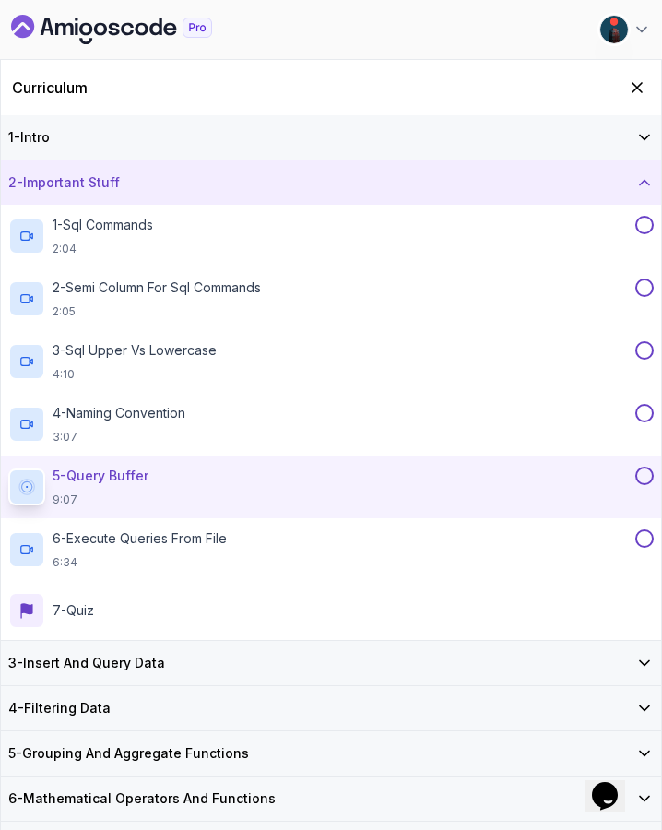
click at [39, 91] on h2 "Curriculum" at bounding box center [50, 88] width 76 height 22
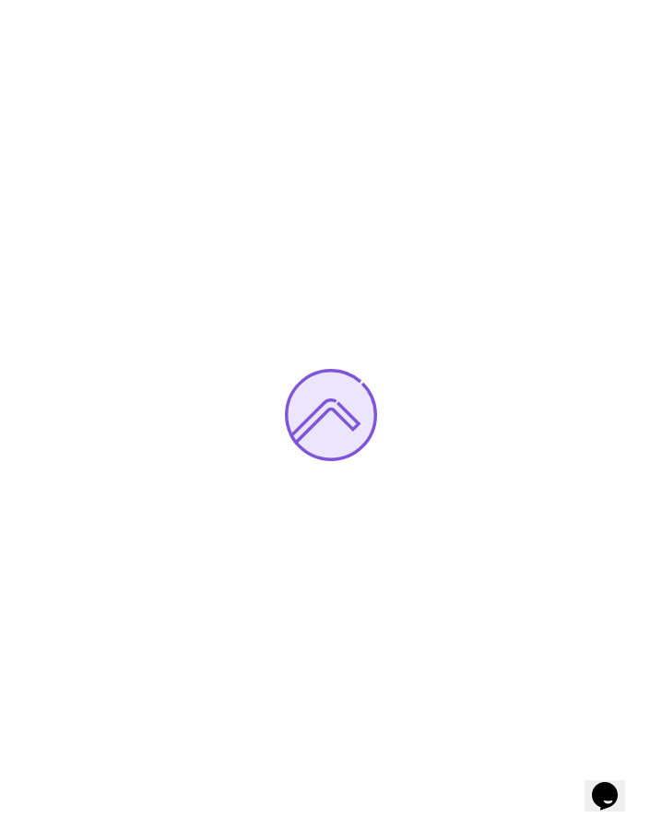
click at [14, 198] on div at bounding box center [331, 415] width 662 height 830
click at [38, 223] on div at bounding box center [331, 415] width 662 height 830
click at [629, 41] on div at bounding box center [331, 415] width 662 height 830
click at [629, 37] on div at bounding box center [331, 415] width 662 height 830
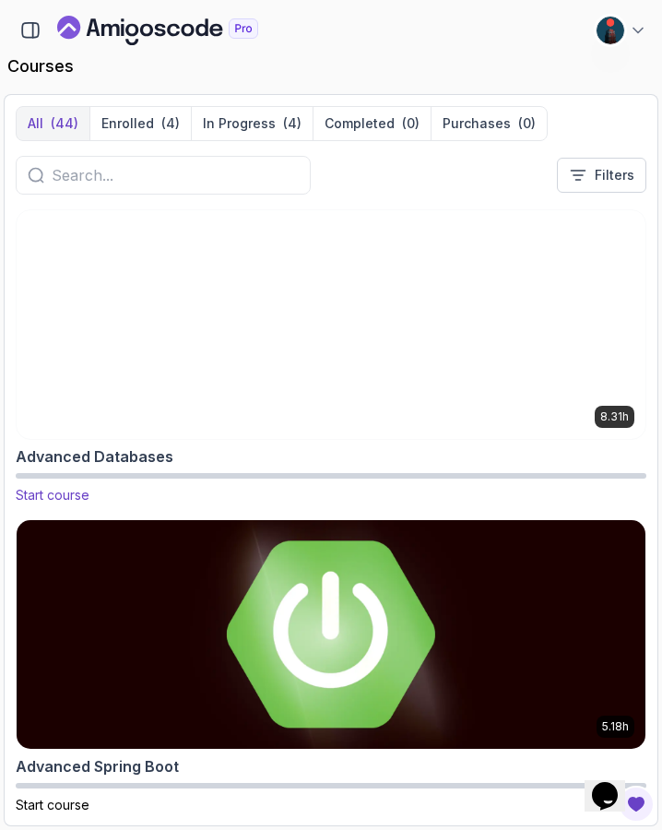
scroll to position [53, 0]
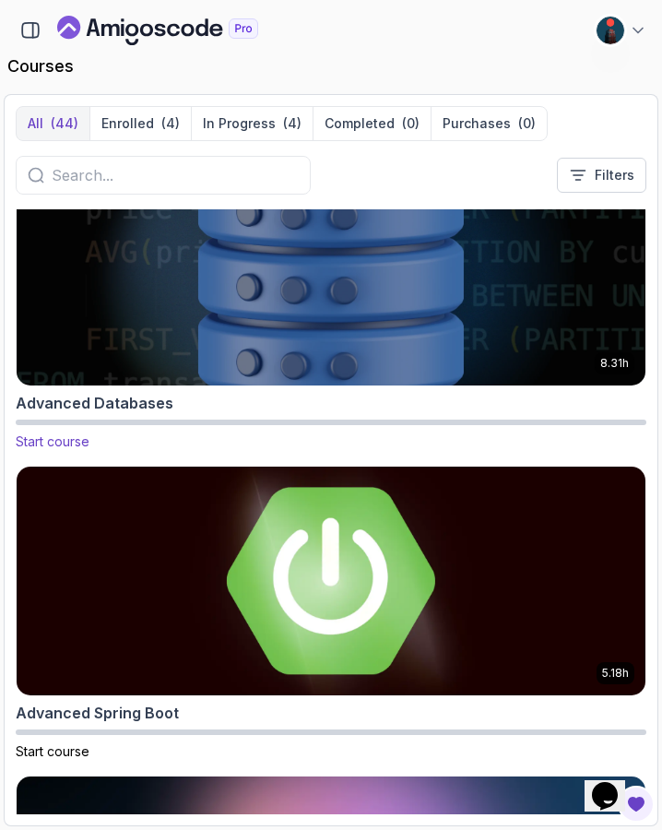
click at [281, 329] on img at bounding box center [331, 271] width 660 height 240
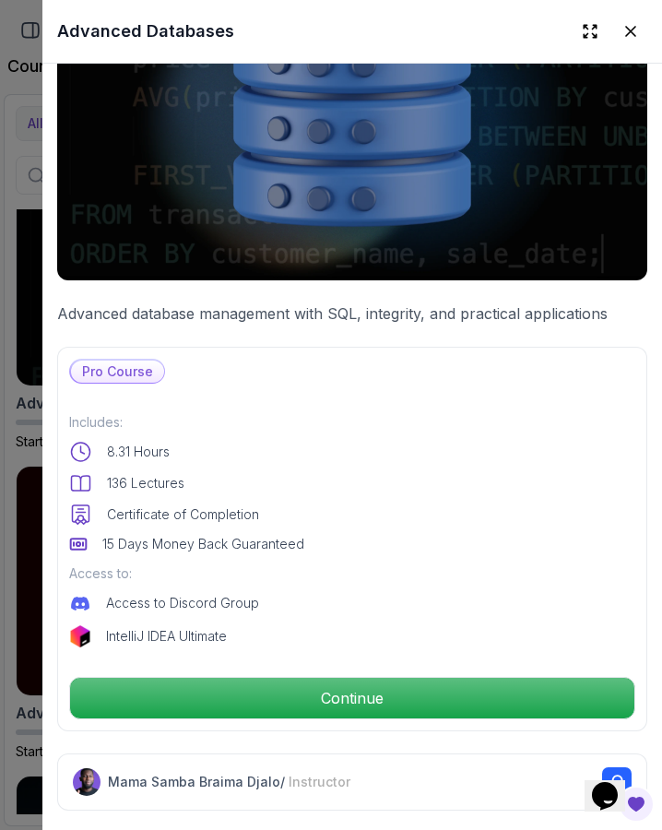
scroll to position [279, 0]
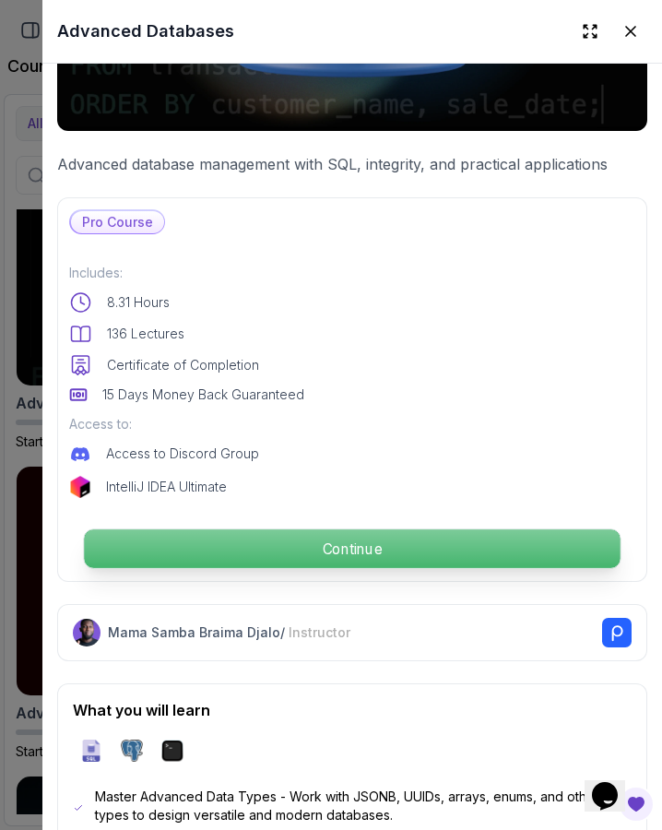
click at [304, 561] on p "Continue" at bounding box center [352, 548] width 536 height 39
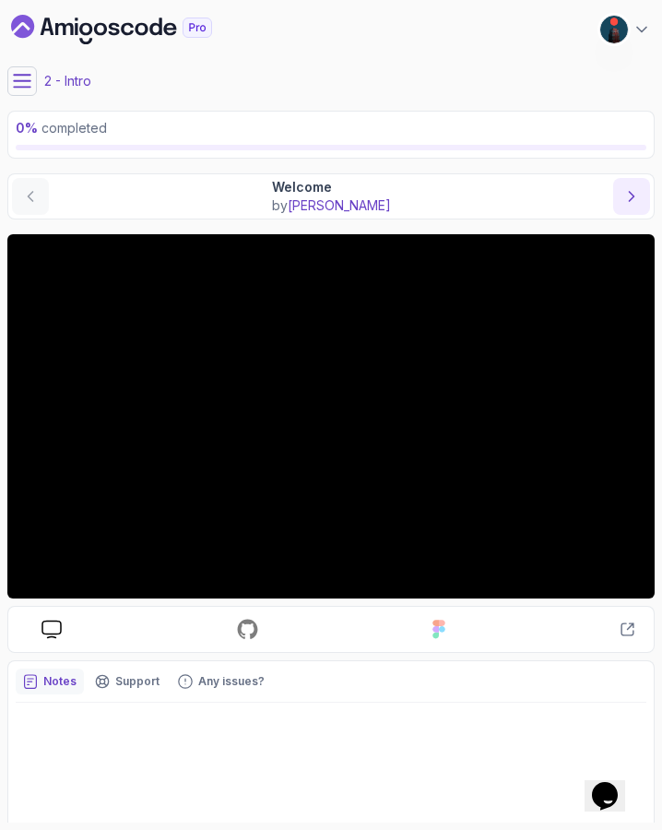
click at [637, 189] on icon "next content" at bounding box center [631, 196] width 18 height 18
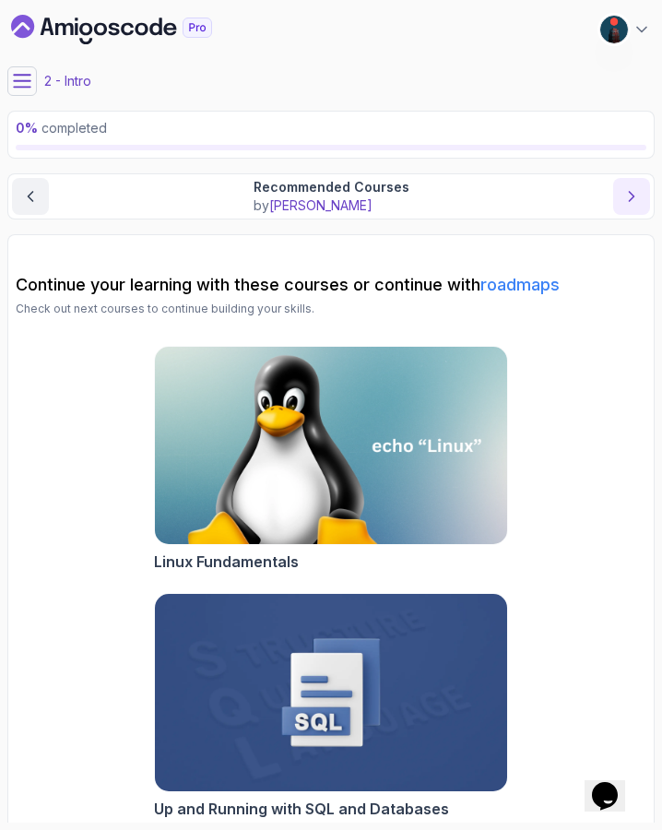
click at [637, 189] on icon "next content" at bounding box center [631, 196] width 18 height 18
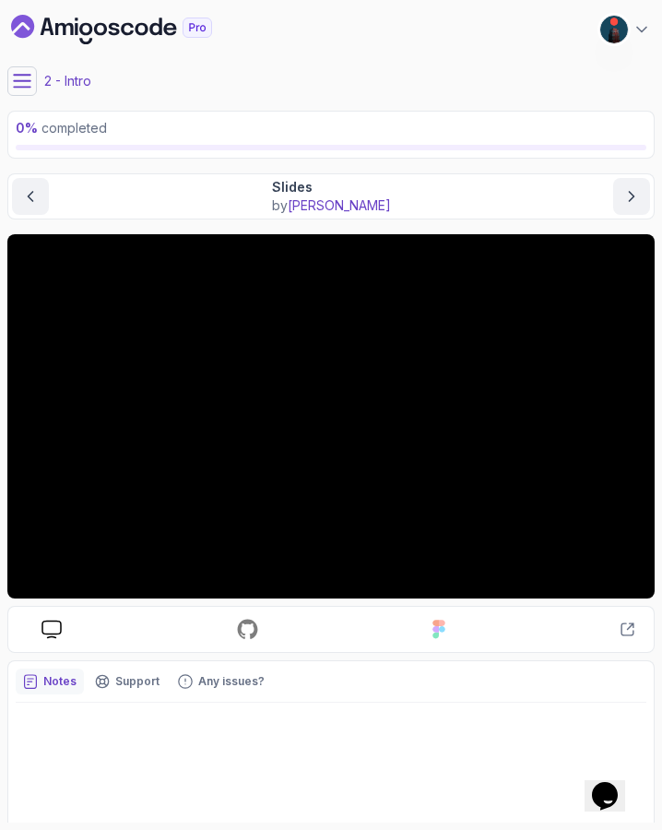
click at [18, 87] on icon at bounding box center [22, 81] width 17 height 12
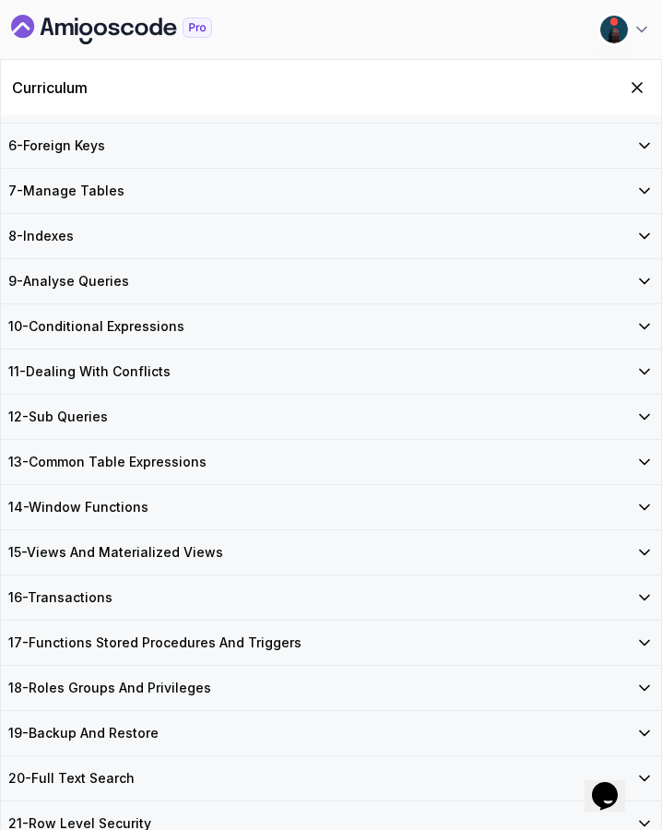
click at [218, 684] on div "18 - Roles Groups And Privileges" at bounding box center [330, 688] width 645 height 18
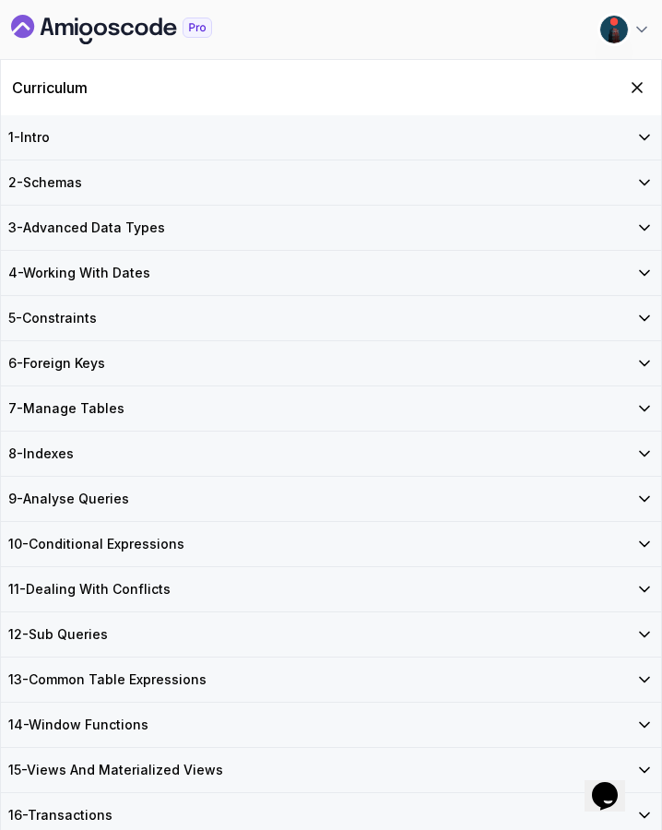
click at [138, 396] on div "7 - Manage Tables" at bounding box center [331, 408] width 660 height 44
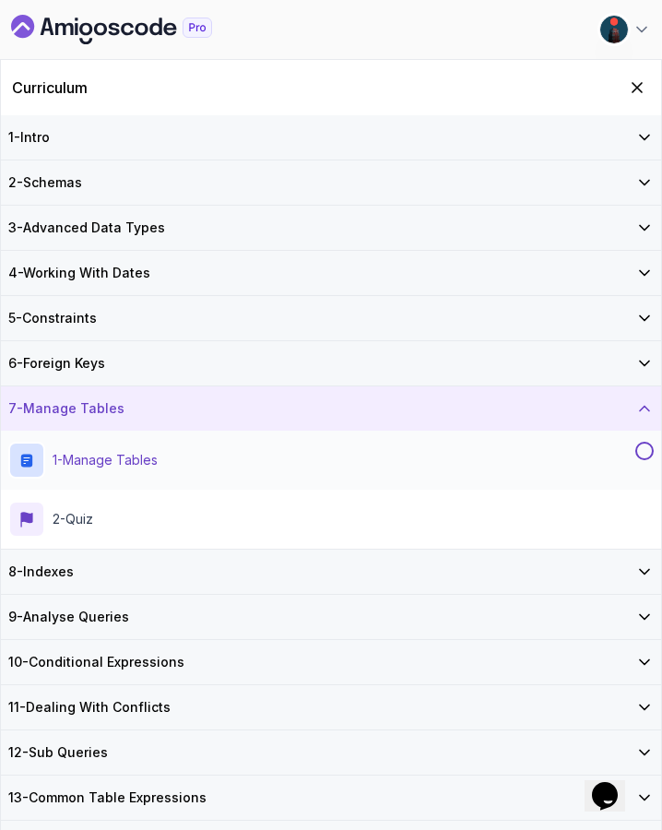
click at [148, 467] on p "1 - Manage Tables" at bounding box center [105, 460] width 105 height 18
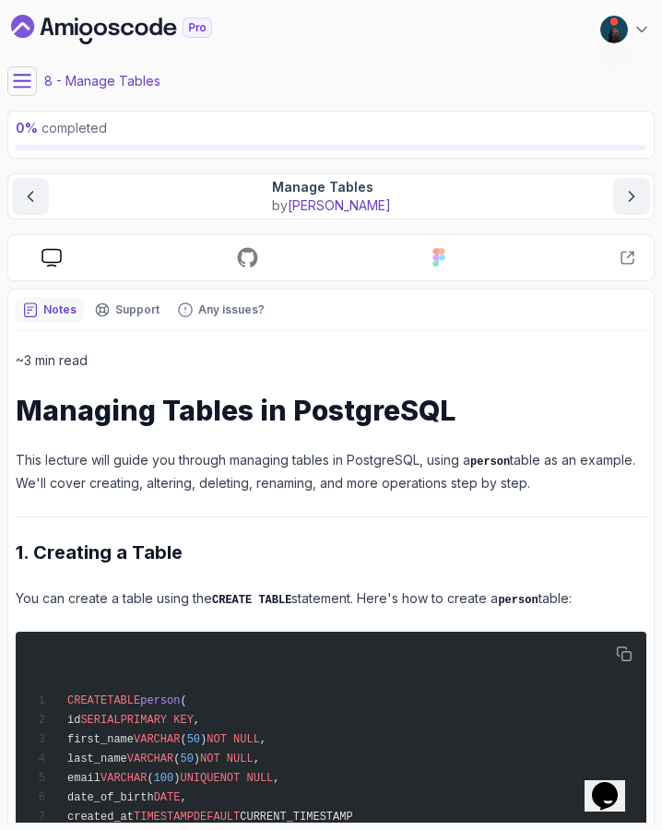
click at [52, 186] on div "Manage Tables by nelson" at bounding box center [331, 196] width 638 height 37
click at [31, 73] on button at bounding box center [22, 81] width 30 height 30
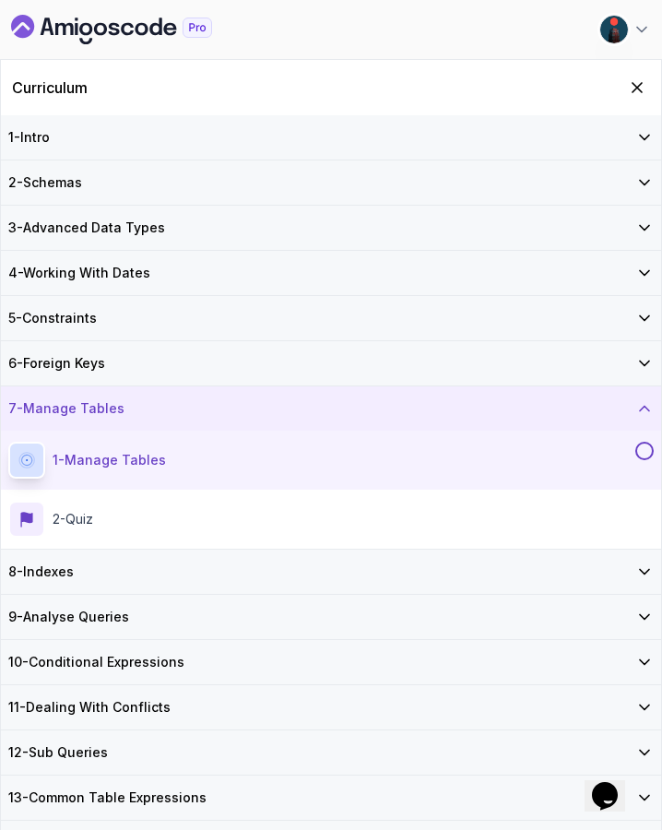
click at [72, 18] on icon "Dashboard" at bounding box center [111, 30] width 201 height 30
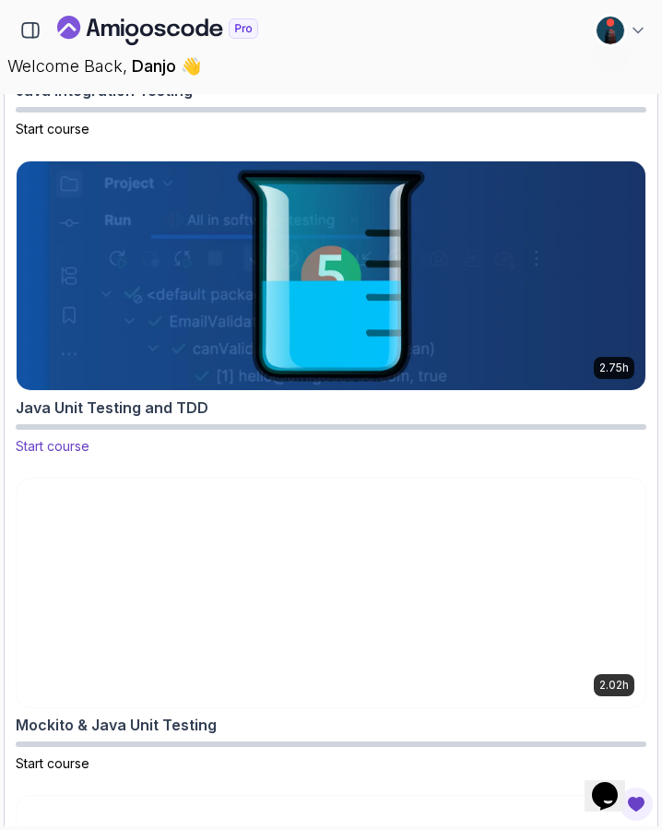
scroll to position [1959, 0]
